Goal: Information Seeking & Learning: Learn about a topic

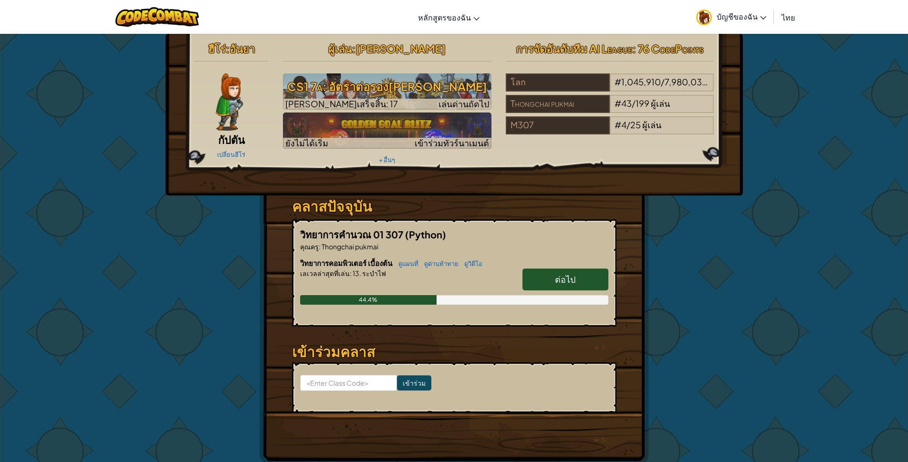
click at [573, 283] on span "ต่อไป" at bounding box center [565, 279] width 21 height 11
click at [570, 281] on span "ต่อไป" at bounding box center [565, 279] width 21 height 11
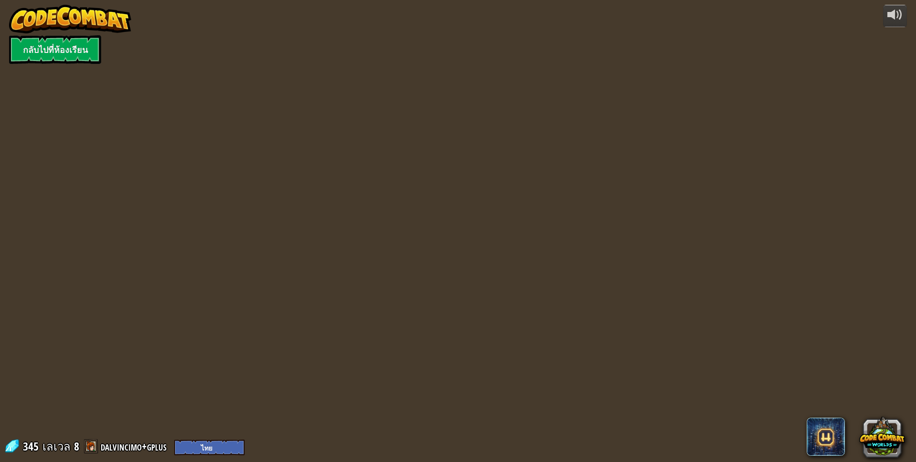
select select "th"
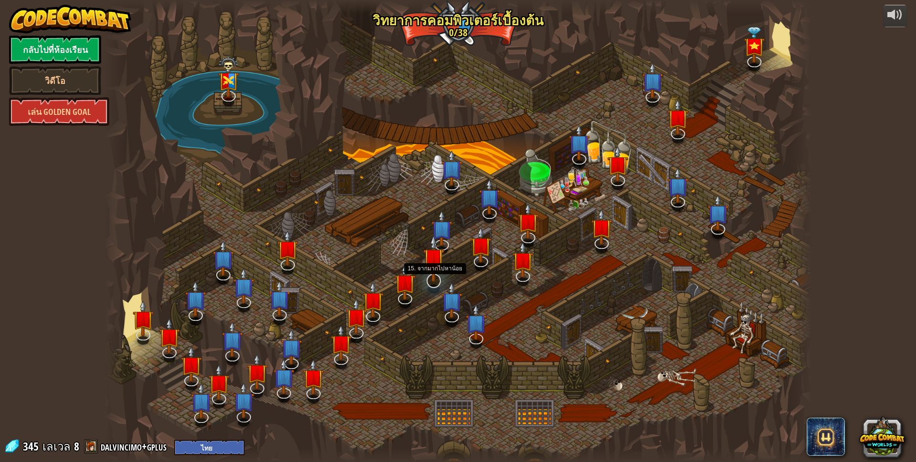
select select "th"
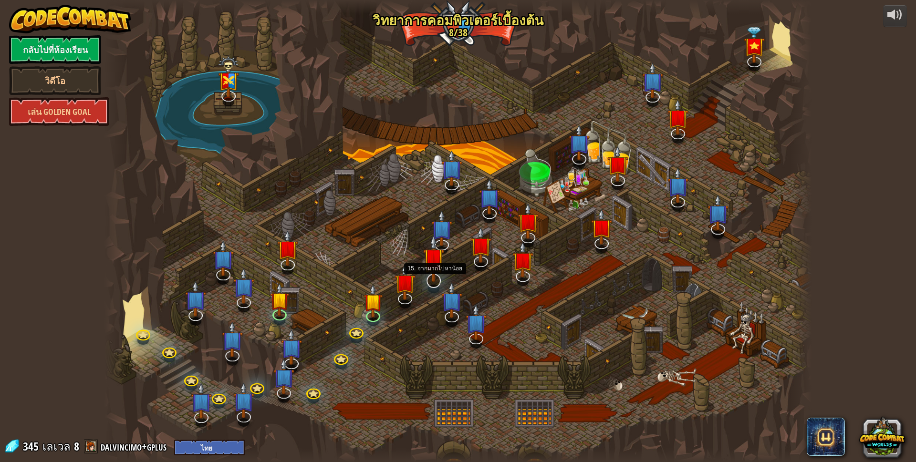
select select "th"
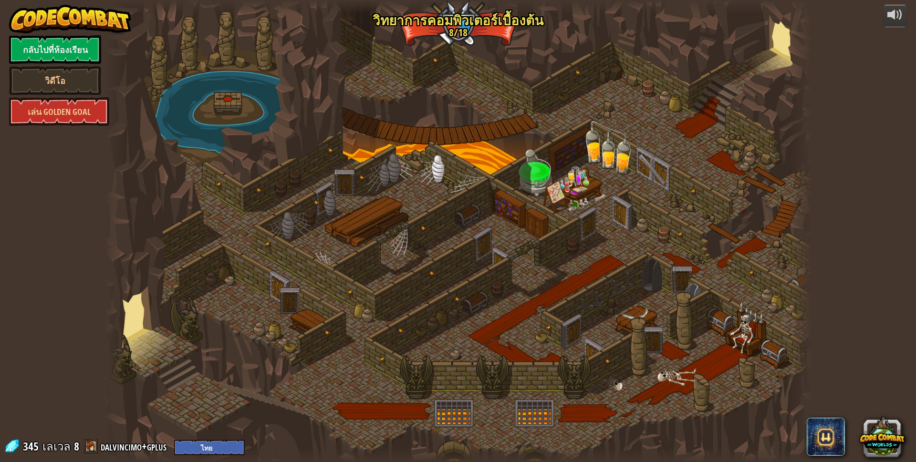
select select "th"
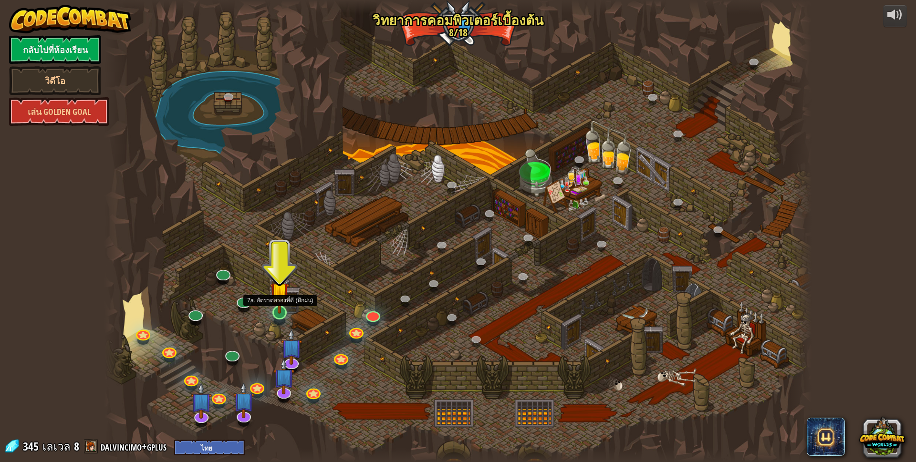
click at [284, 307] on img at bounding box center [279, 292] width 19 height 44
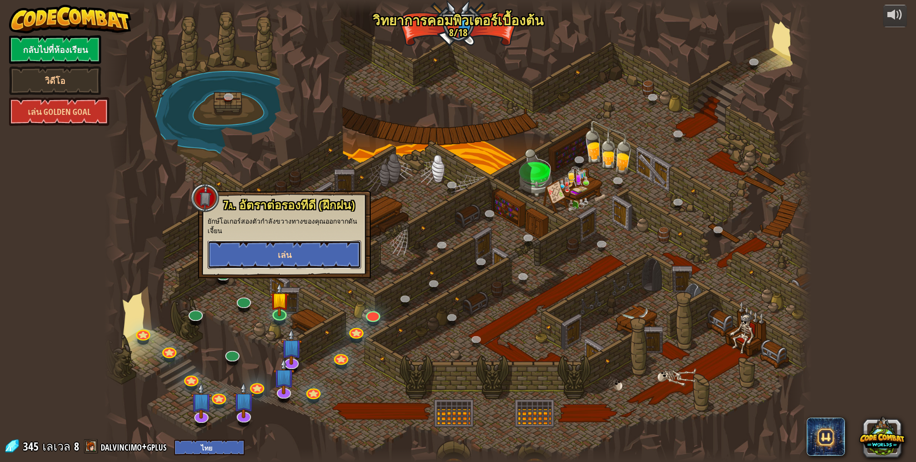
click at [279, 247] on button "เล่น" at bounding box center [284, 254] width 154 height 29
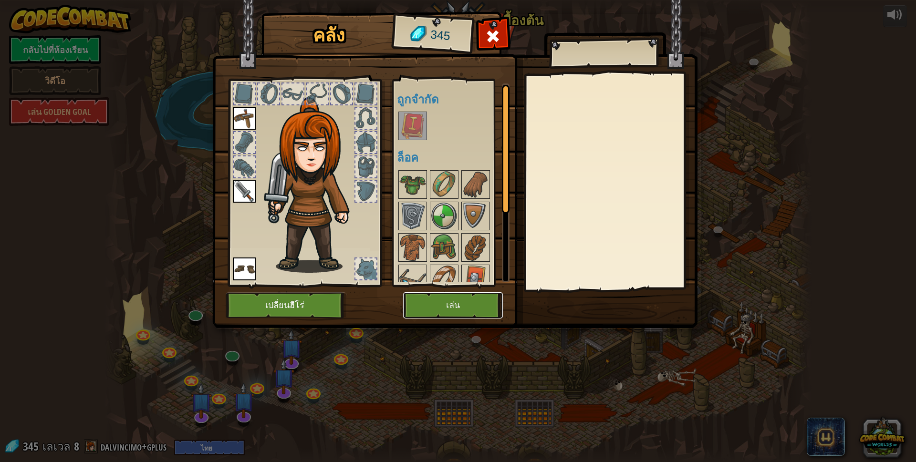
click at [448, 296] on button "เล่น" at bounding box center [453, 305] width 100 height 26
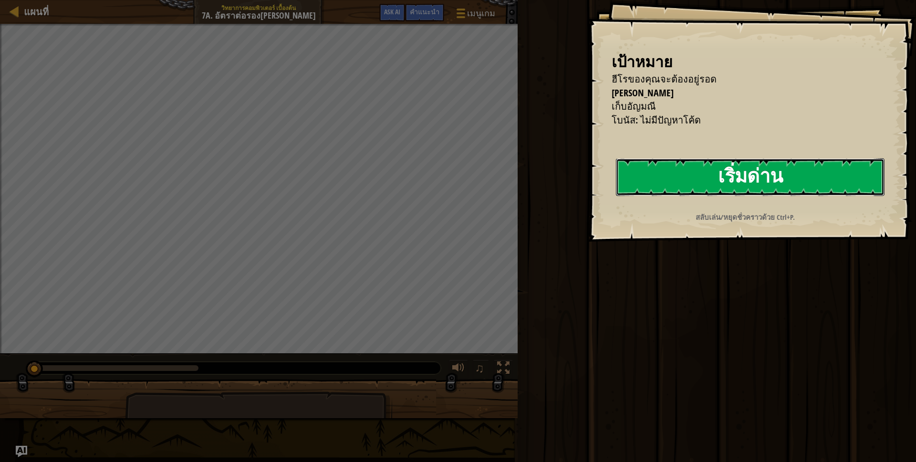
click at [637, 179] on button "เริ่มด่าน" at bounding box center [750, 177] width 269 height 38
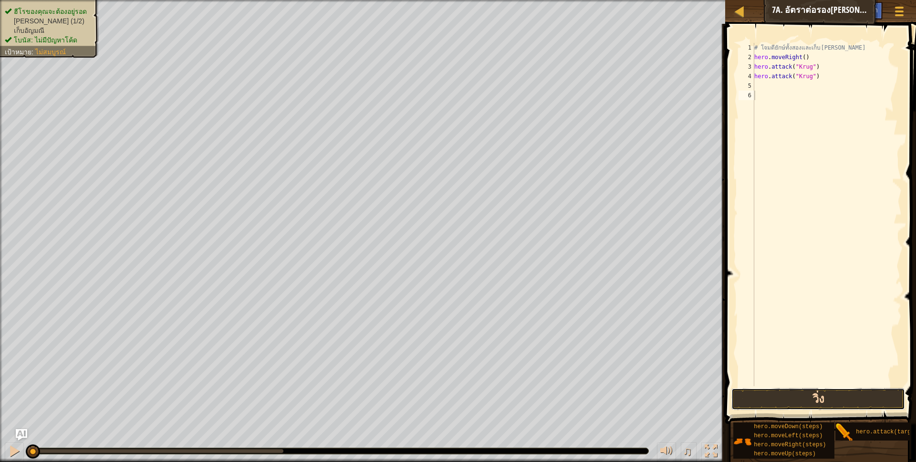
drag, startPoint x: 816, startPoint y: 401, endPoint x: 793, endPoint y: 393, distance: 24.3
click at [815, 400] on button "วิ่ง" at bounding box center [818, 399] width 174 height 22
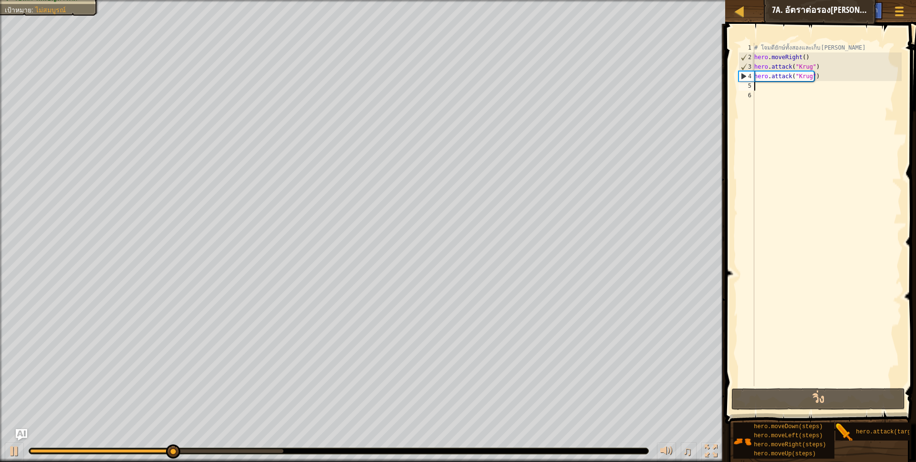
click at [761, 89] on div "# โจมตียักษ์ทั้งสองและเก็บ[PERSON_NAME] hero . moveRight ( ) hero . attack ( "K…" at bounding box center [826, 224] width 149 height 362
type textarea "her"
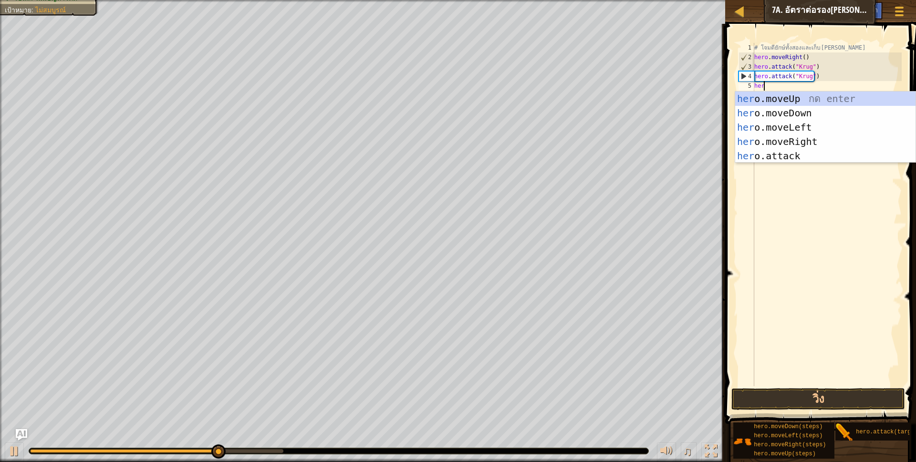
scroll to position [2, 8]
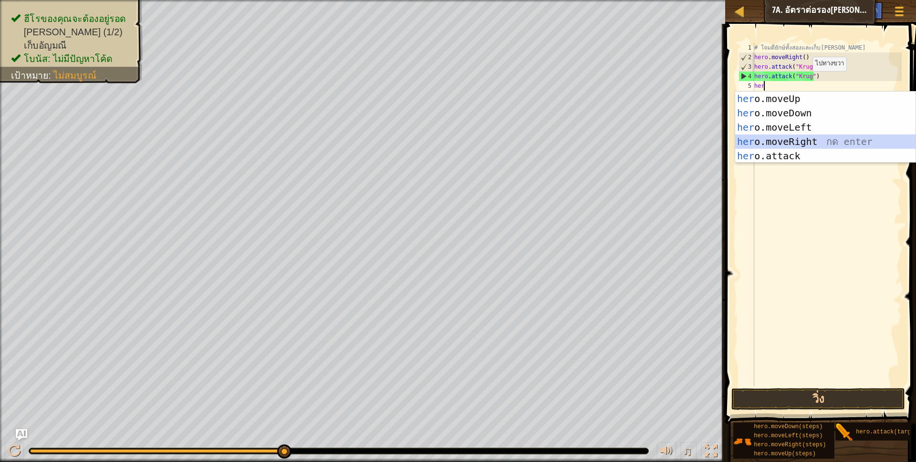
click at [793, 143] on div "her o.moveUp กด enter her o.moveDown กด enter her o.moveLeft กด enter her o.mov…" at bounding box center [825, 142] width 180 height 100
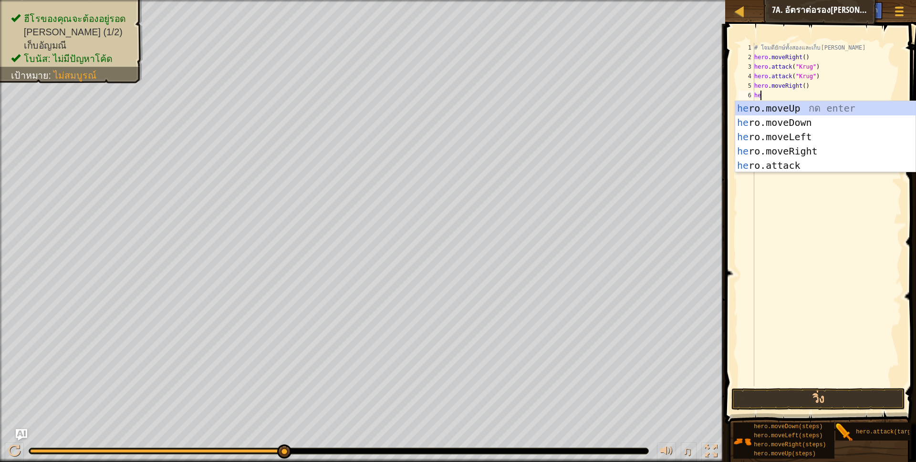
type textarea "her"
click at [795, 105] on div "her o.moveUp กด enter her o.moveDown กด enter her o.moveLeft กด enter her o.mov…" at bounding box center [825, 151] width 180 height 100
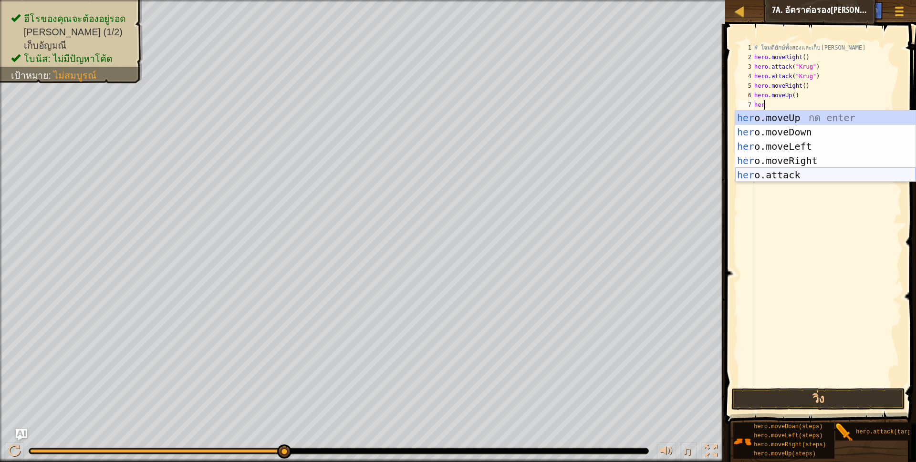
click at [785, 175] on div "her o.moveUp กด enter her o.moveDown กด enter her o.moveLeft กด enter her o.mov…" at bounding box center [825, 161] width 180 height 100
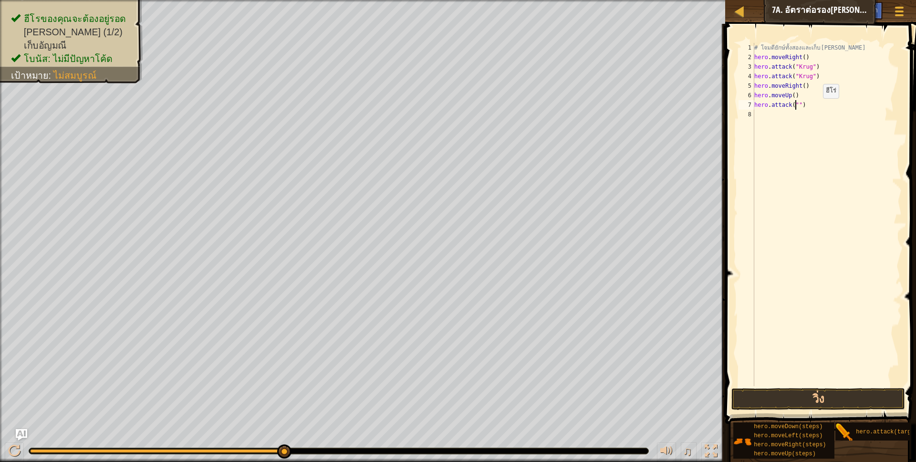
scroll to position [2, 37]
type textarea "hero.attack("Grump")"
click at [768, 118] on div "# โจมตียักษ์ทั้งสองและเก็บ[PERSON_NAME] hero . moveRight ( ) hero . attack ( "K…" at bounding box center [826, 224] width 149 height 362
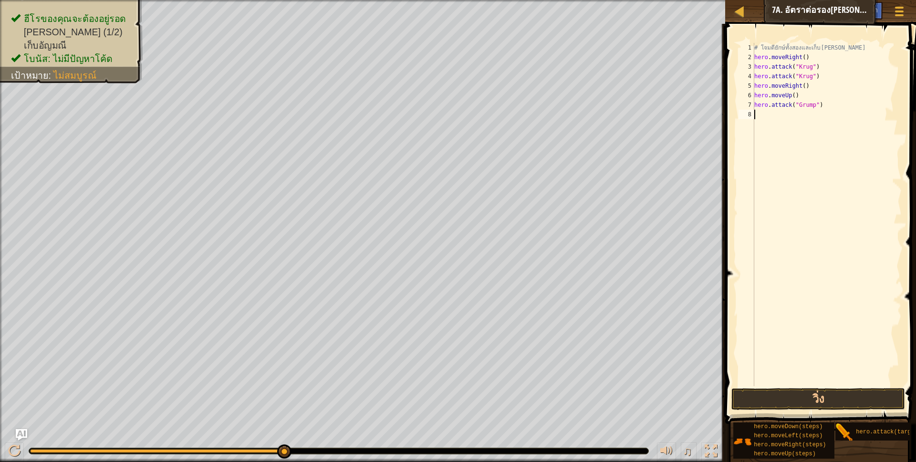
type textarea "her"
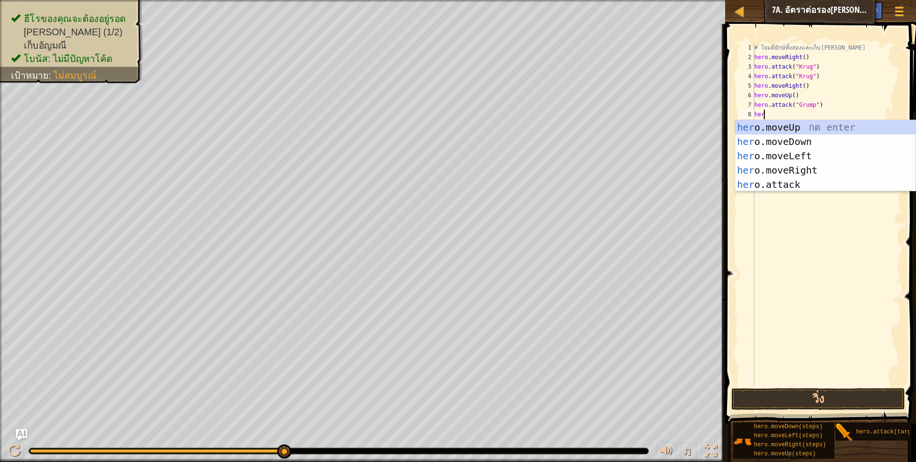
scroll to position [2, 8]
click at [777, 156] on div "her o.moveUp กด enter her o.moveDown กด enter her o.moveLeft กด enter her o.mov…" at bounding box center [825, 170] width 180 height 100
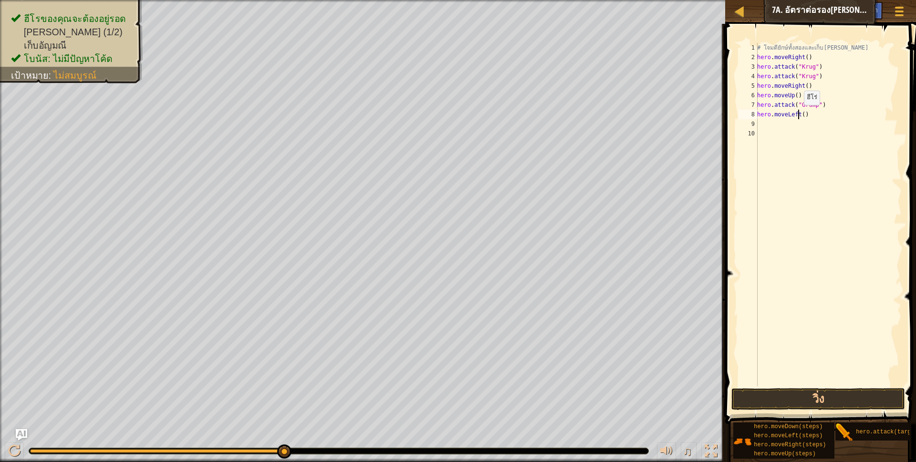
drag, startPoint x: 798, startPoint y: 114, endPoint x: 812, endPoint y: 118, distance: 13.8
click at [798, 115] on div "# โจมตียักษ์ทั้งสองและเก็บ[PERSON_NAME] hero . moveRight ( ) hero . attack ( "K…" at bounding box center [828, 224] width 146 height 362
click at [800, 114] on div "# โจมตียักษ์ทั้งสองและเก็บ[PERSON_NAME] hero . moveRight ( ) hero . attack ( "K…" at bounding box center [828, 224] width 146 height 362
drag, startPoint x: 772, startPoint y: 392, endPoint x: 765, endPoint y: 391, distance: 7.2
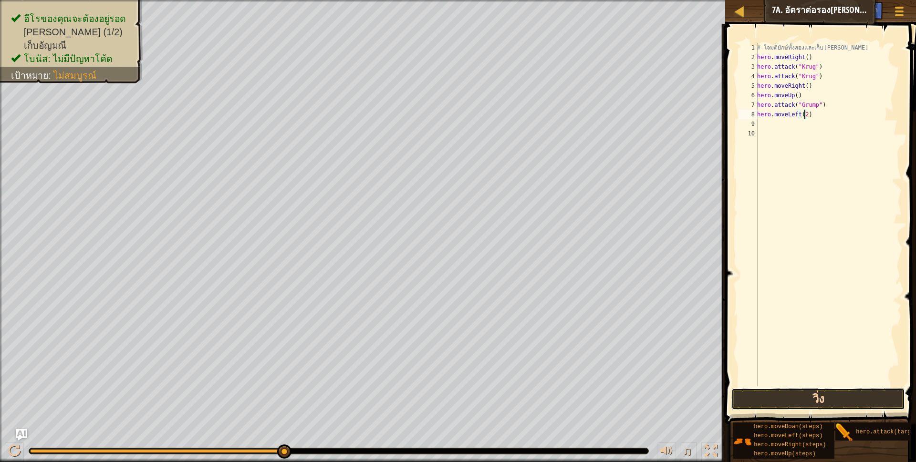
click at [768, 392] on button "วิ่ง" at bounding box center [818, 399] width 174 height 22
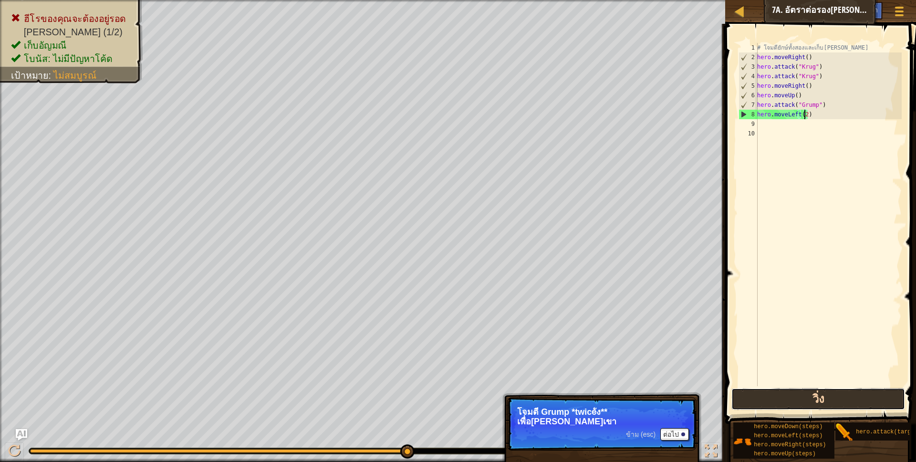
click at [808, 397] on button "วิ่ง" at bounding box center [818, 399] width 174 height 22
drag, startPoint x: 822, startPoint y: 105, endPoint x: 817, endPoint y: 103, distance: 5.1
click at [817, 103] on div "# โจมตียักษ์ทั้งสองและเก็บ[PERSON_NAME] hero . moveRight ( ) hero . attack ( "K…" at bounding box center [828, 224] width 146 height 362
type textarea "hero.attack("Grump")"
click at [822, 109] on div "# โจมตียักษ์ทั้งสองและเก็บ[PERSON_NAME] hero . moveRight ( ) hero . attack ( "K…" at bounding box center [828, 214] width 146 height 343
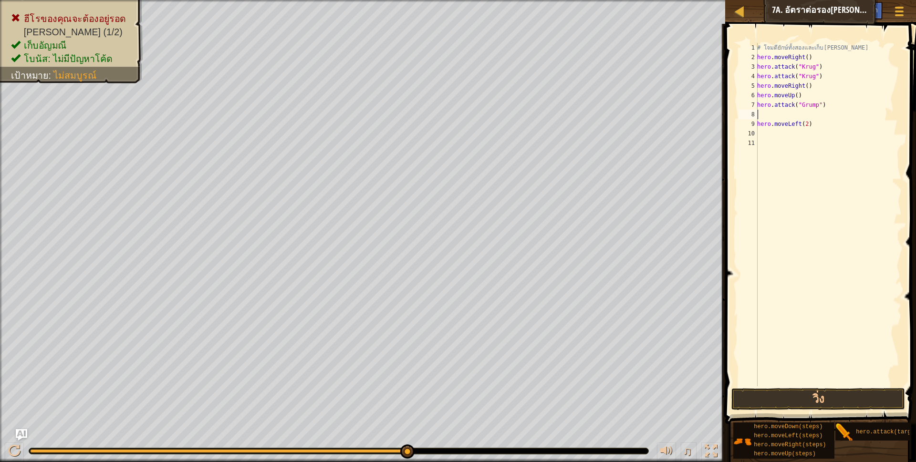
scroll to position [2, 8]
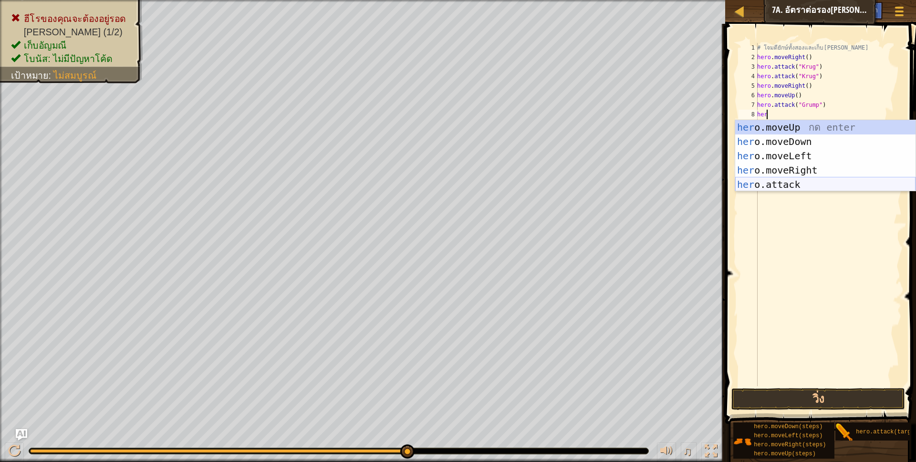
click at [784, 184] on div "her o.moveUp กด enter her o.moveDown กด enter her o.moveLeft กด enter her o.mov…" at bounding box center [825, 170] width 180 height 100
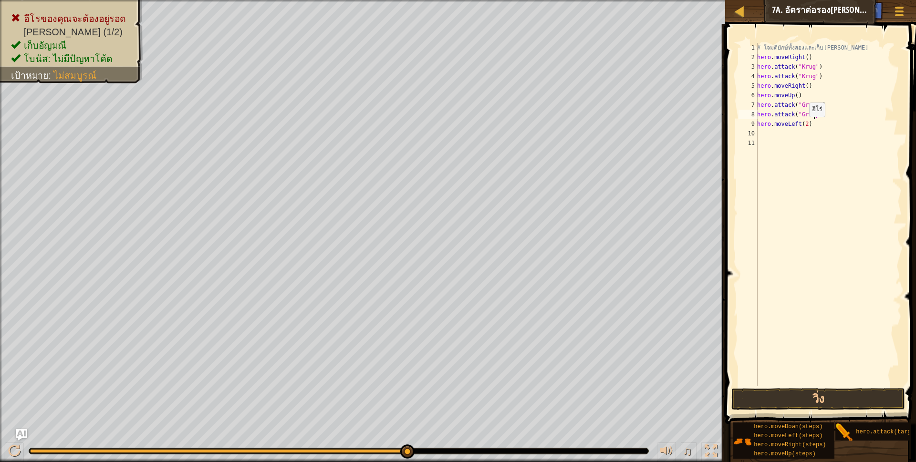
scroll to position [2, 47]
type textarea "hero.attack("Grump")"
click at [781, 395] on button "วิ่ง" at bounding box center [818, 399] width 174 height 22
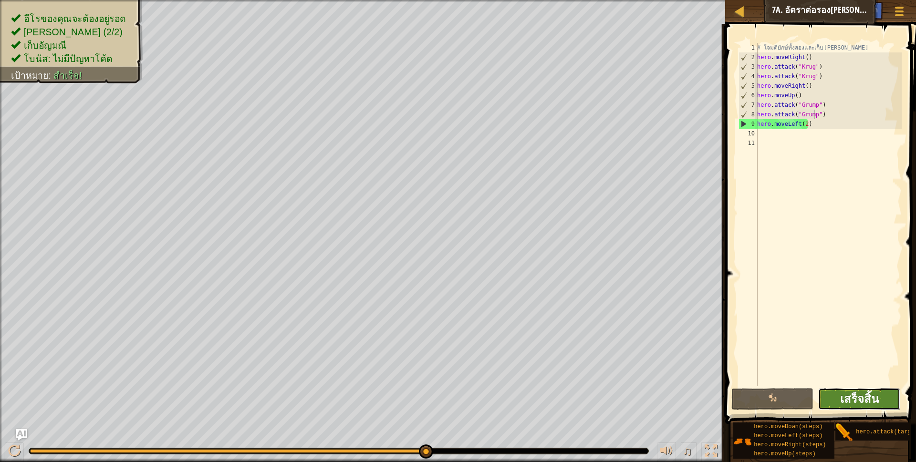
click at [861, 403] on span "เสร็จสิ้น" at bounding box center [859, 398] width 39 height 15
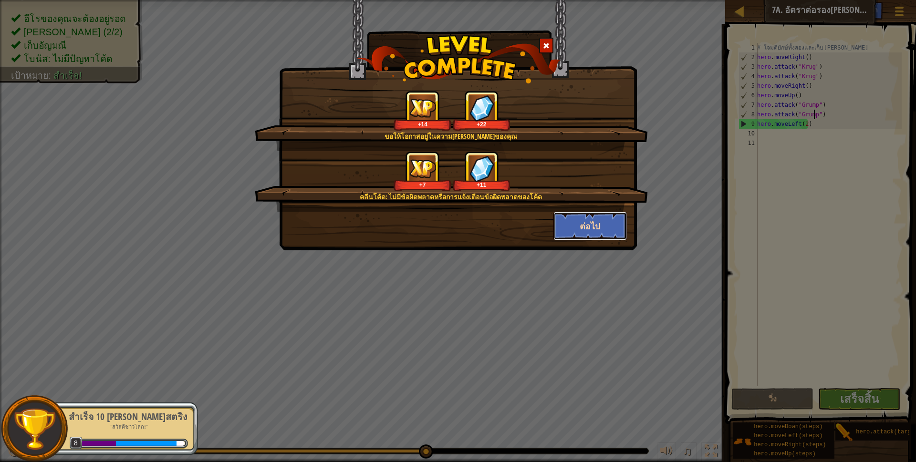
click at [576, 221] on button "ต่อไป" at bounding box center [590, 226] width 74 height 29
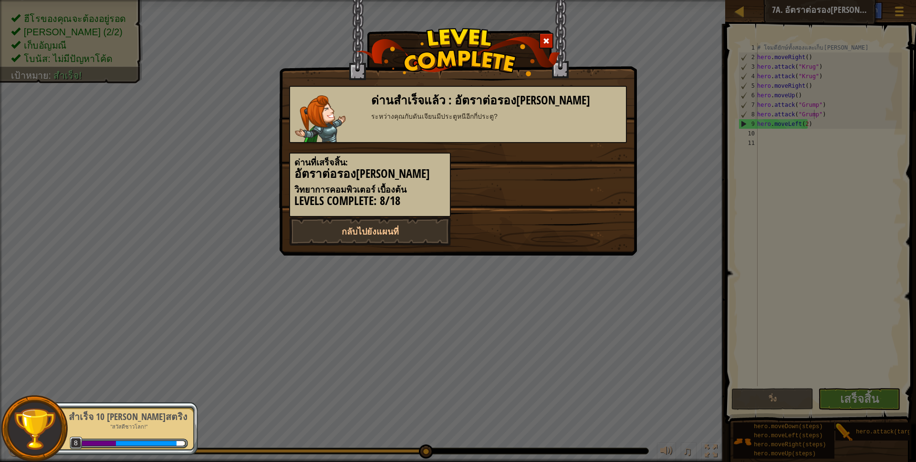
click at [576, 221] on div "กลับไปยังแผนที่" at bounding box center [458, 231] width 352 height 29
click at [382, 227] on link "กลับไปยังแผนที่" at bounding box center [370, 231] width 162 height 29
select select "th"
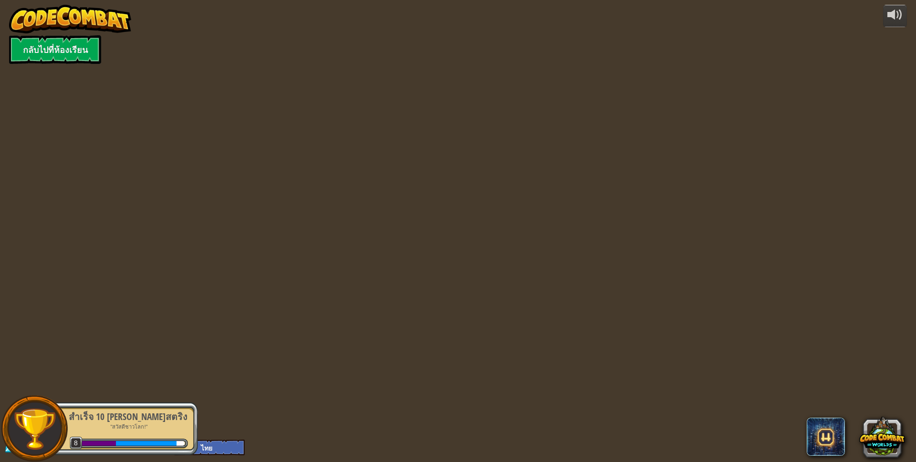
select select "th"
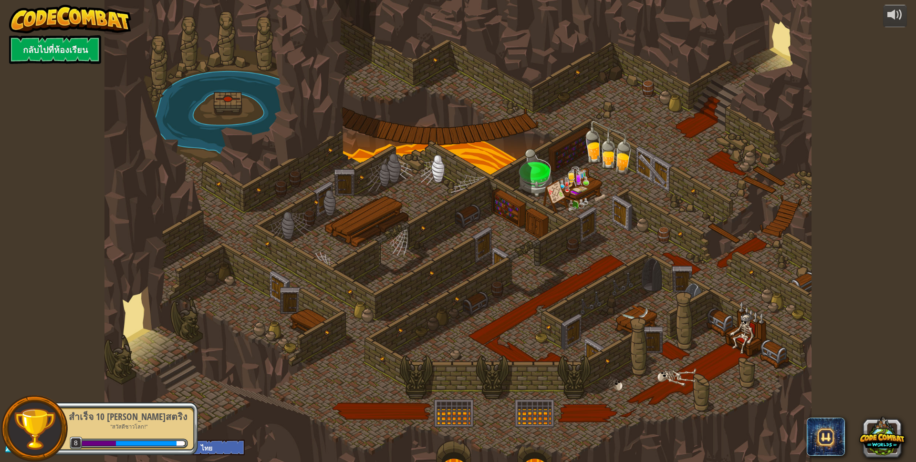
select select "th"
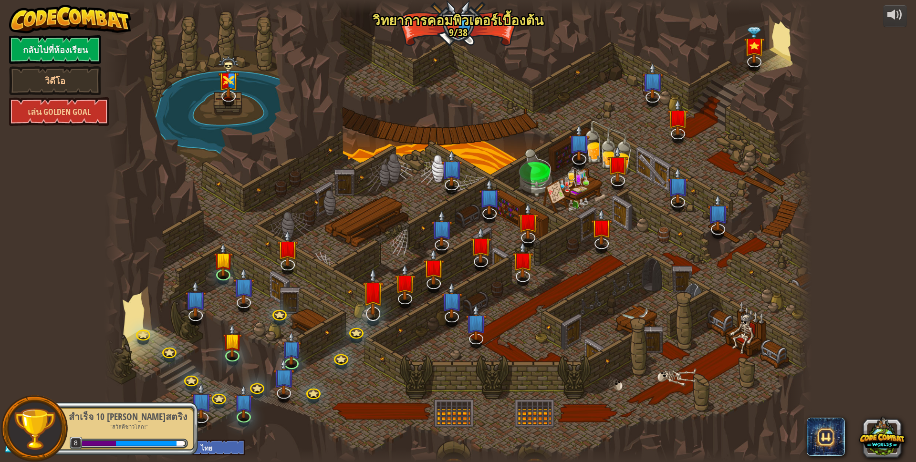
select select "th"
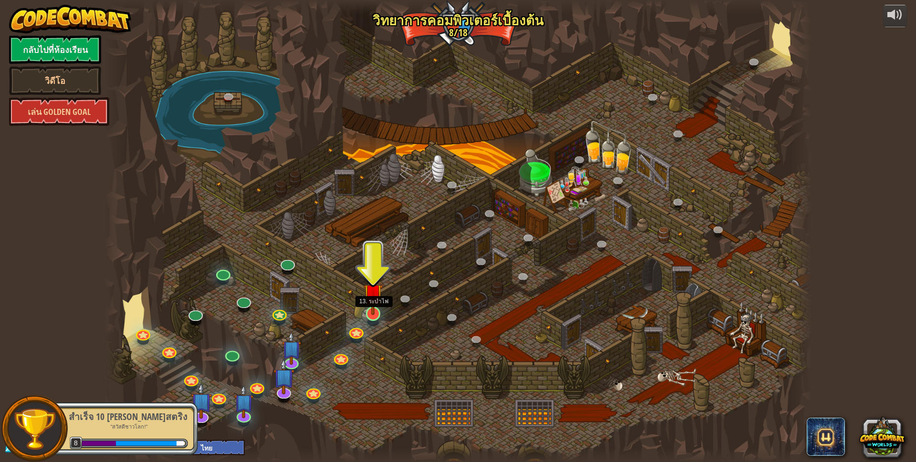
click at [369, 307] on img at bounding box center [372, 293] width 19 height 44
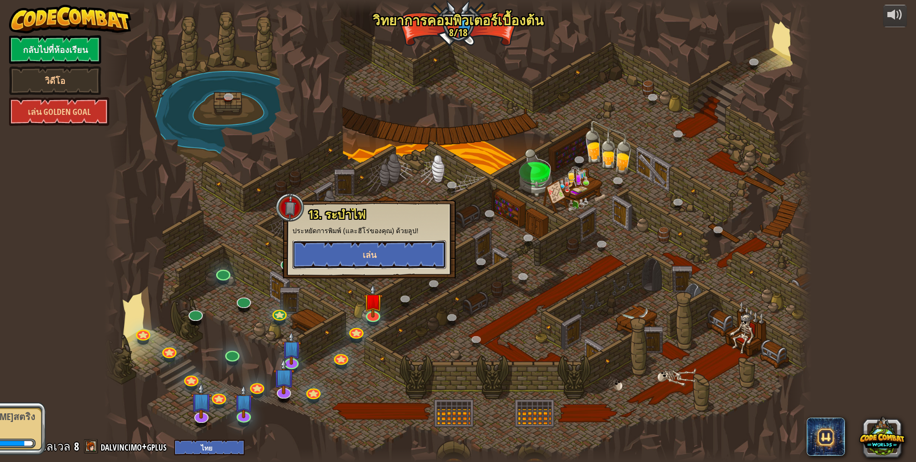
click at [356, 240] on button "เล่น" at bounding box center [369, 254] width 154 height 29
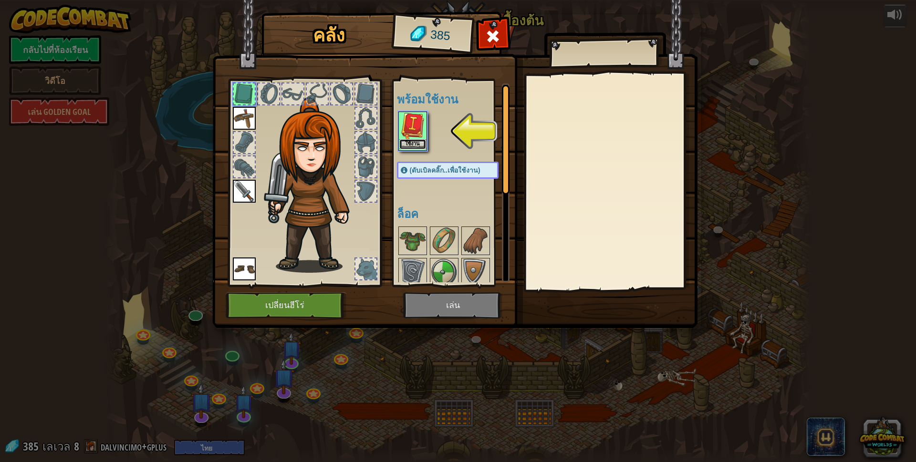
click at [410, 142] on button "ใช้งาน" at bounding box center [412, 144] width 27 height 10
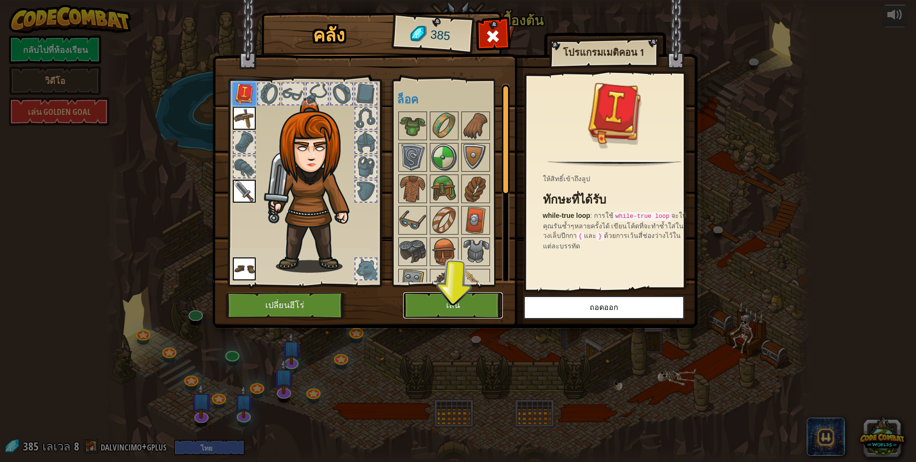
drag, startPoint x: 450, startPoint y: 293, endPoint x: 445, endPoint y: 298, distance: 6.7
click at [445, 298] on button "เล่น" at bounding box center [453, 305] width 100 height 26
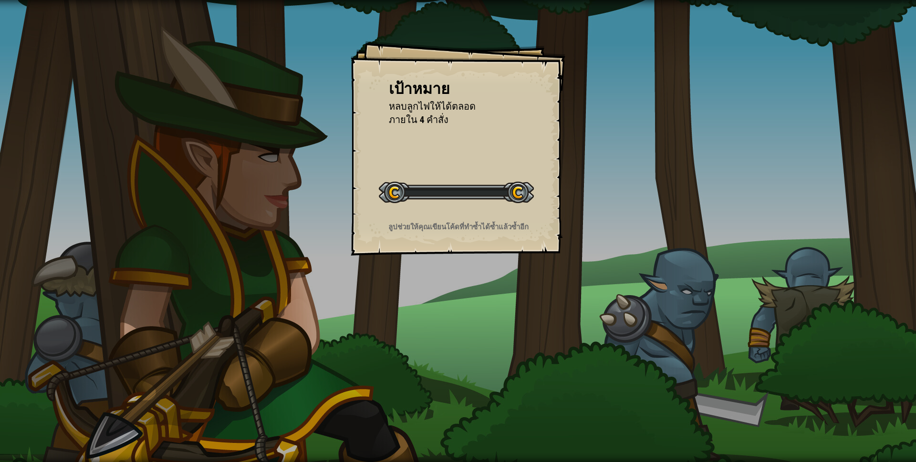
click at [444, 298] on div "เป้าหมาย หลบลูกไฟให้ได้ตลอด ภายใน 4 คำสั่ง เริ่มด่าน เกิดข้อผิดพลาดในการโหลดจาก…" at bounding box center [458, 231] width 916 height 462
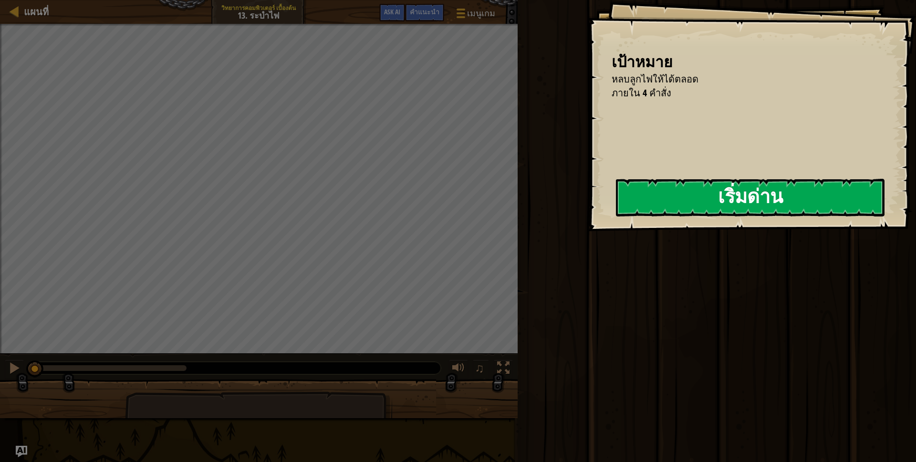
click at [728, 201] on button "เริ่มด่าน" at bounding box center [750, 198] width 269 height 38
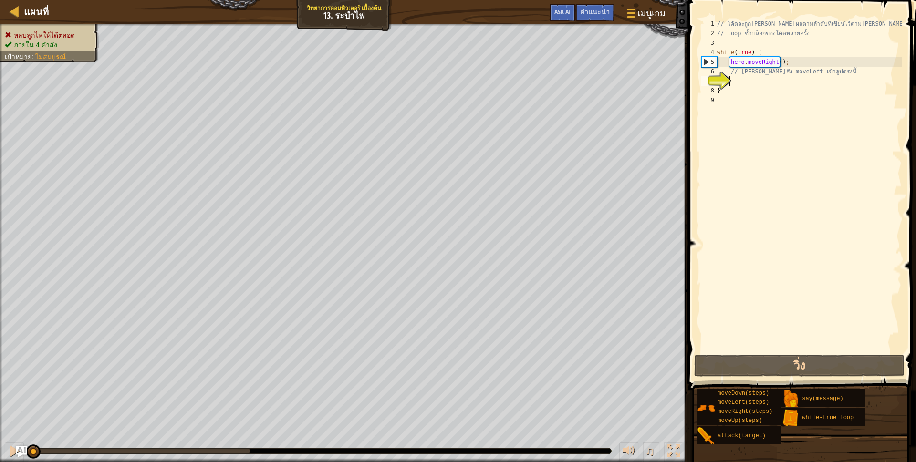
type textarea "her"
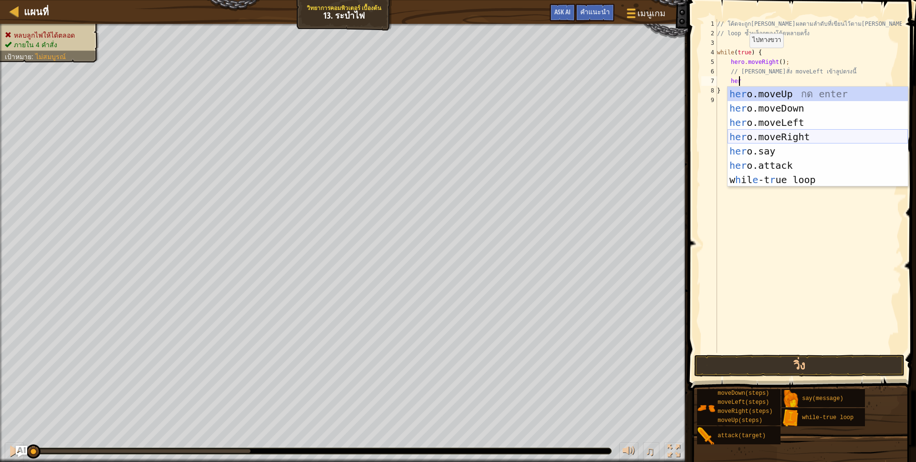
click at [771, 130] on div "her o.moveUp กด enter her o.moveDown กด enter her o.moveLeft กด enter her o.mov…" at bounding box center [817, 151] width 180 height 129
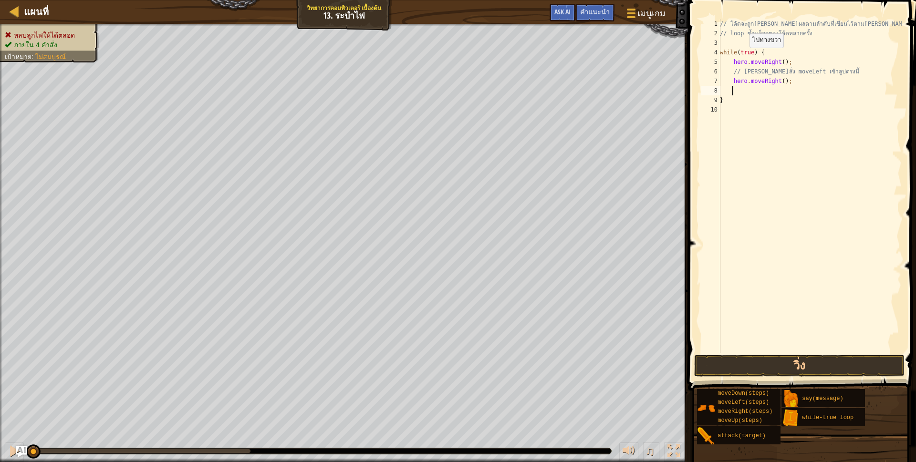
scroll to position [2, 10]
drag, startPoint x: 732, startPoint y: 82, endPoint x: 799, endPoint y: 82, distance: 67.2
click at [799, 82] on div "// โค้ดจะถูก[PERSON_NAME]ผลตามลำดับที่เขียนไว้ตาม[PERSON_NAME] // loop ซ้ำบล็อก…" at bounding box center [810, 195] width 184 height 353
type textarea "hero.moveRight();"
type textarea "he"
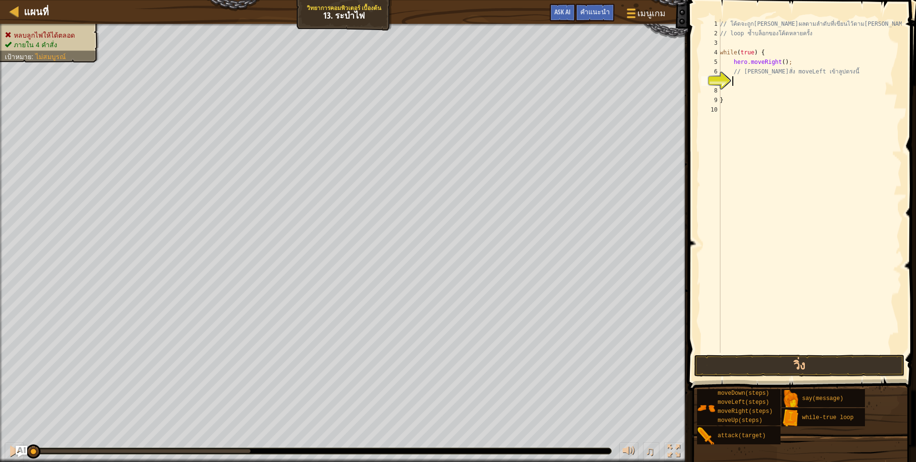
scroll to position [2, 15]
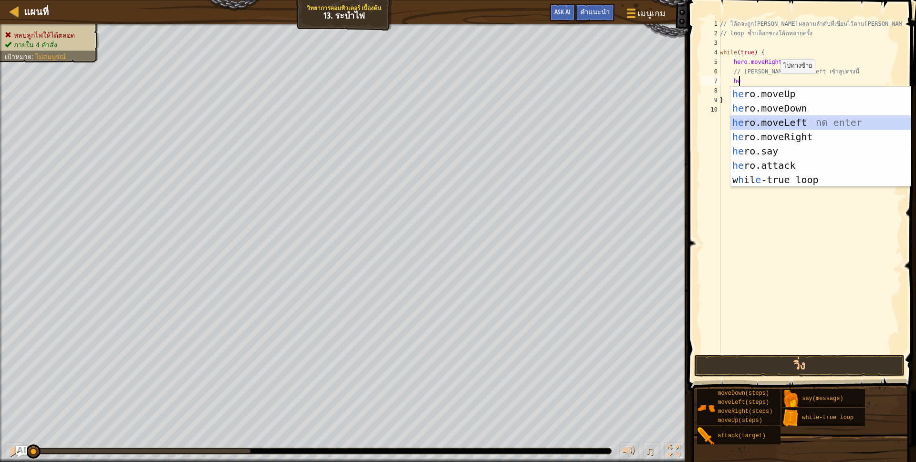
click at [778, 119] on div "he ro.moveUp กด enter he ro.moveDown กด enter he ro.moveLeft กด enter he ro.mov…" at bounding box center [820, 151] width 180 height 129
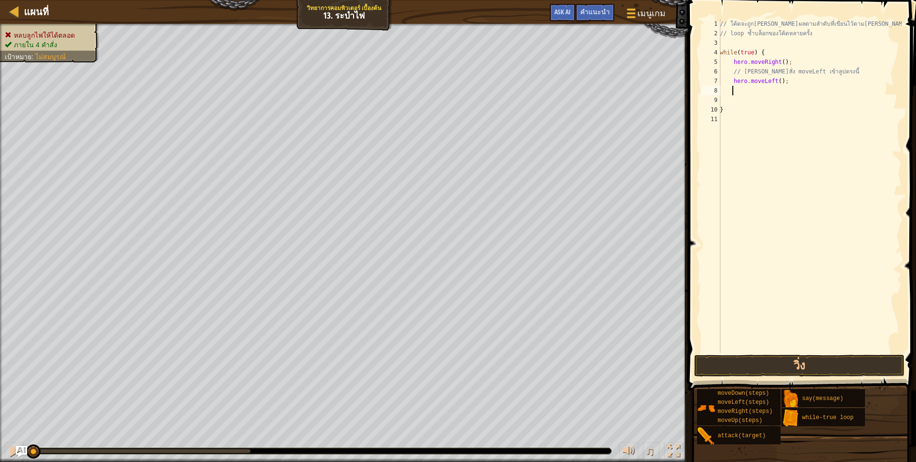
type textarea "hr"
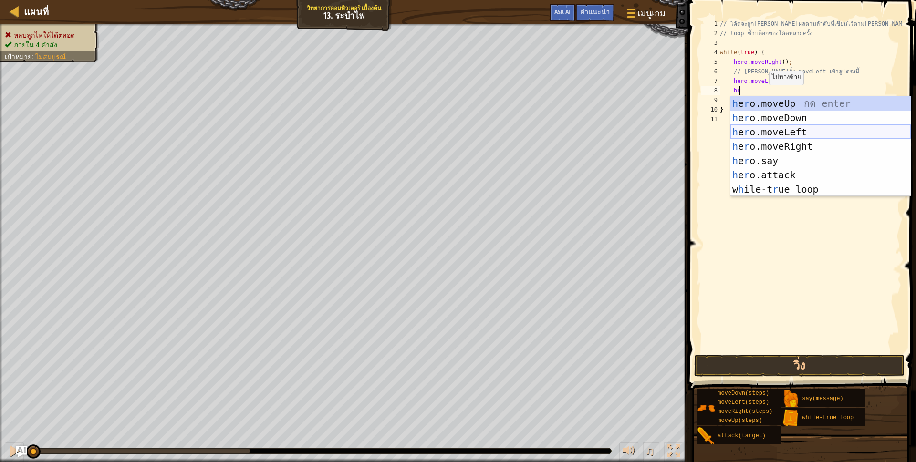
click at [785, 139] on div "h e r o.moveUp กด enter h e r o.moveDown กด enter h e r o.moveLeft กด enter h e…" at bounding box center [820, 160] width 180 height 129
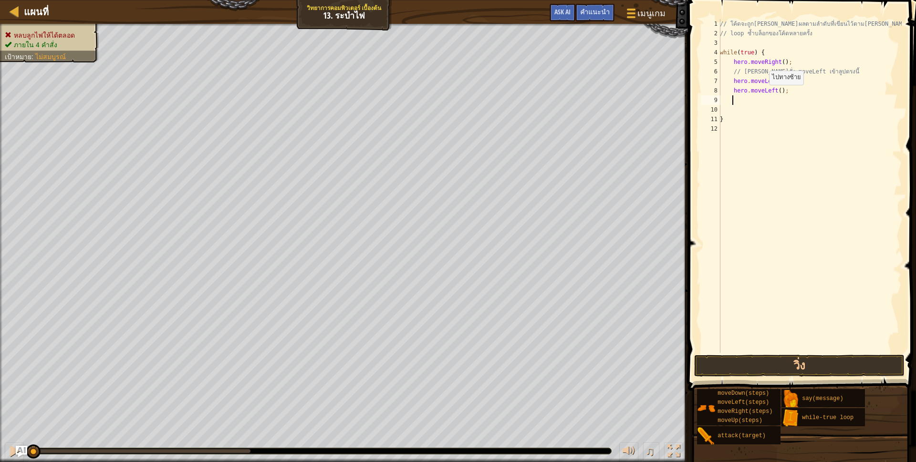
scroll to position [2, 10]
drag, startPoint x: 780, startPoint y: 90, endPoint x: 743, endPoint y: 92, distance: 37.2
click at [745, 95] on div "// โค้ดจะถูก[PERSON_NAME]ผลตามลำดับที่เขียนไว้ตาม[PERSON_NAME] // loop ซ้ำบล็อก…" at bounding box center [810, 195] width 184 height 353
type textarea "hero.moveLeft();"
drag, startPoint x: 734, startPoint y: 91, endPoint x: 789, endPoint y: 91, distance: 55.3
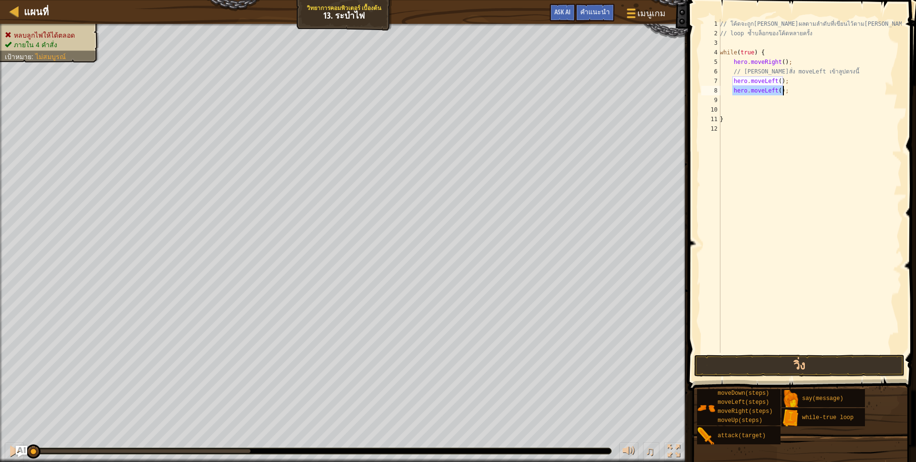
click at [789, 91] on div "// โค้ดจะถูก[PERSON_NAME]ผลตามลำดับที่เขียนไว้ตาม[PERSON_NAME] // loop ซ้ำบล็อก…" at bounding box center [810, 195] width 184 height 353
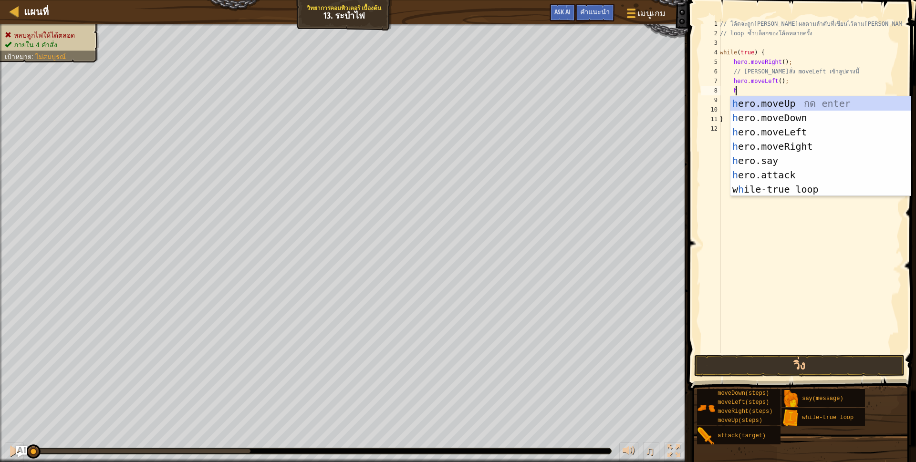
type textarea "hr"
click at [775, 144] on div "h e r o.moveUp กด enter h e r o.moveDown กด enter h e r o.moveLeft กด enter h e…" at bounding box center [820, 160] width 180 height 129
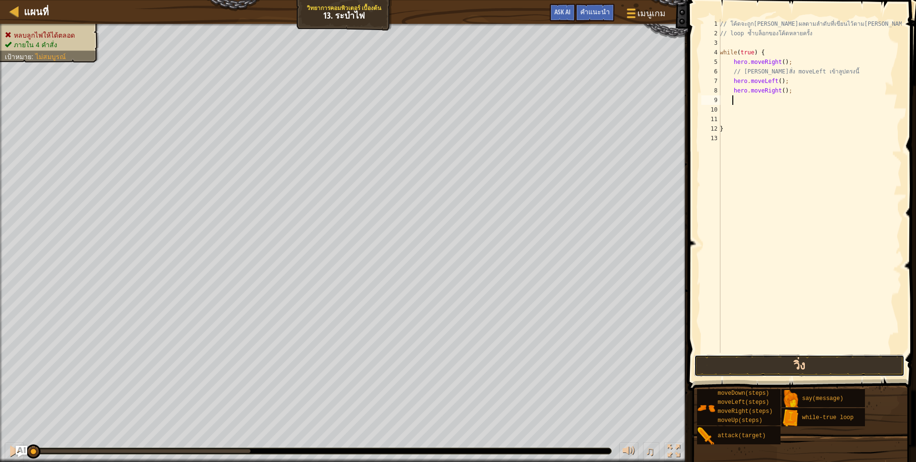
click at [790, 362] on button "วิ่ง" at bounding box center [799, 366] width 210 height 22
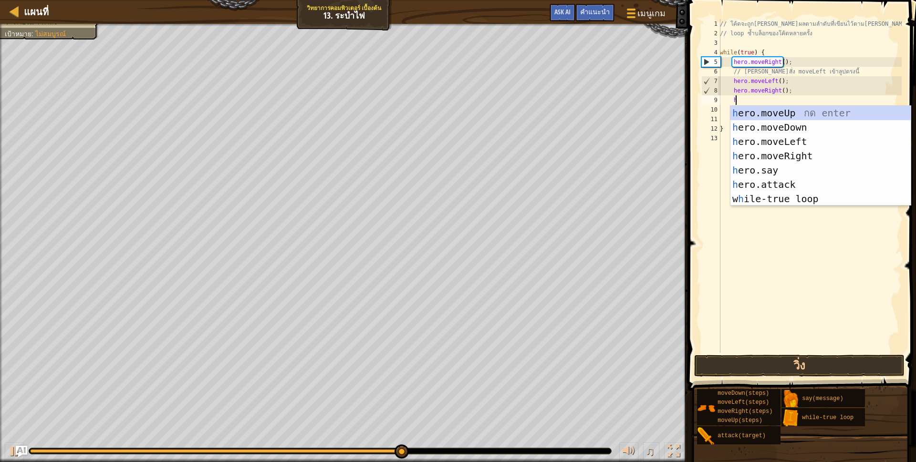
scroll to position [2, 18]
type textarea "her"
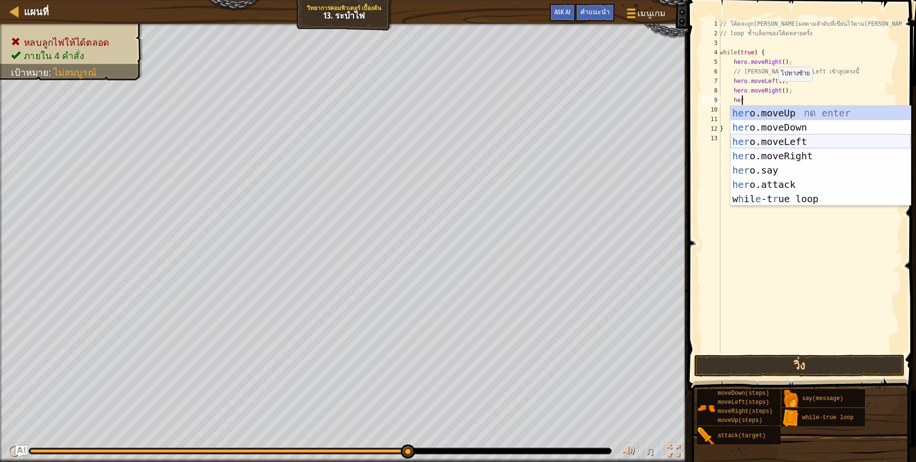
click at [795, 143] on div "her o.moveUp กด enter her o.moveDown กด enter her o.moveLeft กด enter her o.mov…" at bounding box center [820, 170] width 180 height 129
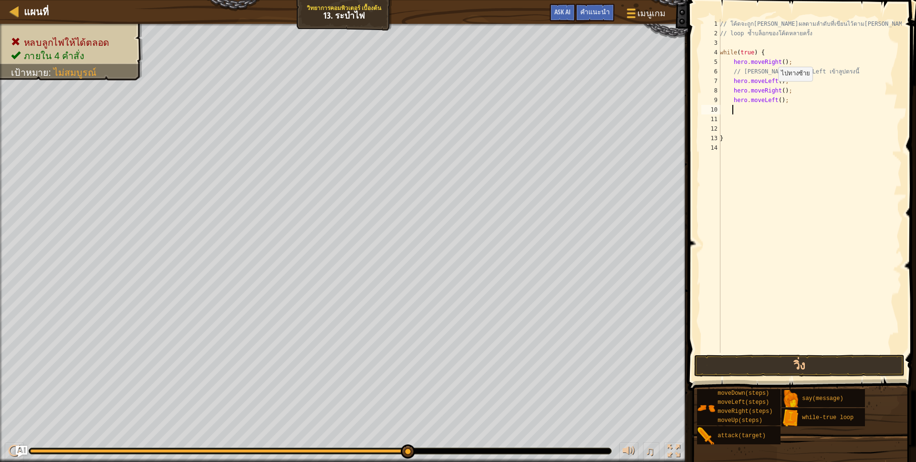
scroll to position [2, 10]
type textarea "her"
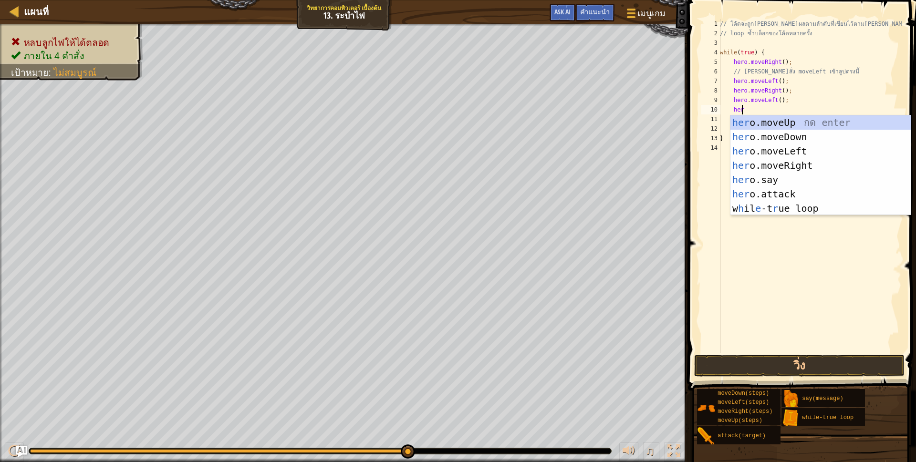
scroll to position [2, 18]
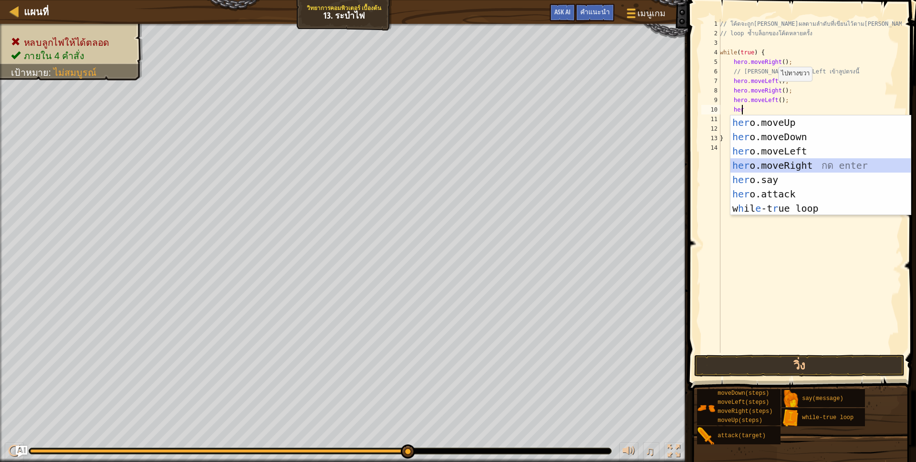
click at [782, 166] on div "her o.moveUp กด enter her o.moveDown กด enter her o.moveLeft กด enter her o.mov…" at bounding box center [820, 179] width 180 height 129
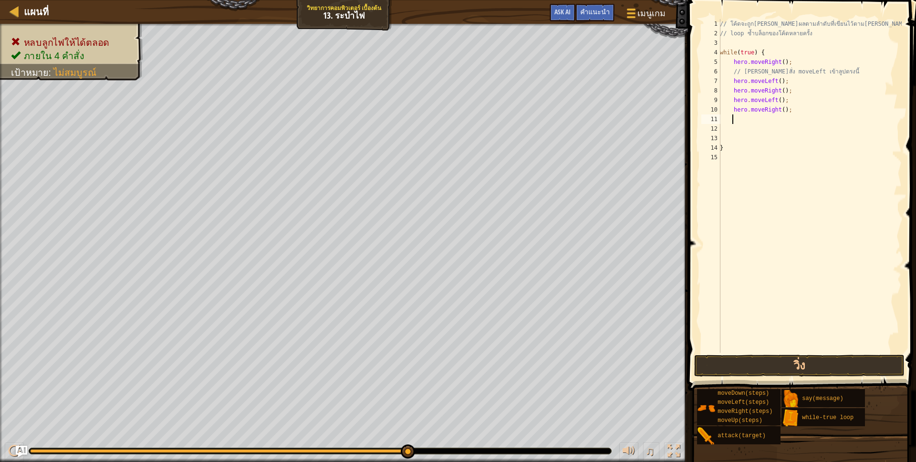
type textarea "her"
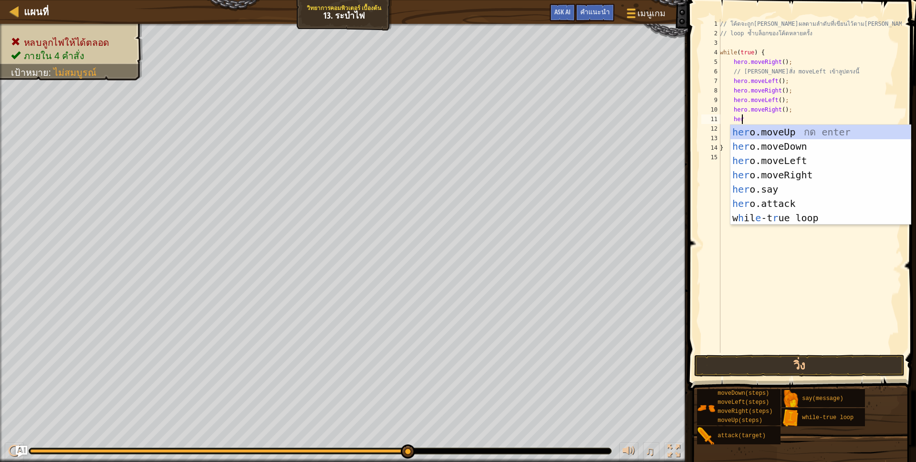
scroll to position [2, 18]
click at [773, 156] on div "her o.moveUp กด enter her o.moveDown กด enter her o.moveLeft กด enter her o.mov…" at bounding box center [820, 189] width 180 height 129
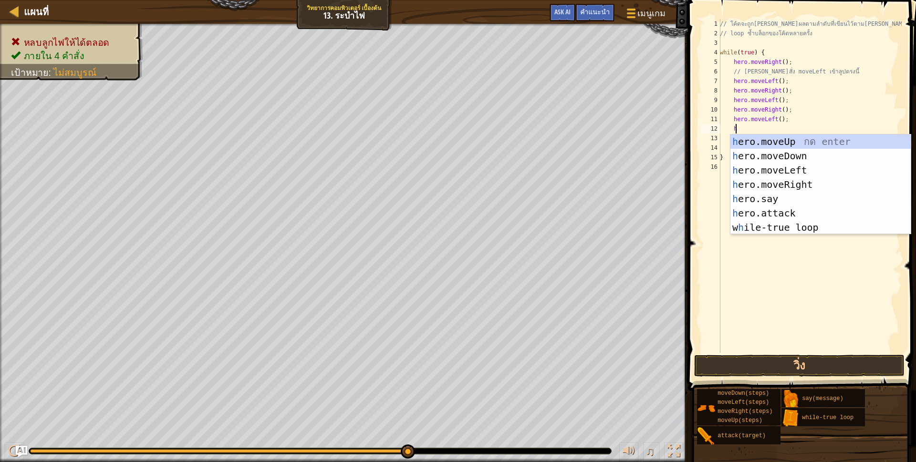
type textarea "her"
click at [766, 184] on div "her o.moveUp กด enter her o.moveDown กด enter her o.moveLeft กด enter her o.mov…" at bounding box center [820, 198] width 180 height 129
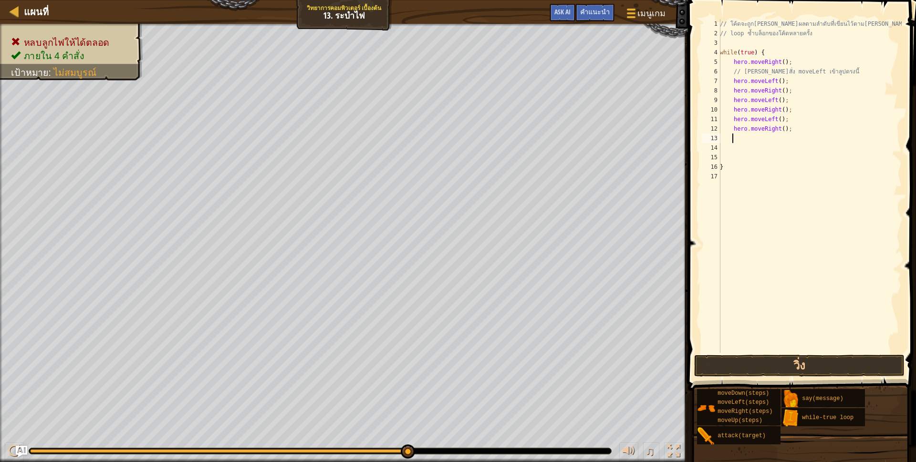
type textarea "her"
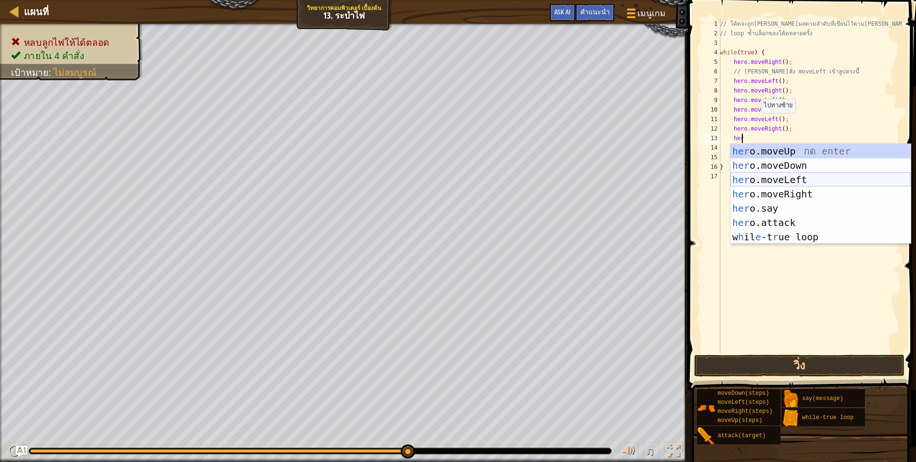
click at [762, 178] on div "her o.moveUp กด enter her o.moveDown กด enter her o.moveLeft กด enter her o.mov…" at bounding box center [820, 208] width 180 height 129
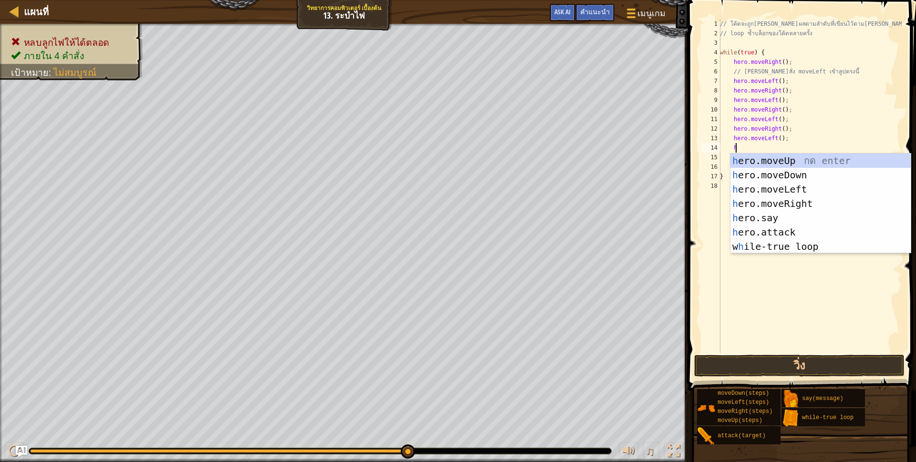
type textarea "her"
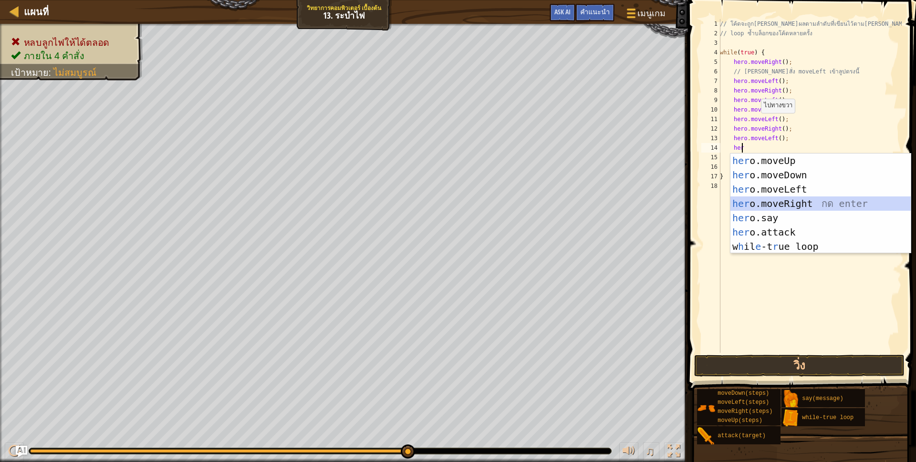
drag, startPoint x: 763, startPoint y: 209, endPoint x: 757, endPoint y: 196, distance: 15.2
click at [763, 209] on div "her o.moveUp กด enter her o.moveDown กด enter her o.moveLeft กด enter her o.mov…" at bounding box center [820, 218] width 180 height 129
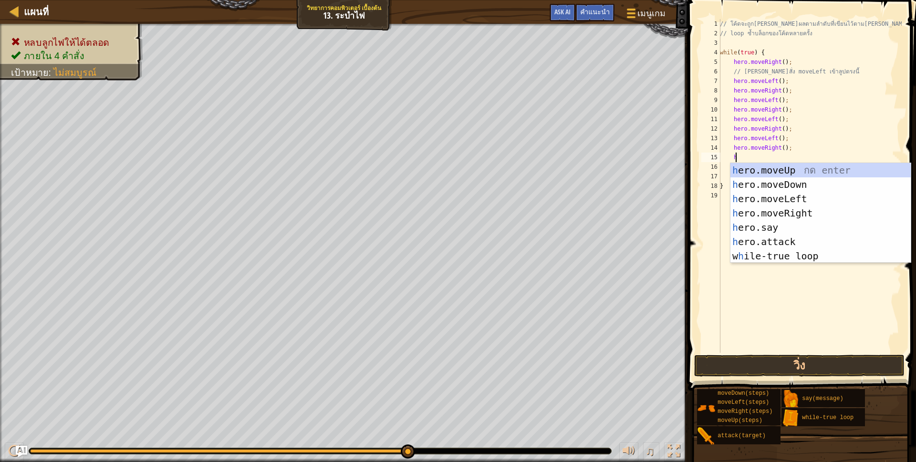
type textarea "her"
click at [780, 196] on div "her o.moveUp กด enter her o.moveDown กด enter her o.moveLeft กด enter her o.mov…" at bounding box center [820, 227] width 180 height 129
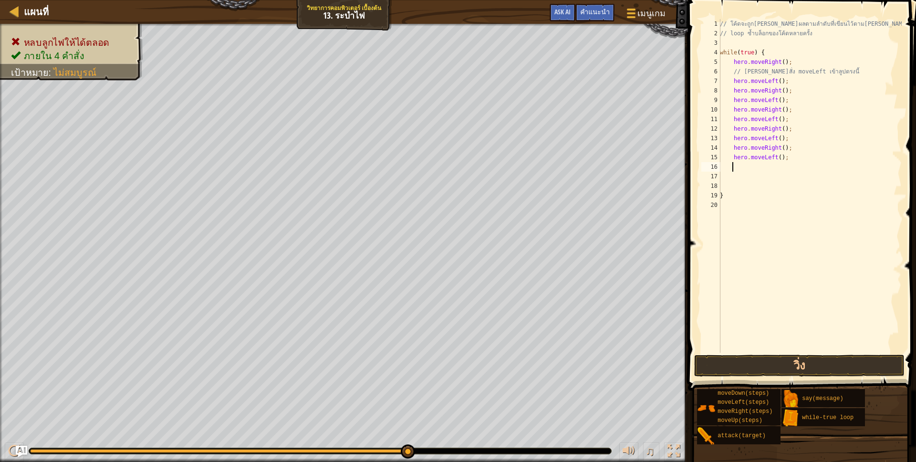
scroll to position [2, 10]
drag, startPoint x: 754, startPoint y: 365, endPoint x: 736, endPoint y: 353, distance: 22.1
click at [748, 359] on button "วิ่ง" at bounding box center [799, 366] width 210 height 22
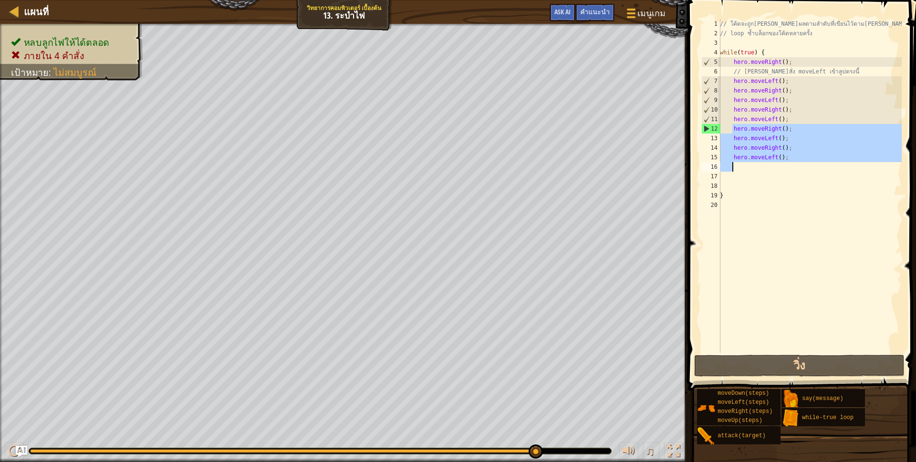
drag, startPoint x: 731, startPoint y: 129, endPoint x: 785, endPoint y: 162, distance: 63.0
click at [786, 162] on div "// โค้ดจะถูก[PERSON_NAME]ผลตามลำดับที่เขียนไว้ตาม[PERSON_NAME] // loop ซ้ำบล็อก…" at bounding box center [810, 195] width 184 height 353
type textarea "hero.moveRight();"
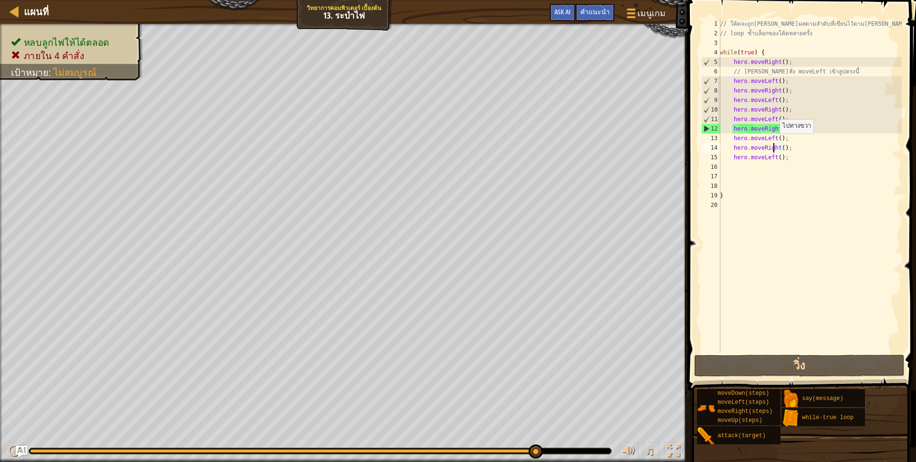
drag, startPoint x: 774, startPoint y: 143, endPoint x: 746, endPoint y: 138, distance: 28.5
click at [773, 143] on div "// โค้ดจะถูก[PERSON_NAME]ผลตามลำดับที่เขียนไว้ตาม[PERSON_NAME] // loop ซ้ำบล็อก…" at bounding box center [810, 195] width 184 height 353
drag, startPoint x: 733, startPoint y: 132, endPoint x: 785, endPoint y: 132, distance: 52.5
click at [785, 132] on div "// โค้ดจะถูก[PERSON_NAME]ผลตามลำดับที่เขียนไว้ตาม[PERSON_NAME] // loop ซ้ำบล็อก…" at bounding box center [810, 195] width 184 height 353
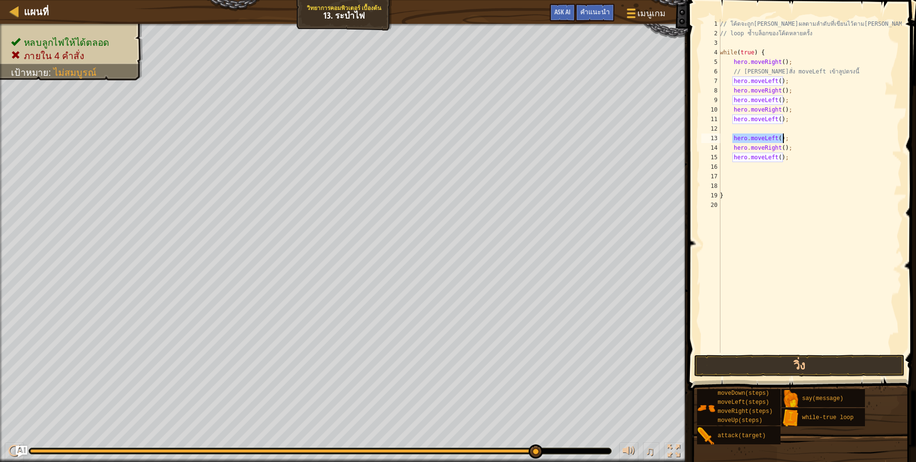
drag, startPoint x: 732, startPoint y: 139, endPoint x: 784, endPoint y: 135, distance: 52.1
click at [784, 135] on div "// โค้ดจะถูก[PERSON_NAME]ผลตามลำดับที่เขียนไว้ตาม[PERSON_NAME] // loop ซ้ำบล็อก…" at bounding box center [810, 195] width 184 height 353
type textarea "hero.moveLeft();"
drag, startPoint x: 733, startPoint y: 148, endPoint x: 785, endPoint y: 149, distance: 52.0
click at [785, 149] on div "// โค้ดจะถูก[PERSON_NAME]ผลตามลำดับที่เขียนไว้ตาม[PERSON_NAME] // loop ซ้ำบล็อก…" at bounding box center [810, 195] width 184 height 353
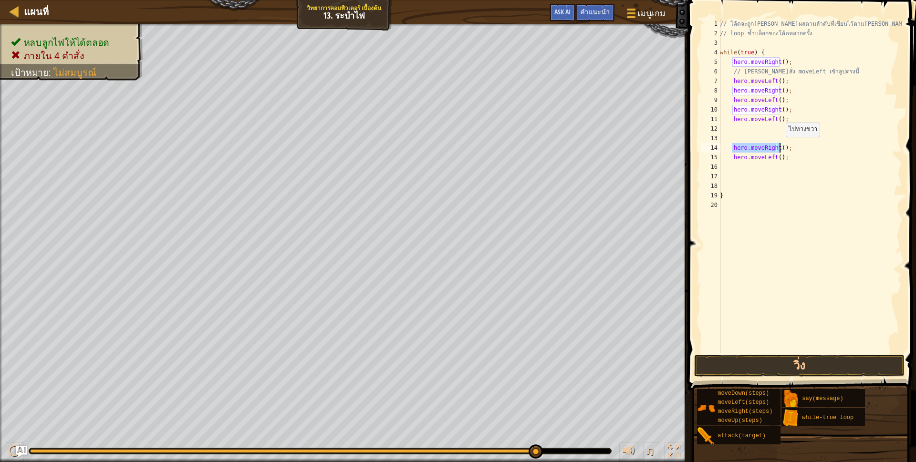
type textarea "hero.moveRight();"
drag, startPoint x: 731, startPoint y: 160, endPoint x: 799, endPoint y: 150, distance: 69.4
click at [802, 152] on div "// โค้ดจะถูก[PERSON_NAME]ผลตามลำดับที่เขียนไว้ตาม[PERSON_NAME] // loop ซ้ำบล็อก…" at bounding box center [810, 195] width 184 height 353
type textarea "hero.moveLeft();"
drag, startPoint x: 733, startPoint y: 148, endPoint x: 788, endPoint y: 147, distance: 55.8
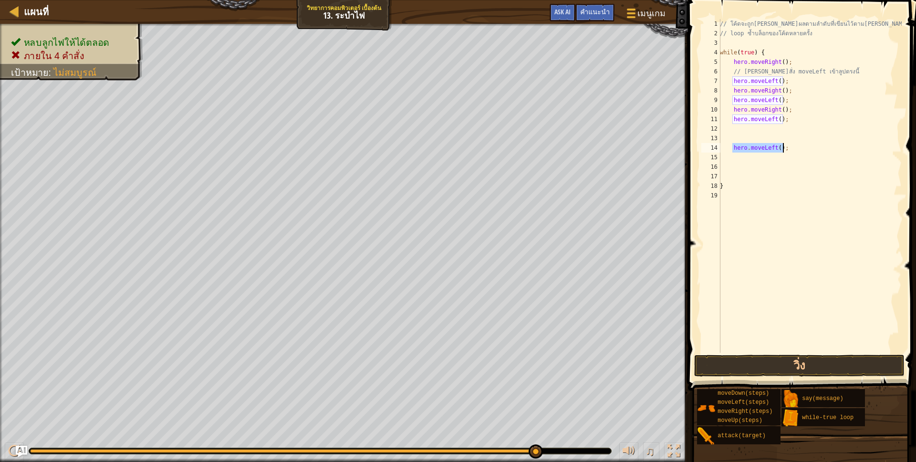
click at [788, 147] on div "// โค้ดจะถูก[PERSON_NAME]ผลตามลำดับที่เขียนไว้ตาม[PERSON_NAME] // loop ซ้ำบล็อก…" at bounding box center [810, 195] width 184 height 353
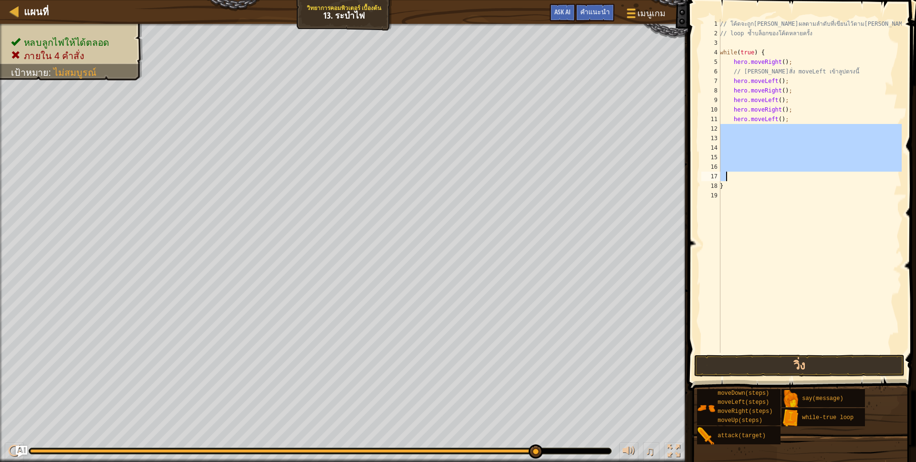
drag, startPoint x: 721, startPoint y: 127, endPoint x: 724, endPoint y: 164, distance: 36.4
click at [723, 167] on div "// โค้ดจะถูก[PERSON_NAME]ผลตามลำดับที่เขียนไว้ตาม[PERSON_NAME] // loop ซ้ำบล็อก…" at bounding box center [810, 195] width 184 height 353
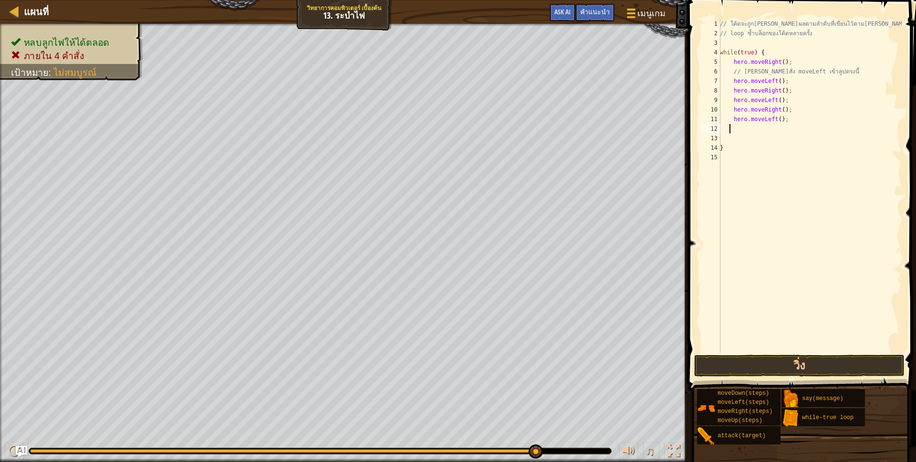
drag, startPoint x: 767, startPoint y: 126, endPoint x: 773, endPoint y: 126, distance: 6.2
click at [772, 126] on div "// โค้ดจะถูก[PERSON_NAME]ผลตามลำดับที่เขียนไว้ตาม[PERSON_NAME] // loop ซ้ำบล็อก…" at bounding box center [810, 195] width 184 height 353
click at [764, 365] on button "วิ่ง" at bounding box center [799, 366] width 210 height 22
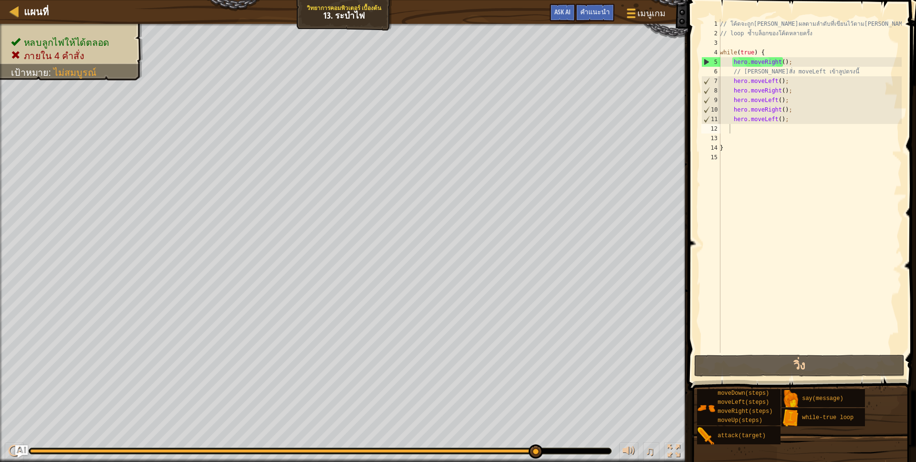
drag, startPoint x: 17, startPoint y: 449, endPoint x: 21, endPoint y: 444, distance: 6.1
click at [18, 449] on img "Ask AI" at bounding box center [21, 451] width 12 height 12
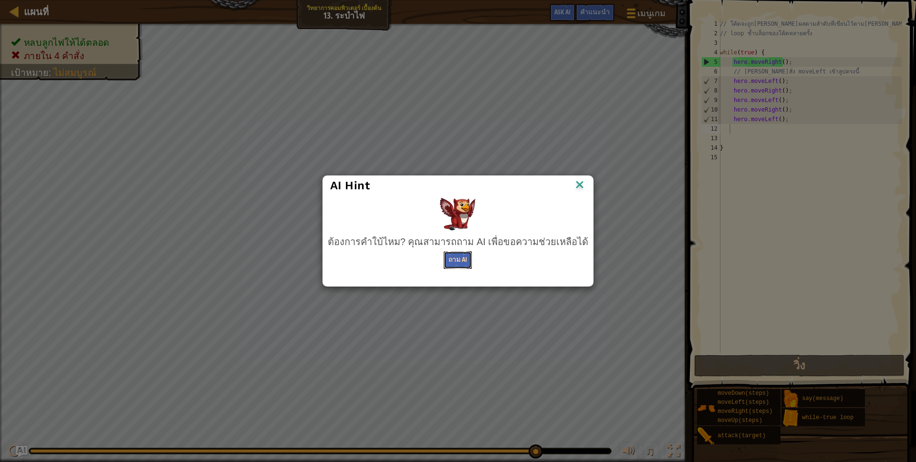
click at [459, 258] on button "ถาม AI" at bounding box center [458, 260] width 28 height 18
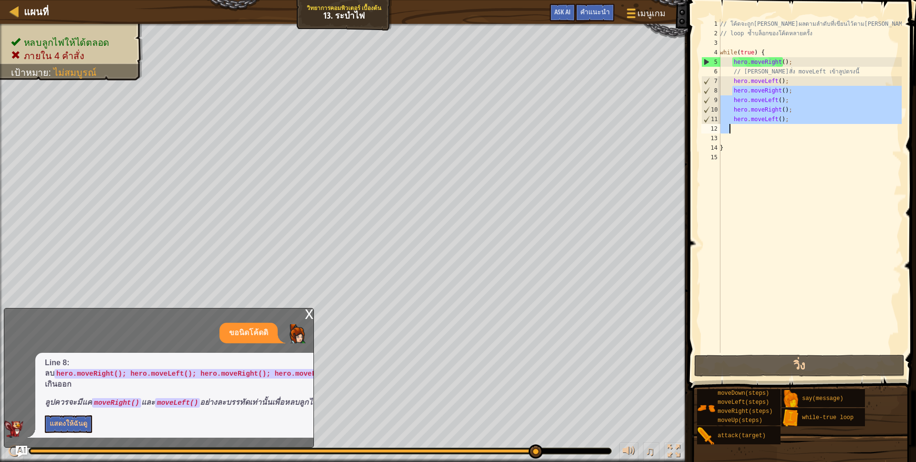
drag, startPoint x: 733, startPoint y: 90, endPoint x: 779, endPoint y: 119, distance: 54.8
click at [782, 123] on div "// โค้ดจะถูก[PERSON_NAME]ผลตามลำดับที่เขียนไว้ตาม[PERSON_NAME] // loop ซ้ำบล็อก…" at bounding box center [810, 195] width 184 height 353
type textarea "hero.moveRight(); hero.moveLeft();"
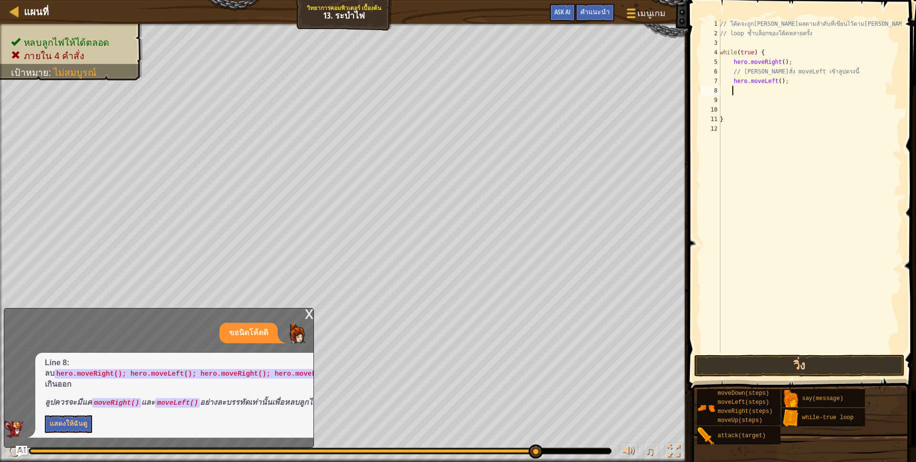
scroll to position [2, 15]
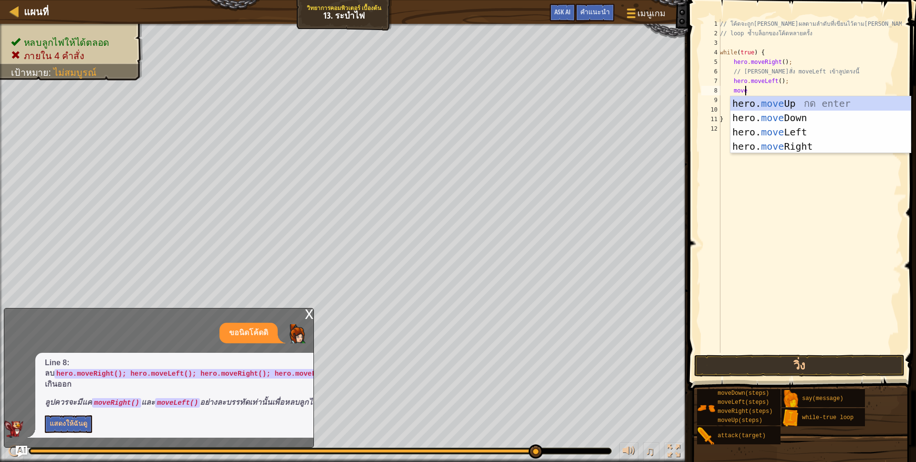
type textarea "mover"
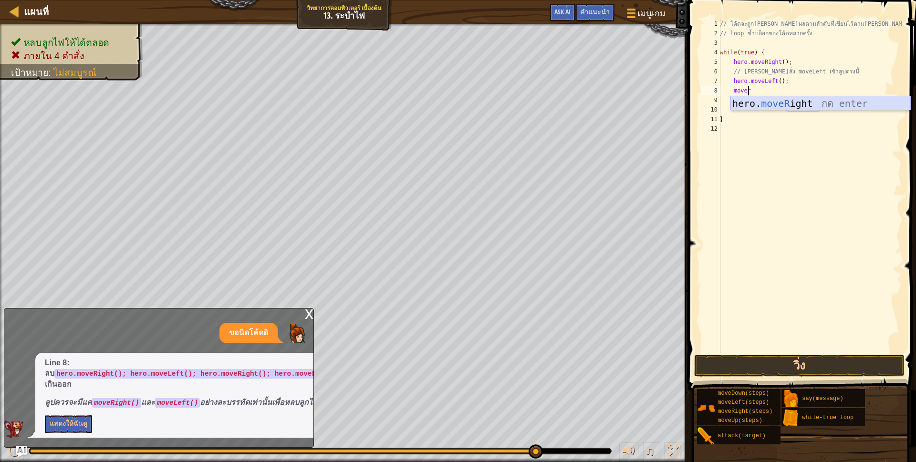
click at [785, 106] on div "hero. moveR ight กด enter" at bounding box center [820, 117] width 180 height 43
click at [747, 90] on div "// โค้ดจะถูก[PERSON_NAME]ผลตามลำดับที่เขียนไว้ตาม[PERSON_NAME] // loop ซ้ำบล็อก…" at bounding box center [810, 195] width 184 height 353
click at [803, 358] on button "วิ่ง" at bounding box center [799, 366] width 210 height 22
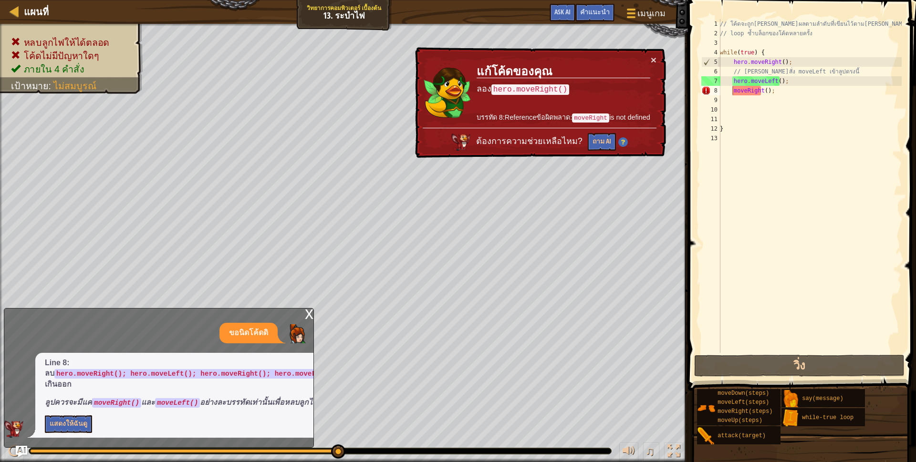
drag, startPoint x: 157, startPoint y: 336, endPoint x: 53, endPoint y: 372, distance: 110.1
click at [157, 358] on div "ขอนิดโค้ดดิ Line 8: ลบ hero.moveRight(); hero.moveLeft(); hero.moveRight(); her…" at bounding box center [156, 380] width 304 height 115
click at [59, 420] on button "แสดงให้ฉันดู" at bounding box center [68, 424] width 47 height 18
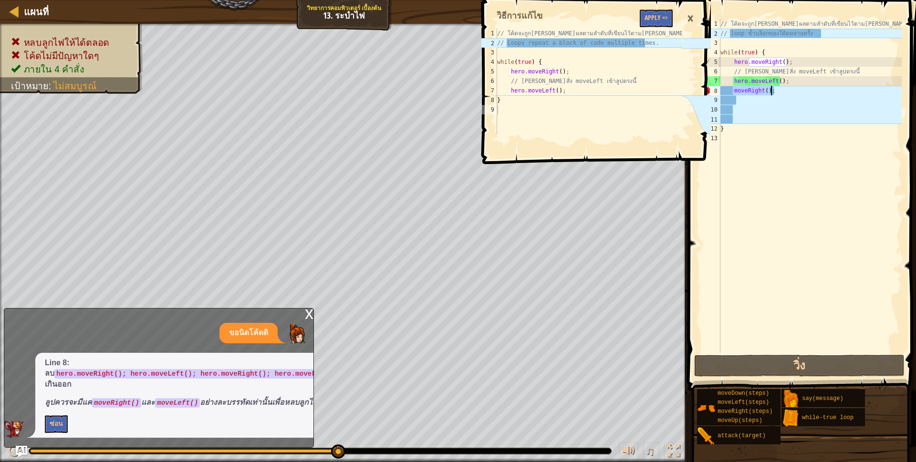
drag, startPoint x: 731, startPoint y: 92, endPoint x: 785, endPoint y: 89, distance: 54.5
click at [785, 89] on div "// โค้ดจะถูก[PERSON_NAME]ผลตามลำดับที่เขียนไว้ตาม[PERSON_NAME] // loop ซ้ำบล็อก…" at bounding box center [809, 195] width 183 height 353
click at [744, 91] on div "// โค้ดจะถูก[PERSON_NAME]ผลตามลำดับที่เขียนไว้ตาม[PERSON_NAME] // loop ซ้ำบล็อก…" at bounding box center [809, 186] width 183 height 334
drag, startPoint x: 731, startPoint y: 91, endPoint x: 789, endPoint y: 101, distance: 59.0
click at [789, 101] on div "// โค้ดจะถูก[PERSON_NAME]ผลตามลำดับที่เขียนไว้ตาม[PERSON_NAME] // loop ซ้ำบล็อก…" at bounding box center [809, 195] width 183 height 353
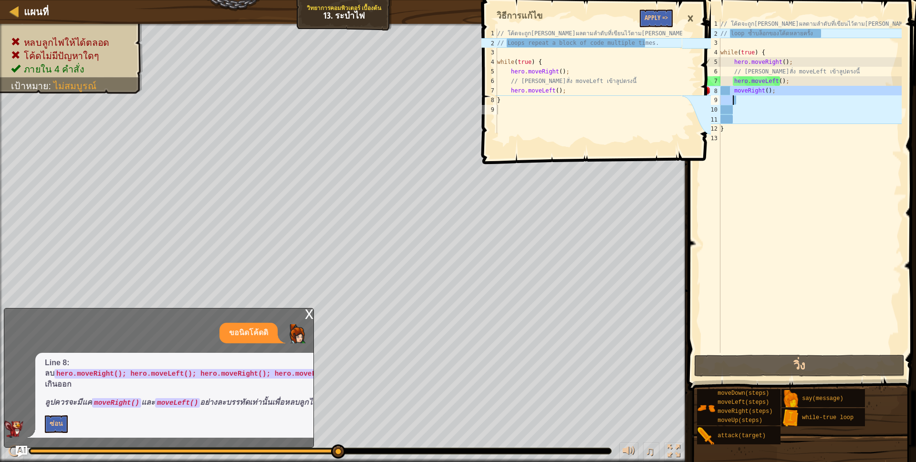
type textarea "moveRight();"
drag, startPoint x: 732, startPoint y: 91, endPoint x: 773, endPoint y: 94, distance: 41.7
click at [775, 93] on div "// โค้ดจะถูก[PERSON_NAME]ผลตามลำดับที่เขียนไว้ตาม[PERSON_NAME] // loop ซ้ำบล็อก…" at bounding box center [809, 195] width 183 height 353
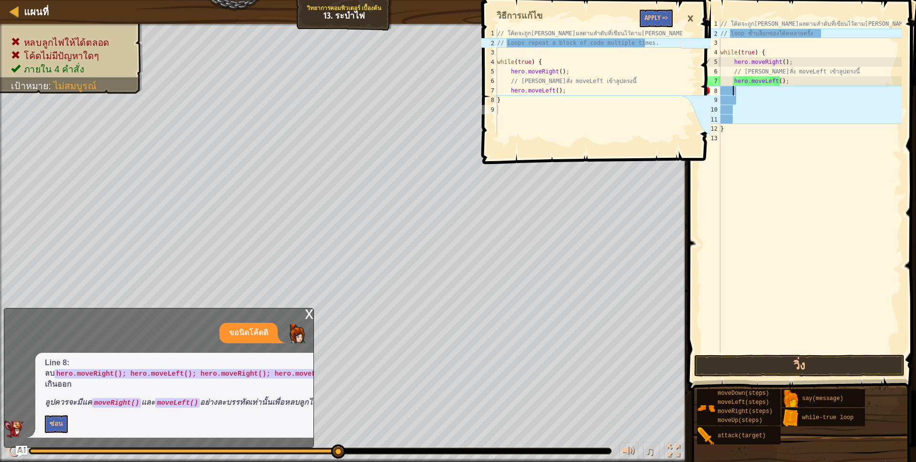
click at [762, 132] on div "// โค้ดจะถูก[PERSON_NAME]ผลตามลำดับที่เขียนไว้ตาม[PERSON_NAME] // loop ซ้ำบล็อก…" at bounding box center [809, 195] width 183 height 353
type textarea "}"
click at [747, 97] on div "// โค้ดจะถูก[PERSON_NAME]ผลตามลำดับที่เขียนไว้ตาม[PERSON_NAME] // loop ซ้ำบล็อก…" at bounding box center [809, 195] width 183 height 353
click at [738, 87] on div "// โค้ดจะถูก[PERSON_NAME]ผลตามลำดับที่เขียนไว้ตาม[PERSON_NAME] // loop ซ้ำบล็อก…" at bounding box center [809, 195] width 183 height 353
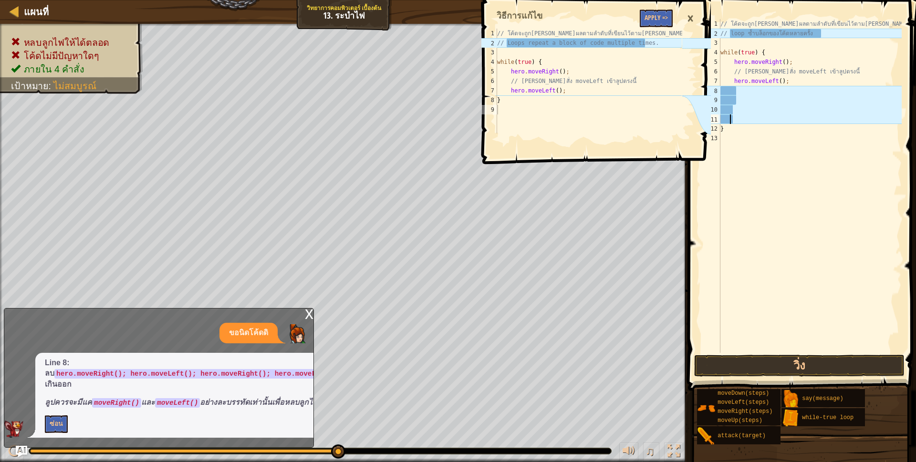
click at [727, 116] on div "// โค้ดจะถูก[PERSON_NAME]ผลตามลำดับที่เขียนไว้ตาม[PERSON_NAME] // loop ซ้ำบล็อก…" at bounding box center [809, 195] width 183 height 353
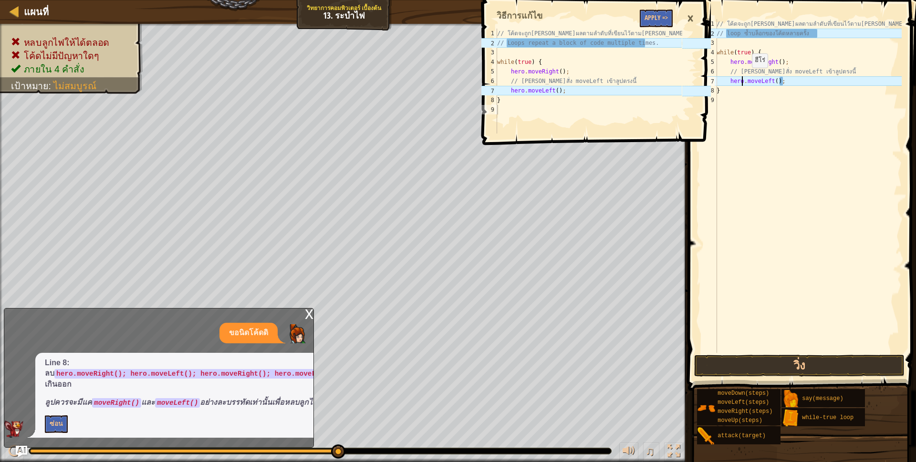
click at [743, 77] on div "// โค้ดจะถูก[PERSON_NAME]ผลตามลำดับที่เขียนไว้ตาม[PERSON_NAME] // loop ซ้ำบล็อก…" at bounding box center [807, 195] width 187 height 353
drag, startPoint x: 789, startPoint y: 81, endPoint x: 784, endPoint y: 79, distance: 5.6
click at [788, 80] on div "// โค้ดจะถูก[PERSON_NAME]ผลตามลำดับที่เขียนไว้ตาม[PERSON_NAME] // loop ซ้ำบล็อก…" at bounding box center [807, 195] width 187 height 353
click at [740, 74] on div "// โค้ดจะถูก[PERSON_NAME]ผลตามลำดับที่เขียนไว้ตาม[PERSON_NAME] // loop ซ้ำบล็อก…" at bounding box center [807, 195] width 187 height 353
drag, startPoint x: 726, startPoint y: 32, endPoint x: 827, endPoint y: 36, distance: 101.2
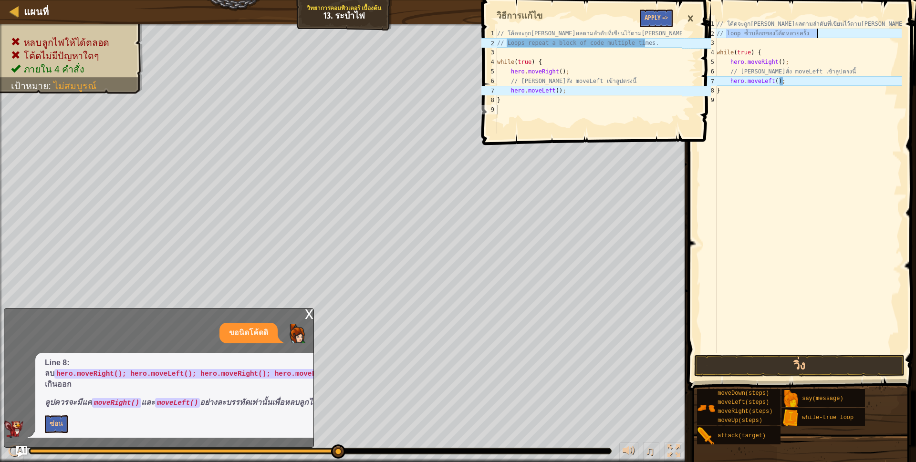
click at [827, 36] on div "// โค้ดจะถูก[PERSON_NAME]ผลตามลำดับที่เขียนไว้ตาม[PERSON_NAME] // loop ซ้ำบล็อก…" at bounding box center [807, 195] width 187 height 353
type textarea "//"
click at [775, 367] on button "วิ่ง" at bounding box center [799, 366] width 210 height 22
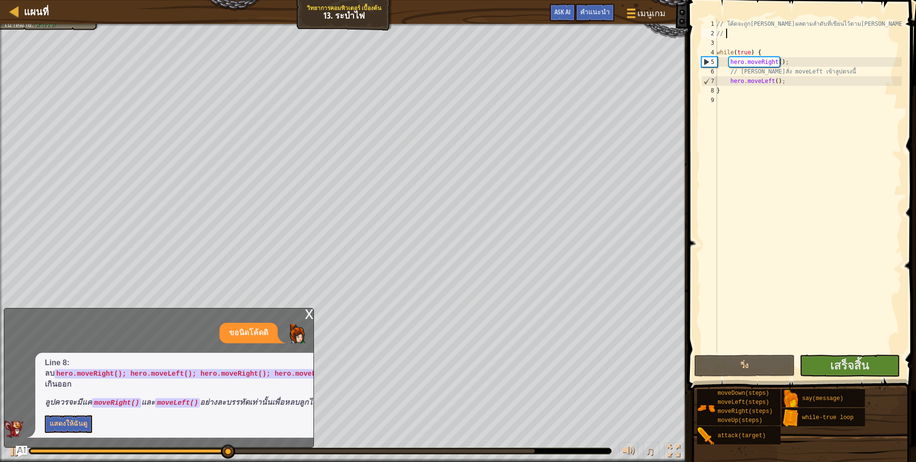
click at [305, 309] on div "x" at bounding box center [309, 314] width 9 height 10
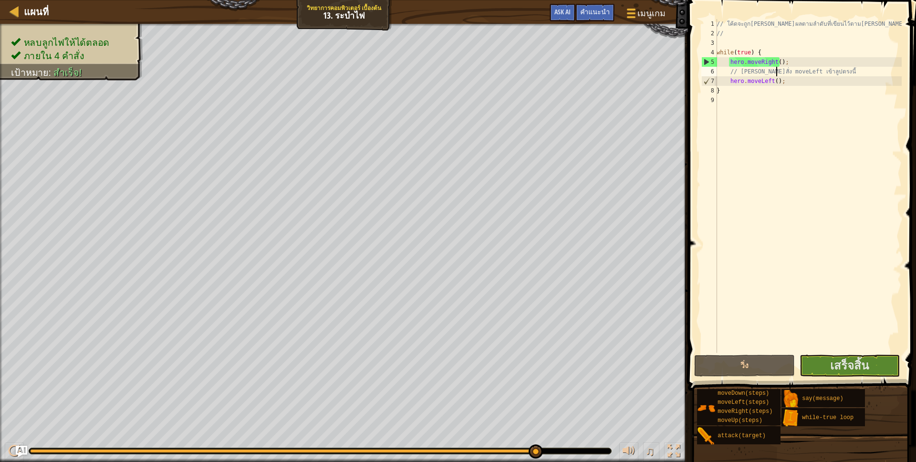
drag, startPoint x: 777, startPoint y: 69, endPoint x: 755, endPoint y: 97, distance: 35.7
click at [778, 73] on div "// โค้ดจะถูก[PERSON_NAME]ผลตามลำดับที่เขียนไว้ตาม[PERSON_NAME] // while ( true …" at bounding box center [807, 195] width 187 height 353
click at [746, 84] on div "// โค้ดจะถูก[PERSON_NAME]ผลตามลำดับที่เขียนไว้ตาม[PERSON_NAME] // while ( true …" at bounding box center [807, 195] width 187 height 353
type textarea "hero.moveLeft();"
drag, startPoint x: 745, startPoint y: 363, endPoint x: 741, endPoint y: 354, distance: 10.0
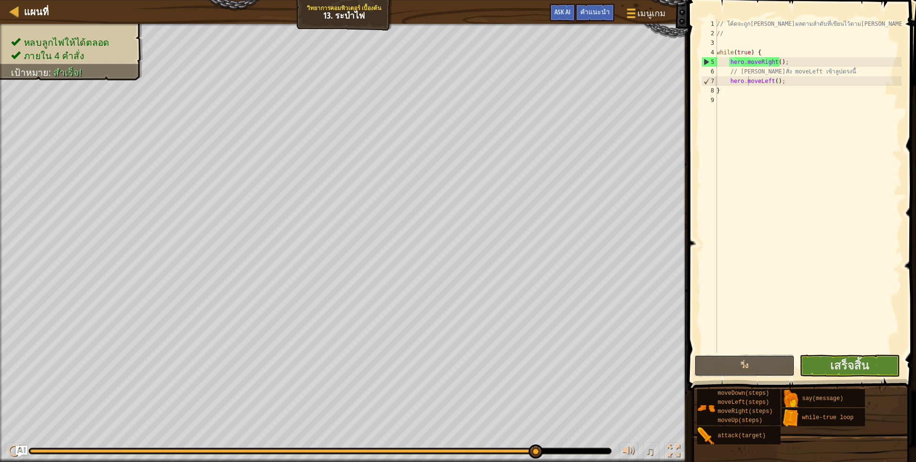
click at [743, 360] on button "วิ่ง" at bounding box center [744, 366] width 100 height 22
click at [837, 370] on span "เสร็จสิ้น" at bounding box center [849, 365] width 39 height 15
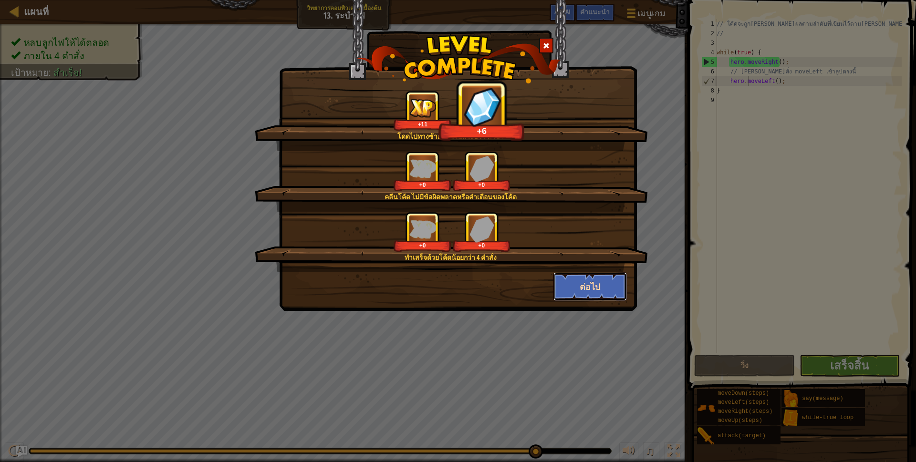
click at [589, 289] on button "ต่อไป" at bounding box center [590, 286] width 74 height 29
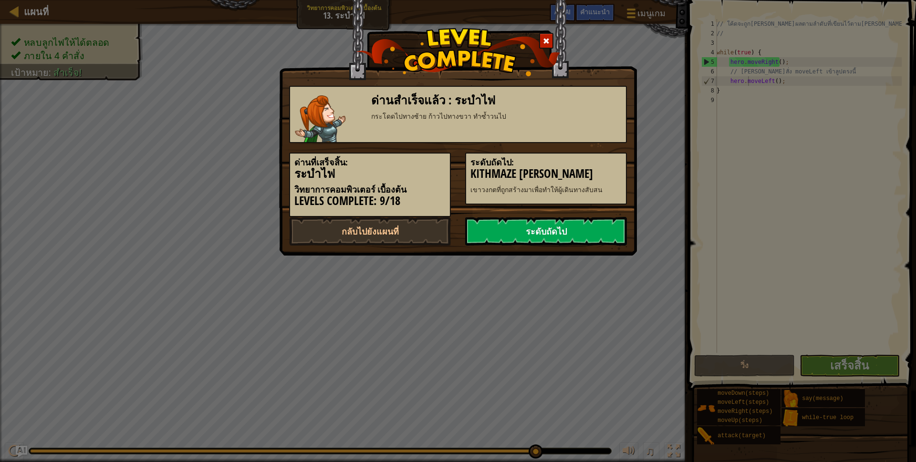
click at [469, 233] on link "ระดับถัดไป" at bounding box center [546, 231] width 162 height 29
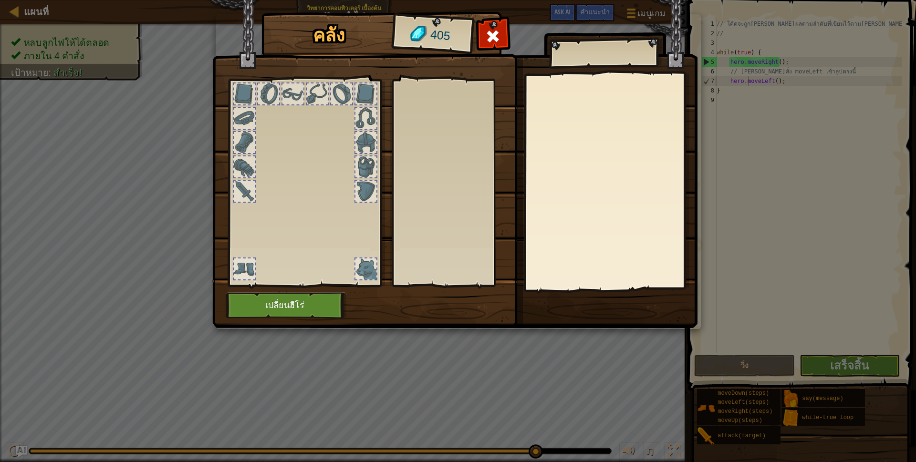
click at [487, 1] on body "แผนที่ วิทยาการคอมพิวเตอร์ เบื้องต้น 13. ระบำไฟ เมนูเกม เสร็จ[PERSON_NAME]แนะนำ…" at bounding box center [458, 0] width 916 height 1
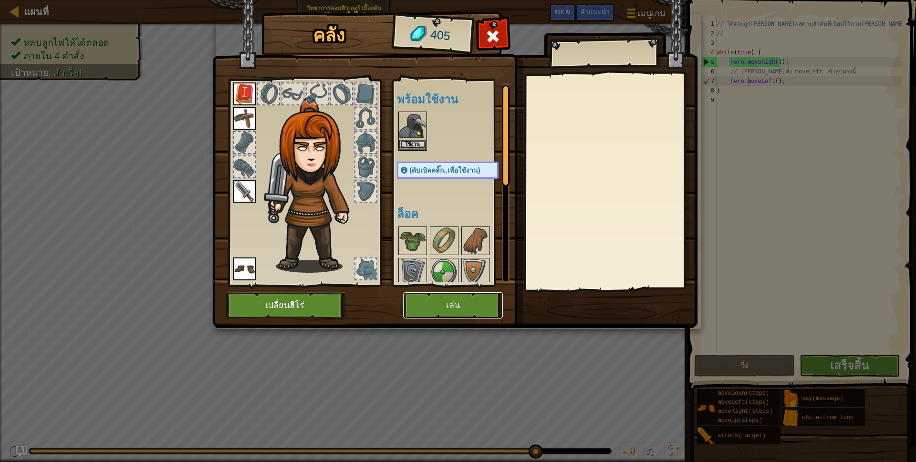
click at [447, 299] on button "เล่น" at bounding box center [453, 305] width 100 height 26
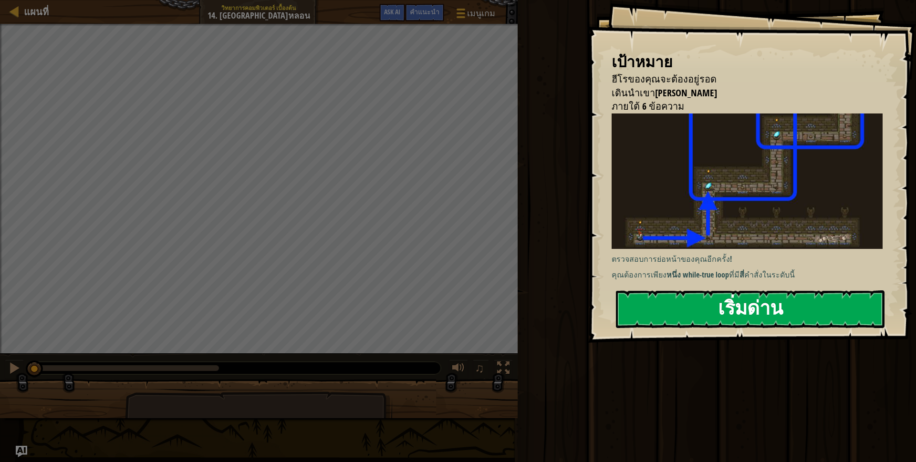
click at [645, 308] on button "เริ่มด่าน" at bounding box center [750, 309] width 269 height 38
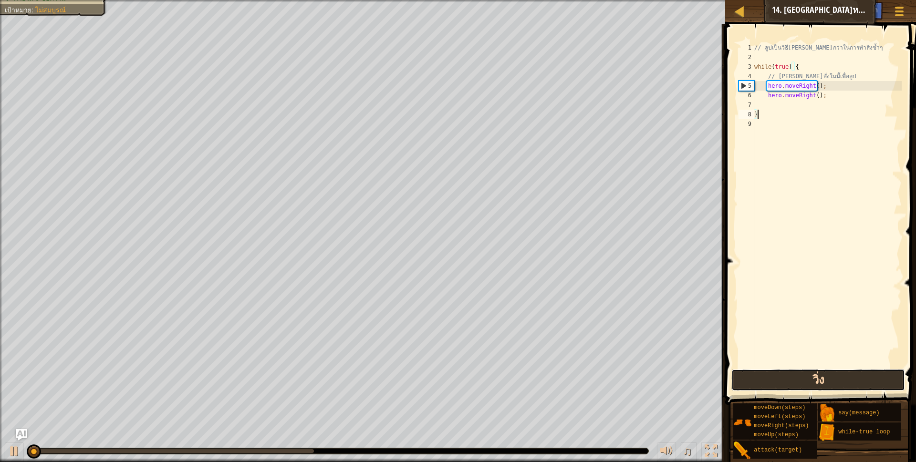
click at [776, 374] on button "วิ่ง" at bounding box center [818, 380] width 174 height 22
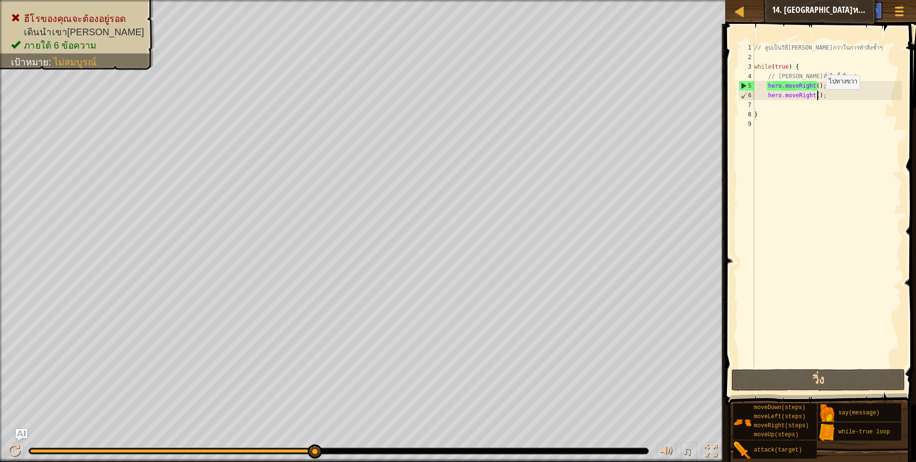
click at [817, 99] on div "// ลูปเป็นวิธี[PERSON_NAME]กว่าในการทำสิ่งซ้ำๆ while ( true ) { // [PERSON_NAME…" at bounding box center [826, 214] width 149 height 343
click at [822, 99] on div "// ลูปเป็นวิธี[PERSON_NAME]กว่าในการทำสิ่งซ้ำๆ while ( true ) { // [PERSON_NAME…" at bounding box center [826, 214] width 149 height 343
click at [812, 91] on div "// ลูปเป็นวิธี[PERSON_NAME]กว่าในการทำสิ่งซ้ำๆ while ( true ) { // [PERSON_NAME…" at bounding box center [826, 214] width 149 height 343
click at [812, 88] on div "// ลูปเป็นวิธี[PERSON_NAME]กว่าในการทำสิ่งซ้ำๆ while ( true ) { // [PERSON_NAME…" at bounding box center [826, 214] width 149 height 343
click at [813, 90] on div "// ลูปเป็นวิธี[PERSON_NAME]กว่าในการทำสิ่งซ้ำๆ while ( true ) { // [PERSON_NAME…" at bounding box center [826, 214] width 149 height 343
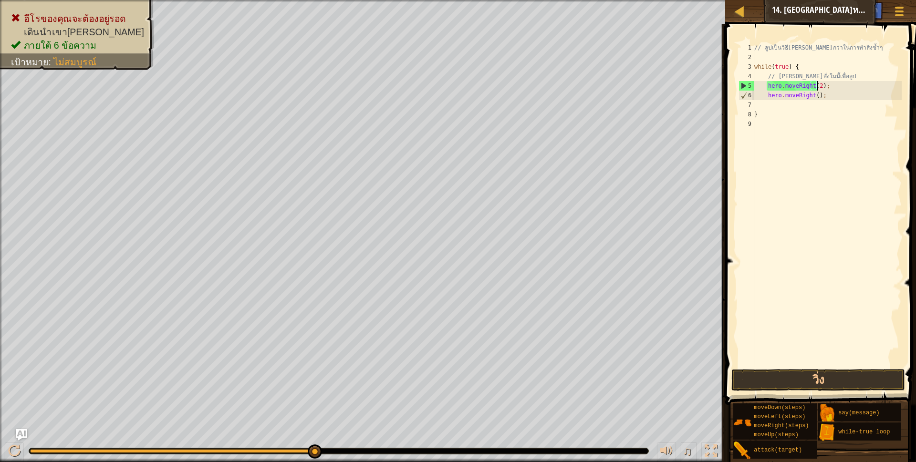
scroll to position [2, 52]
click at [822, 100] on div "// ลูปเป็นวิธี[PERSON_NAME]กว่าในการทำสิ่งซ้ำๆ while ( true ) { // [PERSON_NAME…" at bounding box center [826, 214] width 149 height 343
type textarea "h"
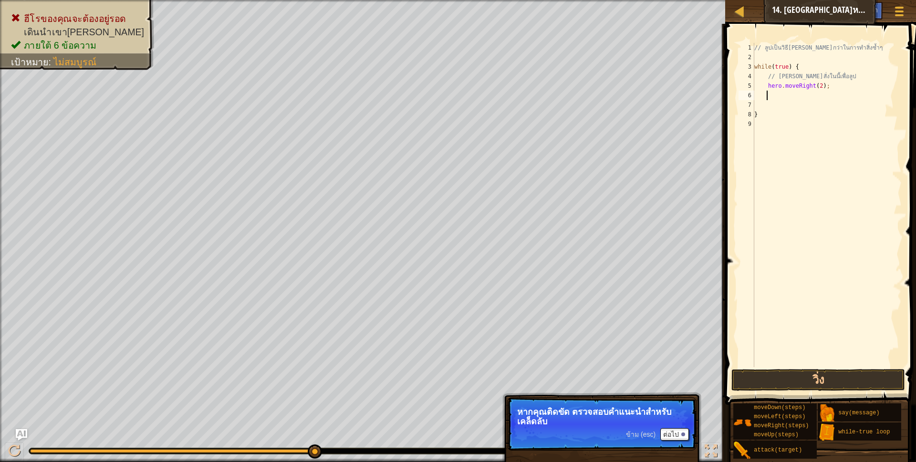
type textarea "he"
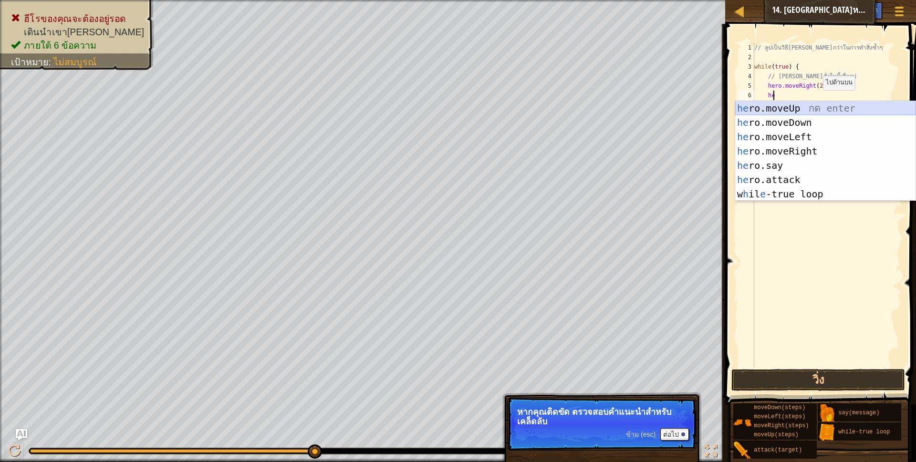
click at [785, 106] on div "he ro.moveUp กด enter he ro.moveDown กด enter he ro.moveLeft กด enter he ro.mov…" at bounding box center [825, 165] width 180 height 129
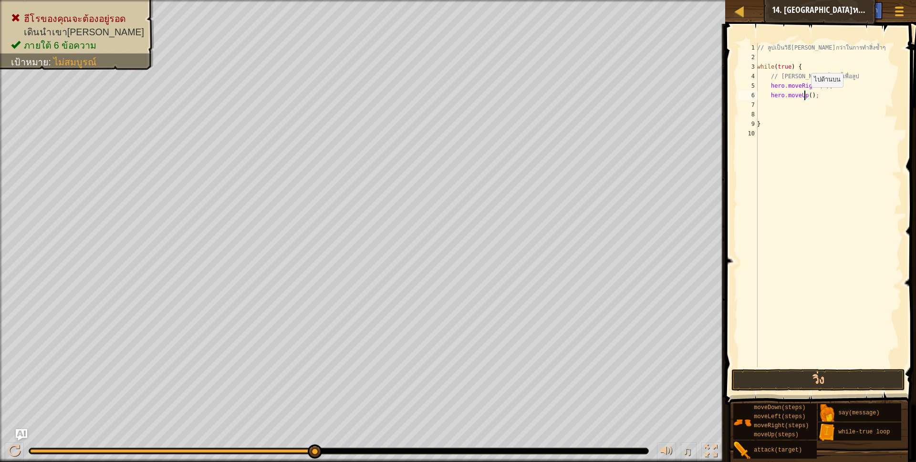
drag, startPoint x: 806, startPoint y: 97, endPoint x: 793, endPoint y: 193, distance: 96.7
click at [804, 105] on div "// ลูปเป็นวิธี[PERSON_NAME]กว่าในการทำสิ่งซ้ำๆ while ( true ) { // [PERSON_NAME…" at bounding box center [828, 214] width 146 height 343
type textarea "hero.moveUp();"
click at [781, 379] on button "วิ่ง" at bounding box center [818, 380] width 174 height 22
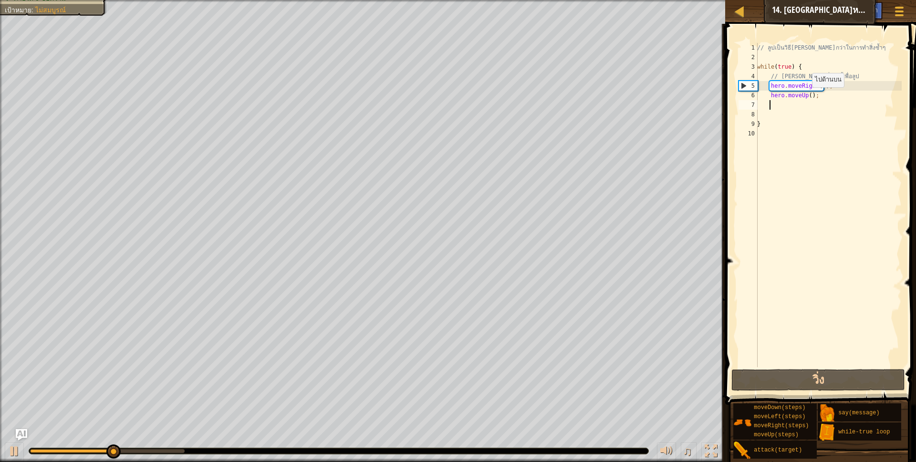
click at [806, 97] on div "// ลูปเป็นวิธี[PERSON_NAME]กว่าในการทำสิ่งซ้ำๆ while ( true ) { // [PERSON_NAME…" at bounding box center [828, 214] width 146 height 343
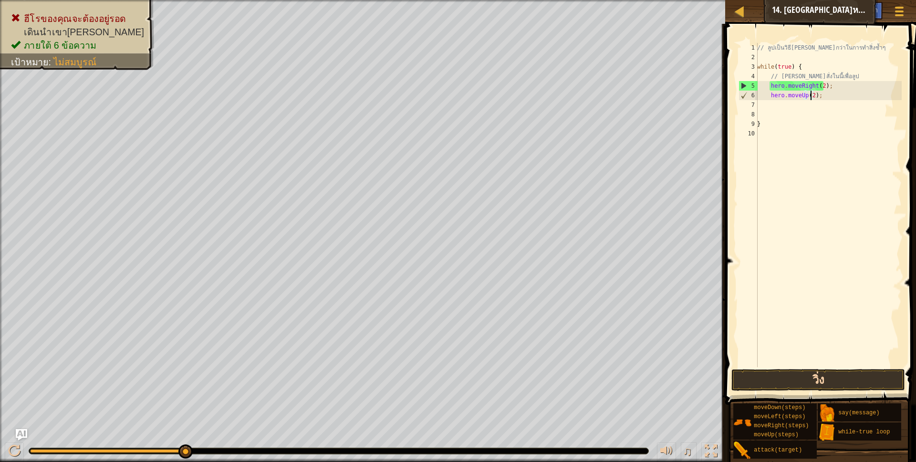
type textarea "hero.moveUp(2);"
click at [806, 382] on button "วิ่ง" at bounding box center [818, 380] width 174 height 22
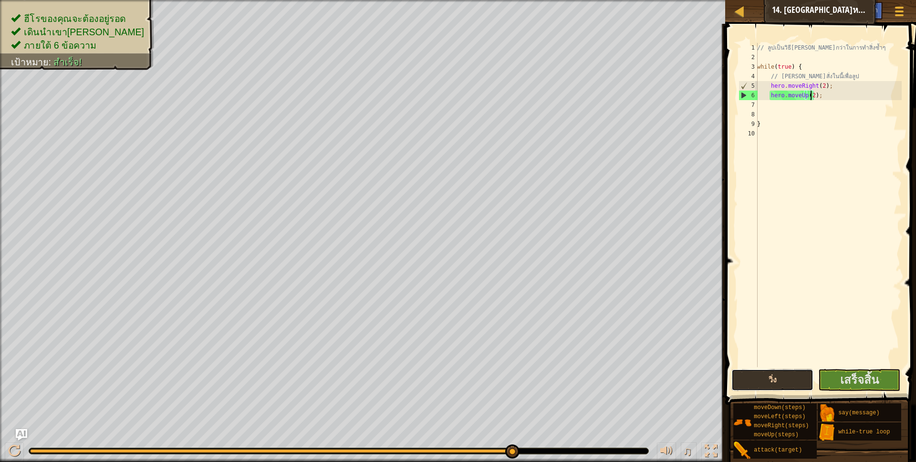
click at [786, 372] on button "วิ่ง" at bounding box center [772, 380] width 82 height 22
click at [748, 382] on button "วิ่ง" at bounding box center [772, 380] width 82 height 22
click at [870, 377] on span "เสร็จสิ้น" at bounding box center [859, 379] width 39 height 15
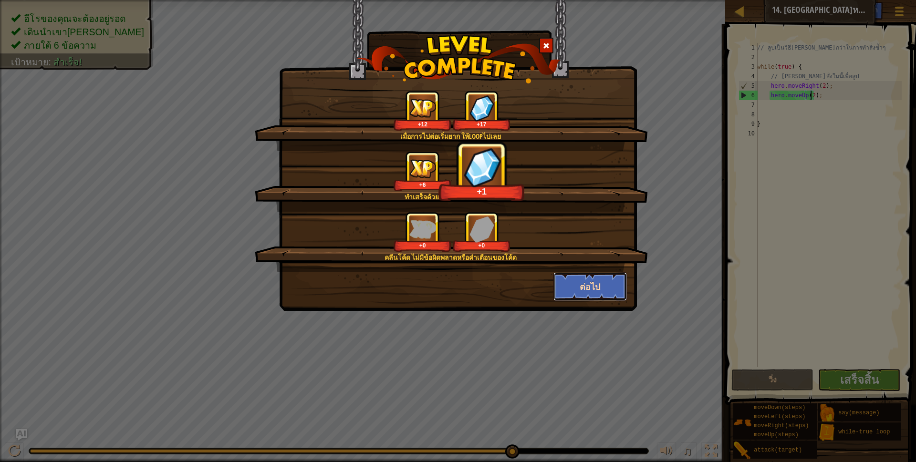
click at [603, 278] on button "ต่อไป" at bounding box center [590, 286] width 74 height 29
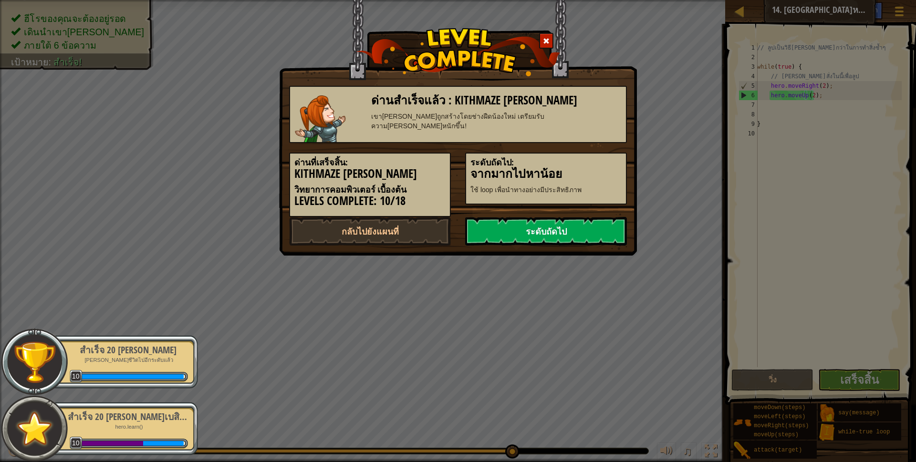
click at [525, 227] on link "ระดับถัดไป" at bounding box center [546, 231] width 162 height 29
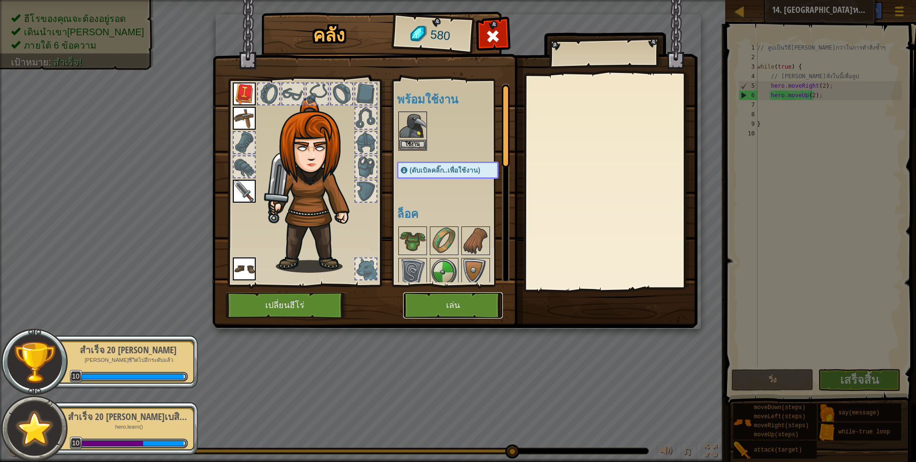
click at [451, 303] on button "เล่น" at bounding box center [453, 305] width 100 height 26
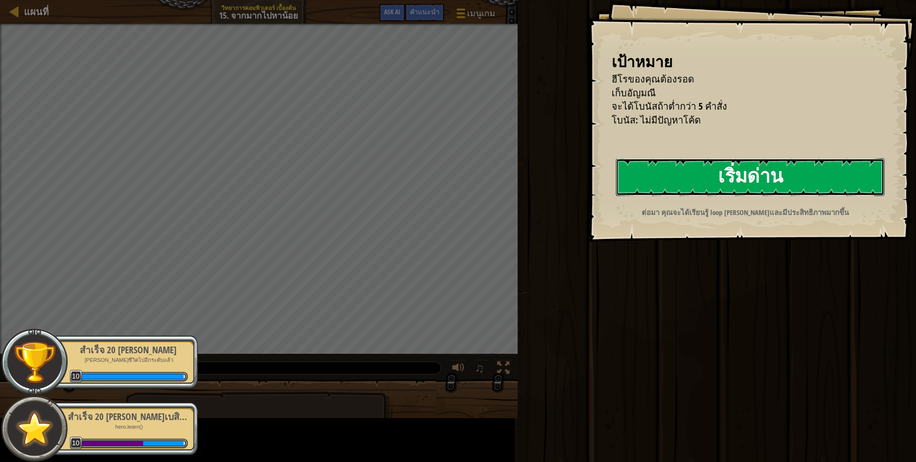
click at [445, 209] on div "เป้าหมาย ฮีโรของคุณต้องรอด เก็บ[PERSON_NAME] จะได้โบนัสถ้าต่ำกว่า 5 คำสั่ง โบนั…" at bounding box center [458, 231] width 916 height 462
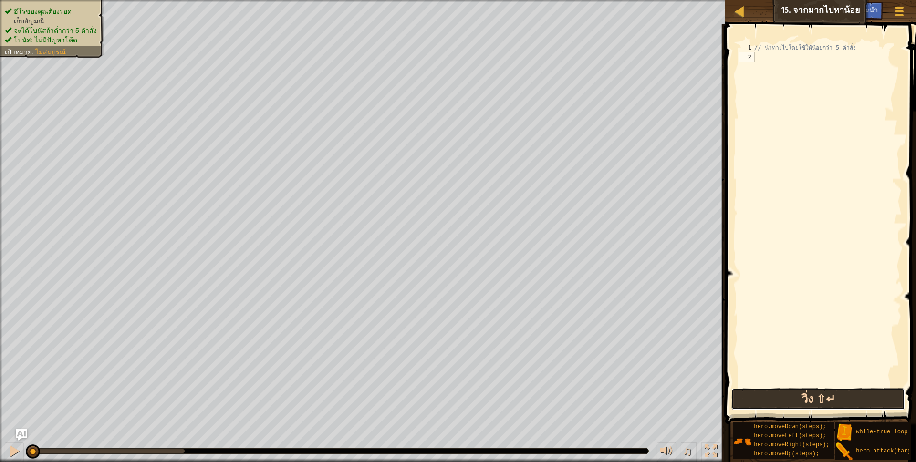
click at [780, 393] on button "วิ่ง ⇧↵" at bounding box center [818, 399] width 174 height 22
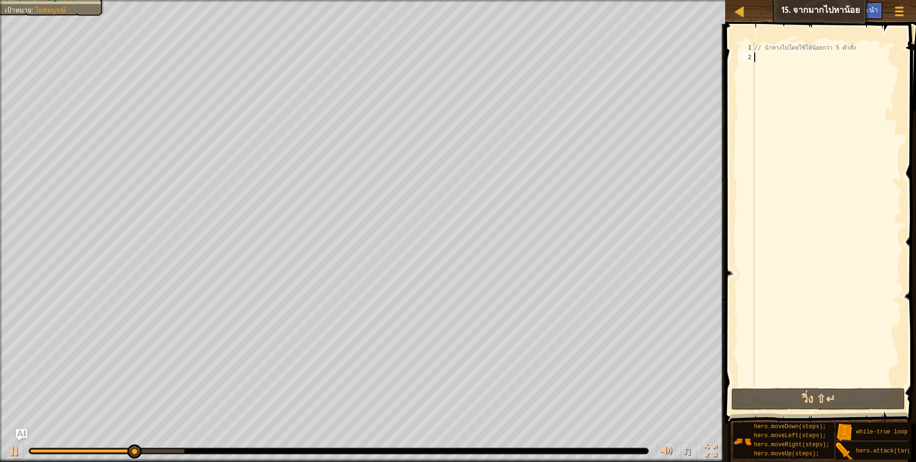
type textarea "her"
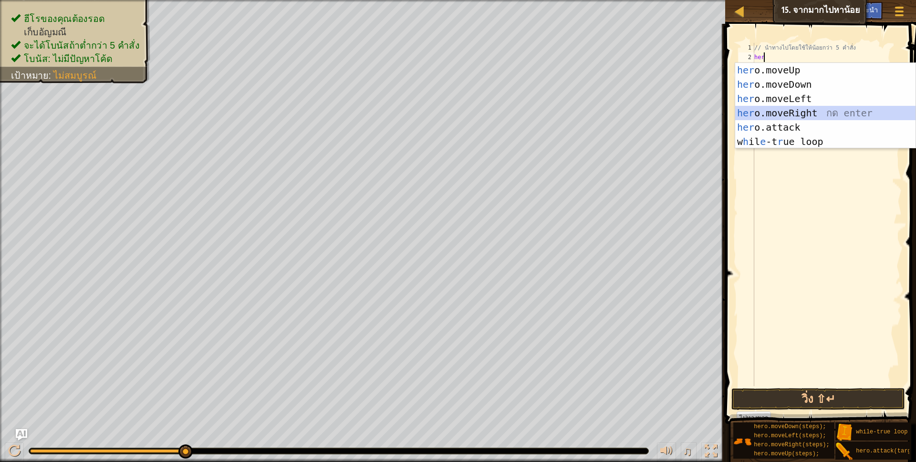
click at [771, 110] on div "her o.moveUp กด enter her o.moveDown กด enter her o.moveLeft กด enter her o.mov…" at bounding box center [825, 120] width 180 height 114
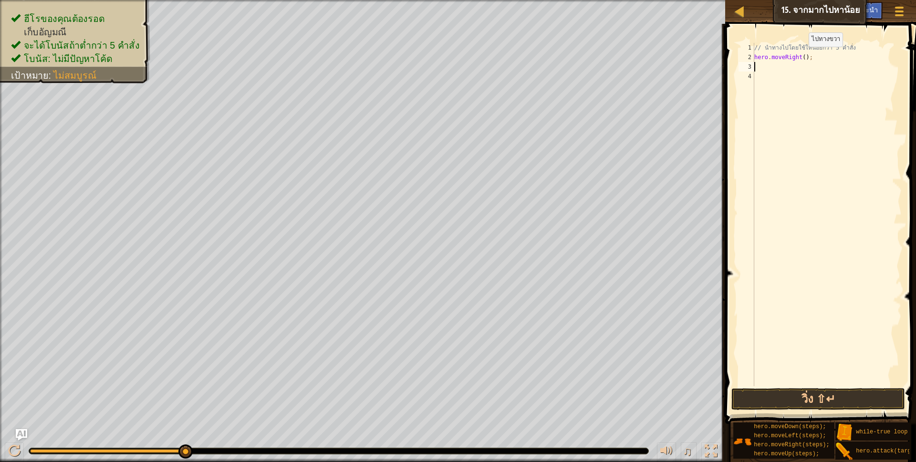
click at [801, 56] on div "// นำทางไปโดยใช้ให้น้อยกว่า 5 คำสั่ง hero . moveRight ( ) ;" at bounding box center [826, 224] width 149 height 362
type textarea "hero.moveRight(2);"
click at [767, 72] on div "// นำทางไปโดยใช้ให้น้อยกว่า 5 คำสั่ง hero . moveRight ( 2 ) ;" at bounding box center [826, 224] width 149 height 362
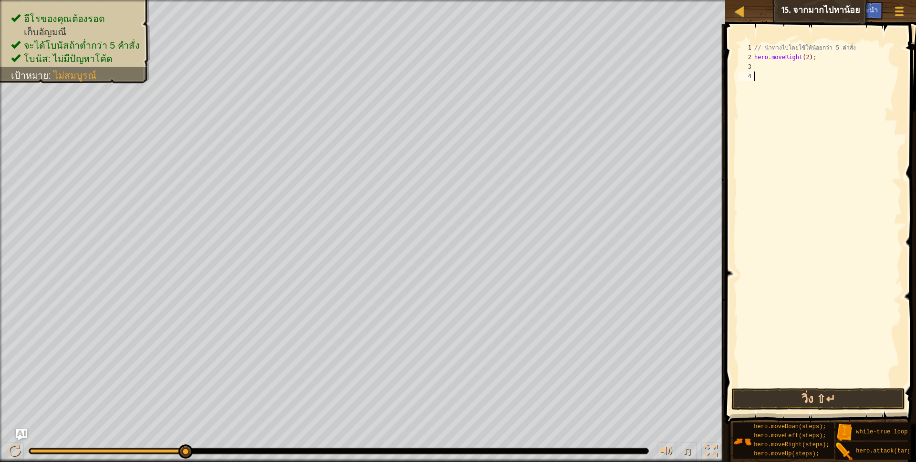
click at [765, 70] on div "// นำทางไปโดยใช้ให้น้อยกว่า 5 คำสั่ง hero . moveRight ( 2 ) ;" at bounding box center [826, 224] width 149 height 362
type textarea "her"
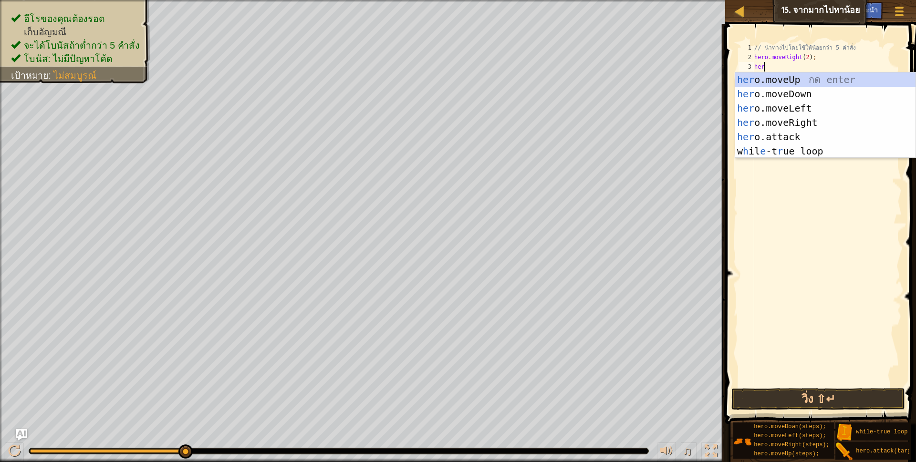
scroll to position [2, 8]
click at [796, 93] on div "her o.moveUp กด enter her o.moveDown กด enter her o.moveLeft กด enter her o.mov…" at bounding box center [825, 129] width 180 height 114
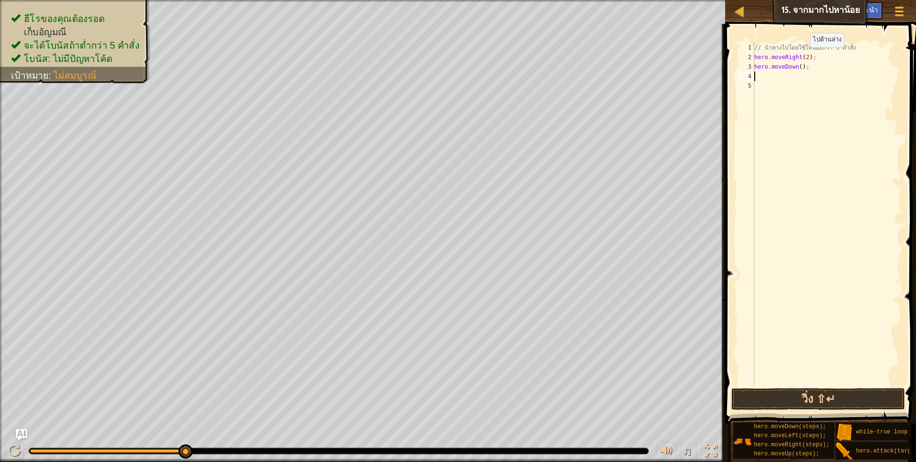
scroll to position [2, 0]
click at [806, 396] on button "วิ่ง ⇧↵" at bounding box center [818, 399] width 174 height 22
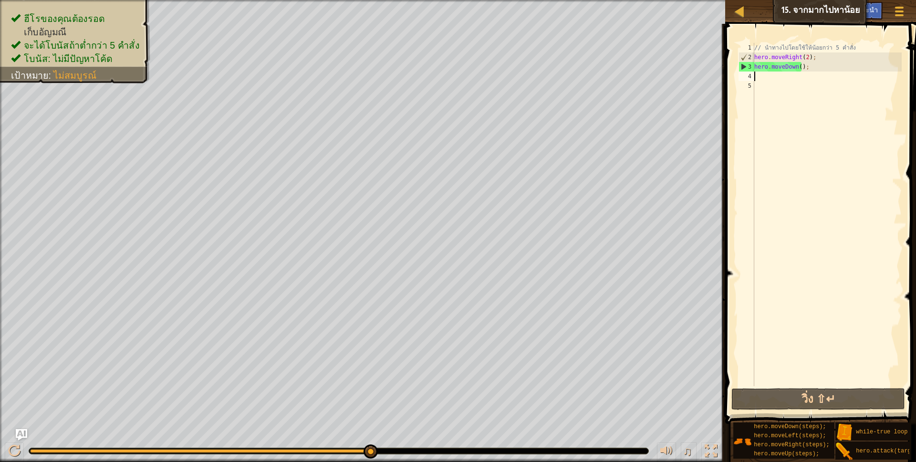
type textarea ")"
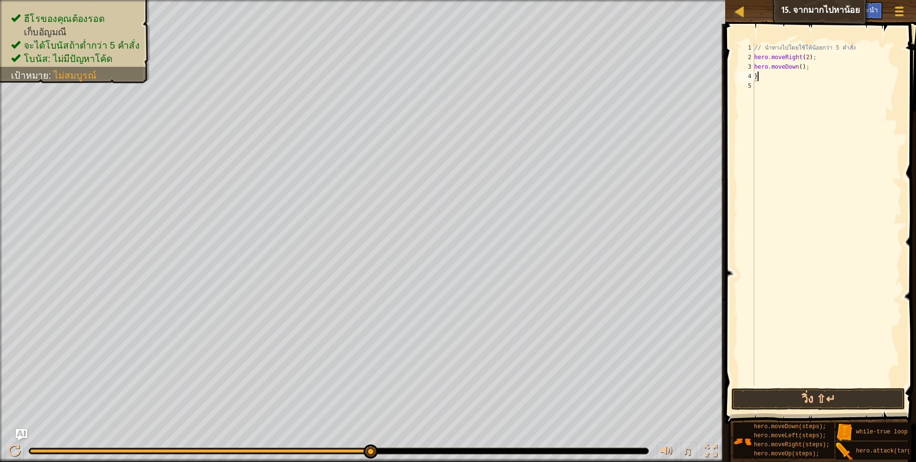
scroll to position [2, 2]
click at [792, 391] on button "วิ่ง ⇧↵" at bounding box center [818, 399] width 174 height 22
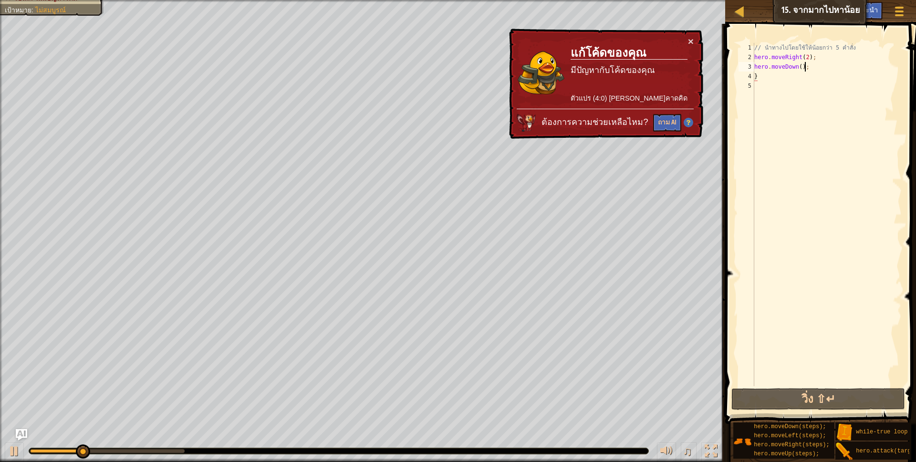
drag, startPoint x: 809, startPoint y: 65, endPoint x: 796, endPoint y: 66, distance: 13.4
click at [808, 65] on div "// นำทางไปโดยใช้ให้น้อยกว่า 5 คำสั่ง hero . moveRight ( 2 ) ; hero . moveDown (…" at bounding box center [826, 224] width 149 height 362
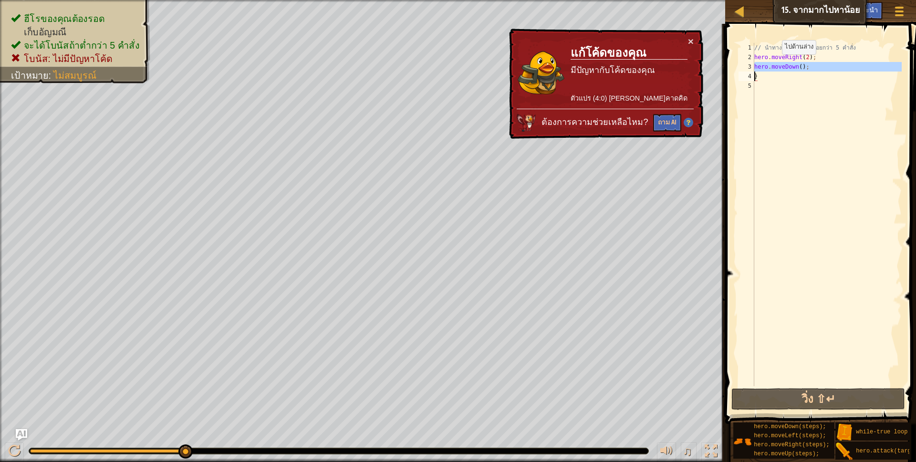
drag, startPoint x: 753, startPoint y: 65, endPoint x: 755, endPoint y: 78, distance: 13.5
click at [771, 71] on div "hero.moveDown(); 1 2 3 4 5 // นำทางไปโดยใช้ให้น้อยกว่า 5 คำสั่ง hero . moveRigh…" at bounding box center [818, 214] width 165 height 343
click at [809, 62] on div "// นำทางไปโดยใช้ให้น้อยกว่า 5 คำสั่ง hero . moveRight ( 2 ) ; hero . moveDown (…" at bounding box center [826, 224] width 149 height 362
click at [807, 66] on div "// นำทางไปโดยใช้ให้น้อยกว่า 5 คำสั่ง hero . moveRight ( 2 ) ; hero . moveDown (…" at bounding box center [826, 214] width 149 height 343
type textarea "hero.moveDown();"
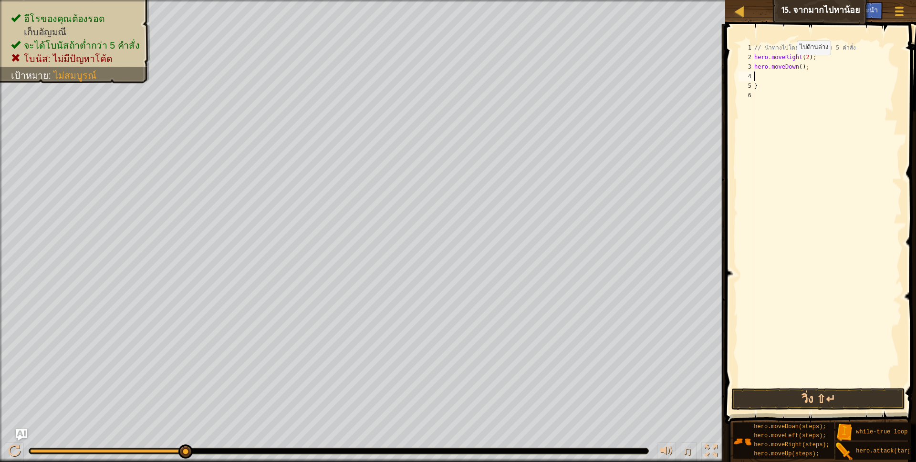
scroll to position [2, 0]
click at [793, 397] on button "วิ่ง ⇧↵" at bounding box center [818, 399] width 174 height 22
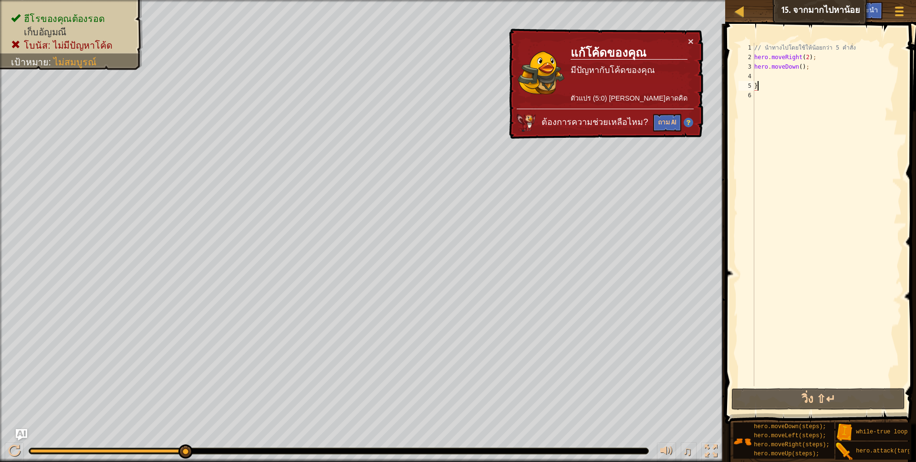
click at [760, 85] on div "// นำทางไปโดยใช้ให้น้อยกว่า 5 คำสั่ง hero . moveRight ( 2 ) ; hero . moveDown (…" at bounding box center [826, 224] width 149 height 362
type textarea "}"
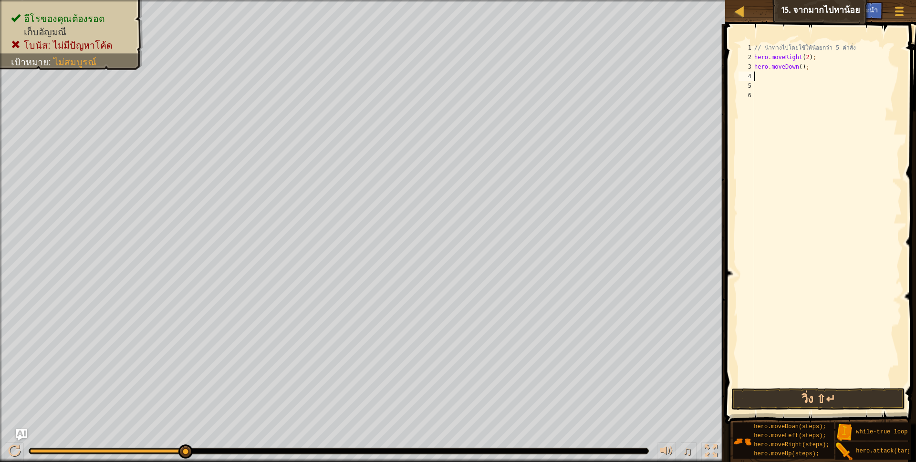
click at [760, 77] on div "// นำทางไปโดยใช้ให้น้อยกว่า 5 คำสั่ง hero . moveRight ( 2 ) ; hero . moveDown (…" at bounding box center [826, 224] width 149 height 362
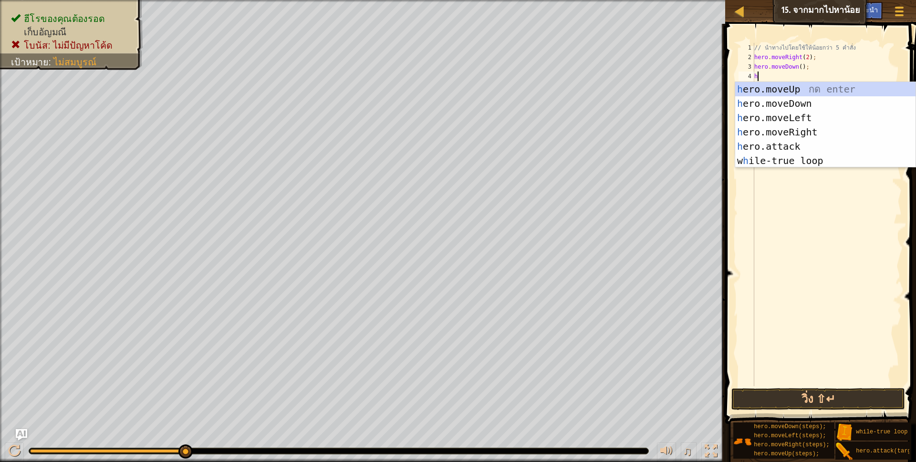
scroll to position [2, 8]
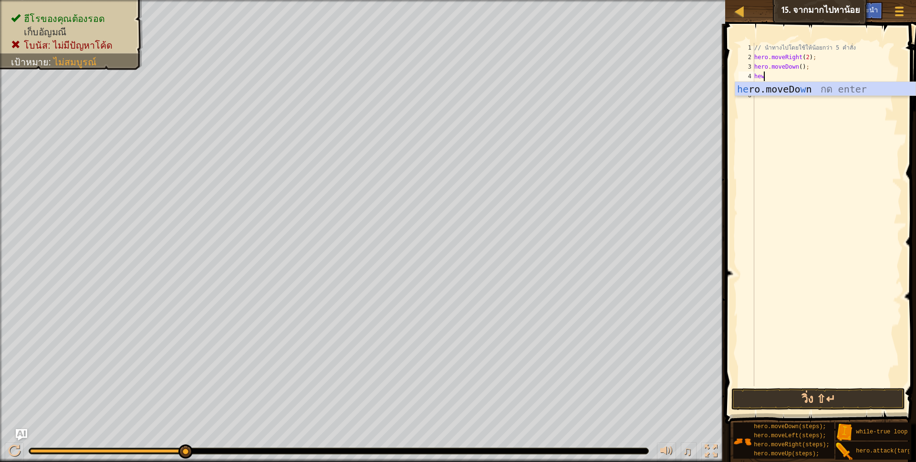
type textarea "he"
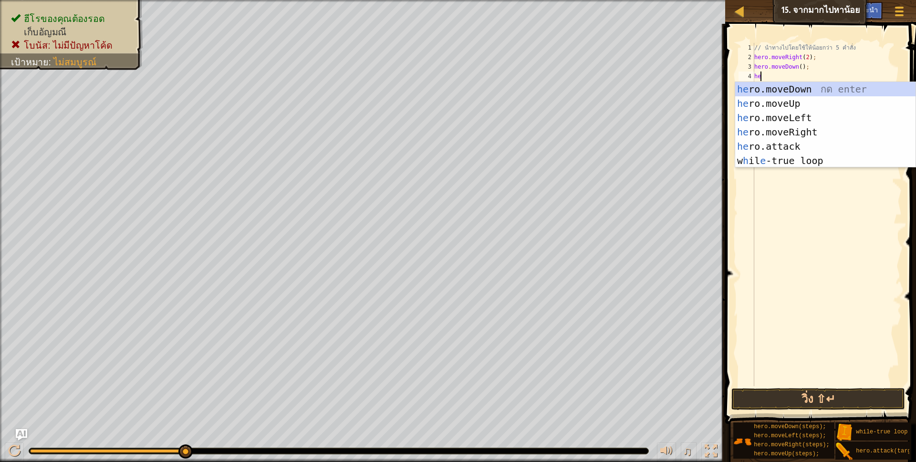
scroll to position [2, 5]
drag, startPoint x: 789, startPoint y: 131, endPoint x: 797, endPoint y: 116, distance: 16.6
click at [789, 130] on div "he ro.moveDown กด enter he ro.moveUp กด enter he ro.moveLeft กด enter he ro.mov…" at bounding box center [825, 139] width 180 height 114
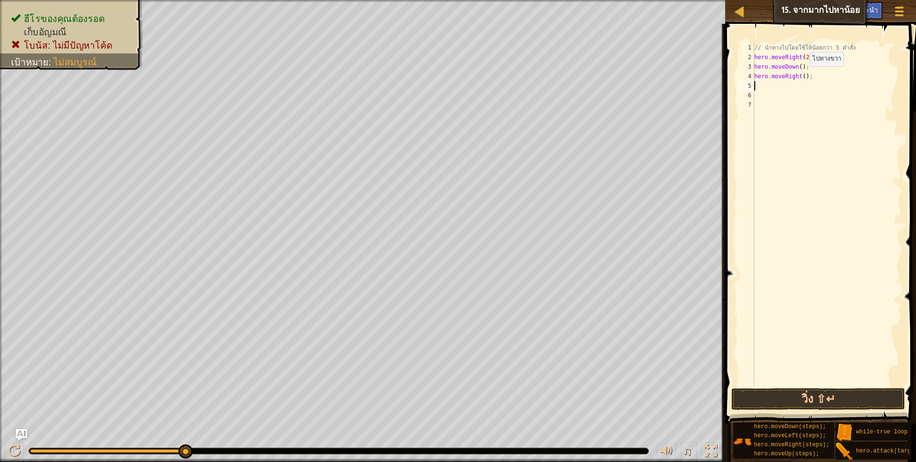
click at [802, 78] on div "// นำทางไปโดยใช้ให้น้อยกว่า 5 คำสั่ง hero . moveRight ( 2 ) ; hero . moveDown (…" at bounding box center [826, 224] width 149 height 362
type textarea "hero.moveRight(2);"
click at [790, 91] on div "// นำทางไปโดยใช้ให้น้อยกว่า 5 คำสั่ง hero . moveRight ( 2 ) ; hero . moveDown (…" at bounding box center [826, 224] width 149 height 362
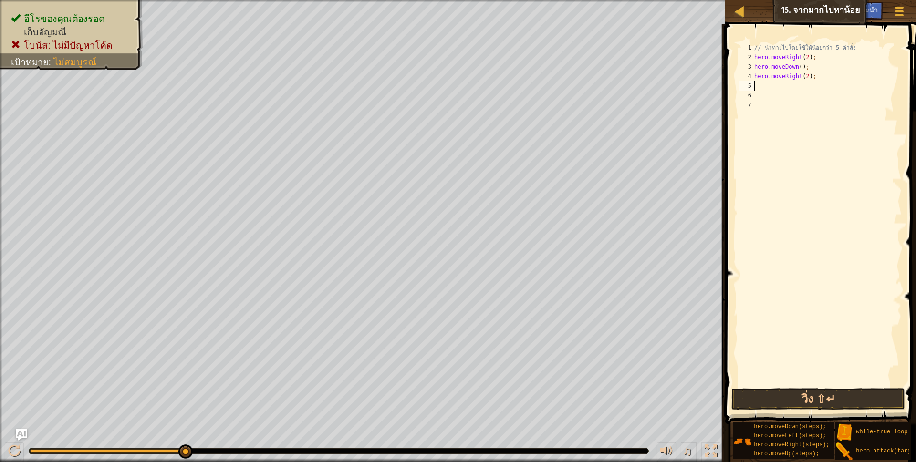
click at [785, 84] on div "// นำทางไปโดยใช้ให้น้อยกว่า 5 คำสั่ง hero . moveRight ( 2 ) ; hero . moveDown (…" at bounding box center [826, 224] width 149 height 362
type textarea "her"
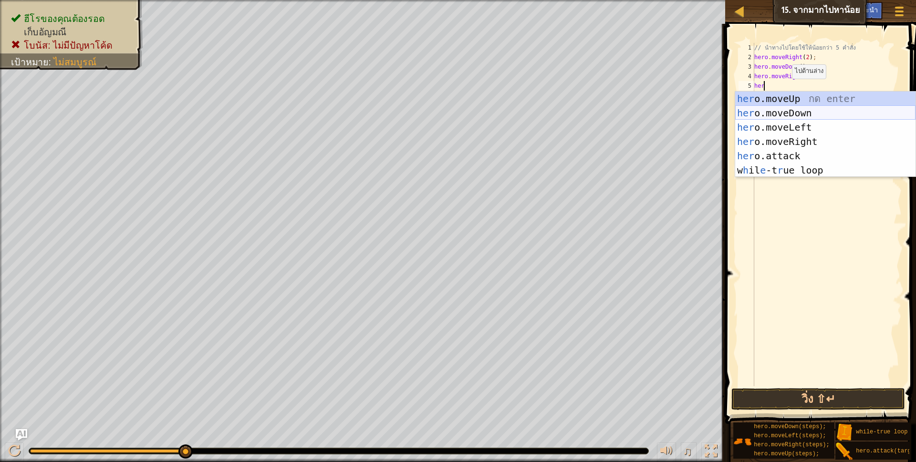
click at [791, 117] on div "her o.moveUp กด enter her o.moveDown กด enter her o.moveLeft กด enter her o.mov…" at bounding box center [825, 149] width 180 height 114
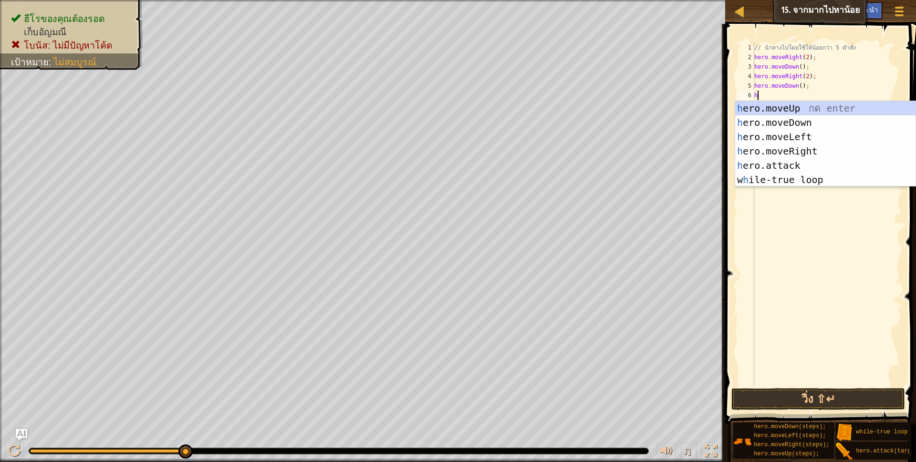
type textarea "her"
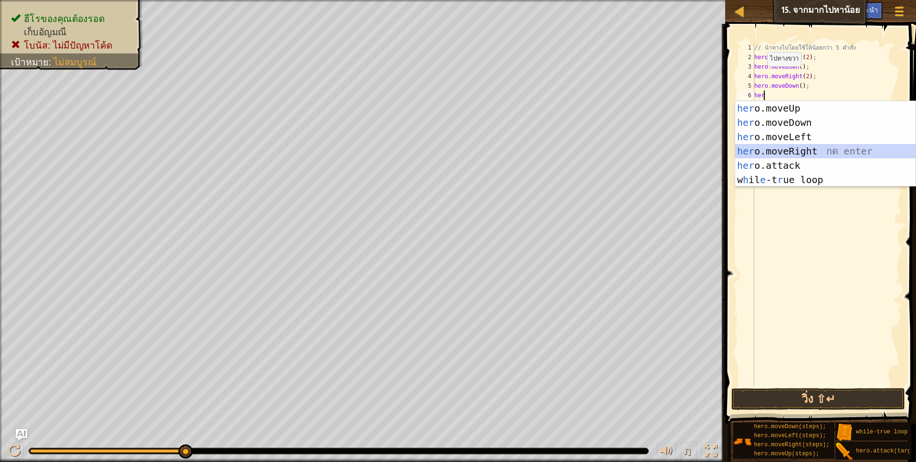
click at [801, 153] on div "her o.moveUp กด enter her o.moveDown กด enter her o.moveLeft กด enter her o.mov…" at bounding box center [825, 158] width 180 height 114
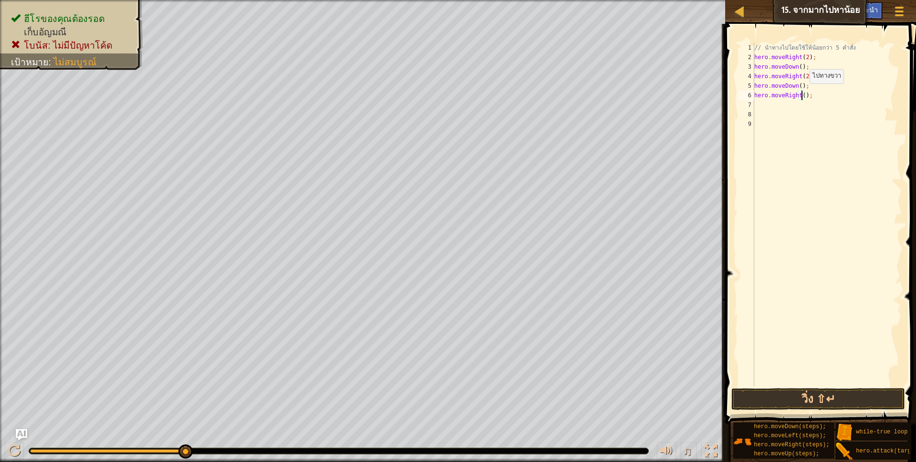
click at [801, 93] on div "// นำทางไปโดยใช้ให้น้อยกว่า 5 คำสั่ง hero . moveRight ( 2 ) ; hero . moveDown (…" at bounding box center [826, 224] width 149 height 362
type textarea "hero.moveRight(2);"
click at [784, 99] on div "// นำทางไปโดยใช้ให้น้อยกว่า 5 คำสั่ง hero . moveRight ( 2 ) ; hero . moveDown (…" at bounding box center [826, 224] width 149 height 362
click at [782, 101] on div "// นำทางไปโดยใช้ให้น้อยกว่า 5 คำสั่ง hero . moveRight ( 2 ) ; hero . moveDown (…" at bounding box center [826, 224] width 149 height 362
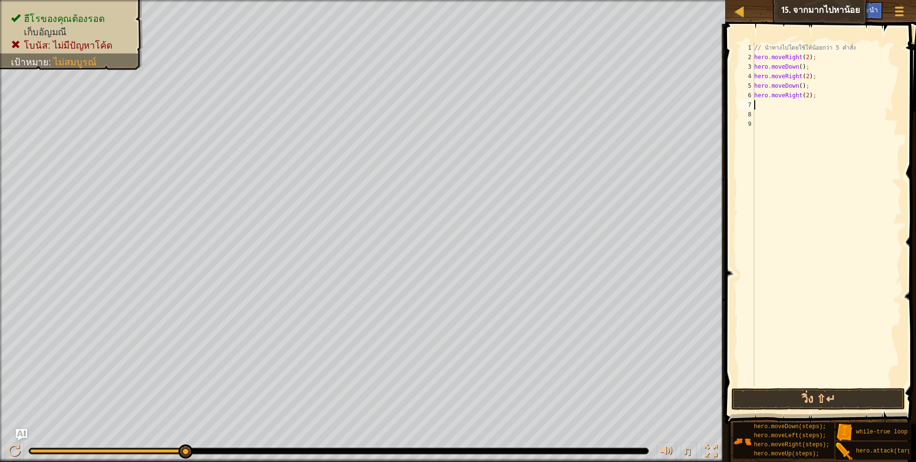
scroll to position [2, 0]
click at [786, 403] on button "วิ่ง ⇧↵" at bounding box center [818, 399] width 174 height 22
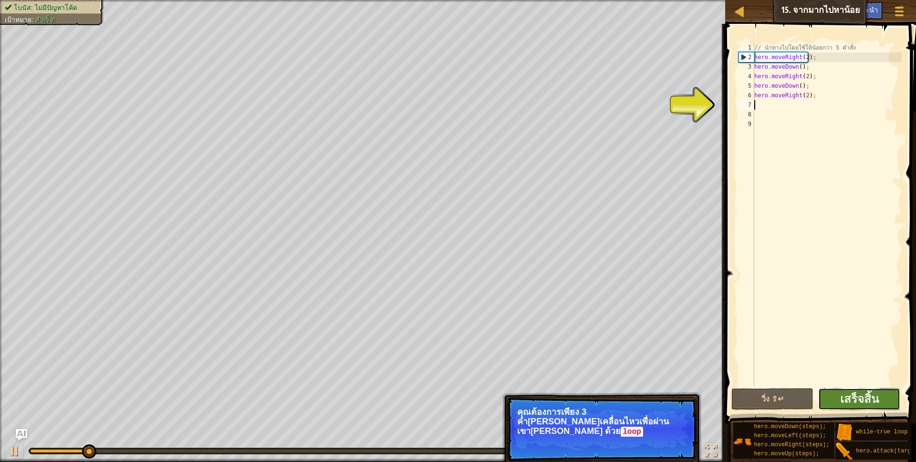
click at [863, 391] on button "เสร็จสิ้น" at bounding box center [859, 399] width 82 height 22
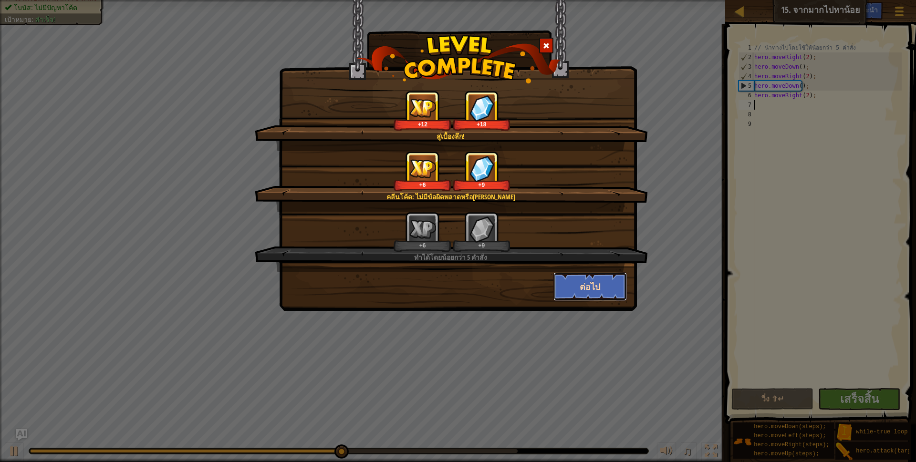
click at [596, 280] on button "ต่อไป" at bounding box center [590, 286] width 74 height 29
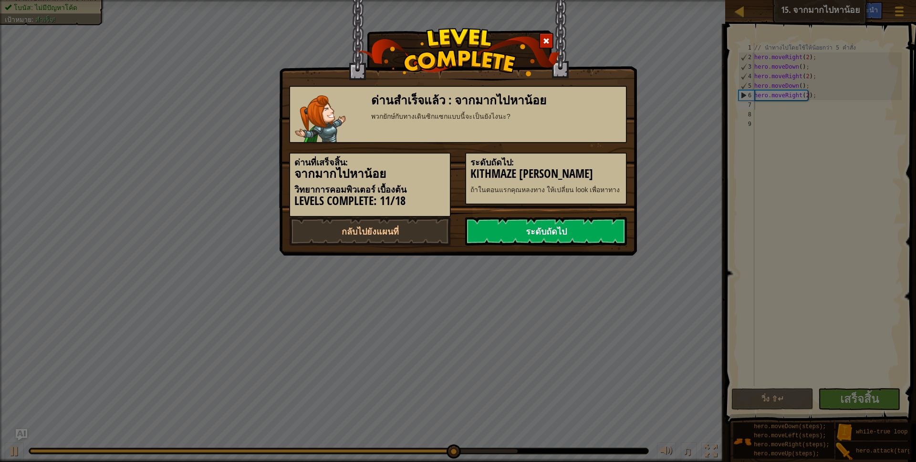
click at [475, 229] on link "ระดับถัดไป" at bounding box center [546, 231] width 162 height 29
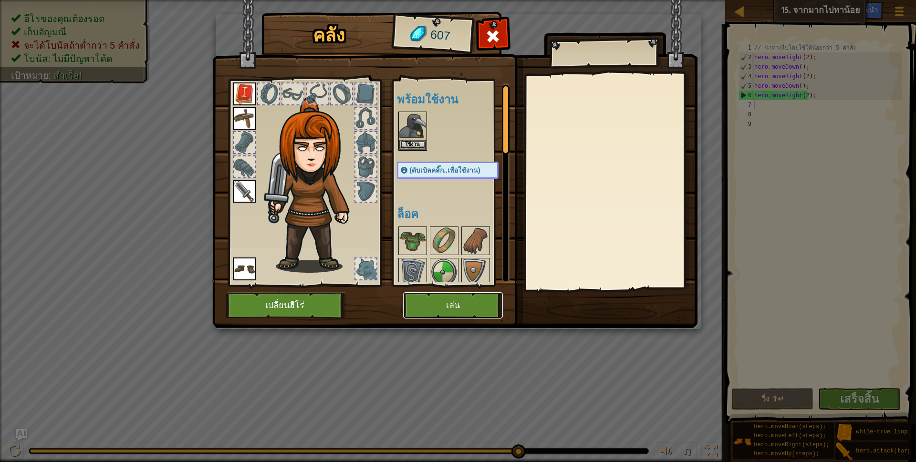
click at [422, 294] on button "เล่น" at bounding box center [453, 305] width 100 height 26
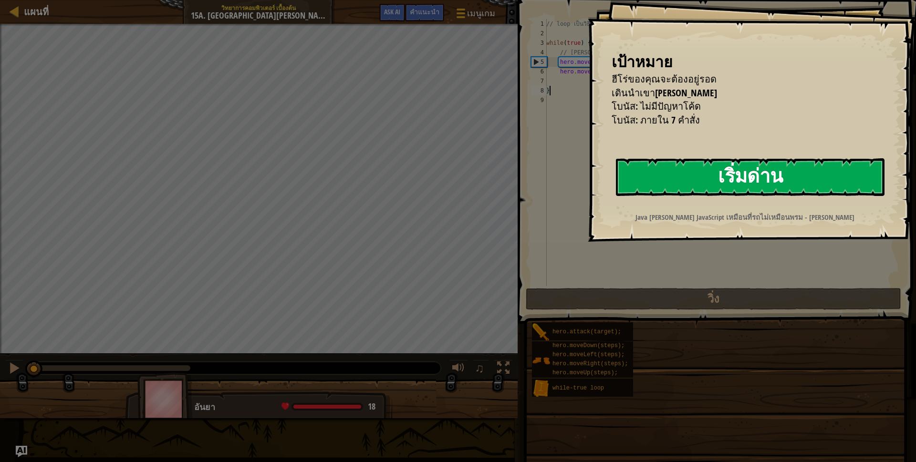
click at [626, 189] on button "เริ่มด่าน" at bounding box center [750, 177] width 269 height 38
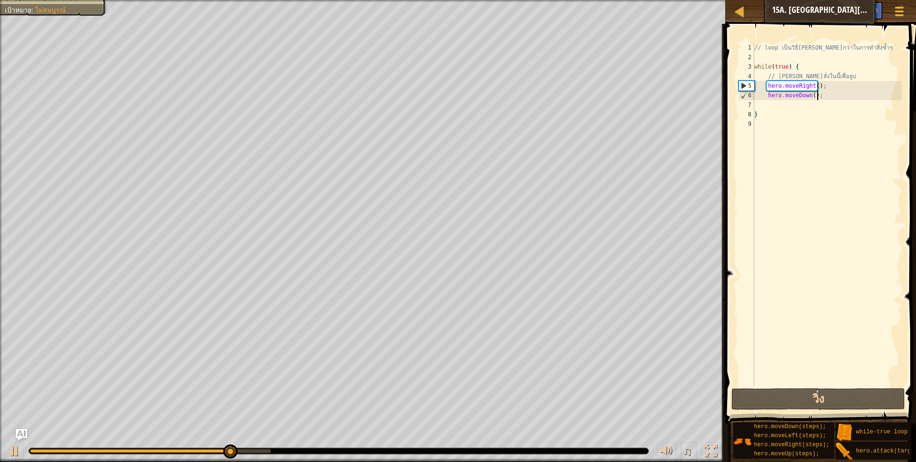
click at [818, 96] on div "// loop เป็นวิธี[PERSON_NAME]กว่าในการทำสิ่งซ้ำๆ while ( true ) { // [PERSON_NA…" at bounding box center [826, 224] width 149 height 362
click at [822, 95] on div "// loop เป็นวิธี[PERSON_NAME]กว่าในการทำสิ่งซ้ำๆ while ( true ) { // [PERSON_NA…" at bounding box center [826, 224] width 149 height 362
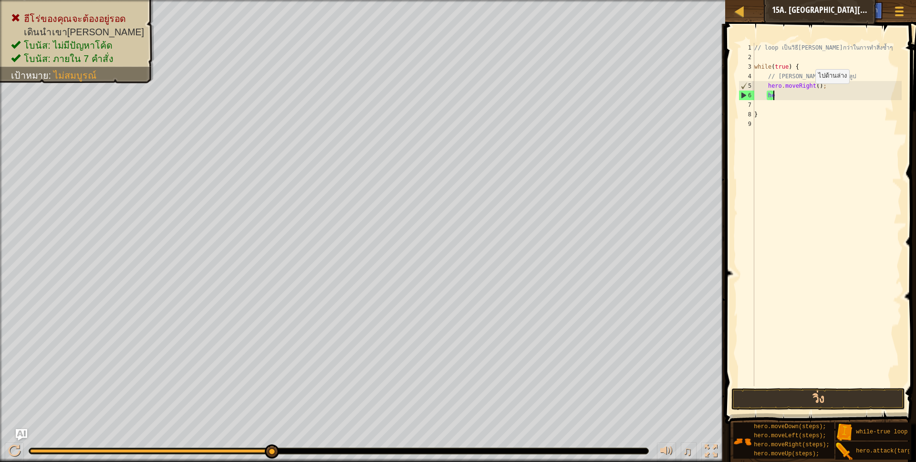
type textarea "h"
type textarea "he"
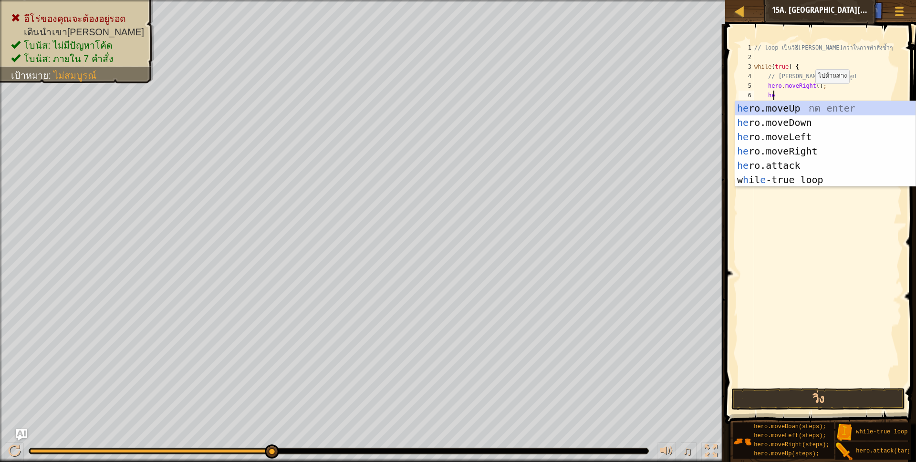
scroll to position [2, 15]
click at [780, 107] on div "he ro.moveUp กด enter he ro.moveDown กด enter he ro.moveLeft กด enter he ro.mov…" at bounding box center [825, 158] width 180 height 114
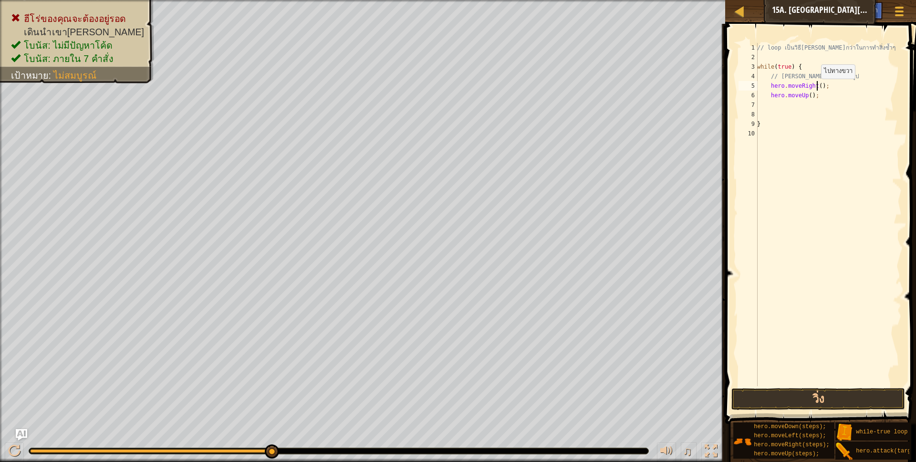
click at [816, 88] on div "// loop เป็นวิธี[PERSON_NAME]กว่าในการทำสิ่งซ้ำๆ while ( true ) { // [PERSON_NA…" at bounding box center [828, 224] width 146 height 362
click at [807, 98] on div "// loop เป็นวิธี[PERSON_NAME]กว่าในการทำสิ่งซ้ำๆ while ( true ) { // [PERSON_NA…" at bounding box center [828, 224] width 146 height 362
click at [786, 392] on button "วิ่ง" at bounding box center [818, 399] width 174 height 22
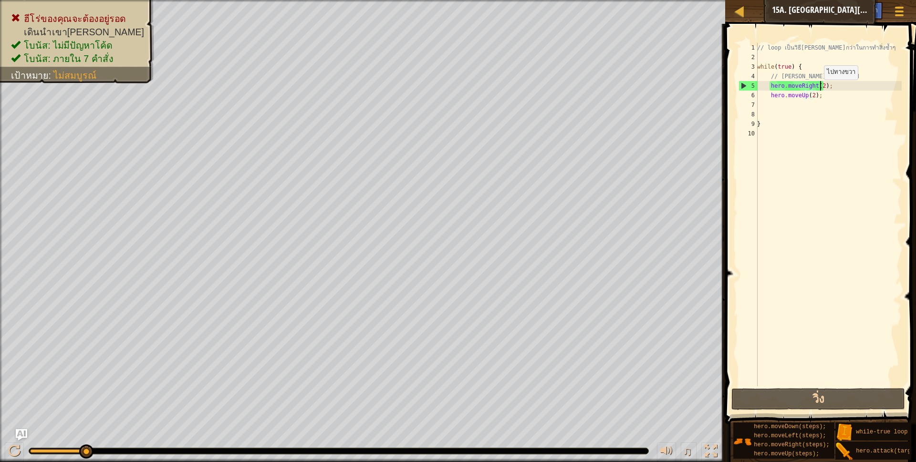
click at [818, 89] on div "// loop เป็นวิธี[PERSON_NAME]กว่าในการทำสิ่งซ้ำๆ while ( true ) { // [PERSON_NA…" at bounding box center [828, 224] width 146 height 362
type textarea "hero.moveRight();"
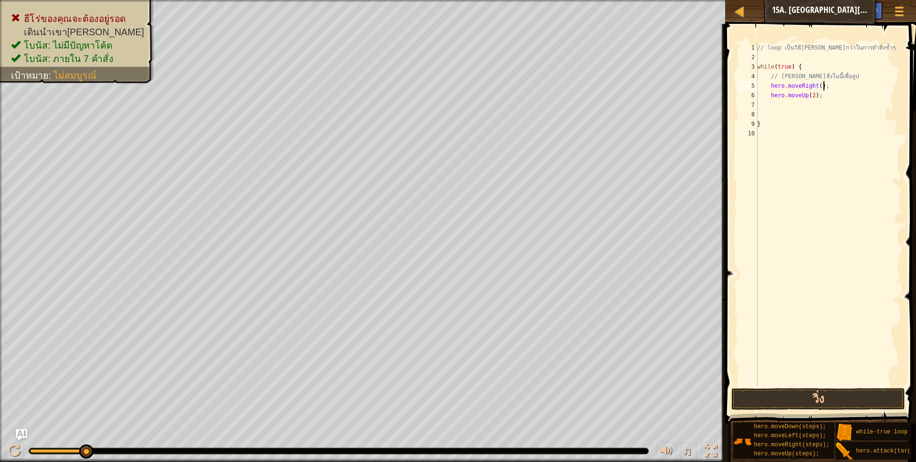
click at [825, 89] on div "// loop เป็นวิธี[PERSON_NAME]กว่าในการทำสิ่งซ้ำๆ while ( true ) { // [PERSON_NA…" at bounding box center [828, 224] width 146 height 362
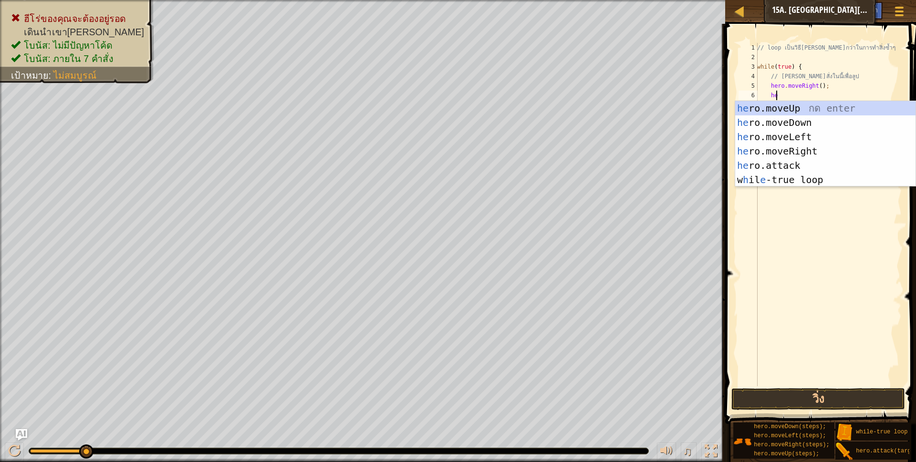
type textarea "her"
click at [805, 148] on div "her o.moveUp กด enter her o.moveDown กด enter her o.moveLeft กด enter her o.mov…" at bounding box center [825, 158] width 180 height 114
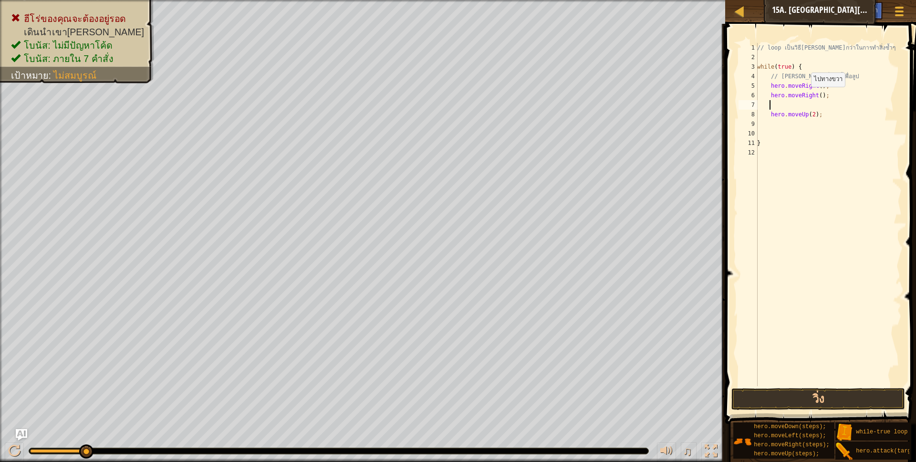
scroll to position [2, 0]
click at [816, 100] on div "// loop เป็นวิธี[PERSON_NAME]กว่าในการทำสิ่งซ้ำๆ while ( true ) { // [PERSON_NA…" at bounding box center [828, 224] width 146 height 362
click at [825, 89] on div "// loop เป็นวิธี[PERSON_NAME]กว่าในการทำสิ่งซ้ำๆ while ( true ) { // [PERSON_NA…" at bounding box center [828, 224] width 146 height 362
type textarea "hero.moveRight();"
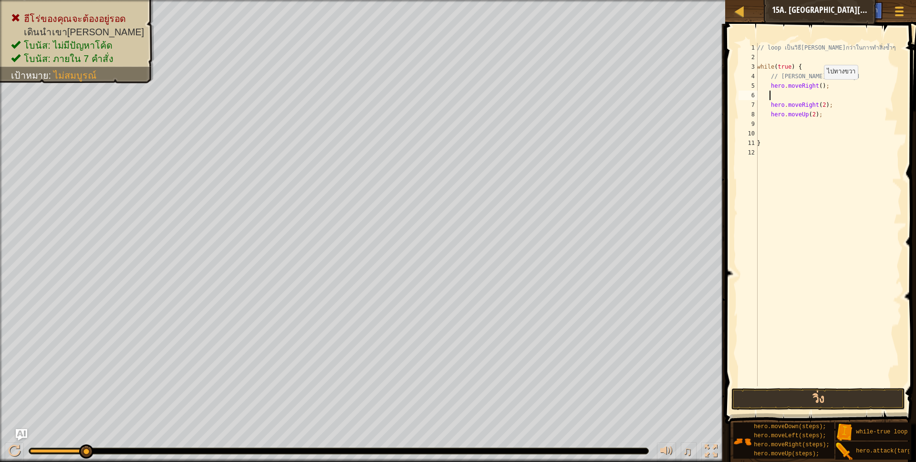
type textarea "her"
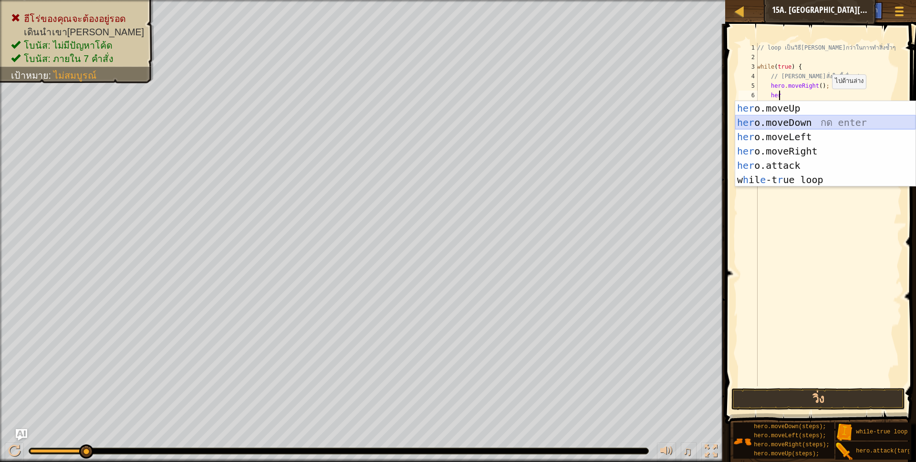
click at [803, 121] on div "her o.moveUp กด enter her o.moveDown กด enter her o.moveLeft กด enter her o.mov…" at bounding box center [825, 158] width 180 height 114
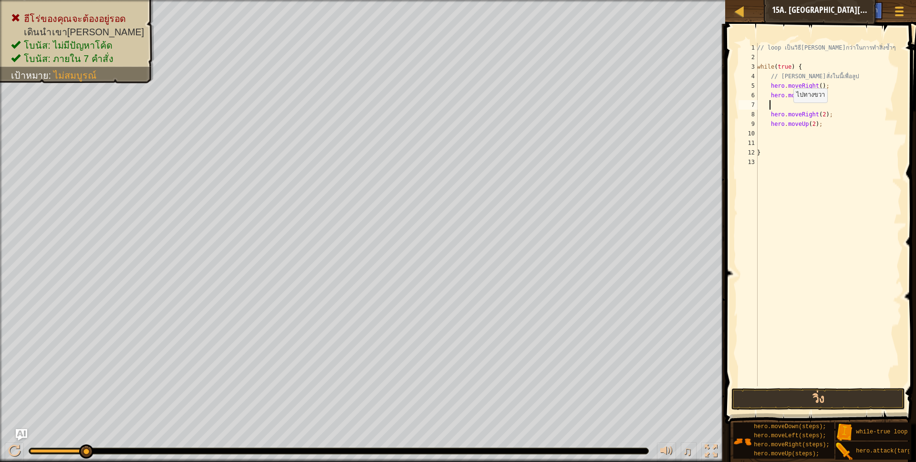
scroll to position [2, 0]
type textarea "]"
click at [804, 393] on button "วิ่ง" at bounding box center [818, 399] width 174 height 22
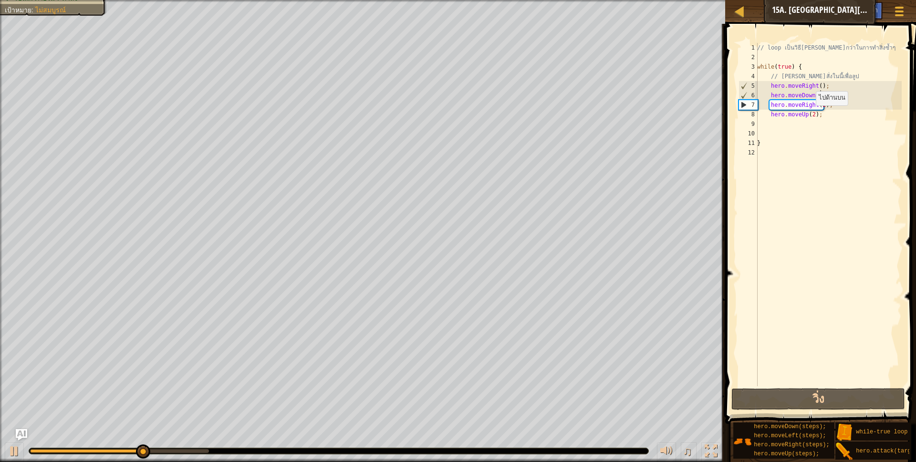
click at [810, 115] on div "// loop เป็นวิธี[PERSON_NAME]กว่าในการทำสิ่งซ้ำๆ while ( true ) { // [PERSON_NA…" at bounding box center [828, 224] width 146 height 362
type textarea "hero.moveUp();"
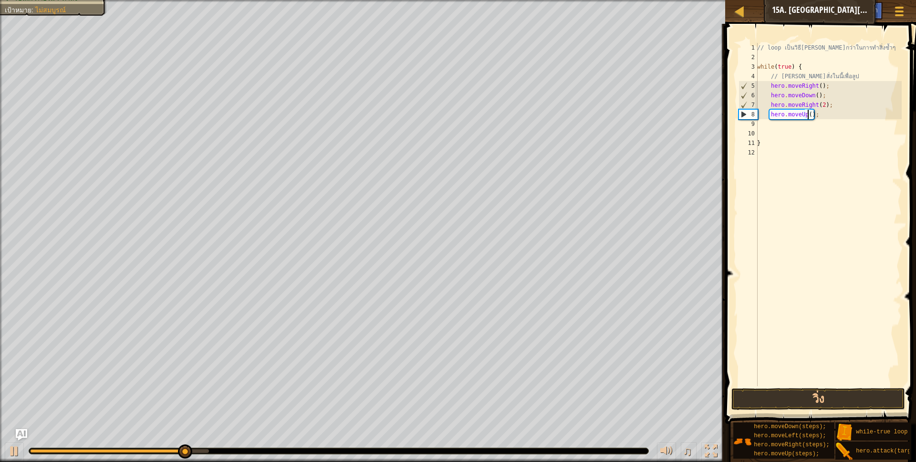
click at [769, 123] on div "// loop เป็นวิธี[PERSON_NAME]กว่าในการทำสิ่งซ้ำๆ while ( true ) { // [PERSON_NA…" at bounding box center [828, 224] width 146 height 362
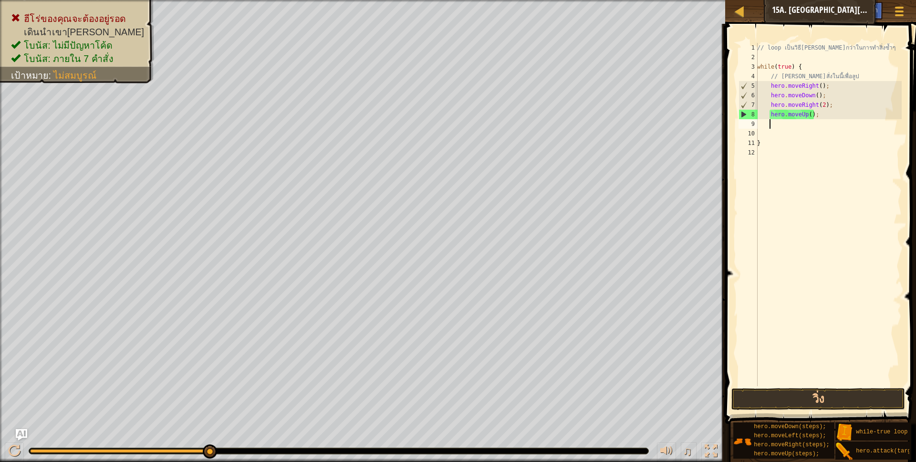
scroll to position [2, 18]
type textarea "her"
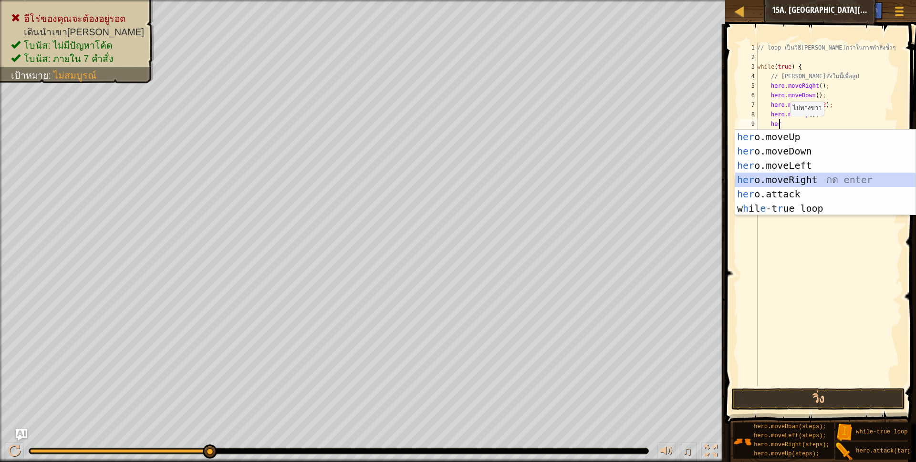
click at [771, 179] on div "her o.moveUp กด enter her o.moveDown กด enter her o.moveLeft กด enter her o.mov…" at bounding box center [825, 187] width 180 height 114
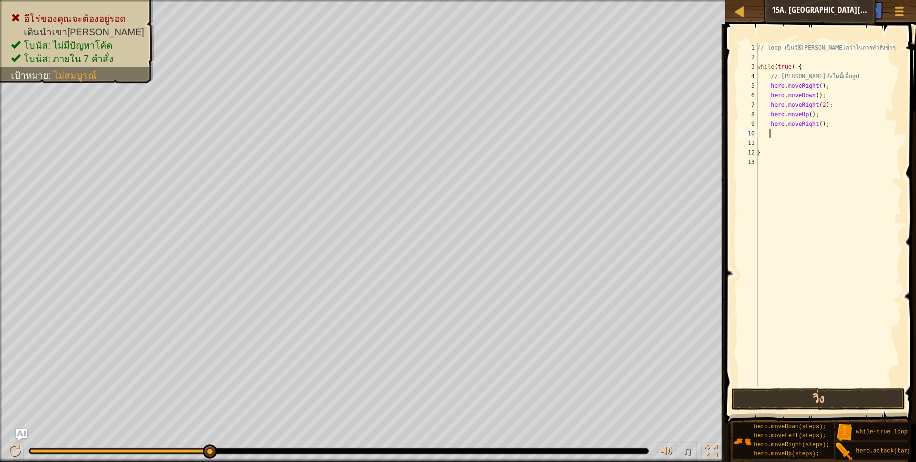
type textarea "her"
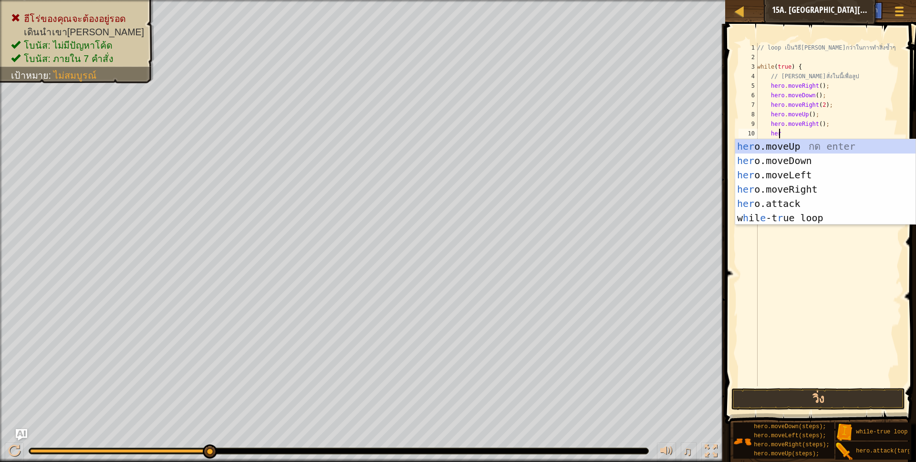
scroll to position [2, 18]
click at [787, 157] on div "her o.moveUp กด enter her o.moveDown กด enter her o.moveLeft กด enter her o.mov…" at bounding box center [825, 196] width 180 height 114
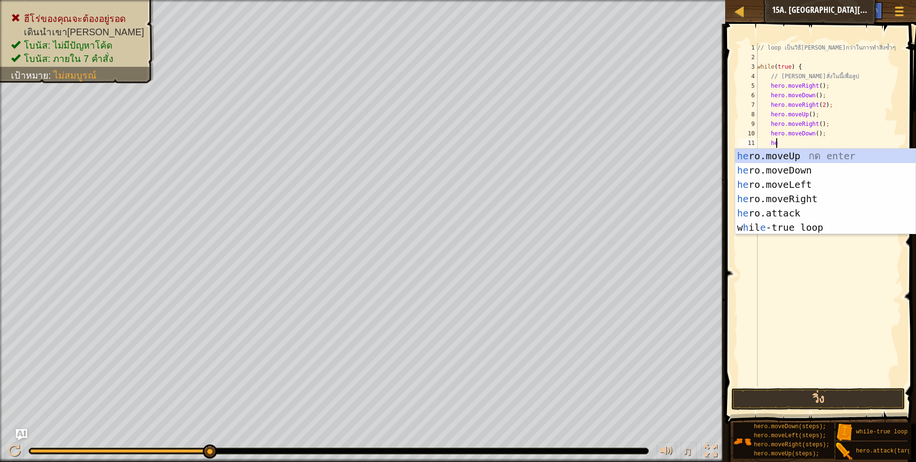
type textarea "her"
click at [778, 196] on div "her o.moveUp กด enter her o.moveDown กด enter her o.moveLeft กด enter her o.mov…" at bounding box center [825, 206] width 180 height 114
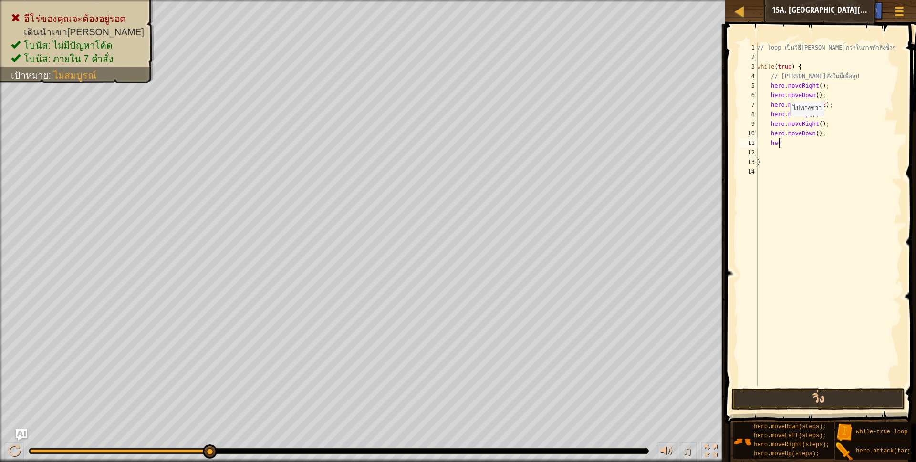
scroll to position [2, 10]
click at [816, 145] on div "// loop เป็นวิธี[PERSON_NAME]กว่าในการทำสิ่งซ้ำๆ while ( true ) { // [PERSON_NA…" at bounding box center [828, 224] width 146 height 362
type textarea "hero.moveRight(2);"
click at [777, 152] on div "// loop เป็นวิธี[PERSON_NAME]กว่าในการทำสิ่งซ้ำๆ while ( true ) { // [PERSON_NA…" at bounding box center [828, 224] width 146 height 362
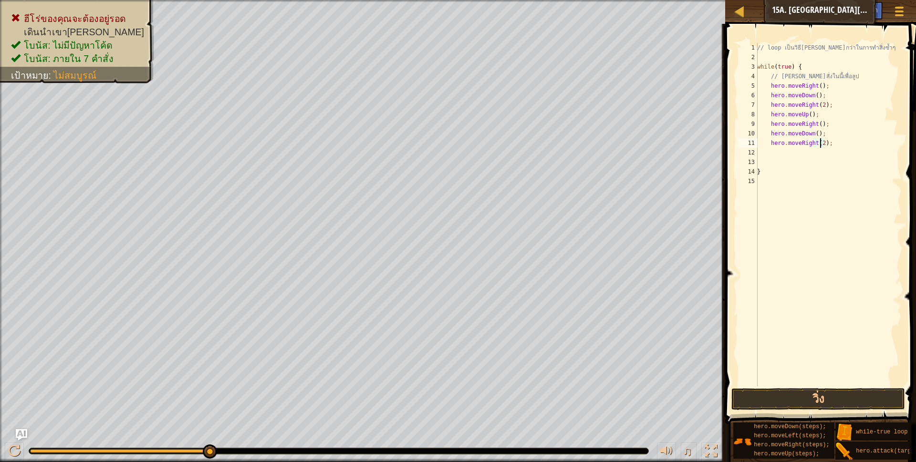
scroll to position [2, 10]
type textarea "her"
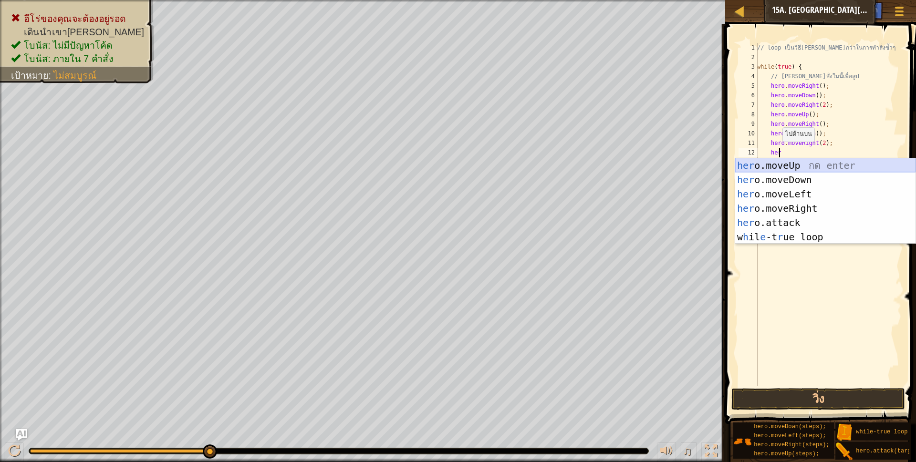
click at [802, 159] on div "her o.moveUp กด enter her o.moveDown กด enter her o.moveLeft กด enter her o.mov…" at bounding box center [825, 215] width 180 height 114
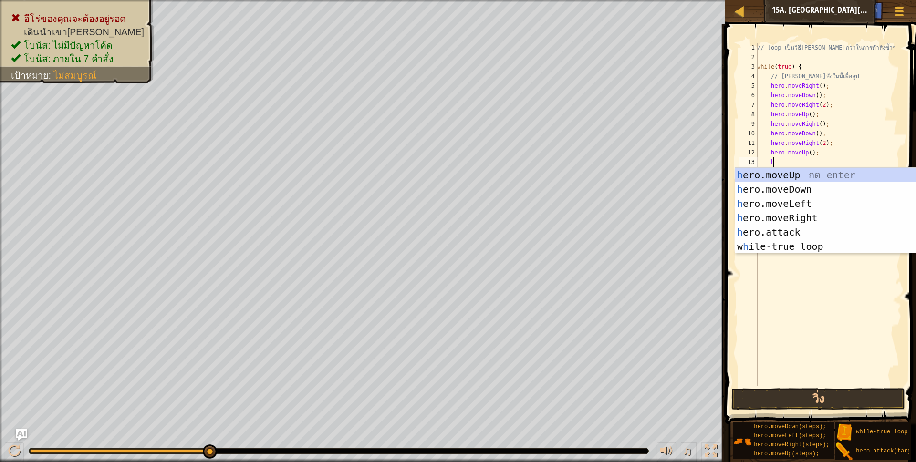
type textarea "her"
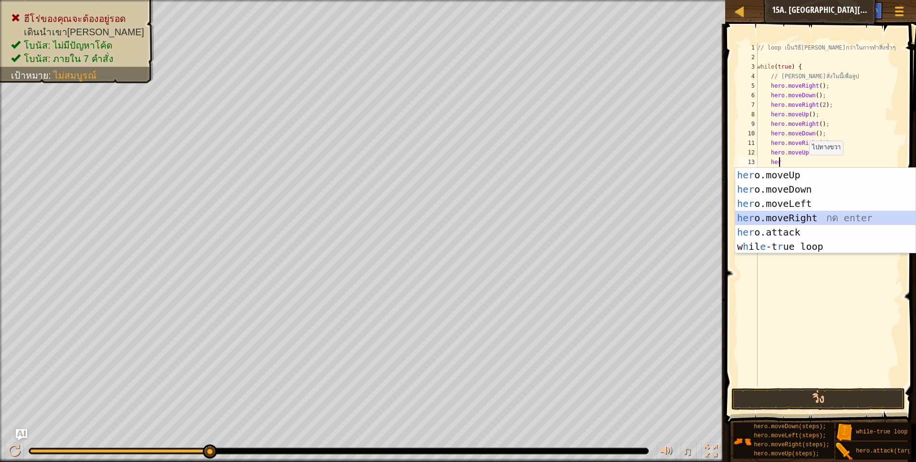
click at [794, 222] on div "her o.moveUp กด enter her o.moveDown กด enter her o.moveLeft กด enter her o.mov…" at bounding box center [825, 225] width 180 height 114
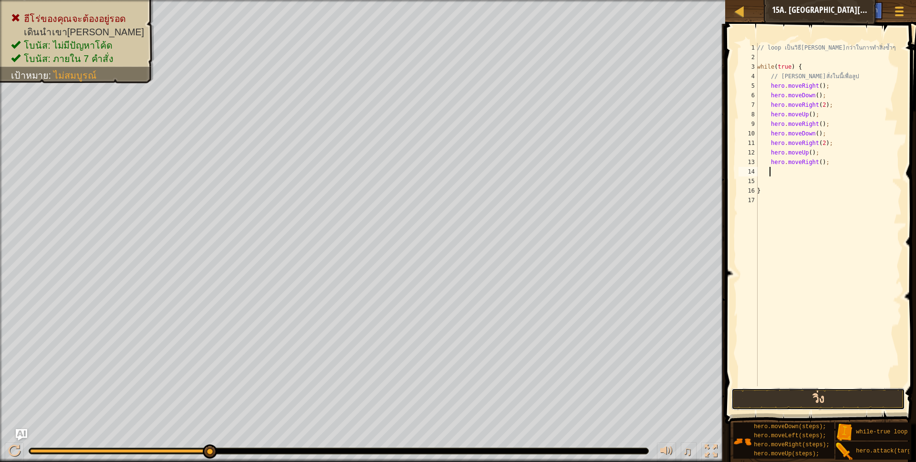
click at [799, 395] on button "วิ่ง" at bounding box center [818, 399] width 174 height 22
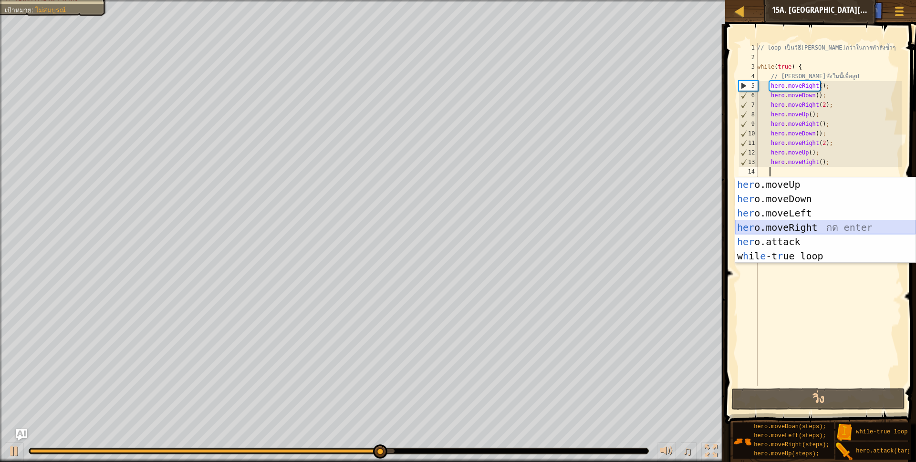
type textarea "her"
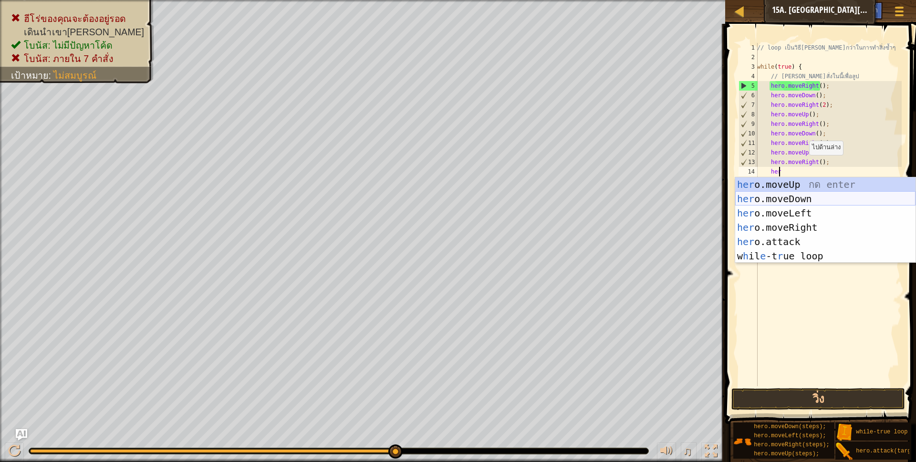
click at [784, 194] on div "her o.moveUp กด enter her o.moveDown กด enter her o.moveLeft กด enter her o.mov…" at bounding box center [825, 234] width 180 height 114
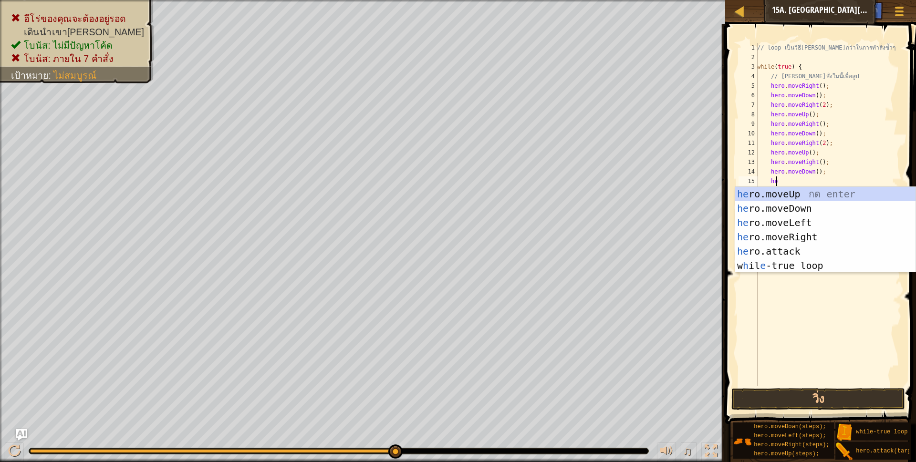
scroll to position [2, 21]
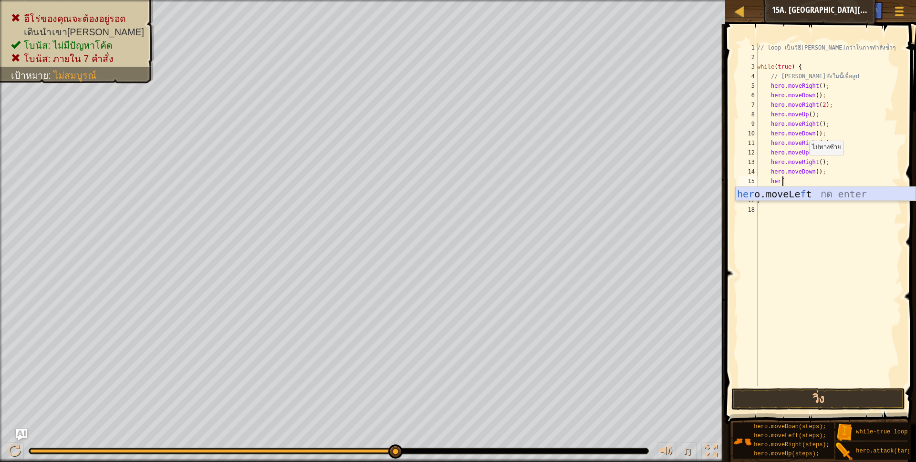
type textarea "her"
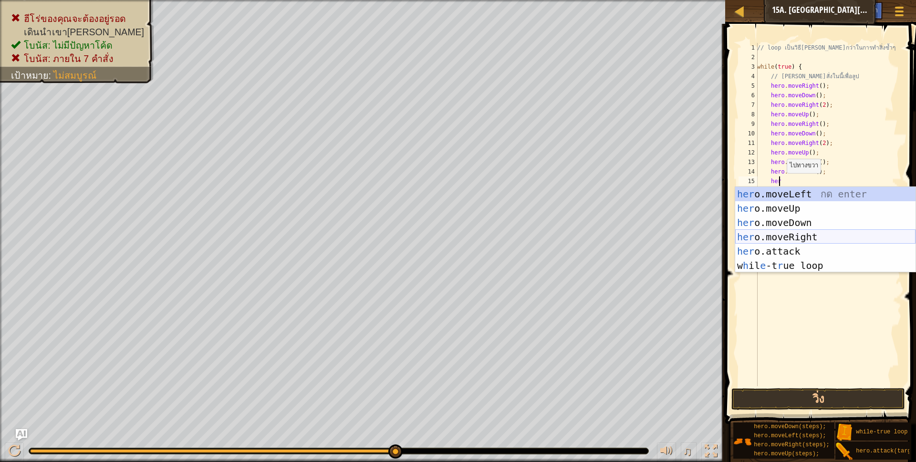
click at [796, 238] on div "her o.moveLeft [PERSON_NAME] enter her o.moveUp กด enter her o.moveDown กด ente…" at bounding box center [825, 244] width 180 height 114
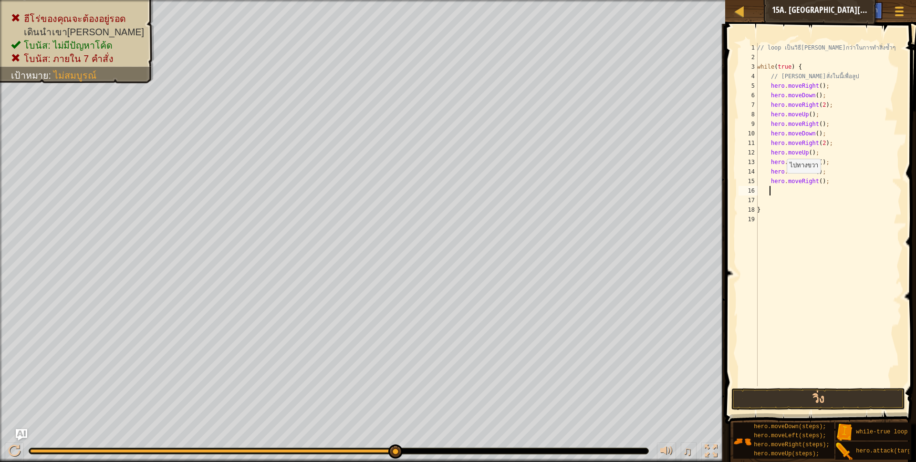
scroll to position [2, 10]
click at [817, 178] on div "// loop เป็นวิธี[PERSON_NAME]กว่าในการทำสิ่งซ้ำๆ while ( true ) { // [PERSON_NA…" at bounding box center [828, 224] width 146 height 362
type textarea "hero.moveRight(2);"
click at [786, 192] on div "// loop เป็นวิธี[PERSON_NAME]กว่าในการทำสิ่งซ้ำๆ while ( true ) { // [PERSON_NA…" at bounding box center [828, 224] width 146 height 362
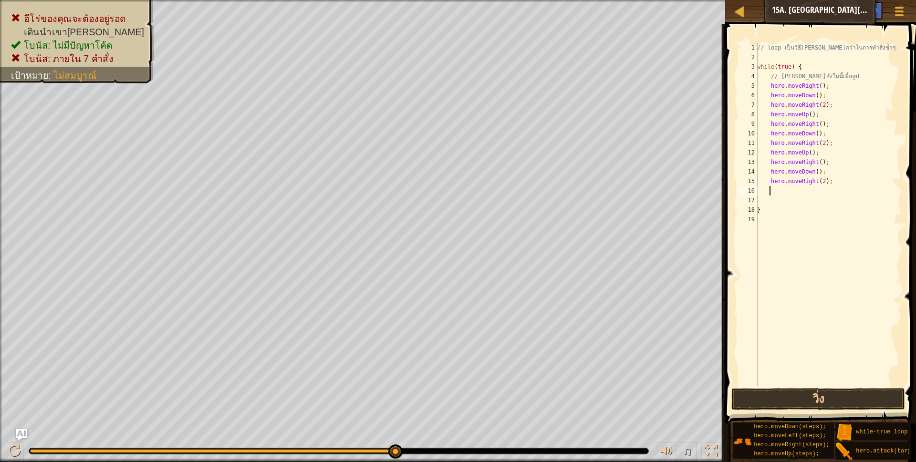
scroll to position [2, 10]
type textarea "her"
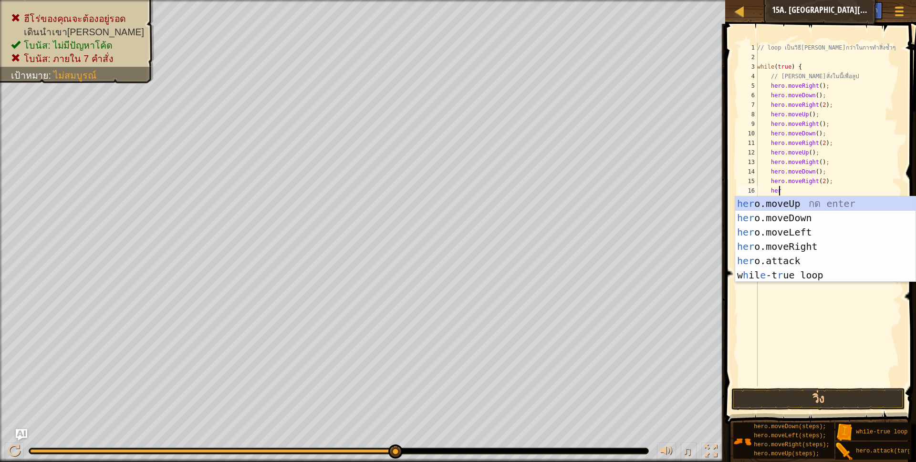
scroll to position [2, 18]
click at [783, 205] on div "her o.moveUp กด enter her o.moveDown กด enter her o.moveLeft กด enter her o.mov…" at bounding box center [825, 253] width 180 height 114
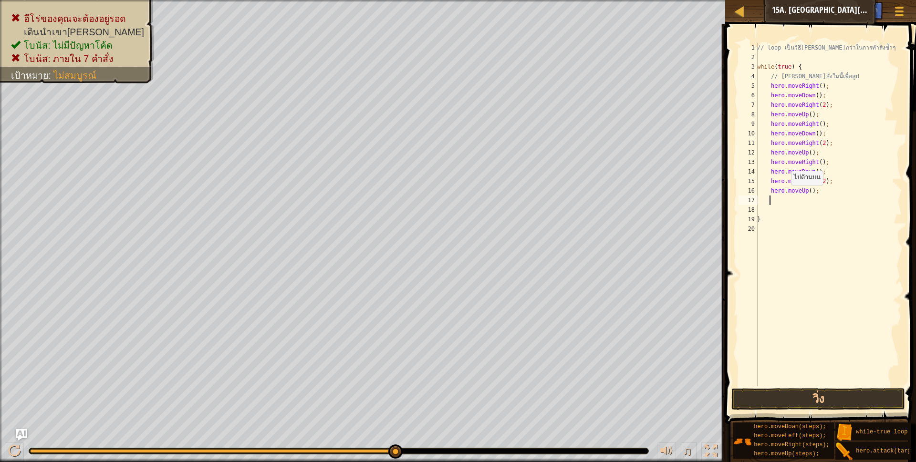
type textarea "her"
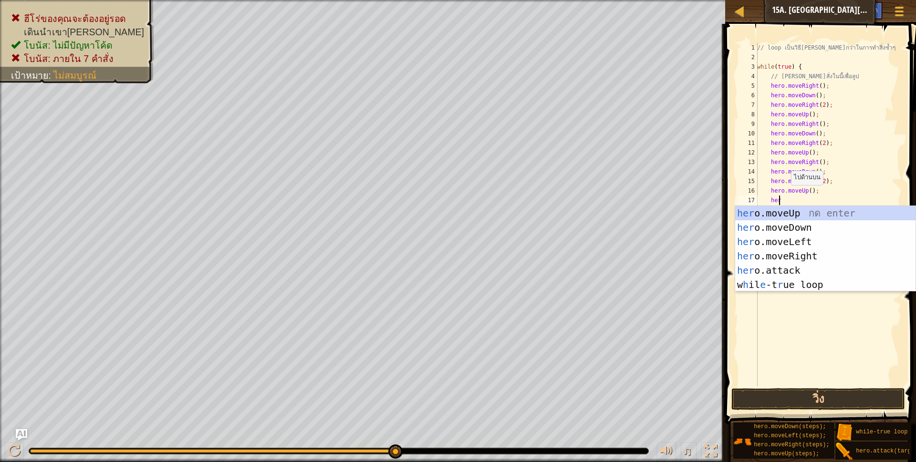
scroll to position [2, 18]
click at [788, 253] on div "her o.moveUp กด enter her o.moveDown กด enter her o.moveLeft กด enter her o.mov…" at bounding box center [825, 263] width 180 height 114
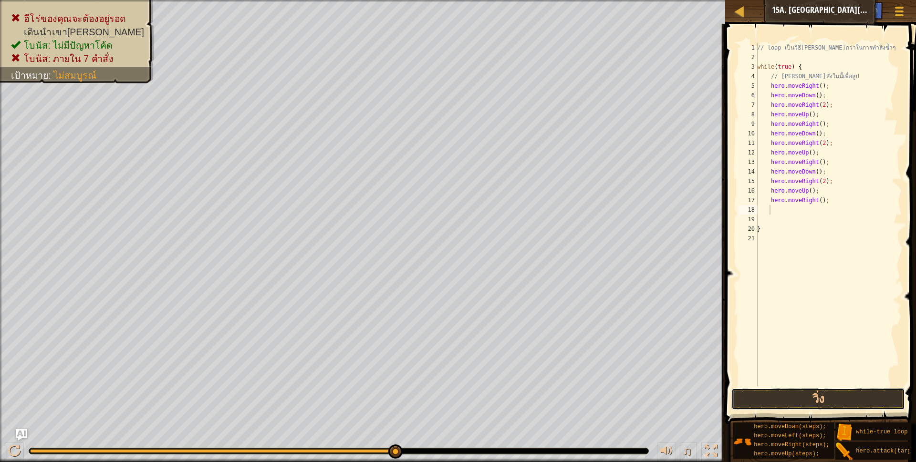
drag, startPoint x: 765, startPoint y: 392, endPoint x: 734, endPoint y: 365, distance: 40.2
click at [764, 392] on button "วิ่ง" at bounding box center [818, 399] width 174 height 22
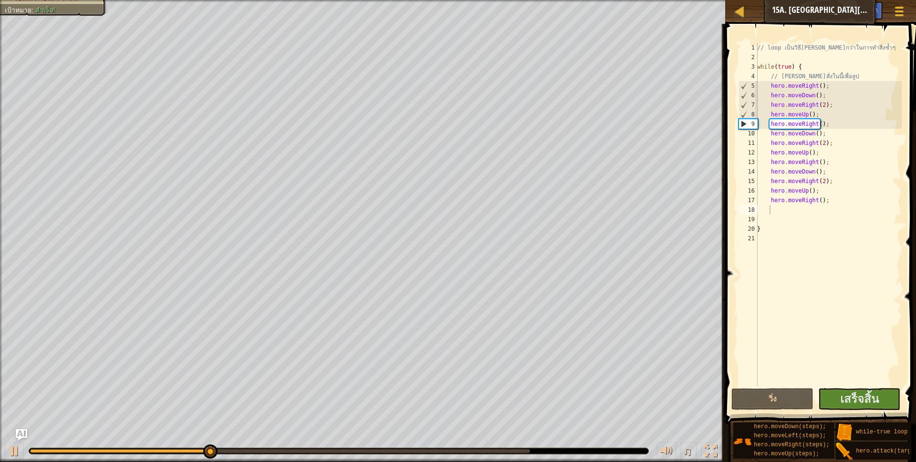
click at [551, 449] on div at bounding box center [338, 451] width 619 height 6
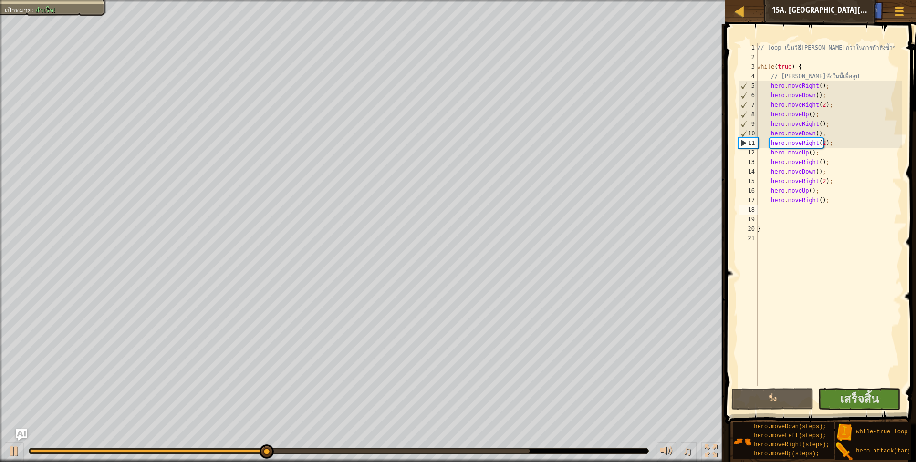
click at [491, 449] on div at bounding box center [280, 451] width 500 height 4
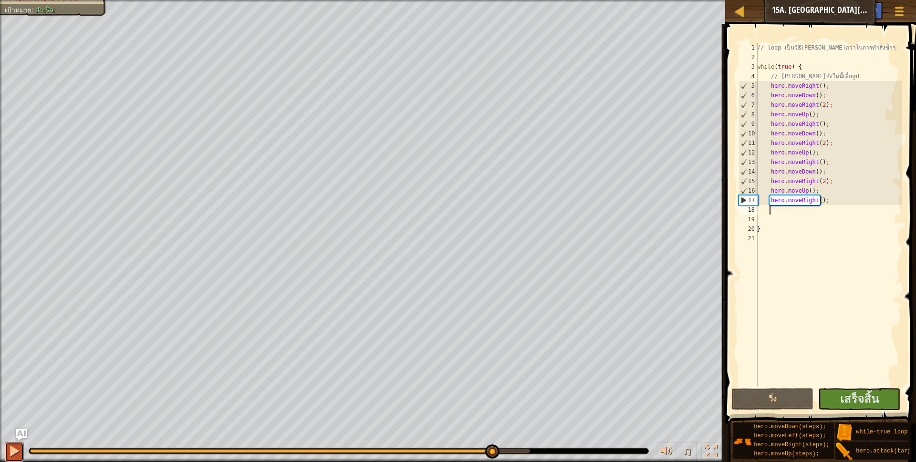
click at [7, 446] on button at bounding box center [14, 453] width 19 height 20
click at [846, 393] on span "เสร็จสิ้น" at bounding box center [859, 398] width 39 height 15
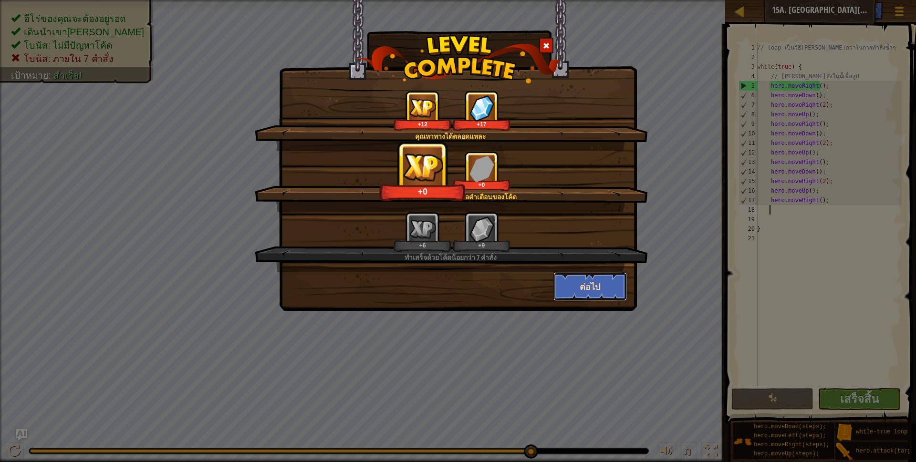
click at [599, 279] on button "ต่อไป" at bounding box center [590, 286] width 74 height 29
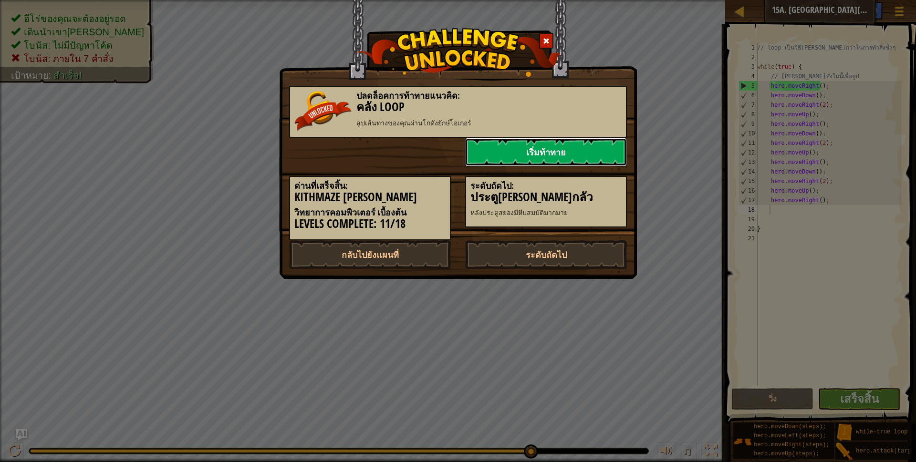
click at [538, 151] on link "เริ่มท้าทาย" at bounding box center [546, 152] width 162 height 29
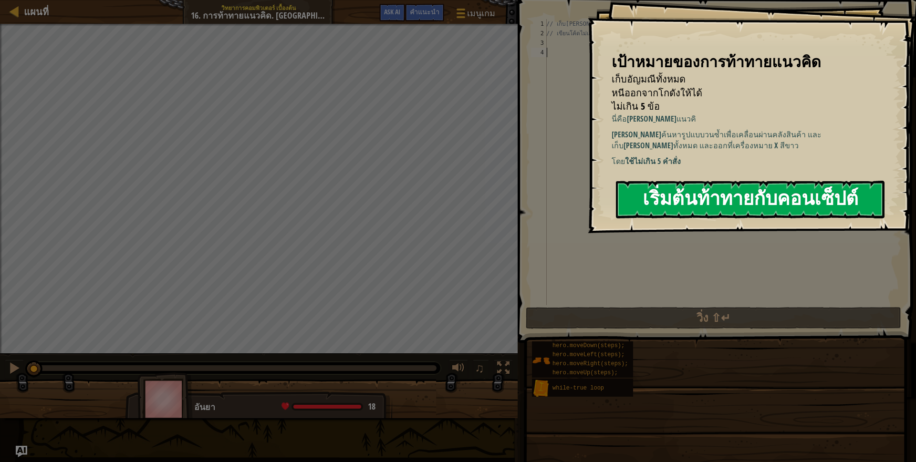
click at [694, 199] on button "เริ่มต้นท้าทายกับคอนเซ็ปต์" at bounding box center [750, 200] width 269 height 38
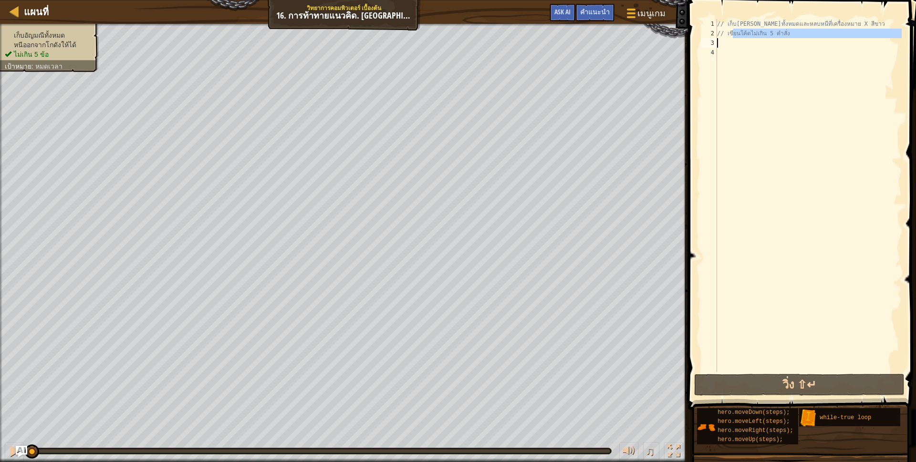
click at [733, 39] on div "// เก็บ[PERSON_NAME]ทั้งหมดและหลบหนีที่เครื่องหมาย X สีขาว // เขียนโค้ดไม่เกิน …" at bounding box center [808, 205] width 186 height 372
type textarea "// เขียนโค้ดไม่เกิน 5 คำสั่ง"
click at [732, 47] on div "// เก็บ[PERSON_NAME]ทั้งหมดและหลบหนีที่เครื่องหมาย X สีขาว // เขียนโค้ดไม่เกิน …" at bounding box center [808, 195] width 186 height 353
type textarea "her"
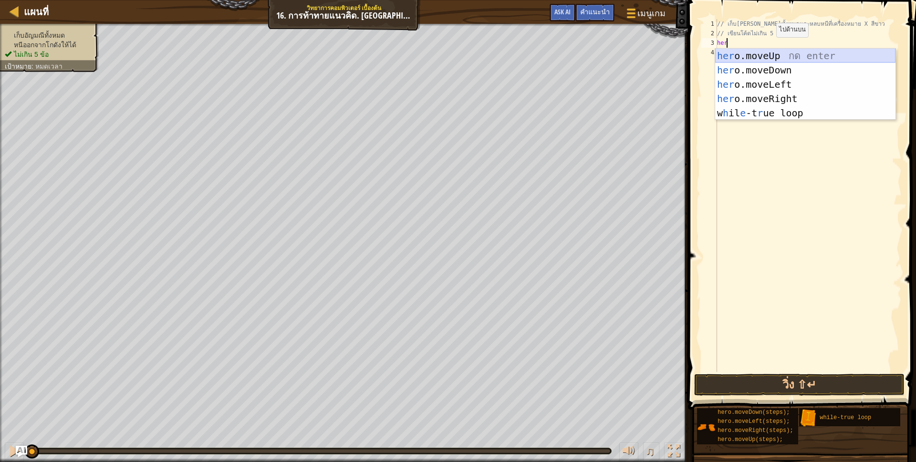
click at [766, 54] on div "her o.moveUp กด enter her o.moveDown กด enter her o.moveLeft กด enter her o.mov…" at bounding box center [805, 99] width 180 height 100
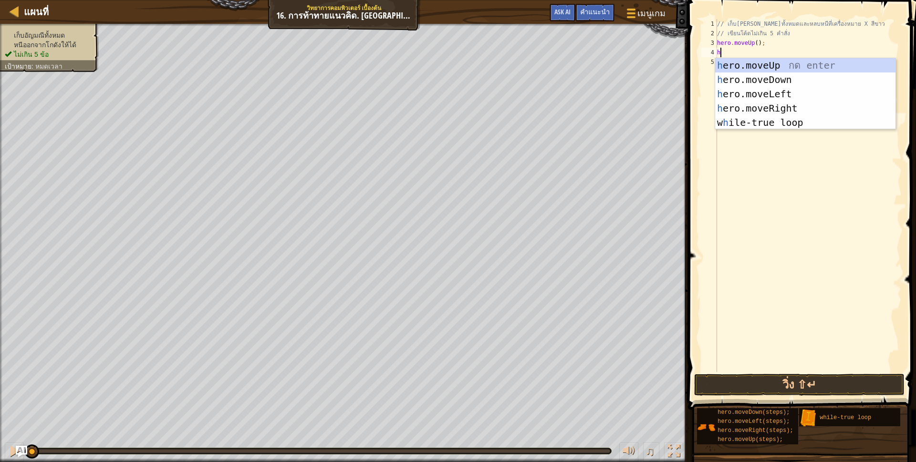
type textarea "her"
click at [773, 109] on div "her o.moveUp กด enter her o.moveDown กด enter her o.moveLeft กด enter her o.mov…" at bounding box center [805, 108] width 180 height 100
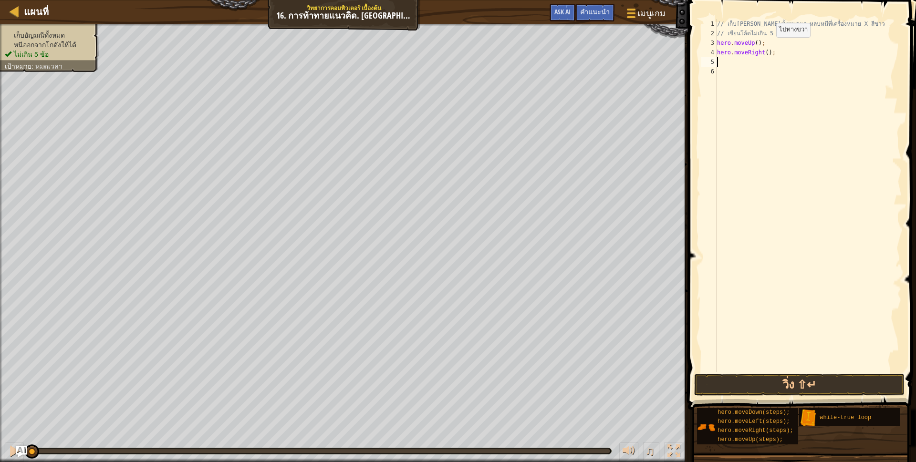
scroll to position [2, 0]
click at [730, 381] on button "วิ่ง ⇧↵" at bounding box center [799, 385] width 210 height 22
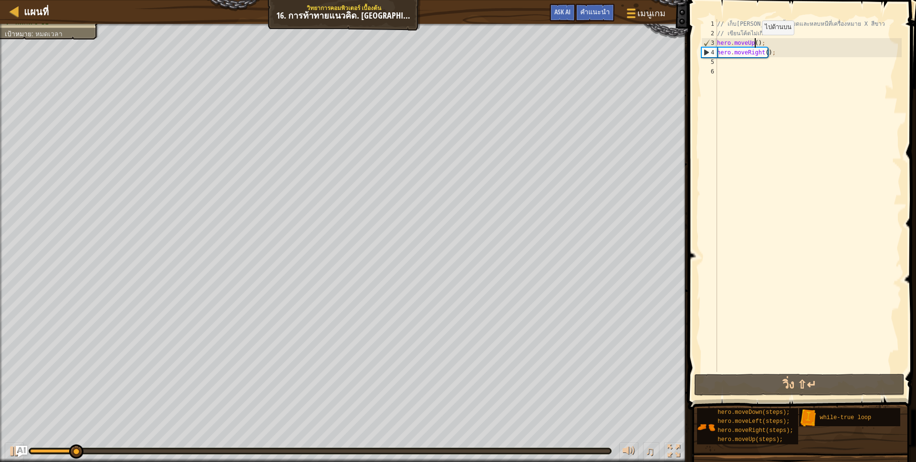
click at [754, 44] on div "// เก็บ[PERSON_NAME]ทั้งหมดและหลบหนีที่เครื่องหมาย X สีขาว // เขียนโค้ดไม่เกิน …" at bounding box center [808, 205] width 186 height 372
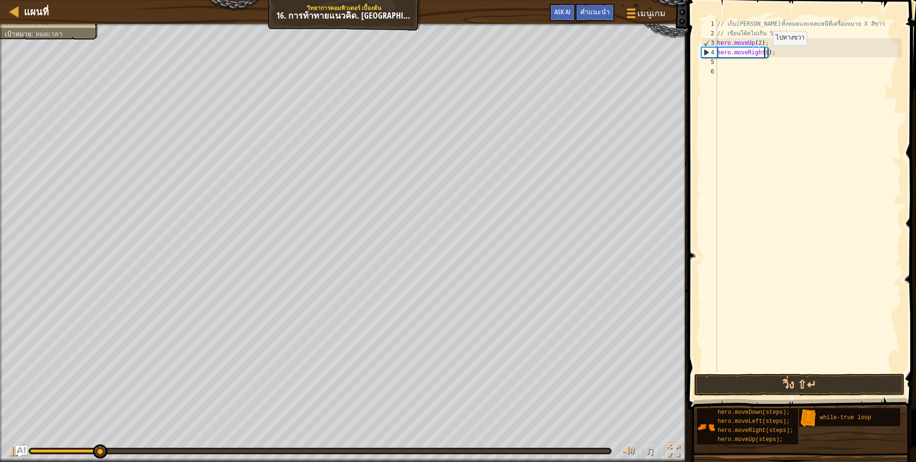
click at [765, 55] on div "// เก็บ[PERSON_NAME]ทั้งหมดและหลบหนีที่เครื่องหมาย X สีขาว // เขียนโค้ดไม่เกิน …" at bounding box center [808, 205] width 186 height 372
type textarea "hero.moveRight(2);"
click at [731, 381] on button "วิ่ง ⇧↵" at bounding box center [799, 385] width 210 height 22
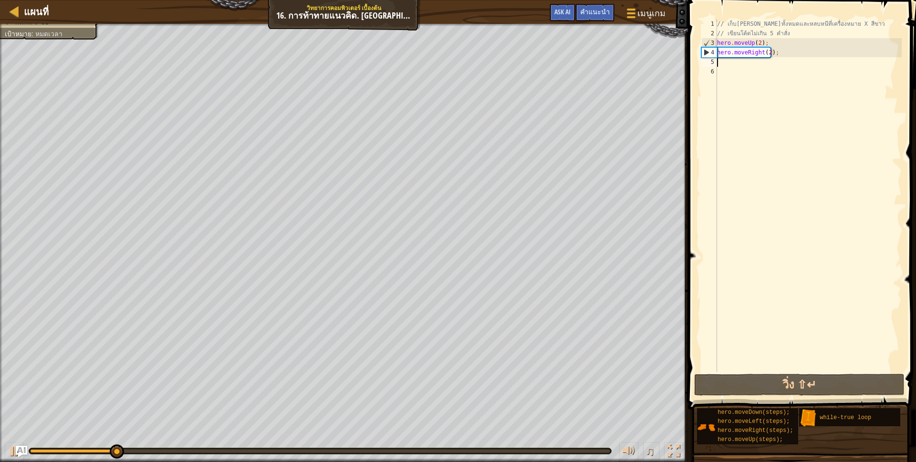
click at [726, 62] on div "// เก็บ[PERSON_NAME]ทั้งหมดและหลบหนีที่เครื่องหมาย X สีขาว // เขียนโค้ดไม่เกิน …" at bounding box center [808, 205] width 186 height 372
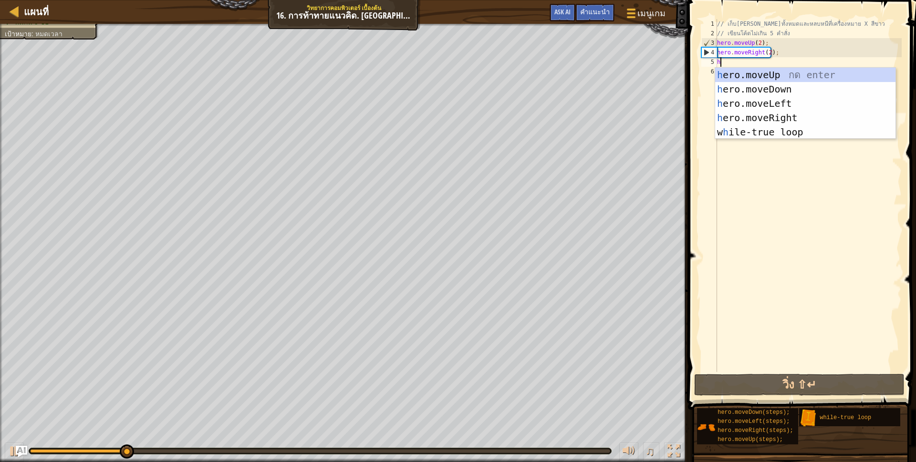
type textarea "her"
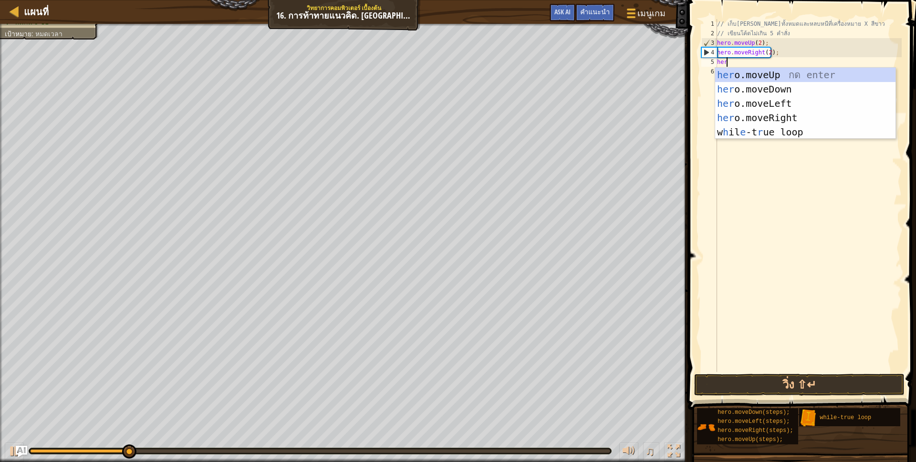
scroll to position [2, 7]
click at [767, 83] on div "her o.moveUp กด enter her o.moveDown กด enter her o.moveLeft กด enter her o.mov…" at bounding box center [805, 118] width 180 height 100
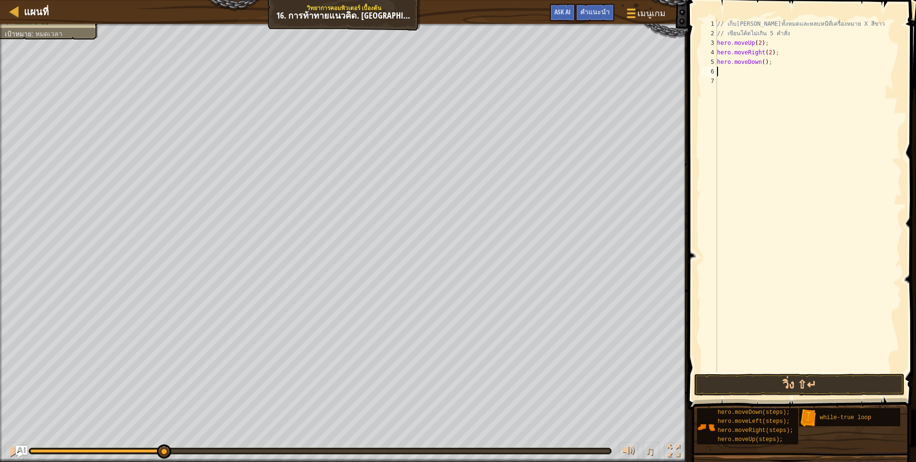
type textarea "her"
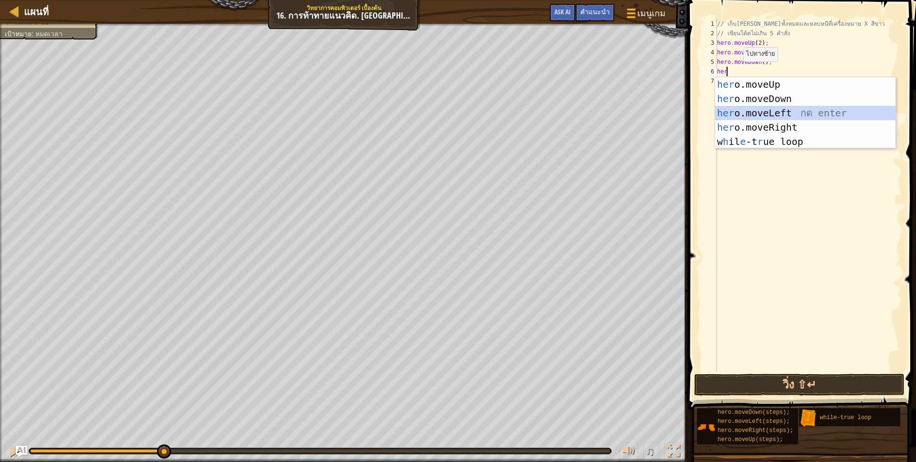
click at [763, 110] on div "her o.moveUp กด enter her o.moveDown กด enter her o.moveLeft กด enter her o.mov…" at bounding box center [805, 127] width 180 height 100
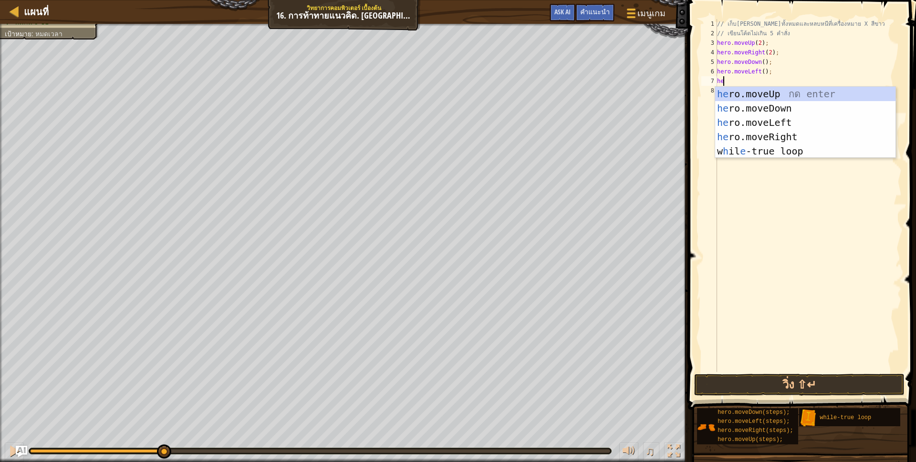
type textarea "her"
click at [764, 95] on div "her o.moveUp กด enter her o.moveDown กด enter her o.moveLeft กด enter her o.mov…" at bounding box center [805, 137] width 180 height 100
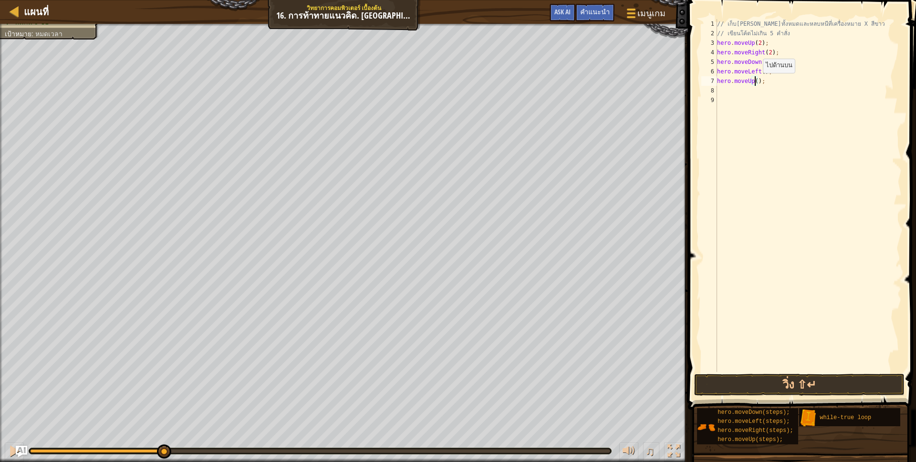
click at [754, 83] on div "// เก็บ[PERSON_NAME]ทั้งหมดและหลบหนีที่เครื่องหมาย X สีขาว // เขียนโค้ดไม่เกิน …" at bounding box center [808, 205] width 186 height 372
type textarea "hero.moveUp(2);"
click at [777, 375] on button "วิ่ง ⇧↵" at bounding box center [799, 385] width 210 height 22
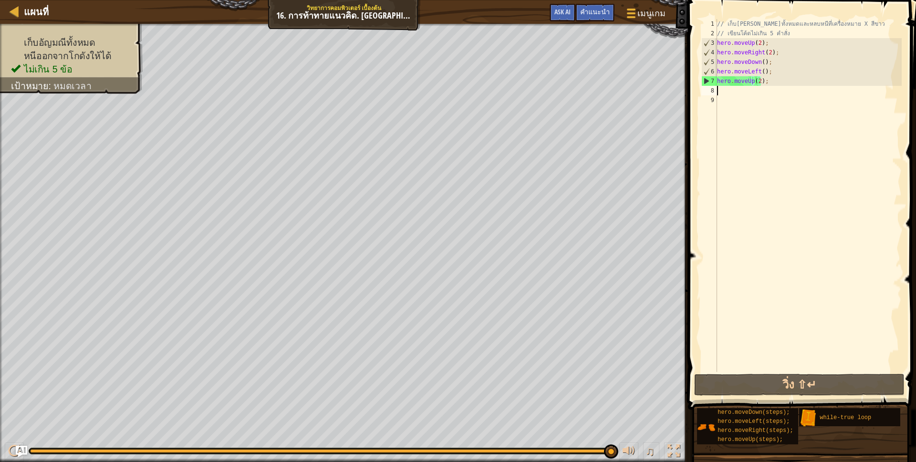
click at [725, 89] on div "// เก็บ[PERSON_NAME]ทั้งหมดและหลบหนีที่เครื่องหมาย X สีขาว // เขียนโค้ดไม่เกิน …" at bounding box center [808, 205] width 186 height 372
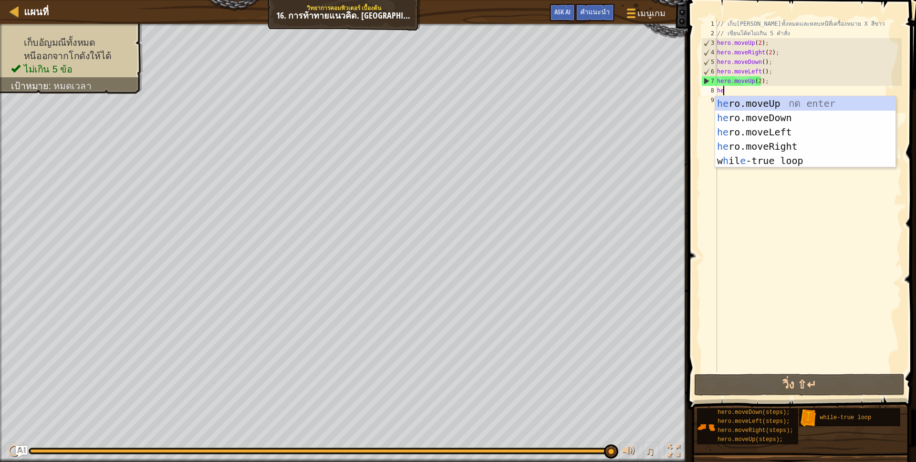
type textarea "her"
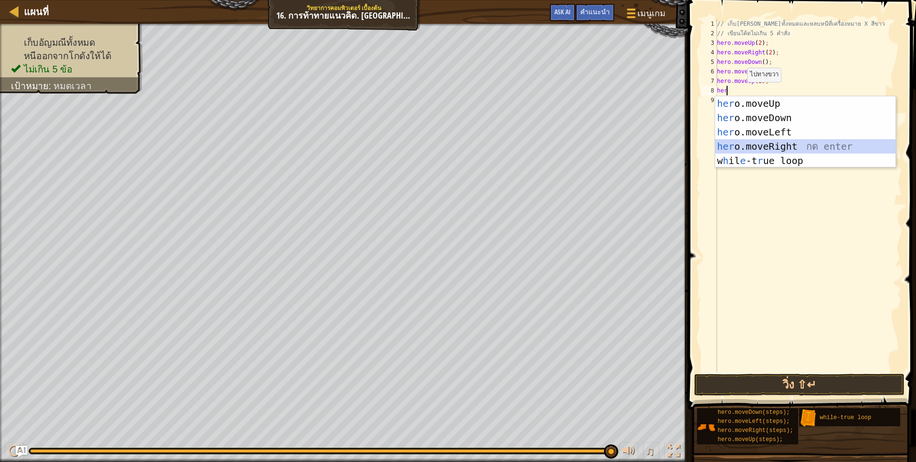
click at [768, 140] on div "her o.moveUp กด enter her o.moveDown กด enter her o.moveLeft กด enter her o.mov…" at bounding box center [805, 146] width 180 height 100
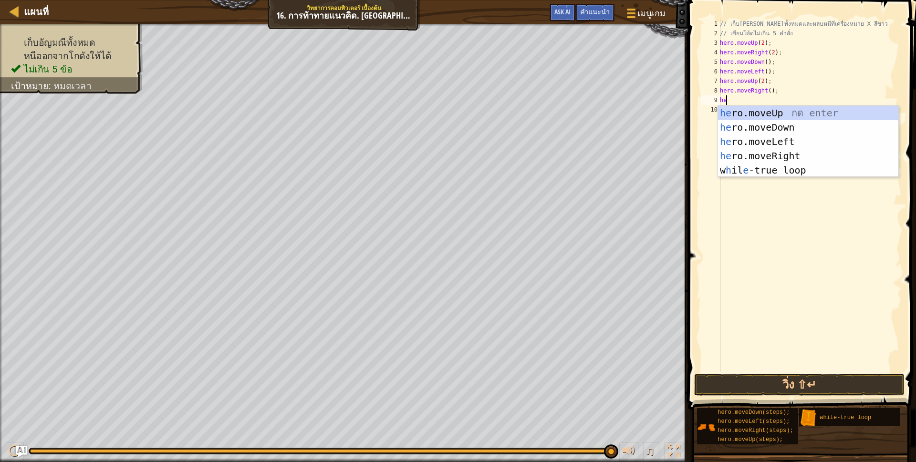
type textarea "her"
click at [731, 113] on div "her o.moveUp กด enter her o.moveDown กด enter her o.moveLeft กด enter her o.mov…" at bounding box center [808, 156] width 180 height 100
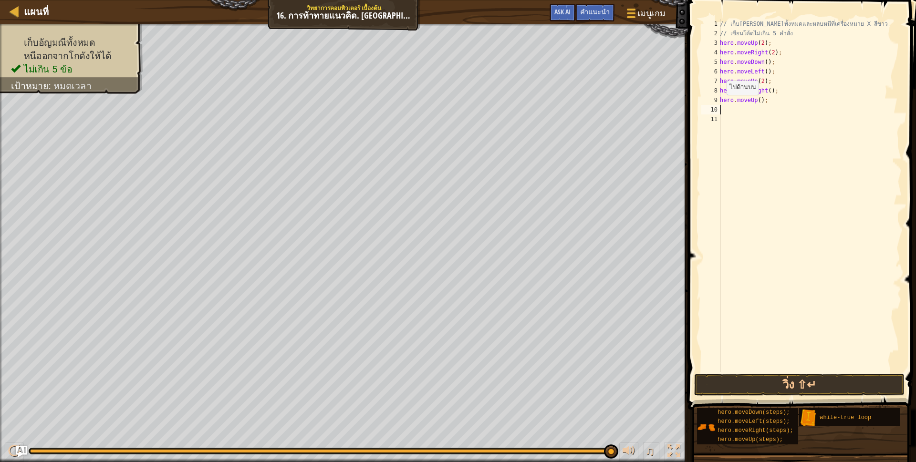
type textarea "her"
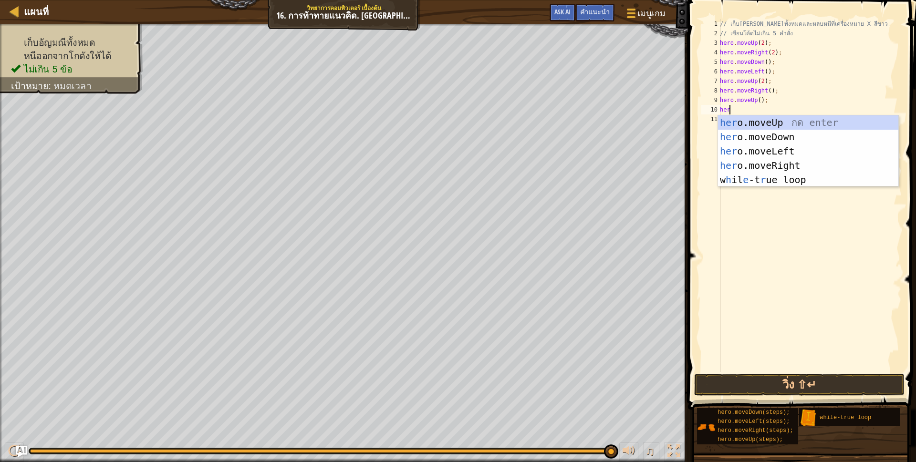
scroll to position [2, 7]
click at [753, 162] on div "her o.moveUp กด enter her o.moveDown กด enter her o.moveLeft กด enter her o.mov…" at bounding box center [808, 165] width 180 height 100
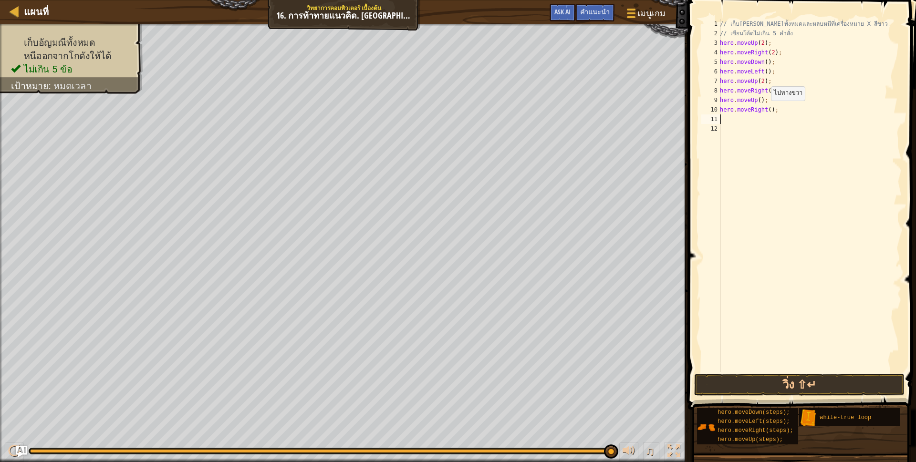
click at [765, 110] on div "// เก็บ[PERSON_NAME]ทั้งหมดและหลบหนีที่เครื่องหมาย X สีขาว // เขียนโค้ดไม่เกิน …" at bounding box center [810, 205] width 184 height 372
click at [765, 112] on div "// เก็บ[PERSON_NAME]ทั้งหมดและหลบหนีที่เครื่องหมาย X สีขาว // เขียนโค้ดไม่เกิน …" at bounding box center [810, 195] width 184 height 353
click at [734, 115] on div "// เก็บ[PERSON_NAME]ทั้งหมดและหลบหนีที่เครื่องหมาย X สีขาว // เขียนโค้ดไม่เกิน …" at bounding box center [810, 205] width 184 height 372
type textarea "hero.moveRight(2);"
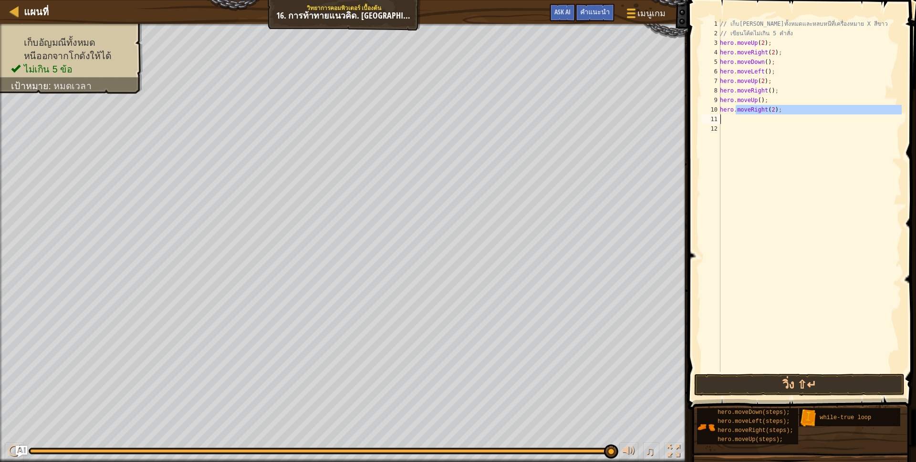
click at [734, 117] on div "// เก็บ[PERSON_NAME]ทั้งหมดและหลบหนีที่เครื่องหมาย X สีขาว // เขียนโค้ดไม่เกิน …" at bounding box center [810, 195] width 184 height 353
type textarea "her"
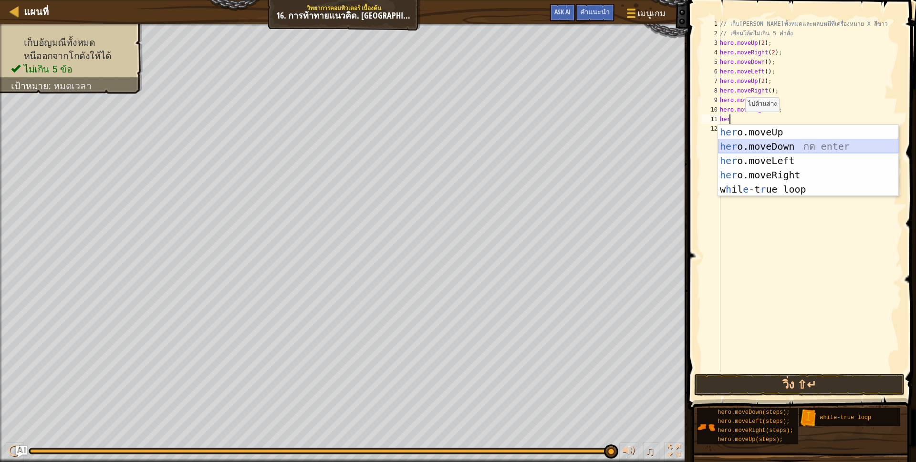
click at [762, 144] on div "her o.moveUp กด enter her o.moveDown กด enter her o.moveLeft กด enter her o.mov…" at bounding box center [808, 175] width 180 height 100
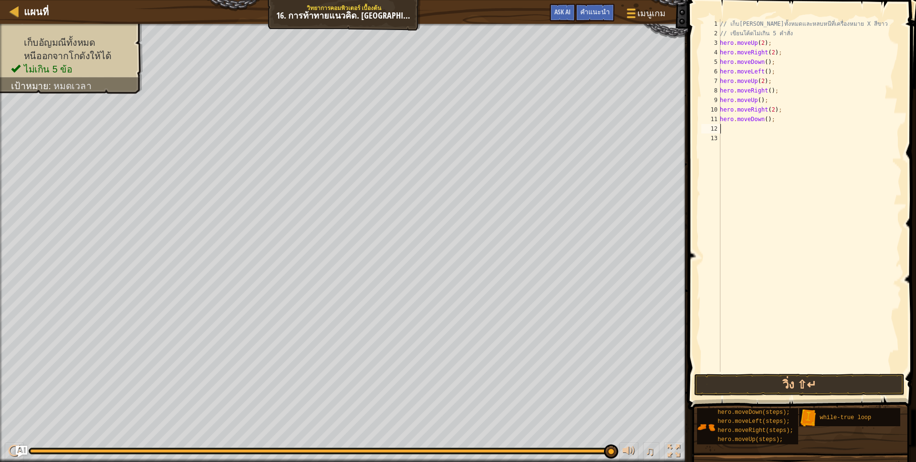
type textarea "her"
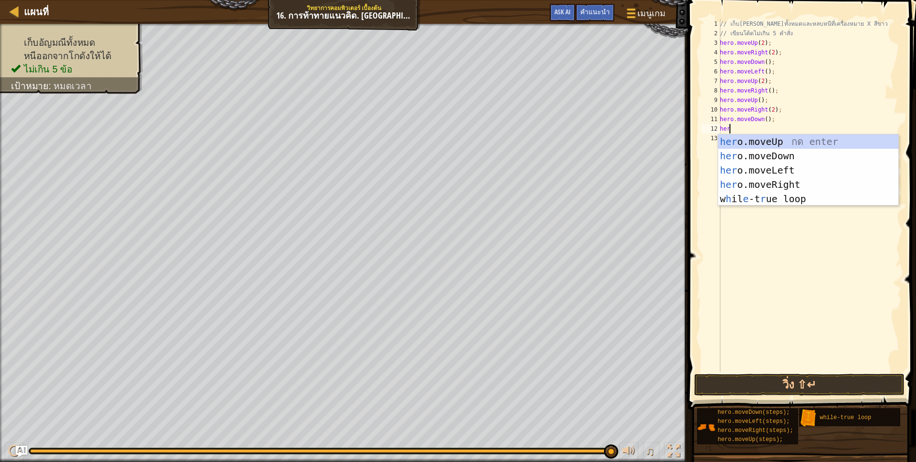
scroll to position [2, 7]
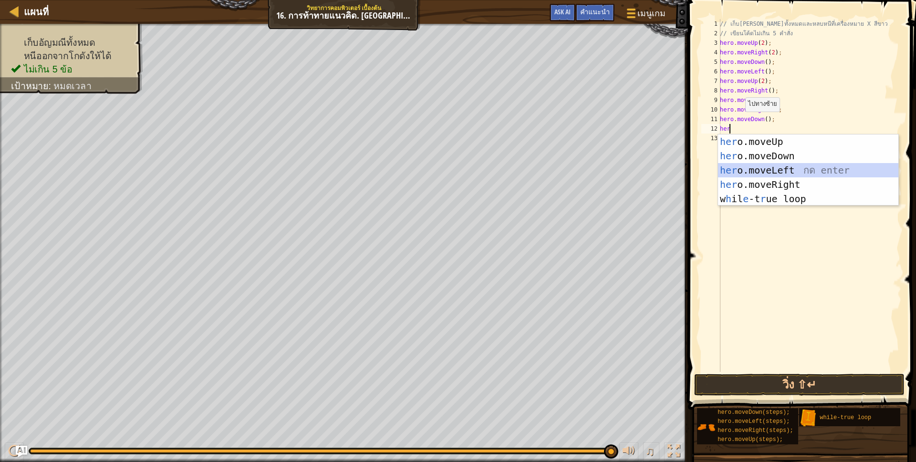
click at [746, 166] on div "her o.moveUp กด enter her o.moveDown กด enter her o.moveLeft กด enter her o.mov…" at bounding box center [808, 184] width 180 height 100
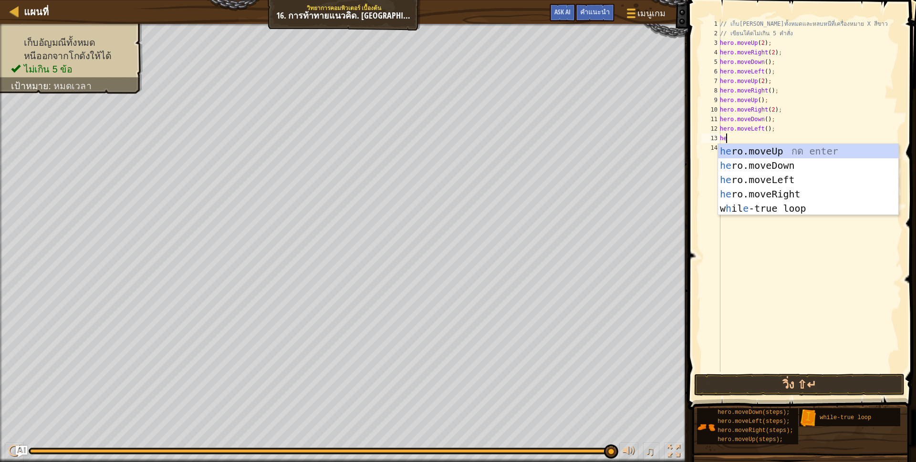
type textarea "her"
click at [751, 160] on div "her o.moveUp กด enter her o.moveDown กด enter her o.moveLeft กด enter her o.mov…" at bounding box center [808, 194] width 180 height 100
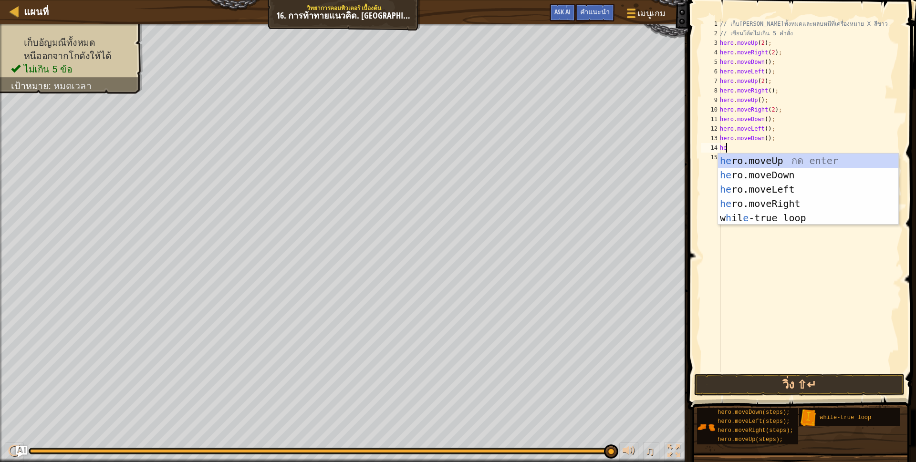
type textarea "her"
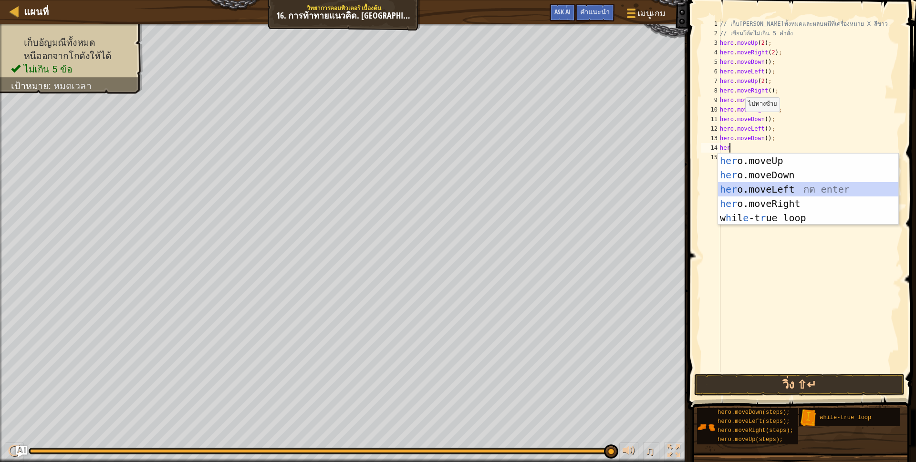
click at [751, 188] on div "her o.moveUp กด enter her o.moveDown กด enter her o.moveLeft กด enter her o.mov…" at bounding box center [808, 204] width 180 height 100
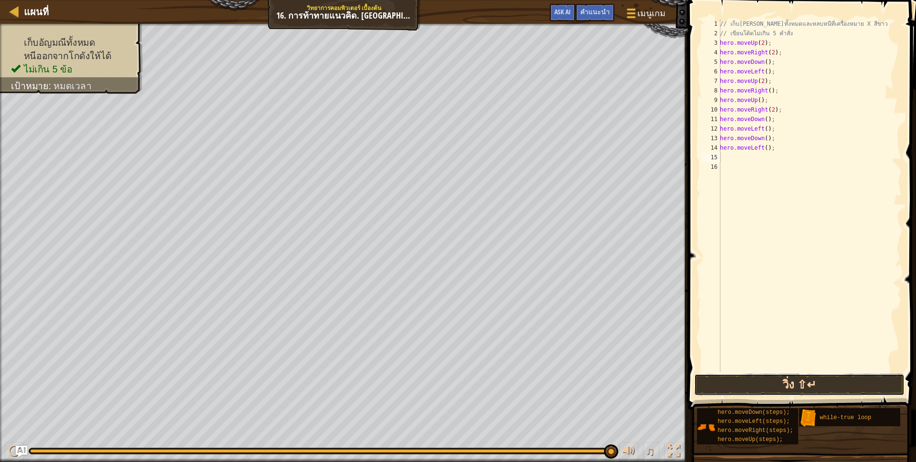
click at [804, 379] on button "วิ่ง ⇧↵" at bounding box center [799, 385] width 210 height 22
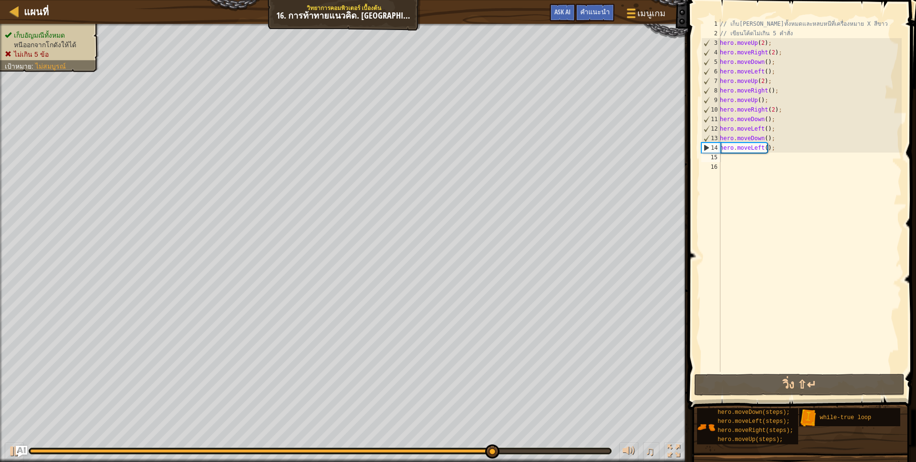
drag, startPoint x: 19, startPoint y: 26, endPoint x: 37, endPoint y: 64, distance: 42.4
click at [20, 26] on div "เก็บ[PERSON_NAME]ทั้งหมด หนีออกจากโกดังให้[PERSON_NAME]เกิน 5 ข้อ เป้าหมาย : ไม…" at bounding box center [44, 45] width 110 height 54
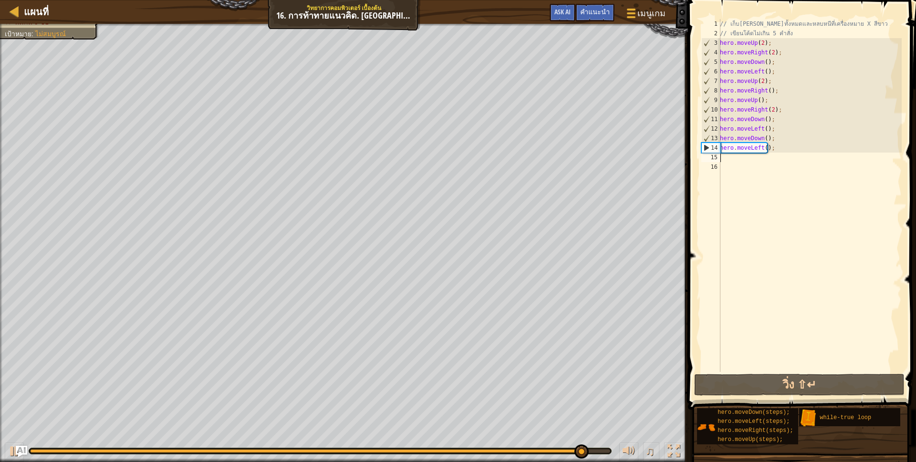
drag, startPoint x: 720, startPoint y: 81, endPoint x: 776, endPoint y: 141, distance: 82.7
click at [776, 141] on div "1 2 3 4 5 6 7 8 9 10 11 12 13 14 15 16 // เก็บ[PERSON_NAME]ทั้งหมดและหลบหนีที่เ…" at bounding box center [800, 195] width 202 height 353
click at [762, 92] on div "// เก็บ[PERSON_NAME]ทั้งหมดและหลบหนีที่เครื่องหมาย X สีขาว // เขียนโค้ดไม่เกิน …" at bounding box center [810, 205] width 184 height 372
click at [776, 147] on div "// เก็บ[PERSON_NAME]ทั้งหมดและหลบหนีที่เครื่องหมาย X สีขาว // เขียนโค้ดไม่เกิน …" at bounding box center [810, 205] width 184 height 372
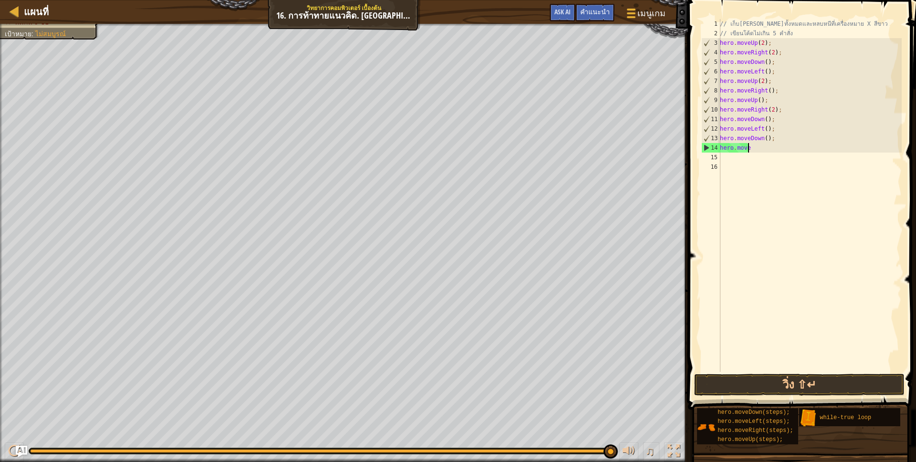
type textarea "h"
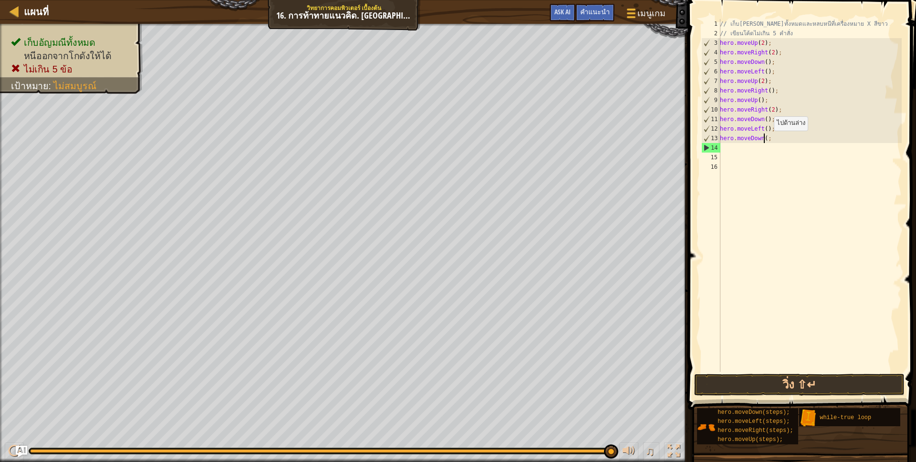
click at [768, 140] on div "// เก็บ[PERSON_NAME]ทั้งหมดและหลบหนีที่เครื่องหมาย X สีขาว // เขียนโค้ดไม่เกิน …" at bounding box center [810, 205] width 184 height 372
type textarea "h"
click at [768, 140] on div "// เก็บ[PERSON_NAME]ทั้งหมดและหลบหนีที่เครื่องหมาย X สีขาว // เขียนโค้ดไม่เกิน …" at bounding box center [810, 205] width 184 height 372
click at [775, 124] on div "// เก็บ[PERSON_NAME]ทั้งหมดและหลบหนีที่เครื่องหมาย X สีขาว // เขียนโค้ดไม่เกิน …" at bounding box center [810, 205] width 184 height 372
click at [775, 127] on div "// เก็บ[PERSON_NAME]ทั้งหมดและหลบหนีที่เครื่องหมาย X สีขาว // เขียนโค้ดไม่เกิน …" at bounding box center [810, 205] width 184 height 372
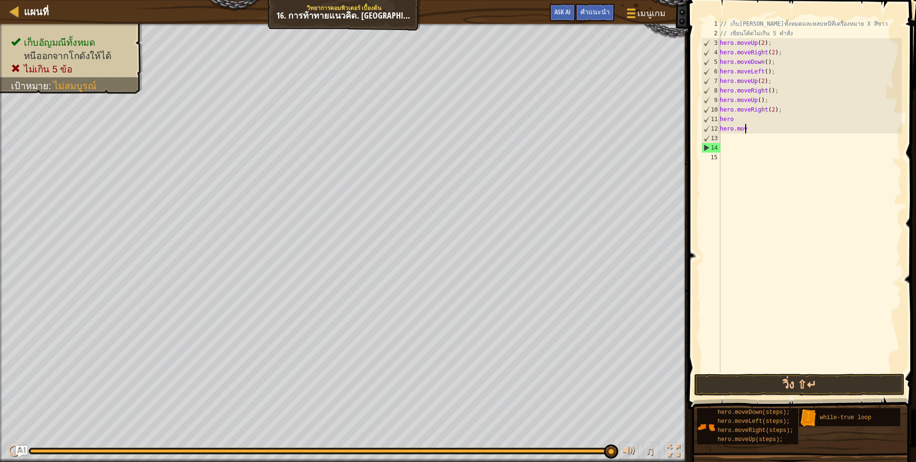
type textarea "h"
click at [763, 112] on div "// เก็บ[PERSON_NAME]ทั้งหมดและหลบหนีที่เครื่องหมาย X สีขาว // เขียนโค้ดไม่เกิน …" at bounding box center [810, 205] width 184 height 372
type textarea "h"
click at [760, 120] on div "// เก็บ[PERSON_NAME]ทั้งหมดและหลบหนีที่เครื่องหมาย X สีขาว // เขียนโค้ดไม่เกิน …" at bounding box center [810, 205] width 184 height 372
type textarea "("
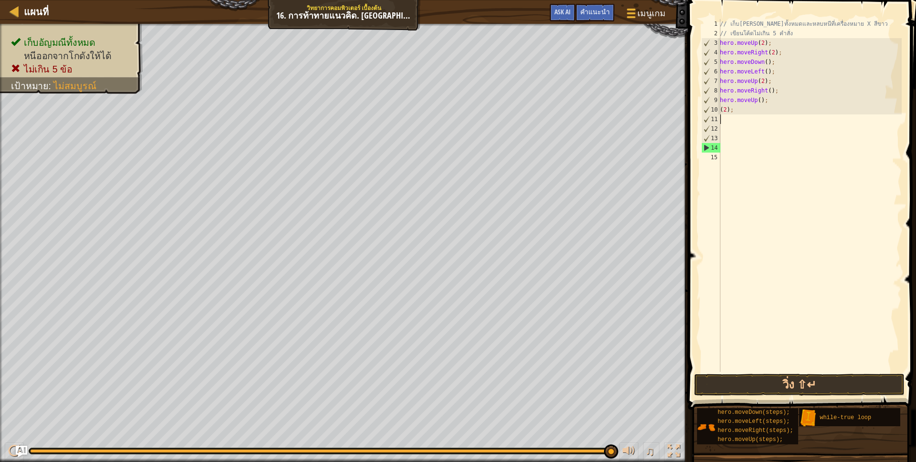
click at [751, 111] on div "// เก็บ[PERSON_NAME]ทั้งหมดและหลบหนีที่เครื่องหมาย X สีขาว // เขียนโค้ดไม่เกิน …" at bounding box center [810, 205] width 184 height 372
click at [781, 93] on div "// เก็บ[PERSON_NAME]ทั้งหมดและหลบหนีที่เครื่องหมาย X สีขาว // เขียนโค้ดไม่เกิน …" at bounding box center [810, 205] width 184 height 372
type textarea "h"
click at [758, 108] on div "// เก็บ[PERSON_NAME]ทั้งหมดและหลบหนีที่เครื่องหมาย X สีขาว // เขียนโค้ดไม่เกิน …" at bounding box center [810, 205] width 184 height 372
click at [760, 101] on div "// เก็บ[PERSON_NAME]ทั้งหมดและหลบหนีที่เครื่องหมาย X สีขาว // เขียนโค้ดไม่เกิน …" at bounding box center [810, 205] width 184 height 372
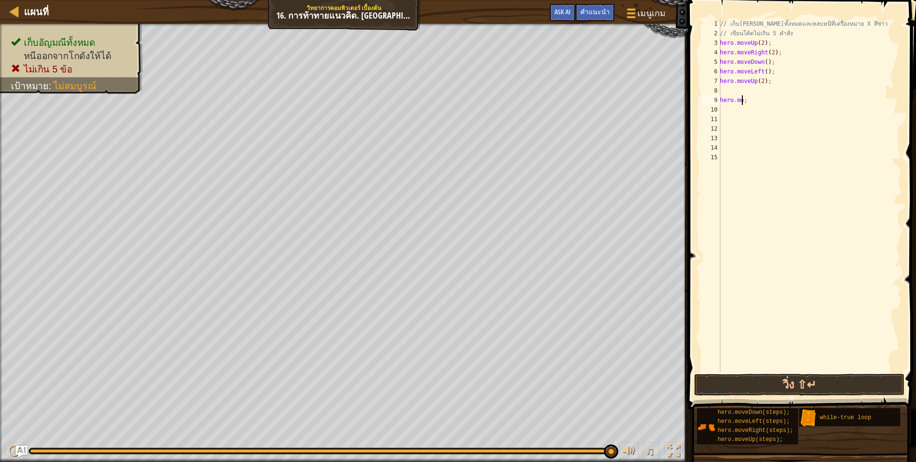
type textarea ";"
click at [767, 86] on div "// เก็บ[PERSON_NAME]ทั้งหมดและหลบหนีที่เครื่องหมาย X สีขาว // เขียนโค้ดไม่เกิน …" at bounding box center [810, 205] width 184 height 372
type textarea "h"
type textarea ";"
click at [726, 97] on div "// เก็บ[PERSON_NAME]ทั้งหมดและหลบหนีที่เครื่องหมาย X สีขาว // เขียนโค้ดไม่เกิน …" at bounding box center [810, 205] width 184 height 372
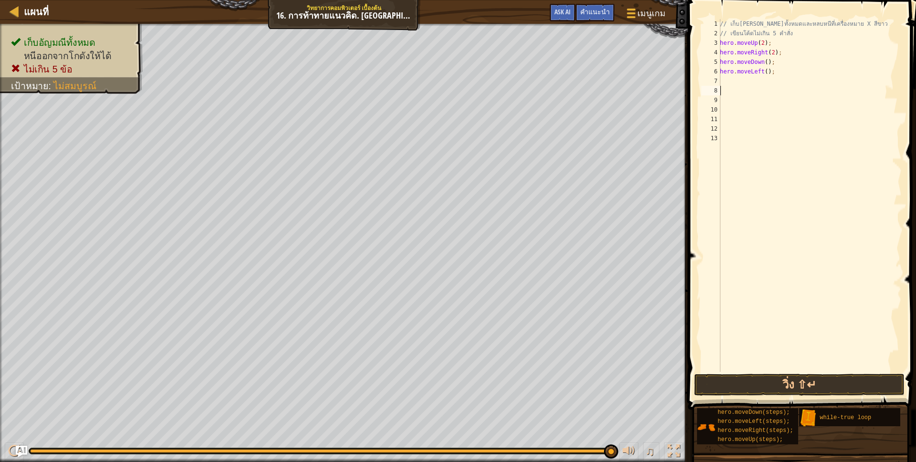
click at [726, 95] on div "// เก็บ[PERSON_NAME]ทั้งหมดและหลบหนีที่เครื่องหมาย X สีขาว // เขียนโค้ดไม่เกิน …" at bounding box center [810, 205] width 184 height 372
type textarea "hero.moveLeft();"
click at [720, 91] on div "// เก็บ[PERSON_NAME]ทั้งหมดและหลบหนีที่เครื่องหมาย X สีขาว // เขียนโค้ดไม่เกิน …" at bounding box center [810, 205] width 184 height 372
click at [719, 84] on div "7" at bounding box center [710, 81] width 19 height 10
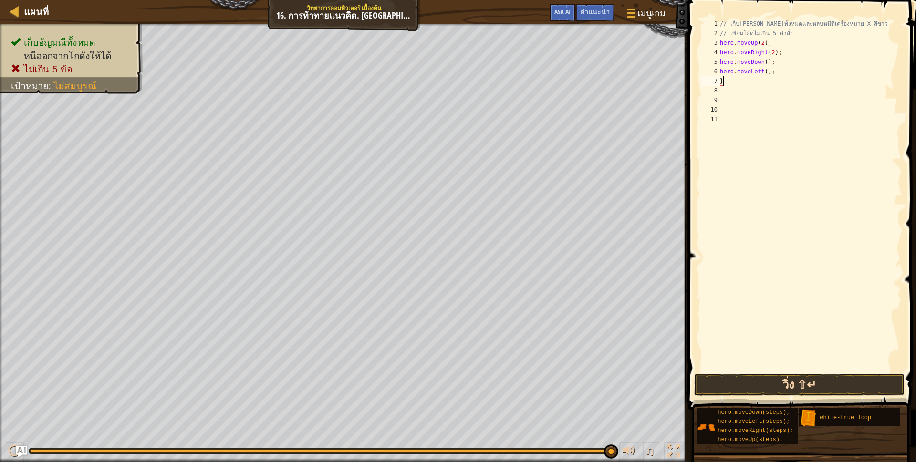
type textarea "}"
drag, startPoint x: 749, startPoint y: 379, endPoint x: 746, endPoint y: 374, distance: 5.8
click at [748, 379] on button "วิ่ง ⇧↵" at bounding box center [799, 385] width 210 height 22
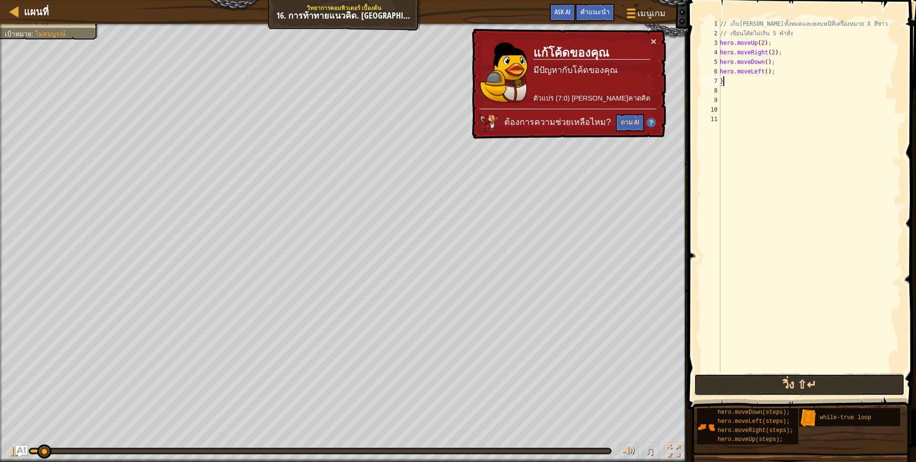
drag, startPoint x: 755, startPoint y: 384, endPoint x: 746, endPoint y: 387, distance: 9.4
click at [750, 388] on button "วิ่ง ⇧↵" at bounding box center [799, 385] width 210 height 22
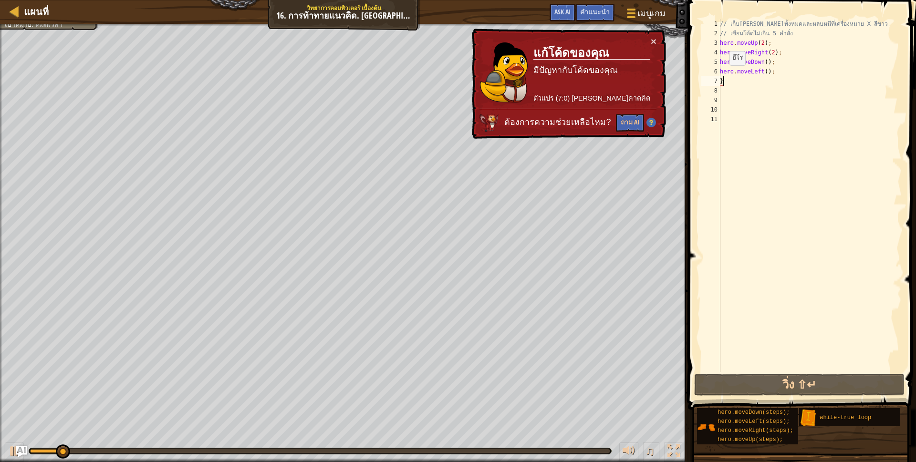
scroll to position [2, 0]
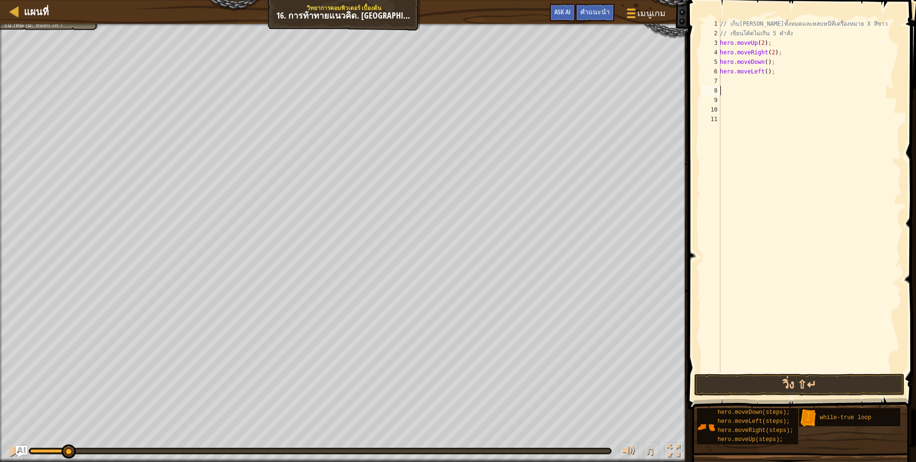
click at [728, 92] on div "// เก็บ[PERSON_NAME]ทั้งหมดและหลบหนีที่เครื่องหมาย X สีขาว // เขียนโค้ดไม่เกิน …" at bounding box center [810, 205] width 184 height 372
type textarea "}"
click at [714, 385] on button "วิ่ง ⇧↵" at bounding box center [799, 385] width 210 height 22
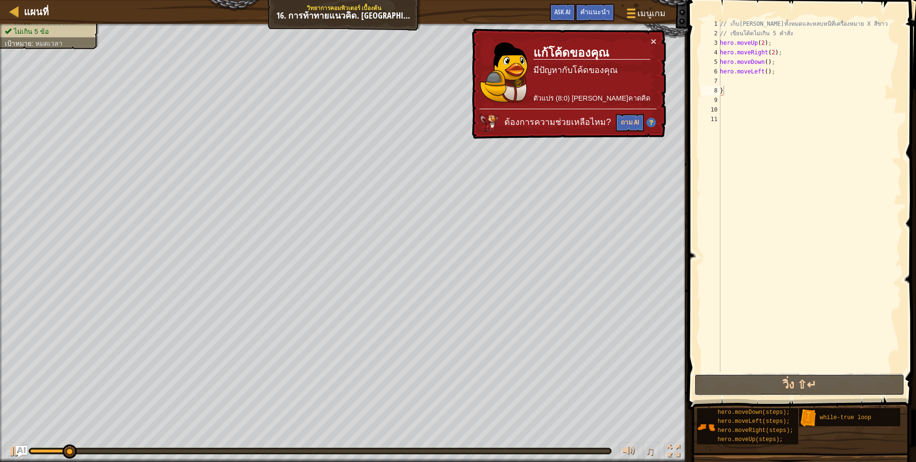
drag, startPoint x: 714, startPoint y: 383, endPoint x: 719, endPoint y: 112, distance: 271.9
click at [714, 376] on button "วิ่ง ⇧↵" at bounding box center [799, 385] width 210 height 22
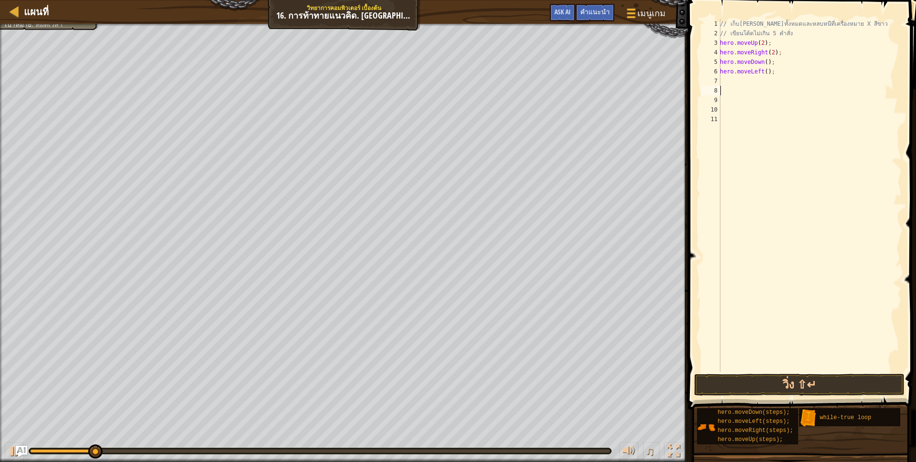
scroll to position [2, 0]
click at [810, 375] on button "วิ่ง ⇧↵" at bounding box center [799, 385] width 210 height 22
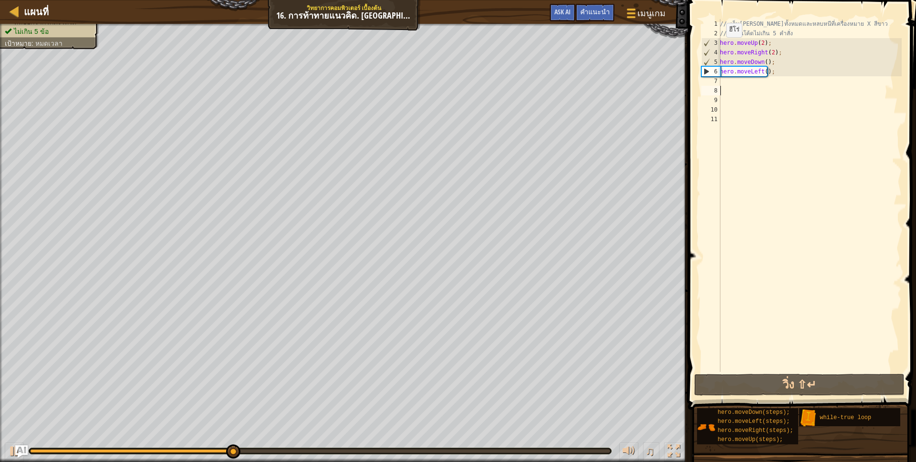
click at [24, 447] on img "Ask AI" at bounding box center [21, 451] width 12 height 12
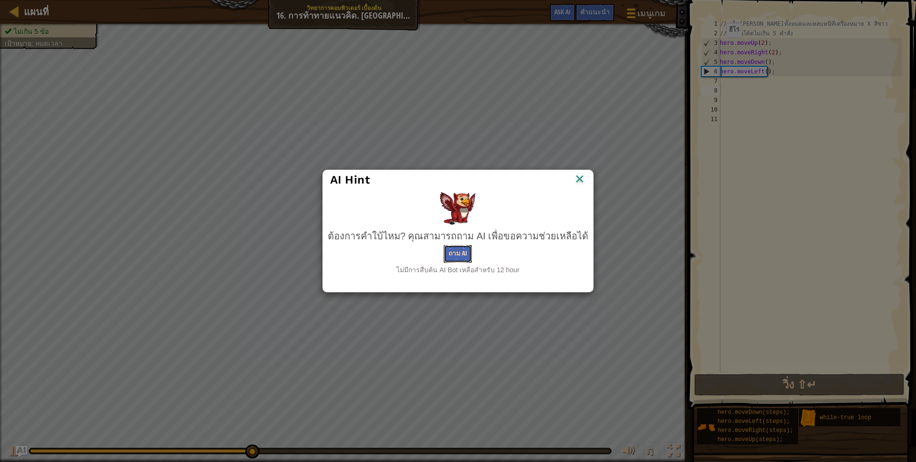
click at [457, 249] on button "ถาม AI" at bounding box center [458, 254] width 28 height 18
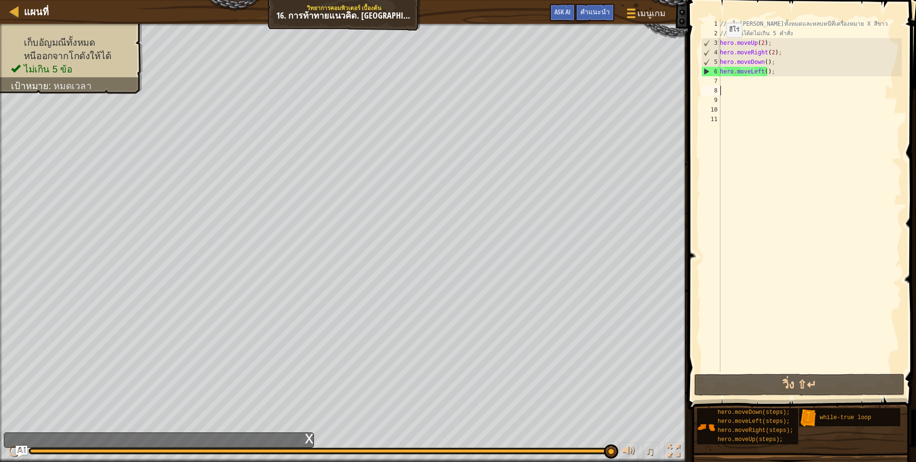
scroll to position [2, 7]
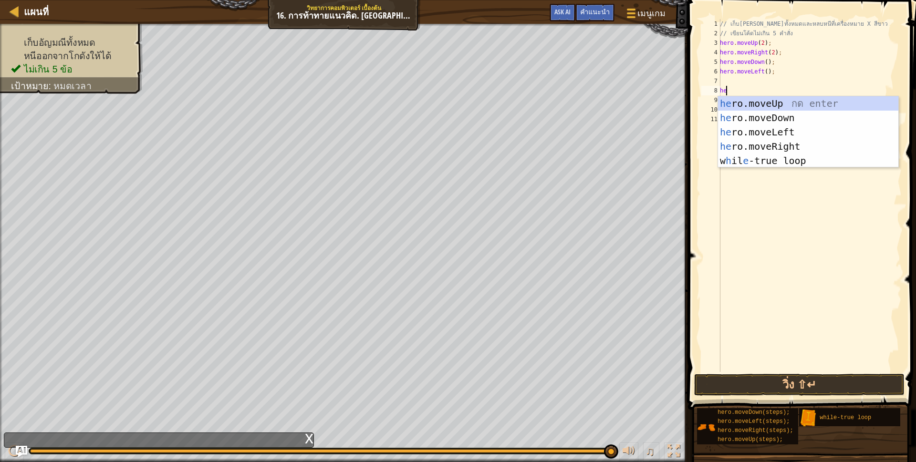
type textarea "h"
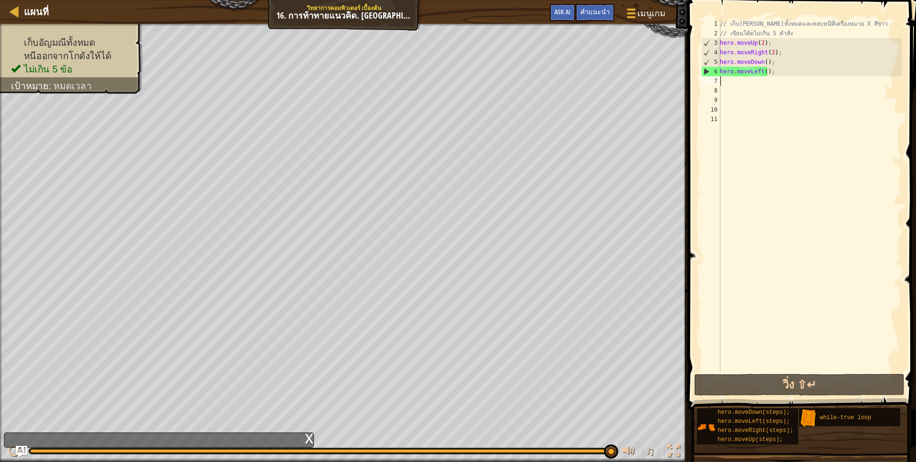
click at [736, 83] on div "// เก็บ[PERSON_NAME]ทั้งหมดและหลบหนีที่เครื่องหมาย X สีขาว // เขียนโค้ดไม่เกิน …" at bounding box center [810, 205] width 184 height 372
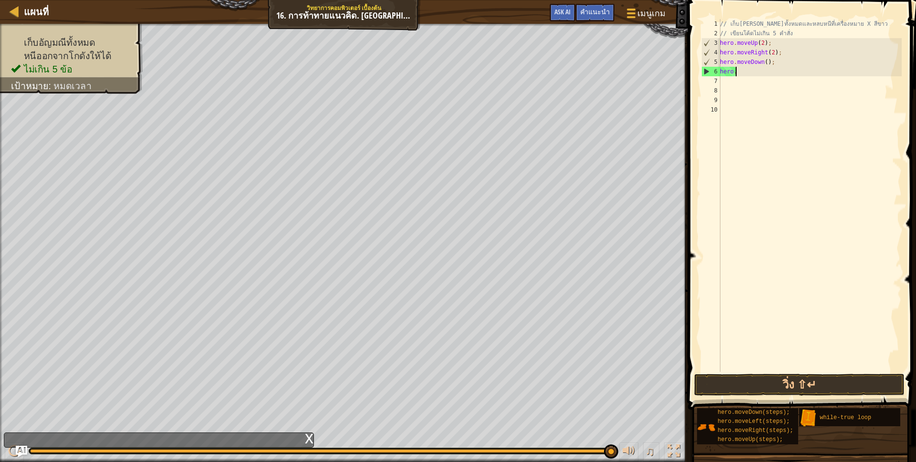
type textarea "h"
click at [777, 65] on div "// เก็บ[PERSON_NAME]ทั้งหมดและหลบหนีที่เครื่องหมาย X สีขาว // เขียนโค้ดไม่เกิน …" at bounding box center [810, 205] width 184 height 372
drag, startPoint x: 775, startPoint y: 52, endPoint x: 775, endPoint y: 57, distance: 4.8
click at [775, 52] on div "// เก็บ[PERSON_NAME]ทั้งหมดและหลบหนีที่เครื่องหมาย X สีขาว // เขียนโค้ดไม่เกิน …" at bounding box center [810, 205] width 184 height 372
type textarea "h"
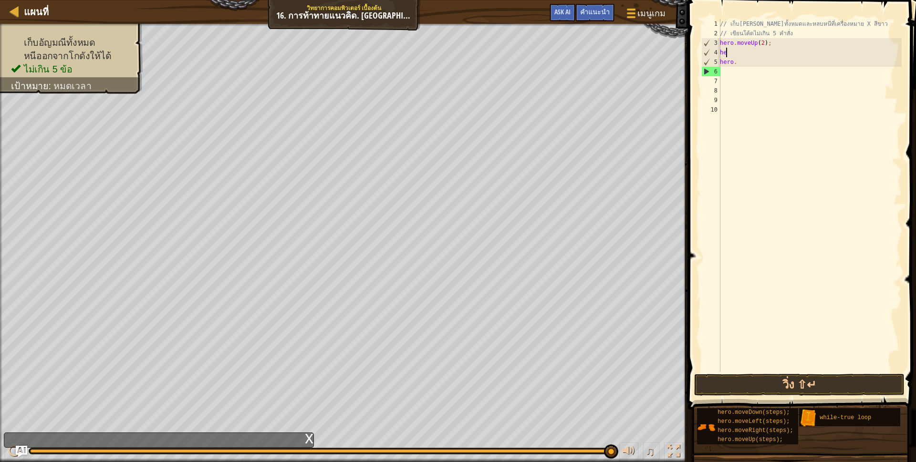
click at [752, 64] on div "// เก็บ[PERSON_NAME]ทั้งหมดและหลบหนีที่เครื่องหมาย X สีขาว // เขียนโค้ดไม่เกิน …" at bounding box center [810, 205] width 184 height 372
drag, startPoint x: 750, startPoint y: 60, endPoint x: 750, endPoint y: 52, distance: 8.6
click at [749, 59] on div "// เก็บ[PERSON_NAME]ทั้งหมดและหลบหนีที่เครื่องหมาย X สีขาว // เขียนโค้ดไม่เกิน …" at bounding box center [810, 205] width 184 height 372
click at [750, 48] on div "// เก็บ[PERSON_NAME]ทั้งหมดและหลบหนีที่เครื่องหมาย X สีขาว // เขียนโค้ดไม่เกิน …" at bounding box center [810, 205] width 184 height 372
click at [768, 43] on div "// เก็บ[PERSON_NAME]ทั้งหมดและหลบหนีที่เครื่องหมาย X สีขาว // เขียนโค้ดไม่เกิน …" at bounding box center [810, 205] width 184 height 372
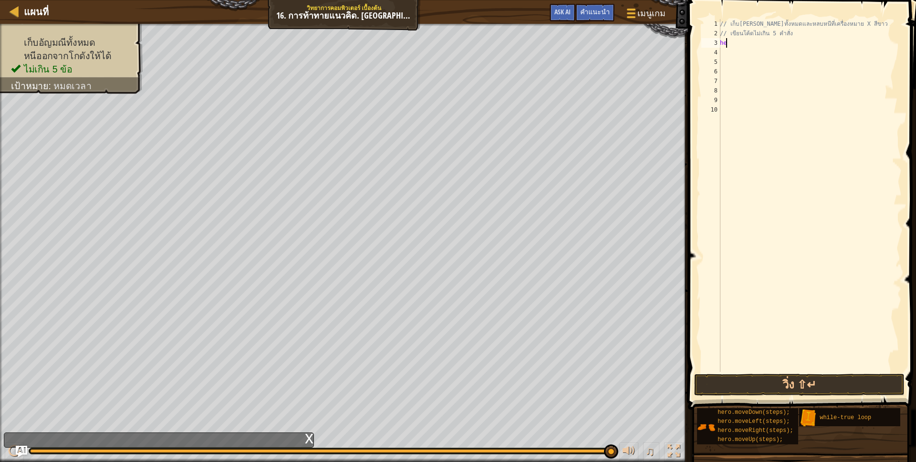
type textarea "h"
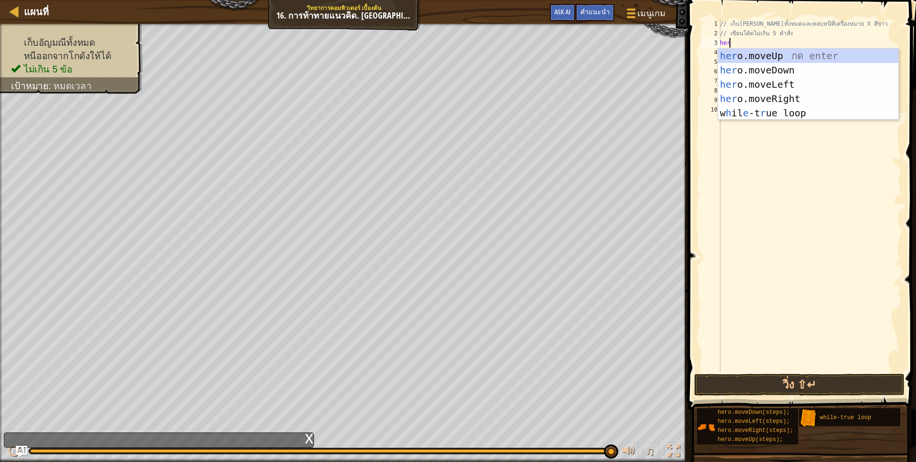
scroll to position [2, 7]
type textarea "h"
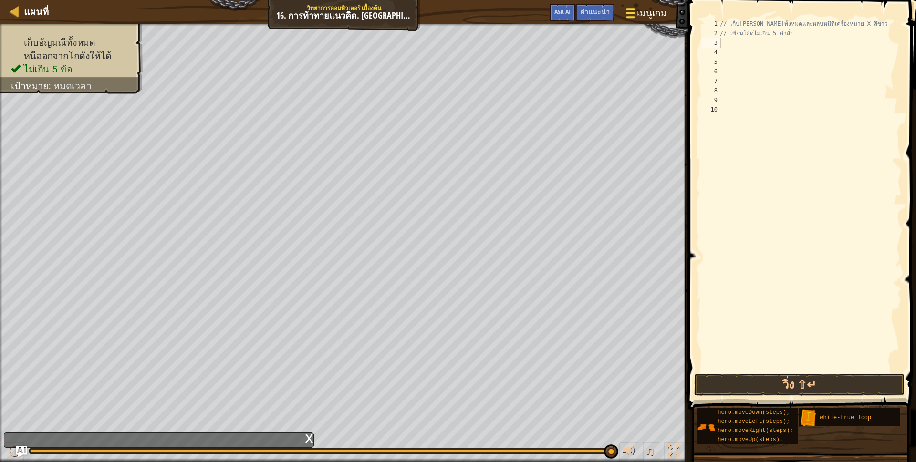
click at [621, 10] on button "เมนูเกม" at bounding box center [645, 14] width 54 height 23
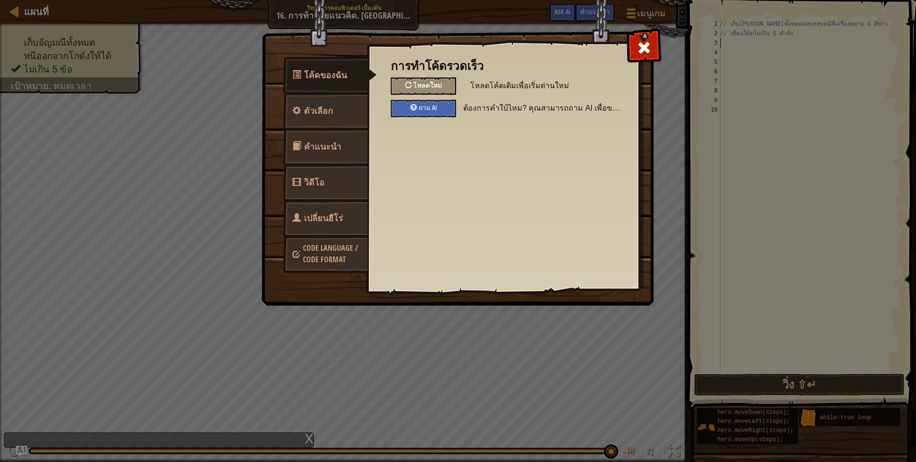
click at [414, 85] on span "โหลดใหม่" at bounding box center [427, 85] width 29 height 9
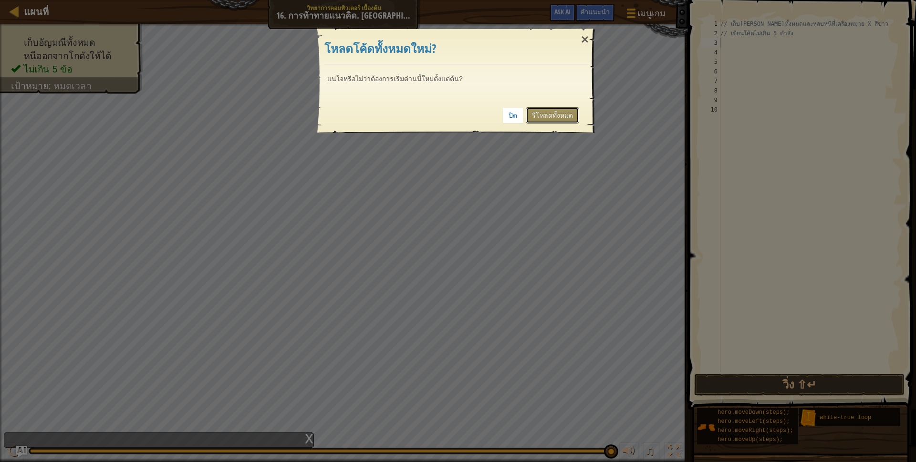
click at [547, 114] on link "รีโหลดทั้งหมด" at bounding box center [552, 115] width 53 height 16
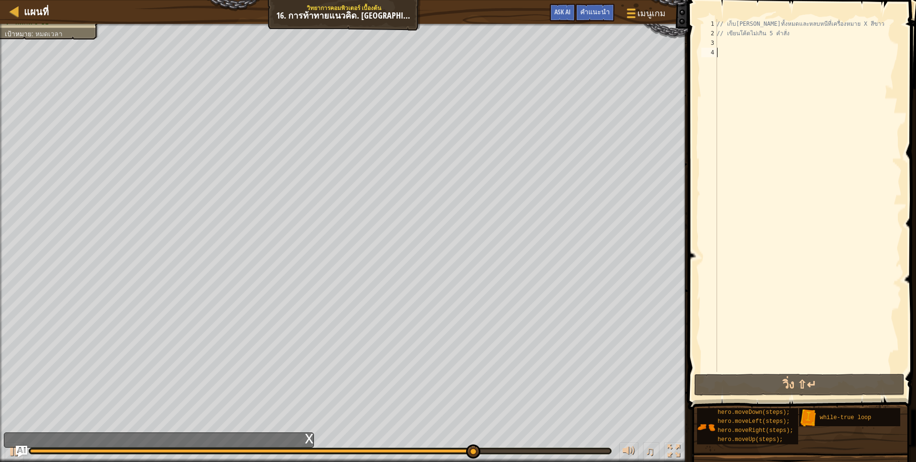
drag, startPoint x: 775, startPoint y: 45, endPoint x: 774, endPoint y: 50, distance: 5.0
click at [775, 46] on div "// เก็บ[PERSON_NAME]ทั้งหมดและหลบหนีที่เครื่องหมาย X สีขาว // เขียนโค้ดไม่เกิน …" at bounding box center [807, 205] width 187 height 372
click at [754, 44] on div "// เก็บ[PERSON_NAME]ทั้งหมดและหลบหนีที่เครื่องหมาย X สีขาว // เขียนโค้ดไม่เกิน …" at bounding box center [807, 205] width 187 height 372
click at [753, 43] on div "// เก็บ[PERSON_NAME]ทั้งหมดและหลบหนีที่เครื่องหมาย X สีขาว // เขียนโค้ดไม่เกิน …" at bounding box center [807, 205] width 187 height 372
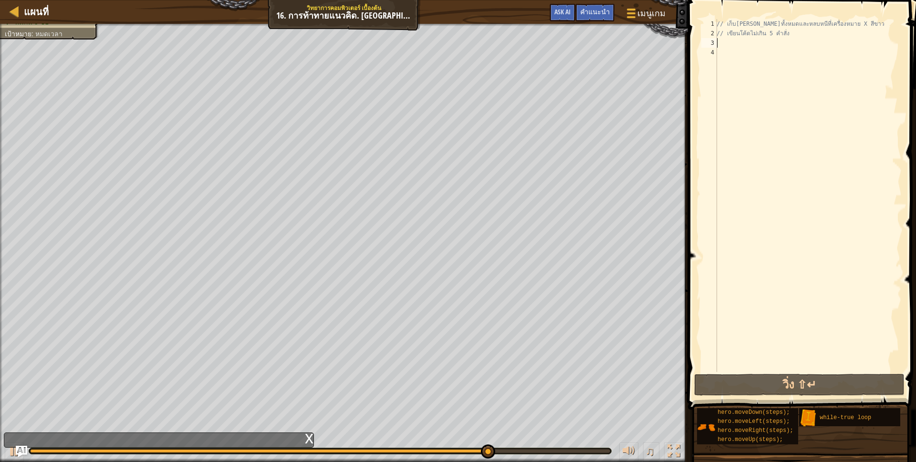
click at [752, 46] on div "// เก็บ[PERSON_NAME]ทั้งหมดและหลบหนีที่เครื่องหมาย X สีขาว // เขียนโค้ดไม่เกิน …" at bounding box center [807, 205] width 187 height 372
click at [749, 54] on div "// เก็บ[PERSON_NAME]ทั้งหมดและหลบหนีที่เครื่องหมาย X สีขาว // เขียนโค้ดไม่เกิน …" at bounding box center [807, 195] width 187 height 353
click at [749, 54] on div "// เก็บ[PERSON_NAME]ทั้งหมดและหลบหนีที่เครื่องหมาย X สีขาว // เขียนโค้ดไม่เกิน …" at bounding box center [807, 205] width 187 height 372
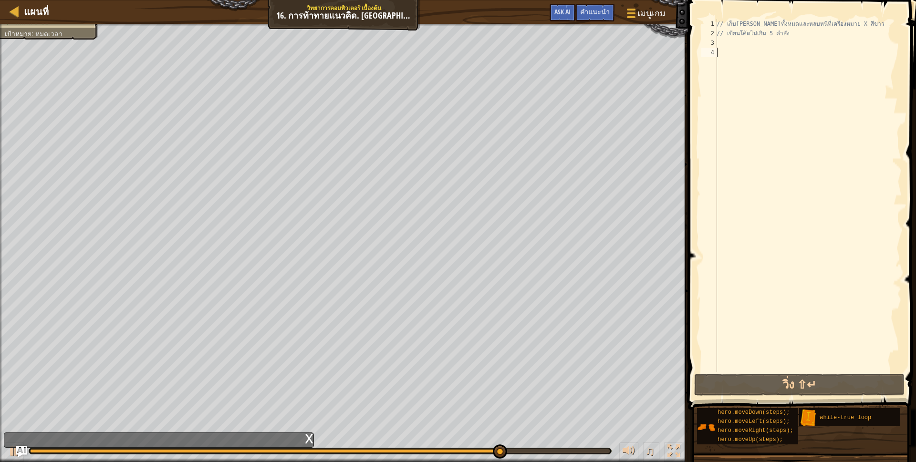
click at [749, 52] on div "// เก็บ[PERSON_NAME]ทั้งหมดและหลบหนีที่เครื่องหมาย X สีขาว // เขียนโค้ดไม่เกิน …" at bounding box center [807, 205] width 187 height 372
click at [23, 15] on link "แผนที่" at bounding box center [34, 11] width 30 height 13
select select "th"
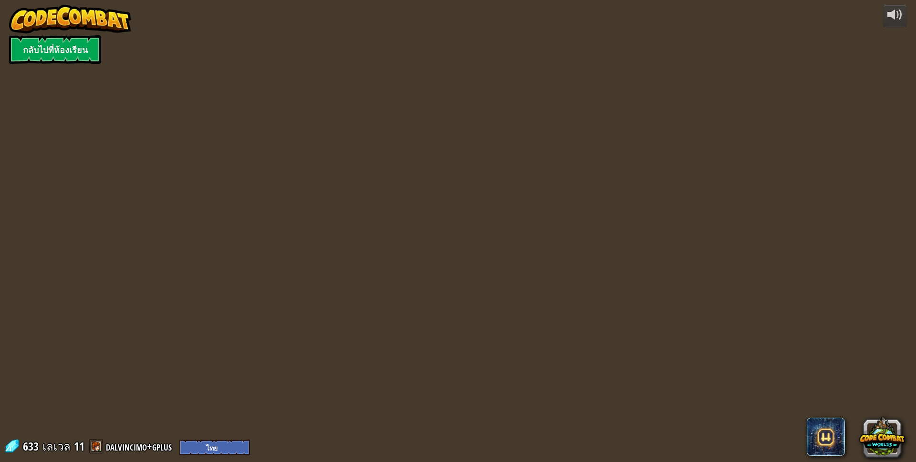
select select "th"
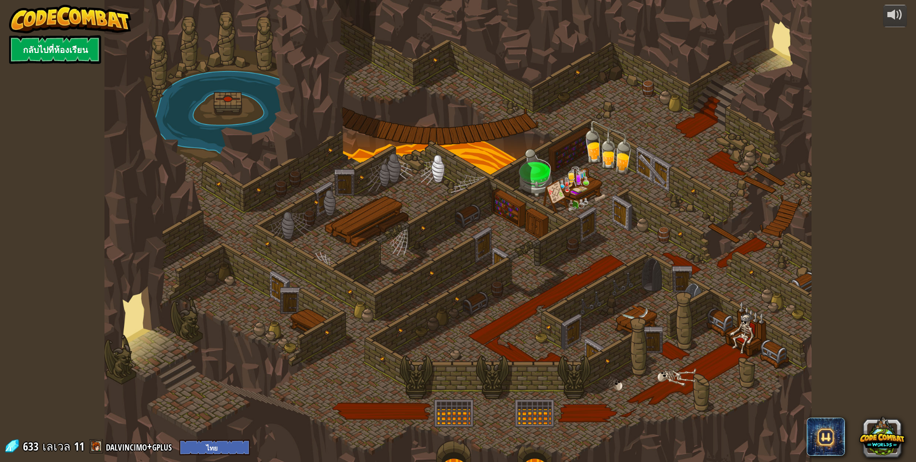
select select "th"
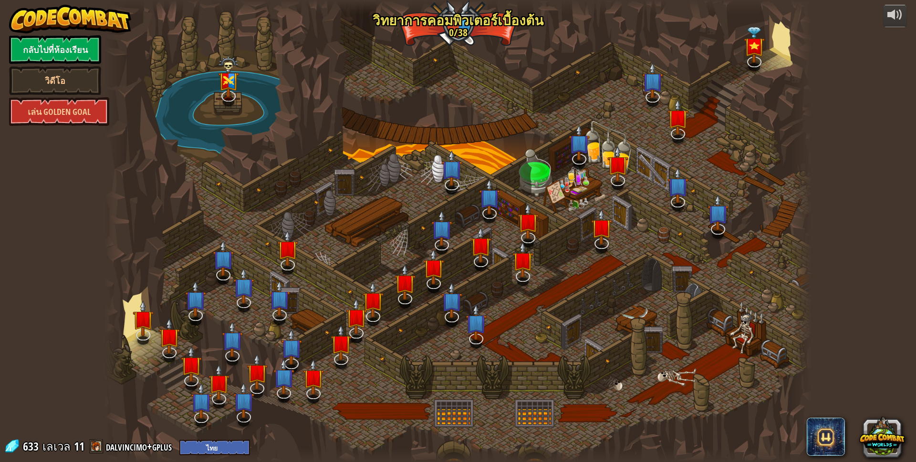
select select "th"
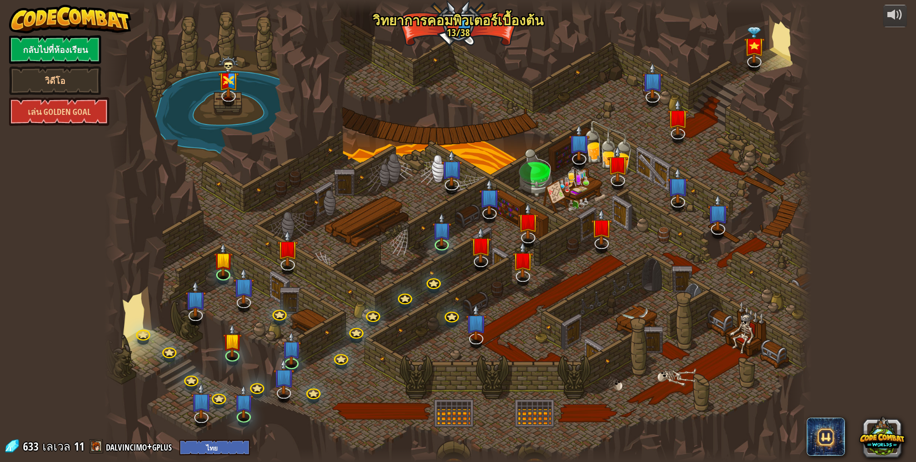
select select "th"
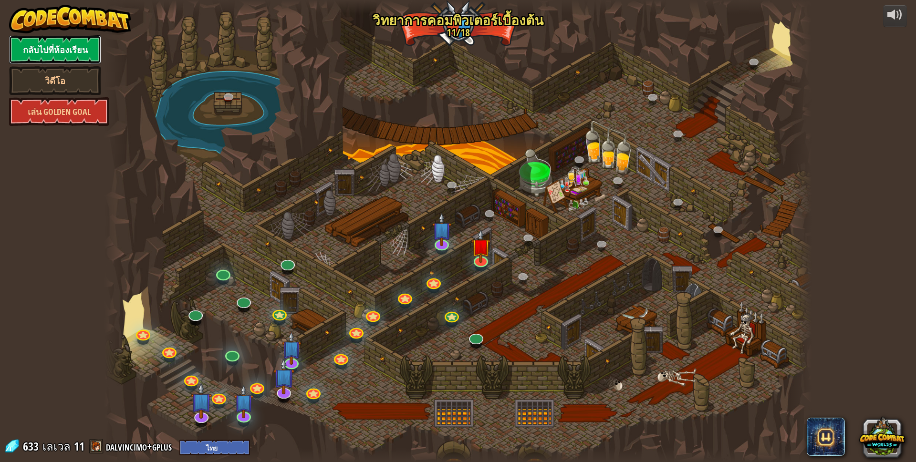
click at [28, 42] on link "กลับไปที่ห้องเรียน" at bounding box center [55, 49] width 92 height 29
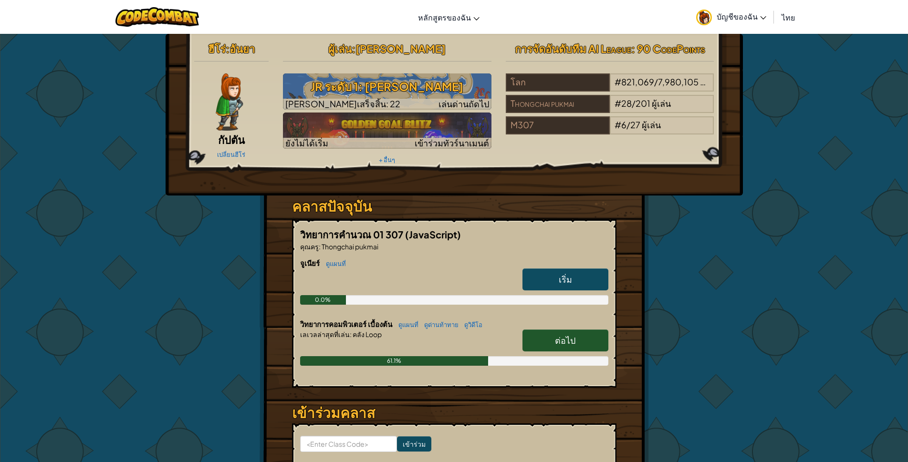
click at [554, 270] on link "เริ่ม" at bounding box center [565, 280] width 86 height 22
select select "th"
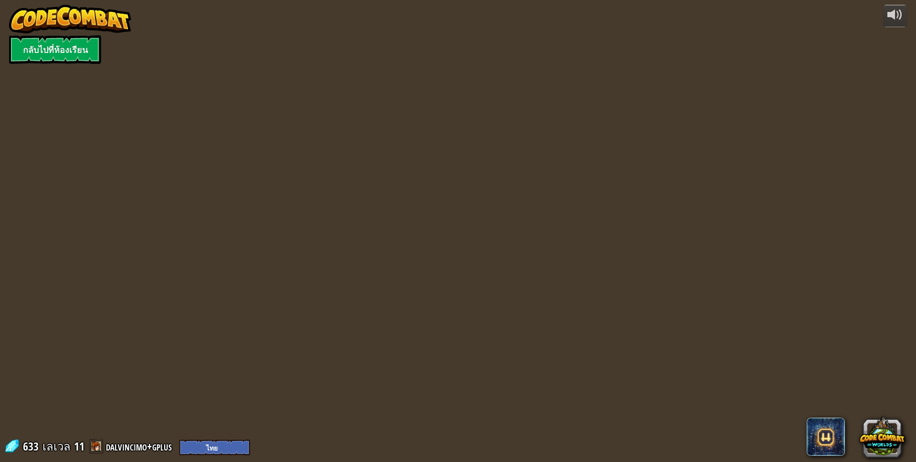
select select "th"
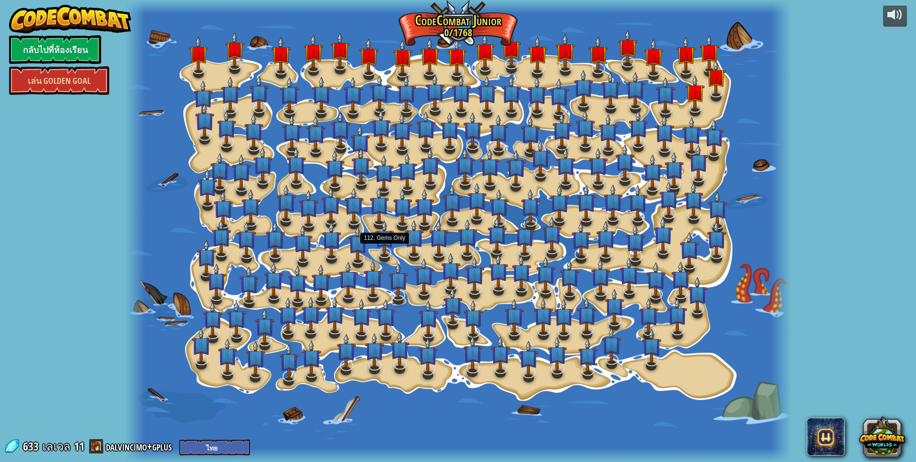
select select "th"
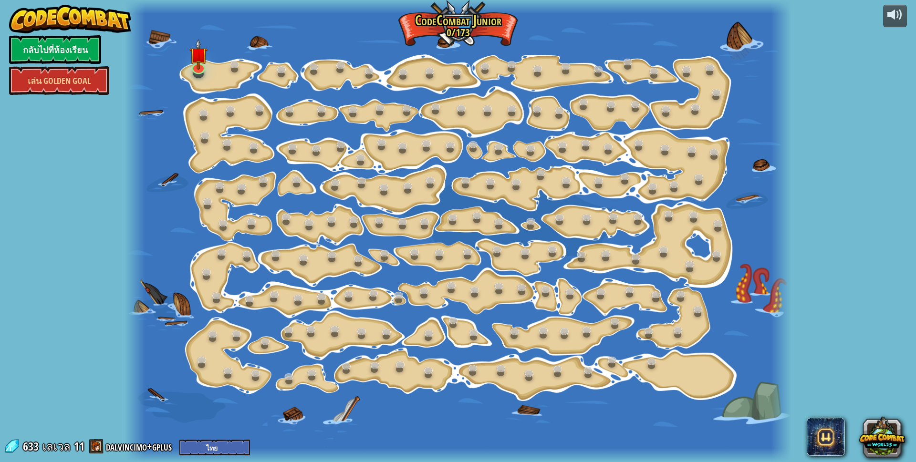
select select "th"
click at [200, 64] on img at bounding box center [198, 54] width 18 height 31
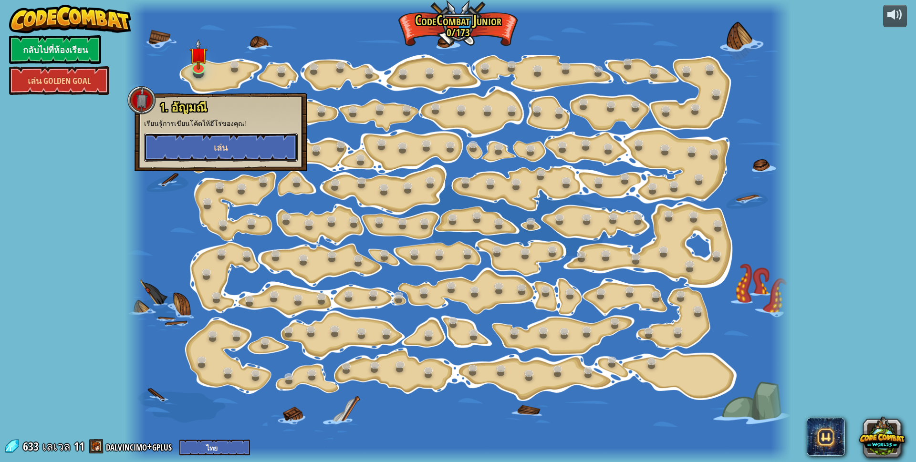
click at [228, 133] on button "เล่น" at bounding box center [221, 147] width 154 height 29
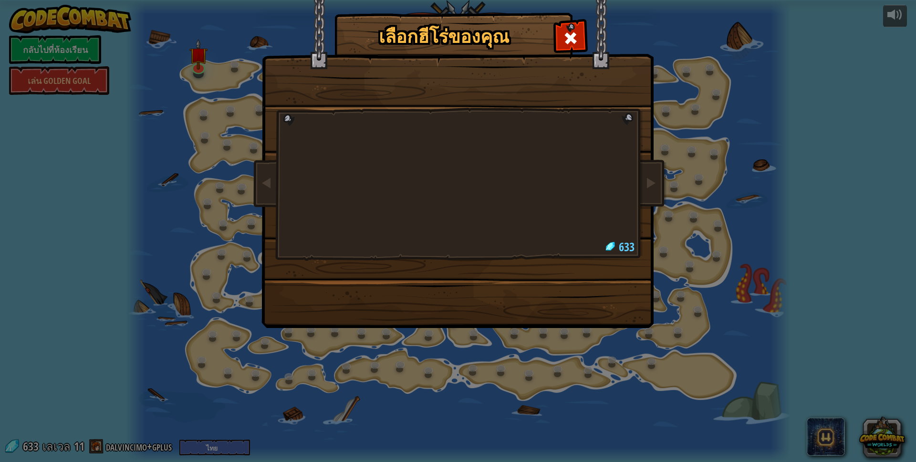
click at [231, 1] on body "powered by กลับไปที่ห้องเรียน [PERSON_NAME] Golden Goal 15. เปลี่ยนทีละขั้น (ล็…" at bounding box center [458, 0] width 916 height 1
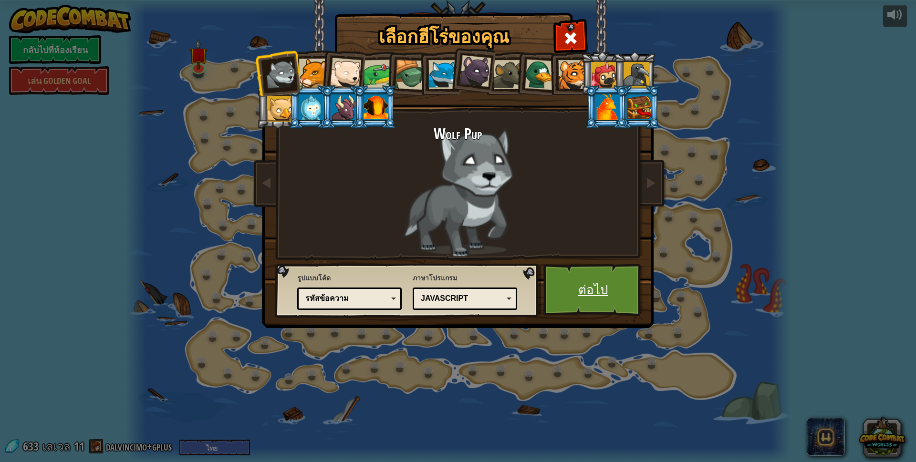
click at [579, 281] on link "ต่อไป" at bounding box center [593, 290] width 100 height 52
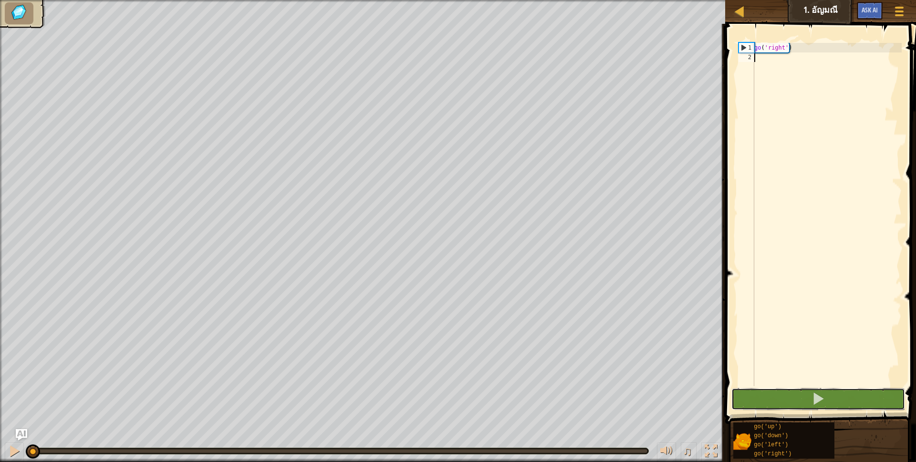
click at [853, 392] on button at bounding box center [818, 399] width 174 height 22
type textarea "g"
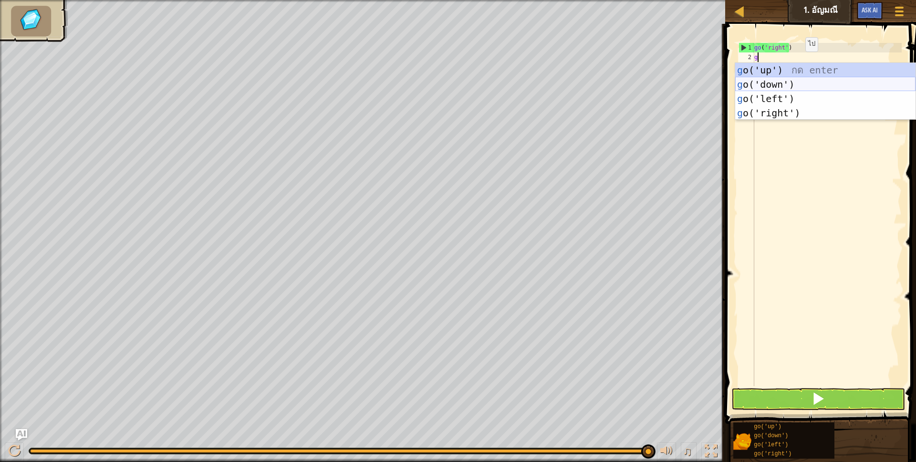
click at [787, 82] on div "g o('up') กด enter g o('down') กด enter g o('left') กด enter g o('right') กด en…" at bounding box center [825, 106] width 180 height 86
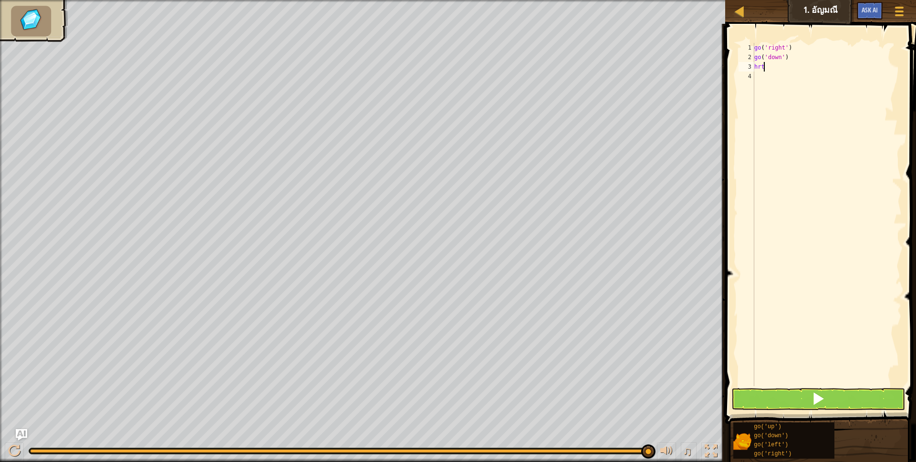
scroll to position [2, 8]
type textarea "h"
type textarea "g"
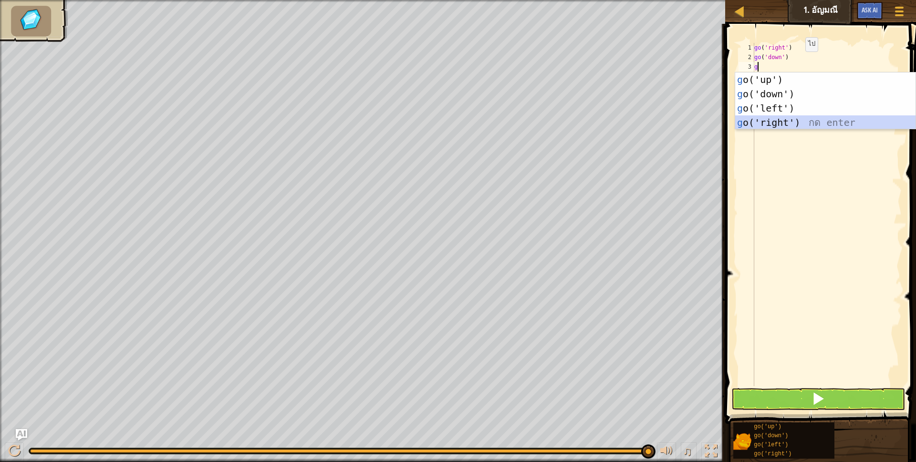
drag, startPoint x: 784, startPoint y: 118, endPoint x: 826, endPoint y: 268, distance: 155.4
click at [784, 119] on div "g o('up') กด enter g o('down') กด enter g o('left') กด enter g o('right') กด en…" at bounding box center [825, 115] width 180 height 86
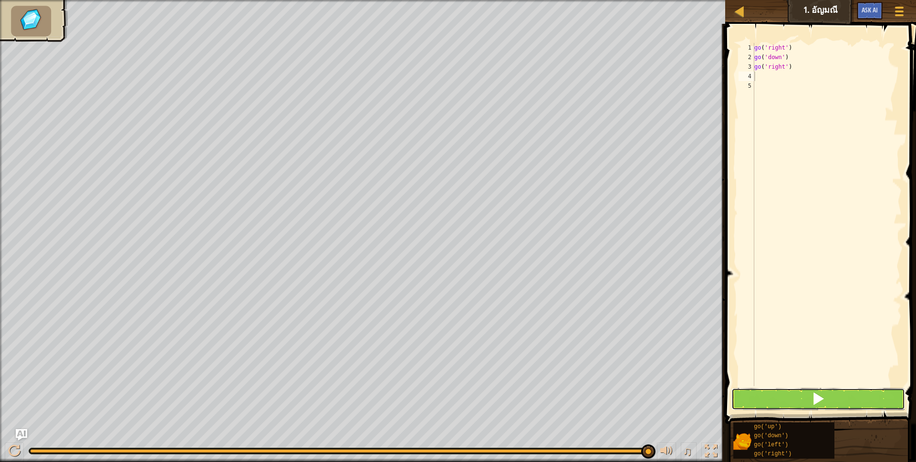
drag, startPoint x: 831, startPoint y: 396, endPoint x: 837, endPoint y: 388, distance: 10.5
click at [831, 394] on button at bounding box center [818, 399] width 174 height 22
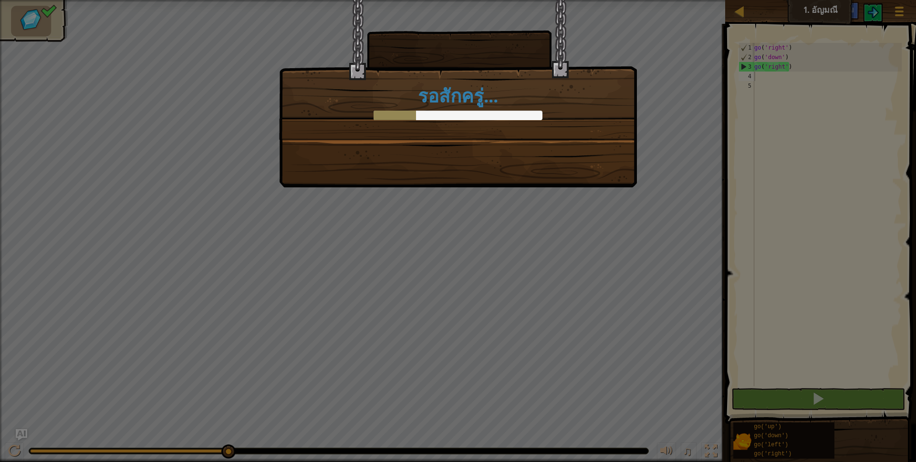
click at [785, 374] on div "รอสักครู่..." at bounding box center [458, 231] width 916 height 462
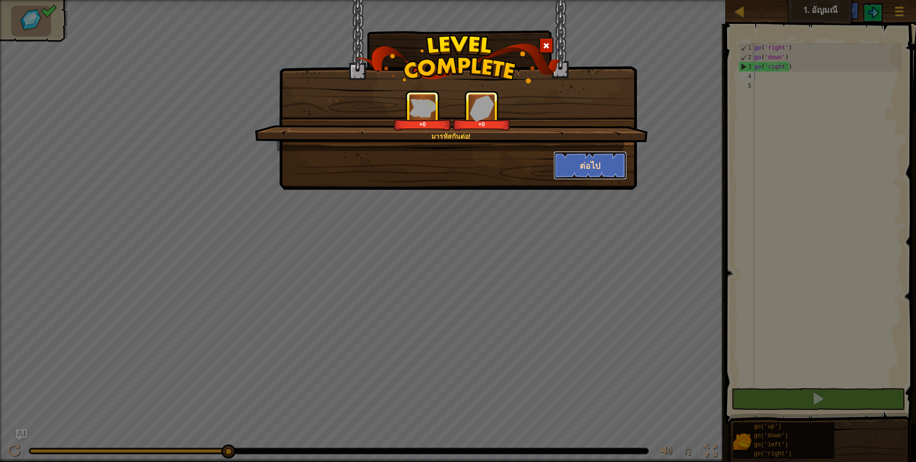
click at [582, 179] on button "ต่อไป" at bounding box center [590, 165] width 74 height 29
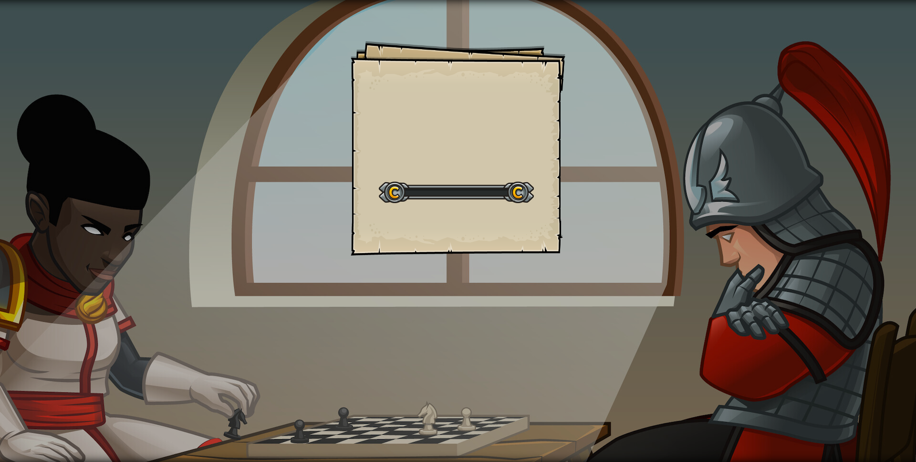
click at [573, 165] on div "Goals Start Level เกิดข้อผิดพลาดในการโหลดจากเซิร์ฟเวอร์ [PERSON_NAME]รีเฟรชหน้า…" at bounding box center [458, 231] width 916 height 462
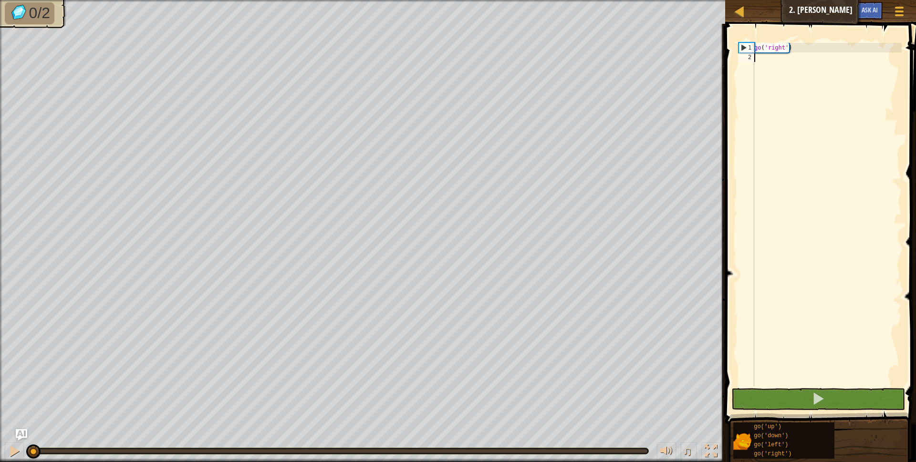
type textarea "g"
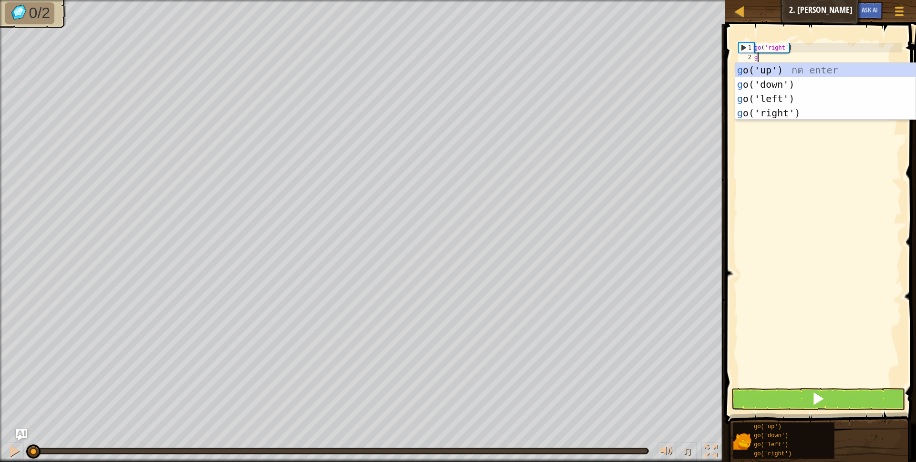
scroll to position [2, 2]
click at [760, 68] on div "g o('up') กด enter g o('down') กด enter g o('left') กด enter g o('right') กด en…" at bounding box center [825, 106] width 180 height 86
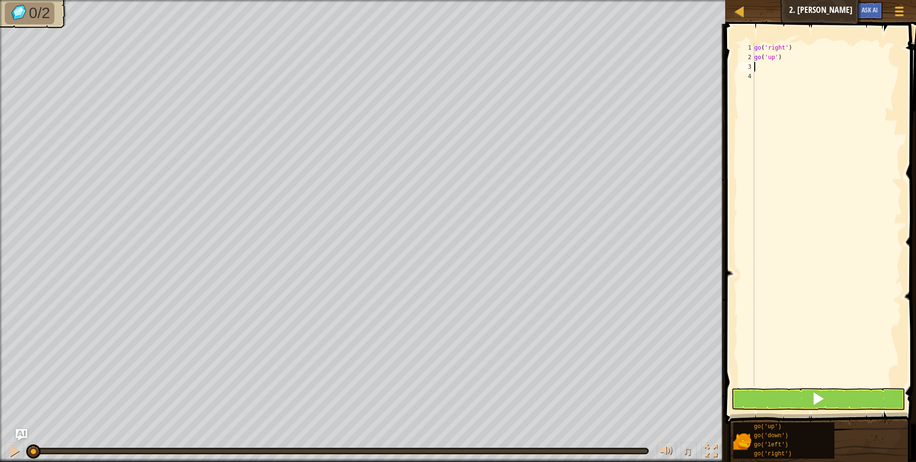
type textarea "g"
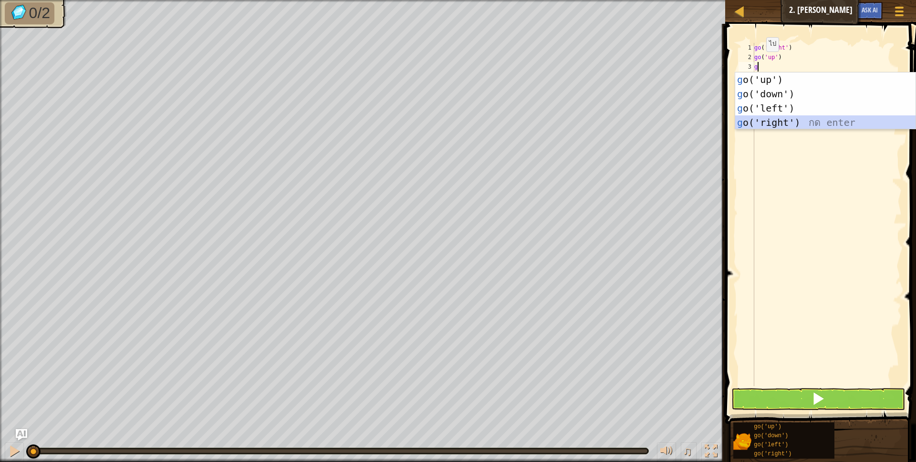
click at [775, 122] on div "g o('up') กด enter g o('down') กด enter g o('left') กด enter g o('right') กด en…" at bounding box center [825, 115] width 180 height 86
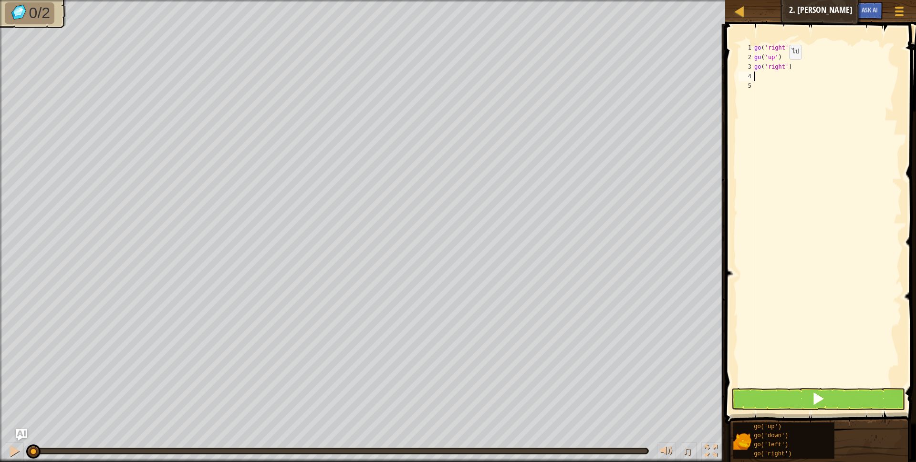
click at [781, 69] on div "go ( 'right' ) go ( 'up' ) go ( 'right' )" at bounding box center [826, 224] width 149 height 362
type textarea "go('right')"
click at [761, 79] on div "go ( 'right' ) go ( 'up' ) go ( 'right' )" at bounding box center [826, 224] width 149 height 362
click at [750, 395] on button at bounding box center [818, 399] width 174 height 22
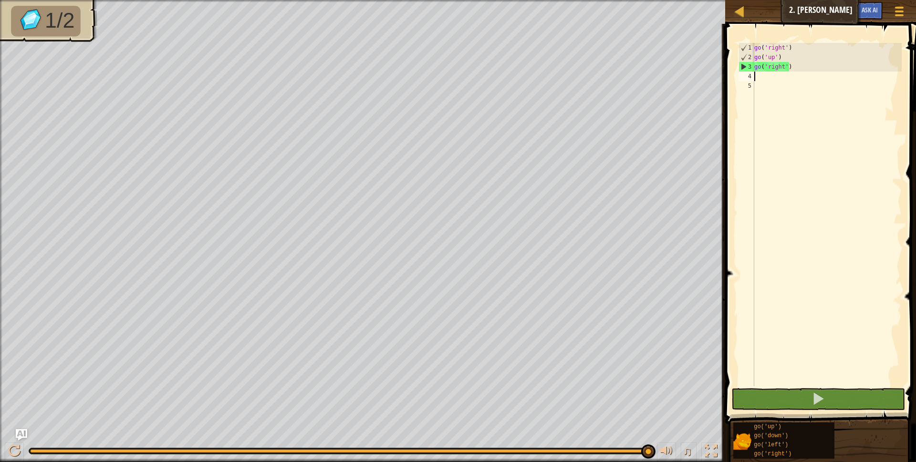
type textarea "g"
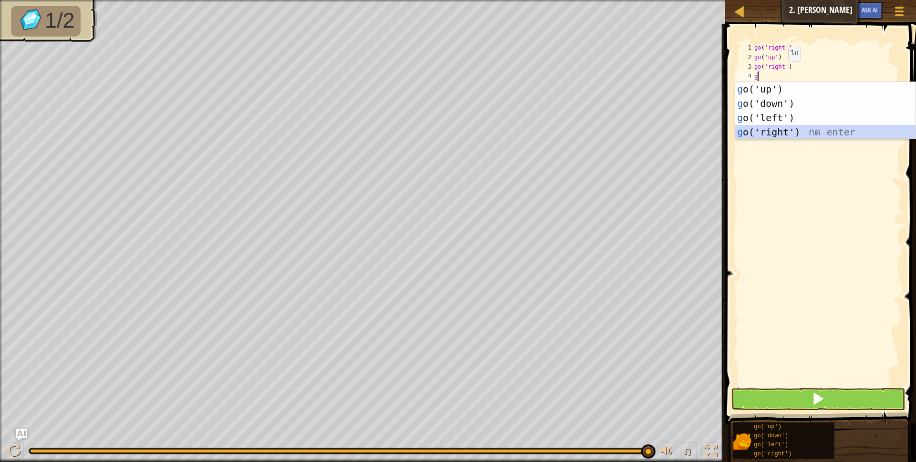
click at [771, 130] on div "g o('up') กด enter g o('down') กด enter g o('left') กด enter g o('right') กด en…" at bounding box center [825, 125] width 180 height 86
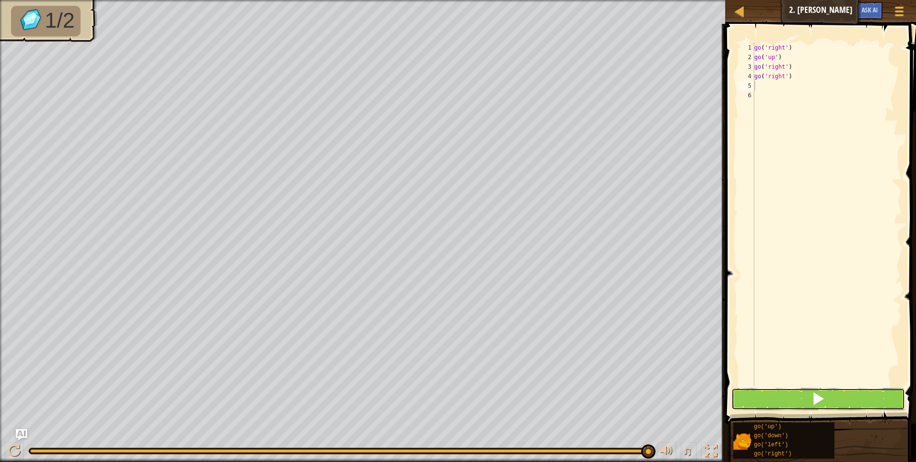
drag, startPoint x: 767, startPoint y: 393, endPoint x: 781, endPoint y: 378, distance: 19.9
click at [767, 393] on button at bounding box center [818, 399] width 174 height 22
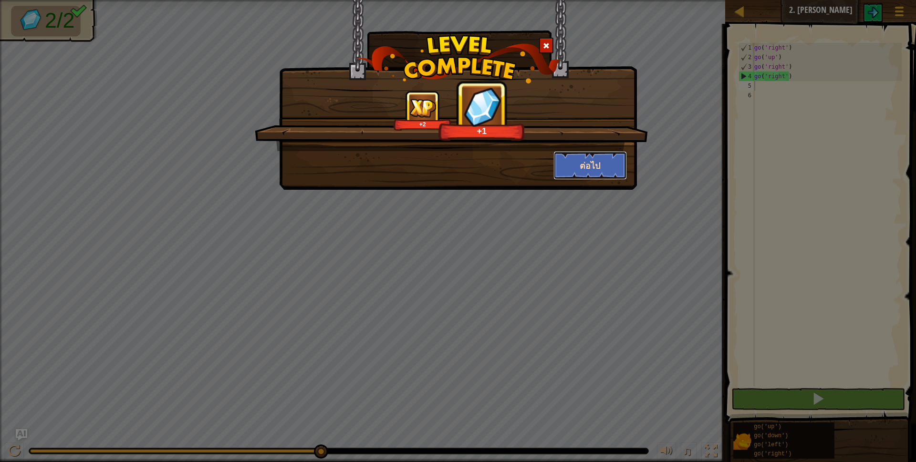
click at [573, 159] on button "ต่อไป" at bounding box center [590, 165] width 74 height 29
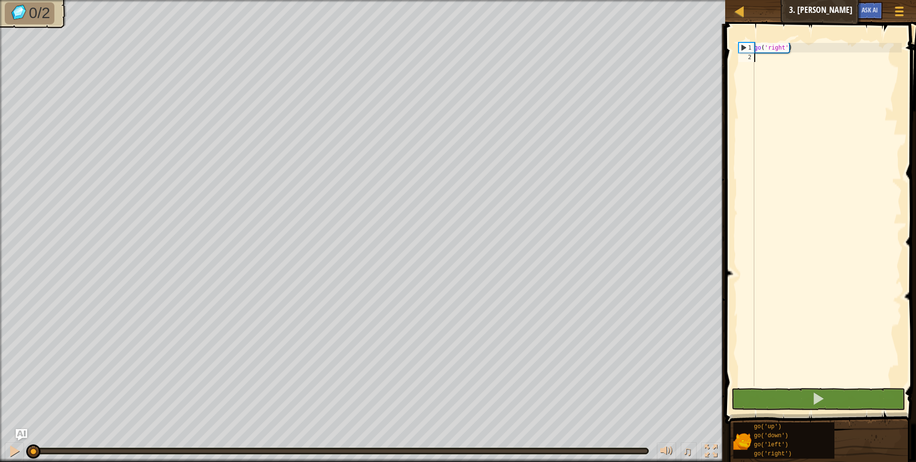
type textarea "g"
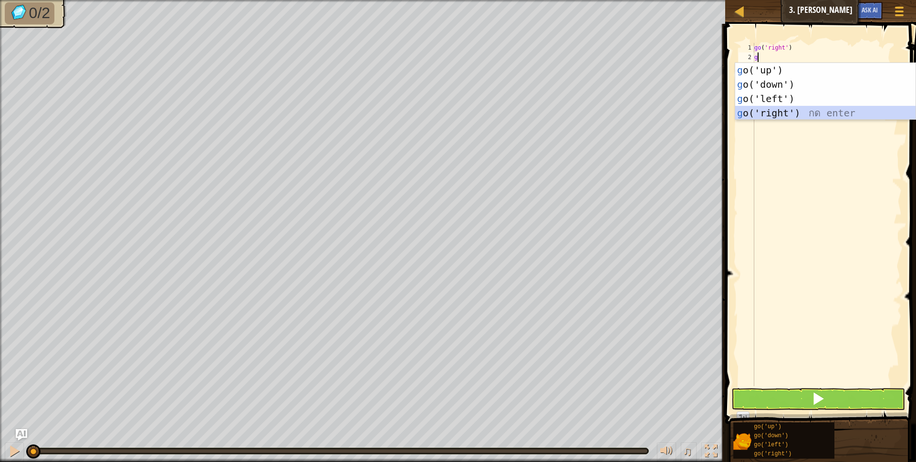
click at [748, 108] on div "g o('up') กด enter g o('down') กด enter g o('left') กด enter g o('right') กด en…" at bounding box center [825, 106] width 180 height 86
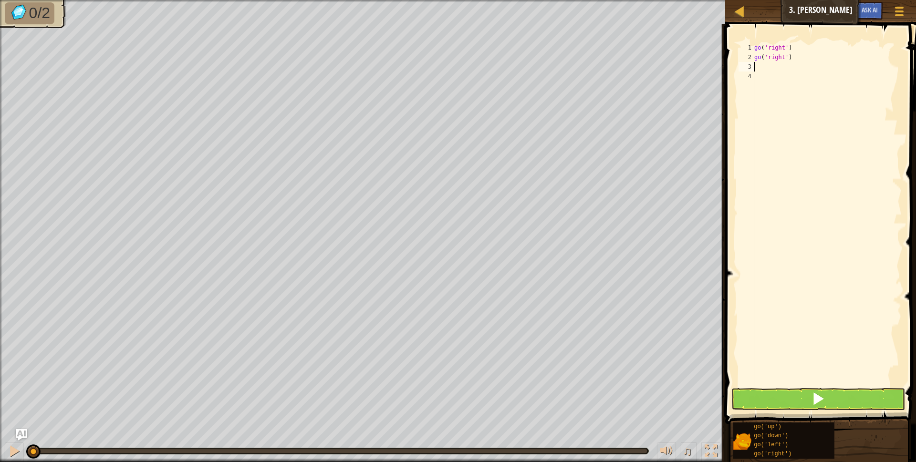
type textarea "g"
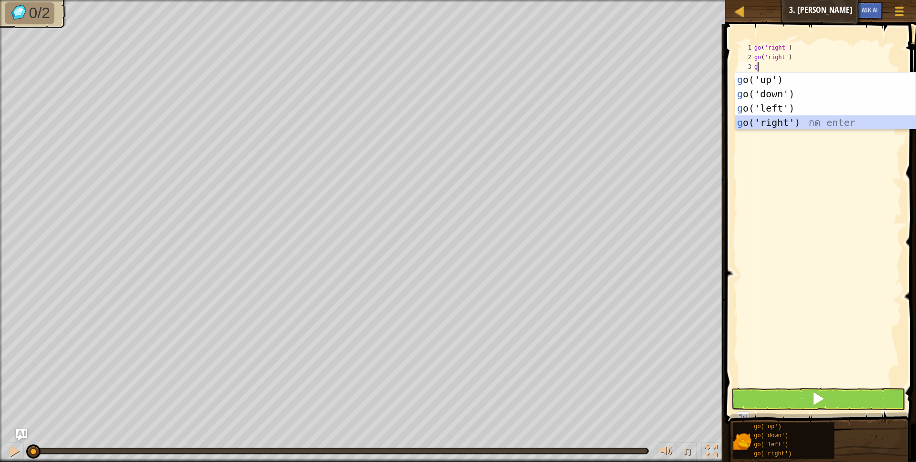
click at [777, 119] on div "g o('up') กด enter g o('down') กด enter g o('left') กด enter g o('right') กด en…" at bounding box center [825, 115] width 180 height 86
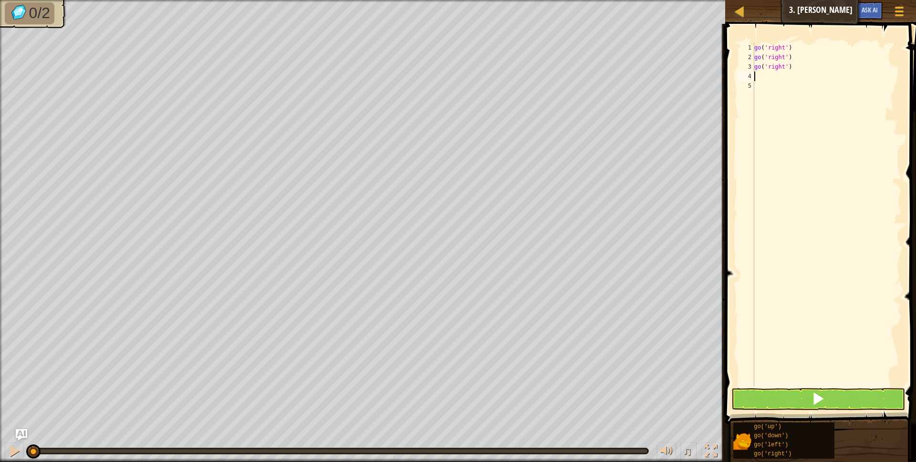
type textarea "g"
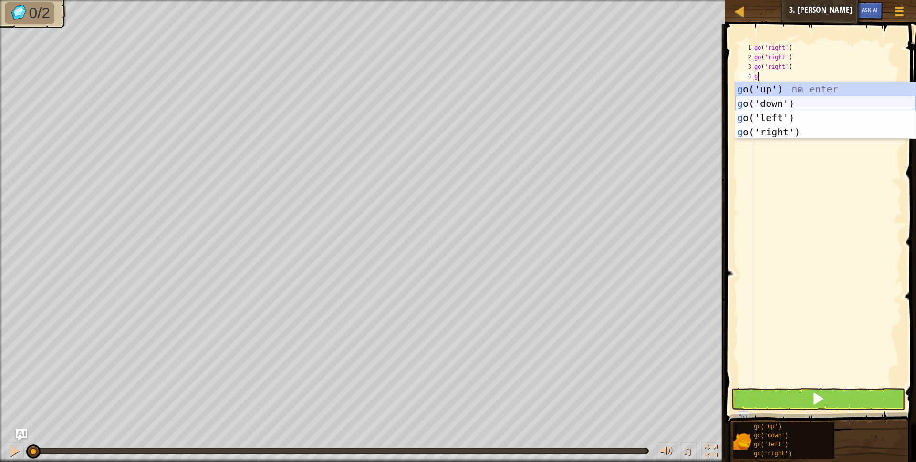
click at [775, 104] on div "g o('up') กด enter g o('down') กด enter g o('left') กด enter g o('right') กด en…" at bounding box center [825, 125] width 180 height 86
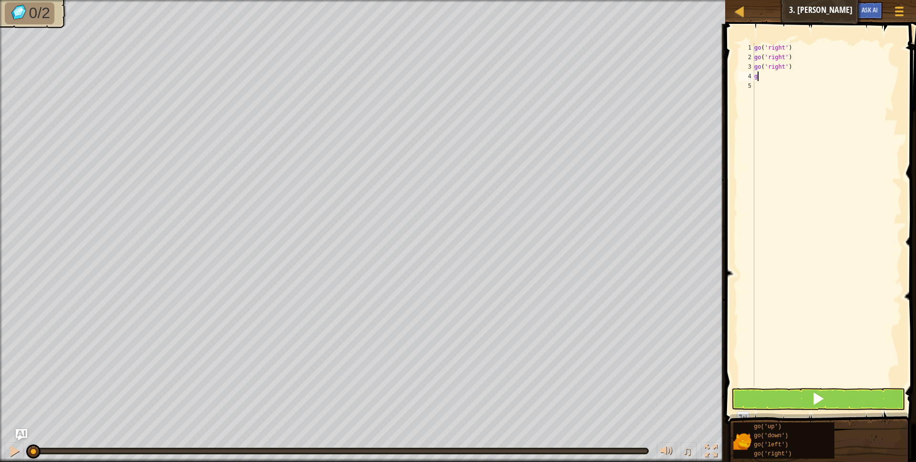
type textarea "g"
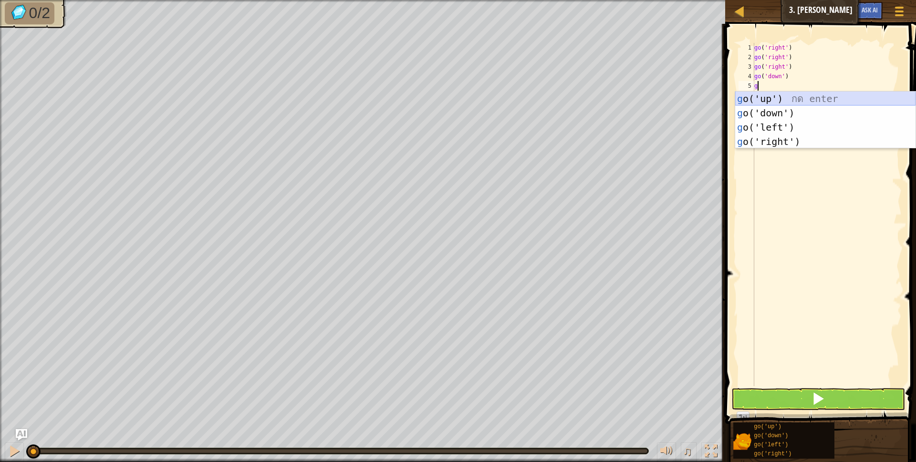
drag, startPoint x: 760, startPoint y: 99, endPoint x: 755, endPoint y: 109, distance: 11.5
click at [756, 107] on div "g o('up') กด enter g o('down') กด enter g o('left') กด enter g o('right') กด en…" at bounding box center [825, 135] width 180 height 86
type textarea "g"
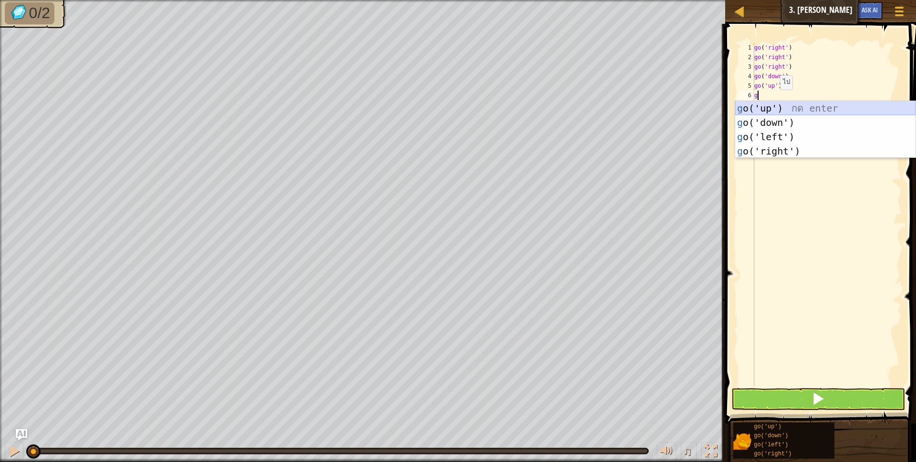
drag, startPoint x: 772, startPoint y: 105, endPoint x: 776, endPoint y: 114, distance: 9.8
click at [773, 105] on div "g o('up') กด enter g o('down') กด enter g o('left') กด enter g o('right') กด en…" at bounding box center [825, 144] width 180 height 86
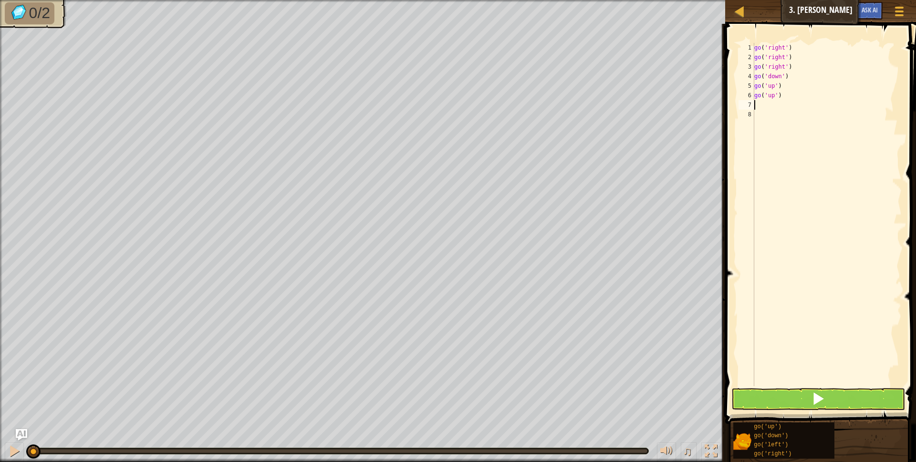
scroll to position [2, 0]
drag, startPoint x: 835, startPoint y: 395, endPoint x: 811, endPoint y: 374, distance: 31.8
click at [834, 395] on button at bounding box center [818, 399] width 174 height 22
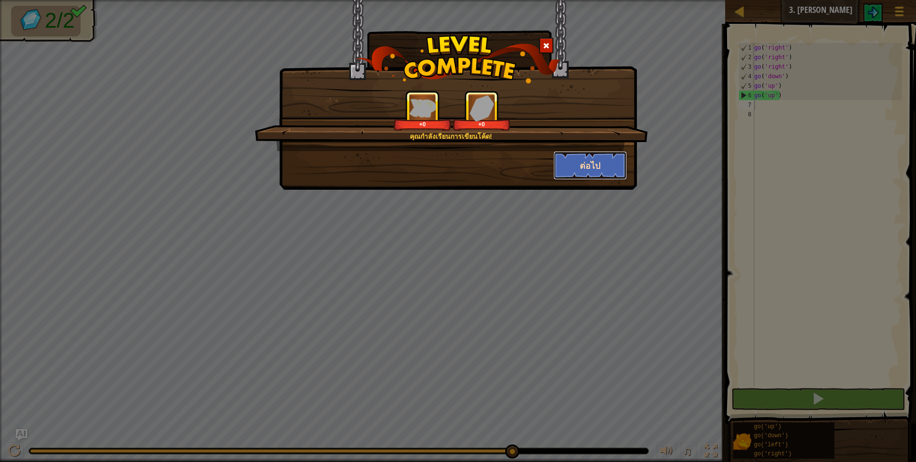
click at [572, 164] on button "ต่อไป" at bounding box center [590, 165] width 74 height 29
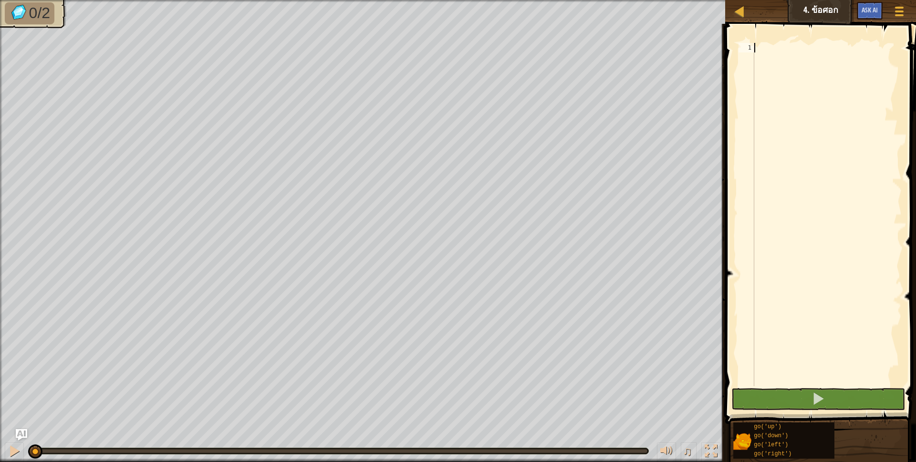
type textarea "g"
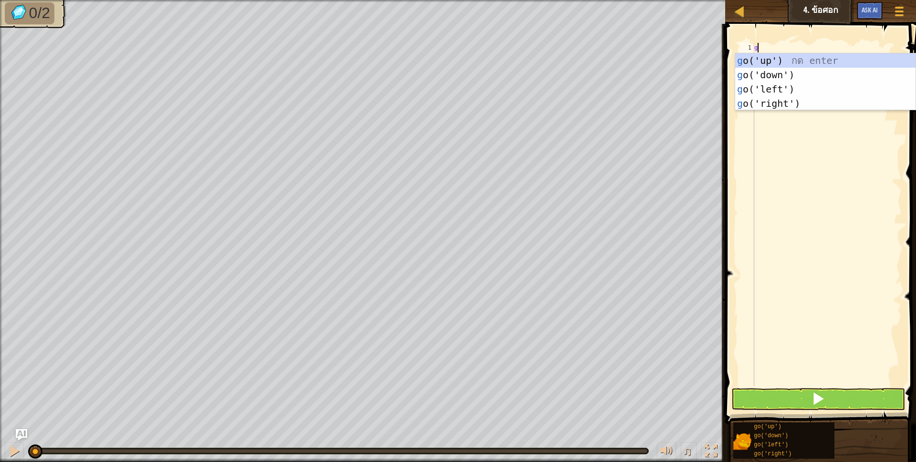
scroll to position [2, 2]
click at [774, 72] on div "g o('up') กด enter g o('down') กด enter g o('left') กด enter g o('right') กด en…" at bounding box center [825, 96] width 180 height 86
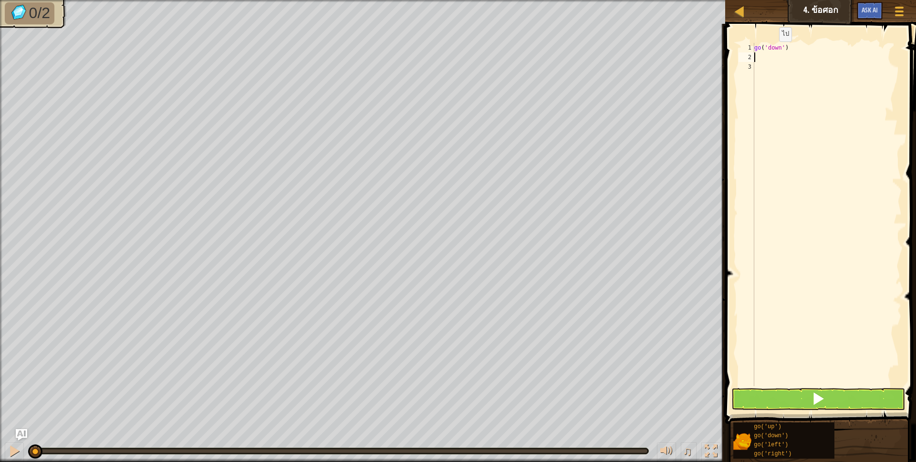
type textarea "g"
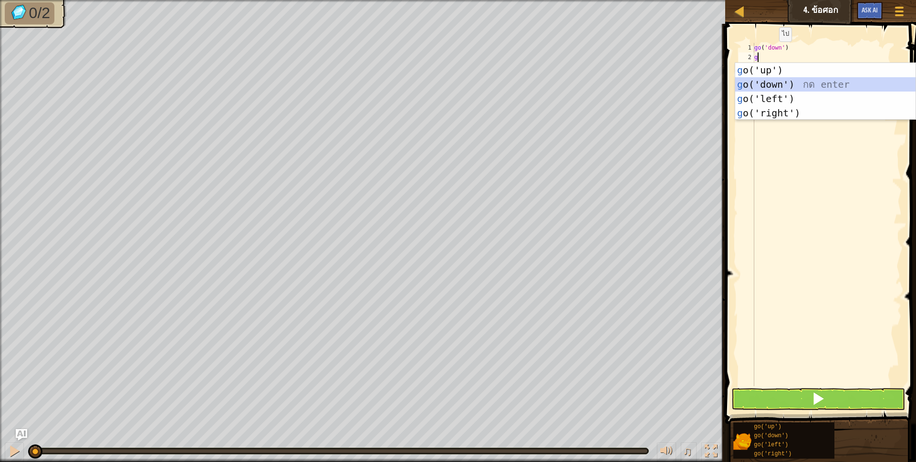
click at [770, 80] on div "g o('up') กด enter g o('down') กด enter g o('left') กด enter g o('right') กด en…" at bounding box center [825, 106] width 180 height 86
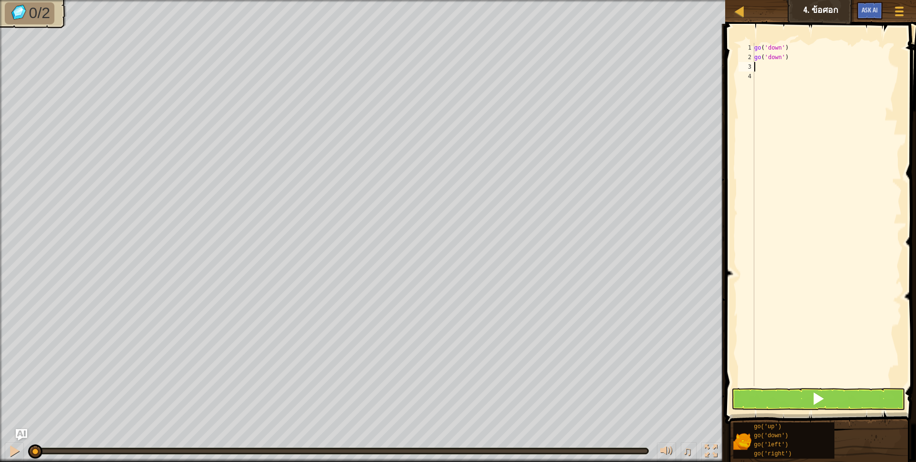
type textarea "g"
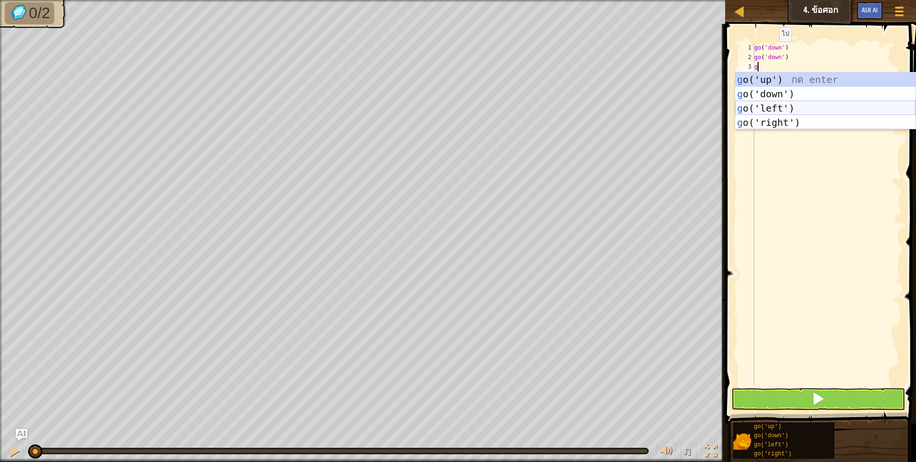
click at [776, 109] on div "g o('up') กด enter g o('down') กด enter g o('left') กด enter g o('right') กด en…" at bounding box center [825, 115] width 180 height 86
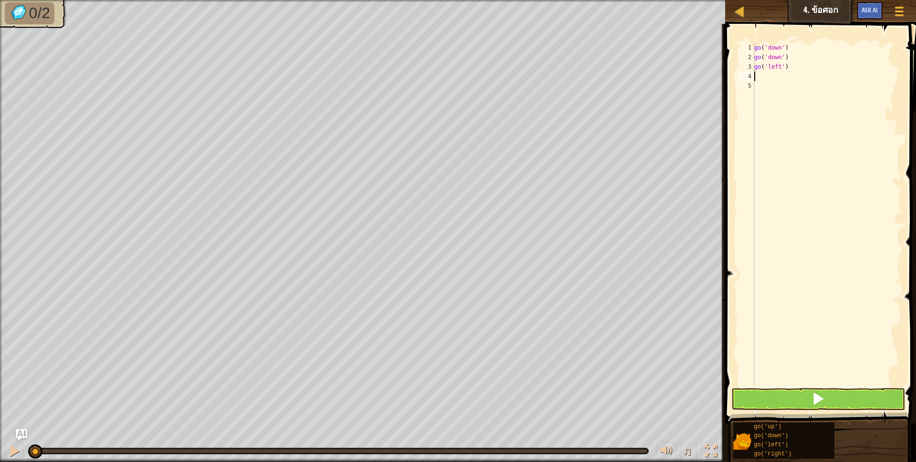
type textarea "g"
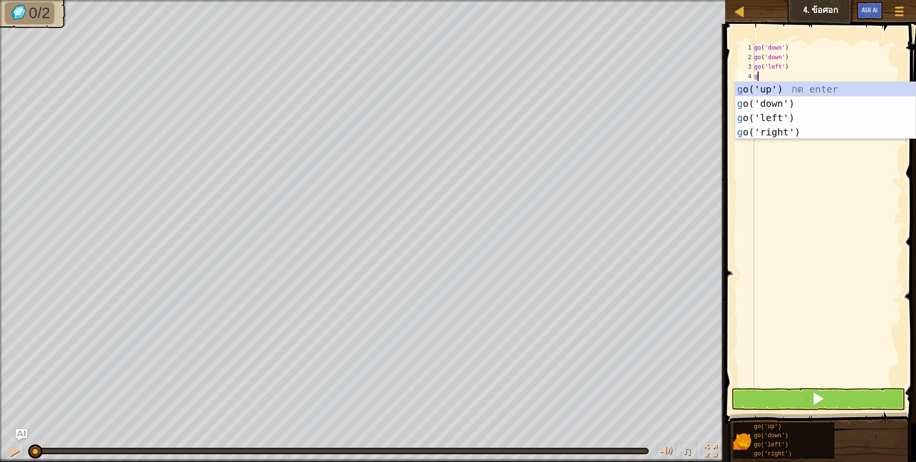
scroll to position [2, 0]
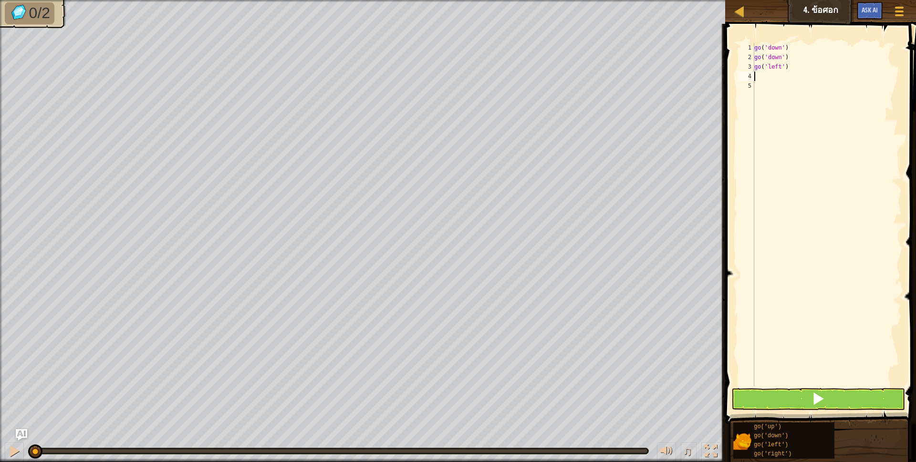
click at [795, 384] on div "go ( 'down' ) go ( 'down' ) go ( 'left' )" at bounding box center [826, 224] width 149 height 362
click at [789, 388] on span at bounding box center [821, 210] width 198 height 428
click at [789, 387] on span at bounding box center [821, 210] width 198 height 428
click at [786, 393] on button at bounding box center [818, 399] width 174 height 22
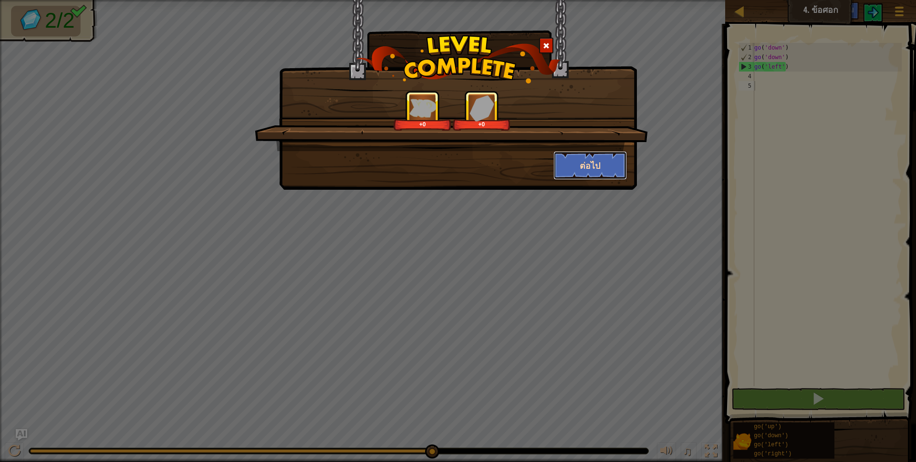
click at [584, 170] on button "ต่อไป" at bounding box center [590, 165] width 74 height 29
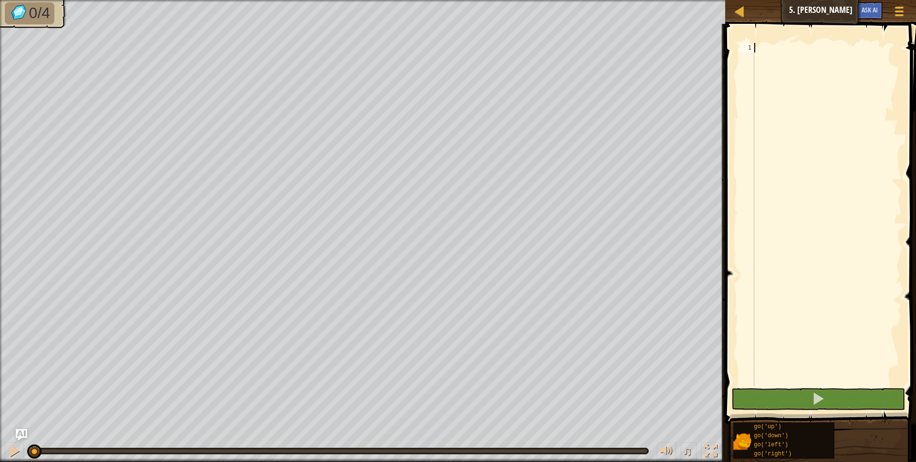
type textarea "g"
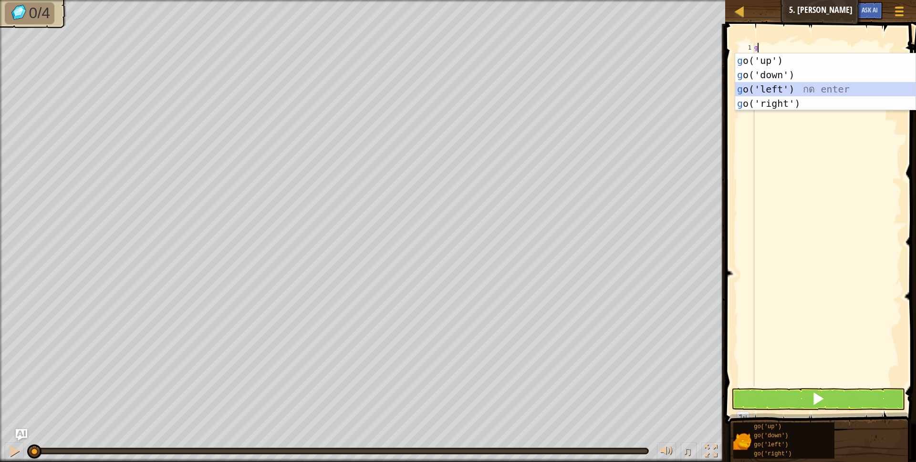
click at [759, 89] on div "g o('up') กด enter g o('down') กด enter g o('left') กด enter g o('right') กด en…" at bounding box center [825, 96] width 180 height 86
type textarea "g"
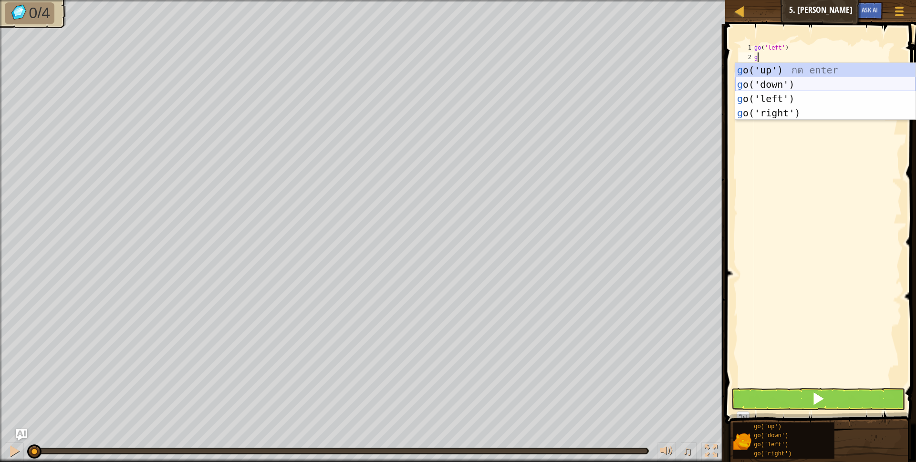
drag, startPoint x: 778, startPoint y: 82, endPoint x: 759, endPoint y: 91, distance: 21.3
click at [776, 82] on div "g o('up') กด enter g o('down') กด enter g o('left') กด enter g o('right') กด en…" at bounding box center [825, 106] width 180 height 86
type textarea "g"
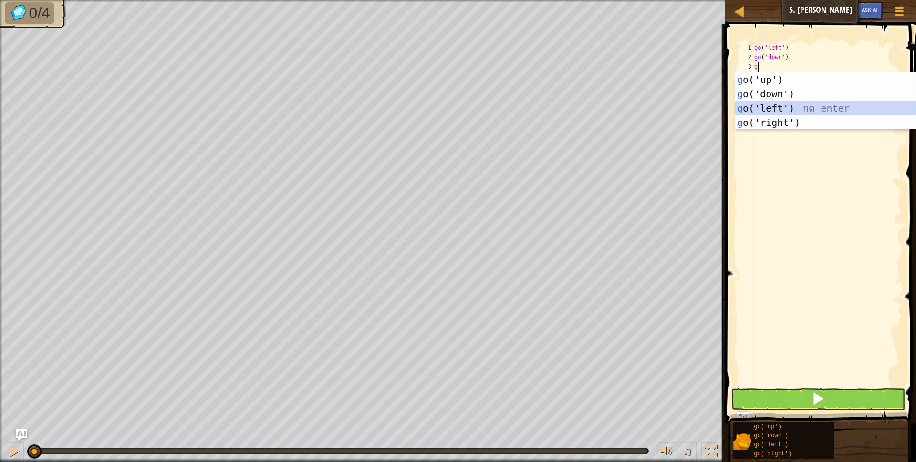
click at [765, 108] on div "g o('up') กด enter g o('down') กด enter g o('left') กด enter g o('right') กด en…" at bounding box center [825, 115] width 180 height 86
type textarea "g"
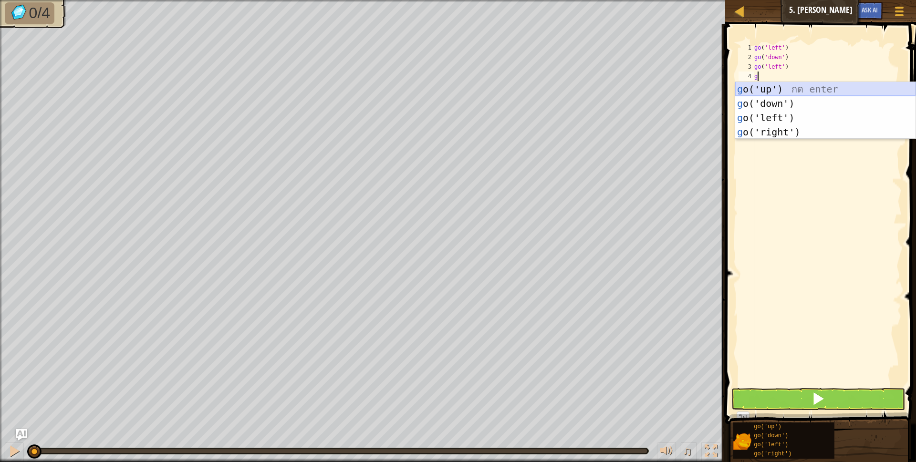
click at [774, 87] on div "g o('up') กด enter g o('down') กด enter g o('left') กด enter g o('right') กด en…" at bounding box center [825, 125] width 180 height 86
type textarea "g"
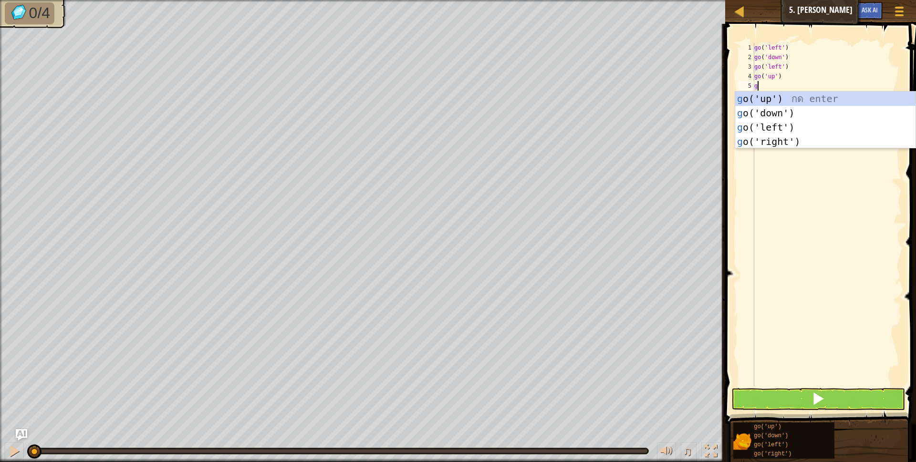
scroll to position [2, 2]
click at [764, 98] on div "g o('up') กด enter g o('down') กด enter g o('left') กด enter g o('right') กด en…" at bounding box center [825, 135] width 180 height 86
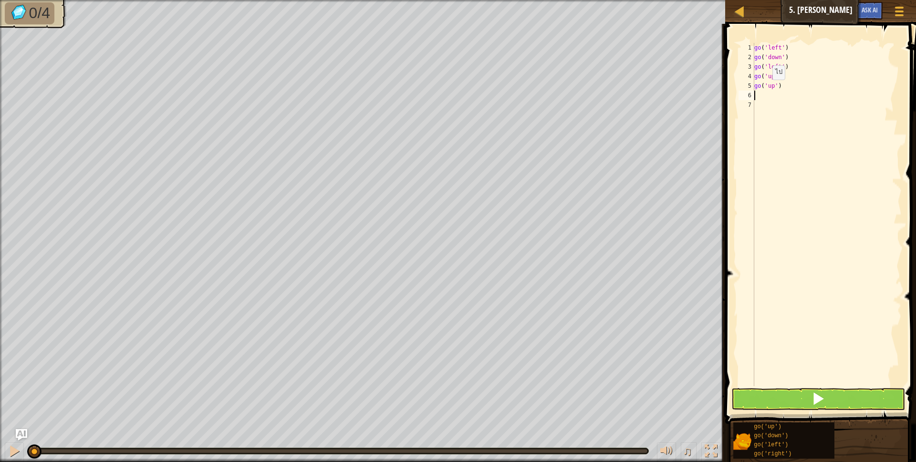
scroll to position [2, 0]
click at [768, 403] on button at bounding box center [818, 399] width 174 height 22
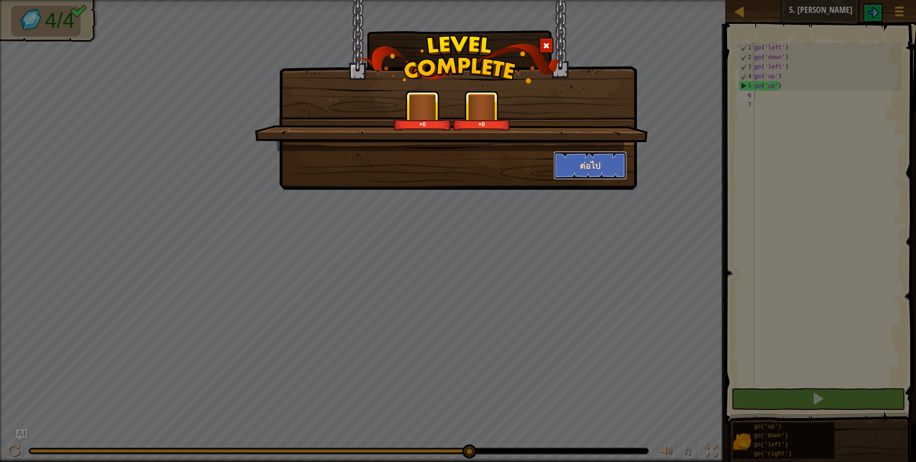
click at [570, 160] on button "ต่อไป" at bounding box center [590, 165] width 74 height 29
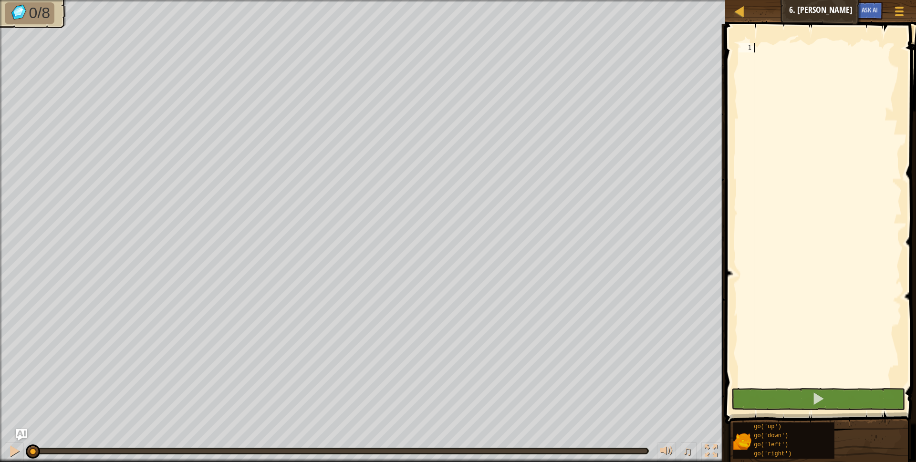
type textarea "g"
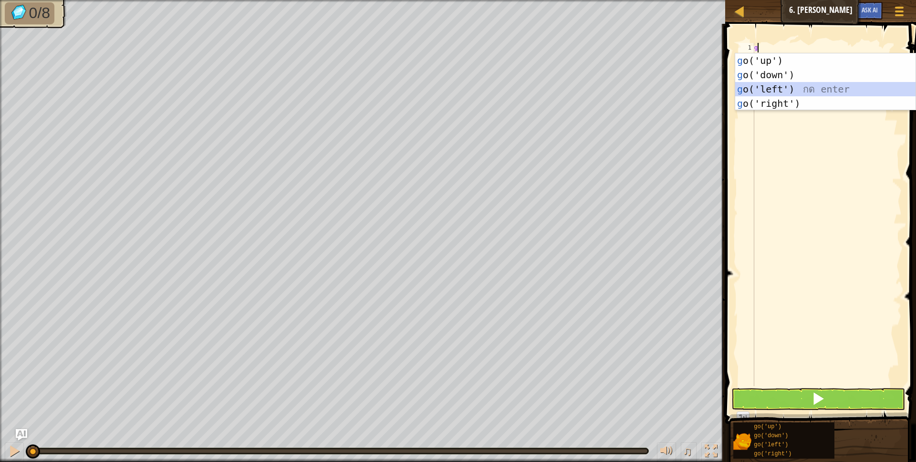
drag, startPoint x: 786, startPoint y: 88, endPoint x: 754, endPoint y: 98, distance: 33.9
click at [781, 91] on div "g o('up') กด enter g o('down') กด enter g o('left') กด enter g o('right') กด en…" at bounding box center [825, 96] width 180 height 86
type textarea "g"
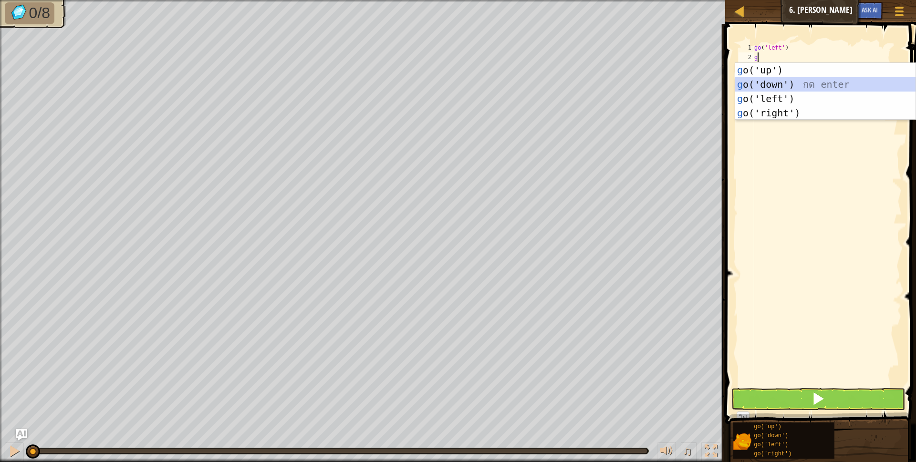
drag, startPoint x: 769, startPoint y: 83, endPoint x: 768, endPoint y: 75, distance: 8.2
click at [768, 78] on div "g o('up') กด enter g o('down') กด enter g o('left') กด enter g o('right') กด en…" at bounding box center [825, 106] width 180 height 86
type textarea "g"
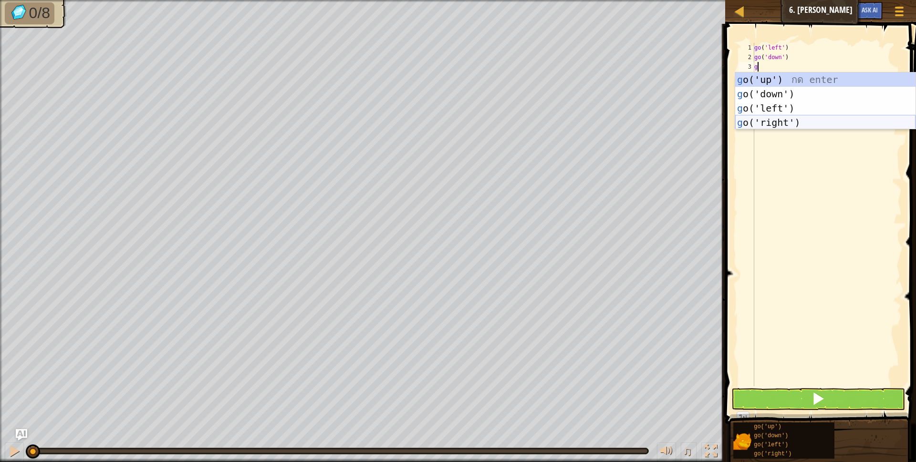
click at [776, 122] on div "g o('up') กด enter g o('down') กด enter g o('left') กด enter g o('right') กด en…" at bounding box center [825, 115] width 180 height 86
type textarea "g"
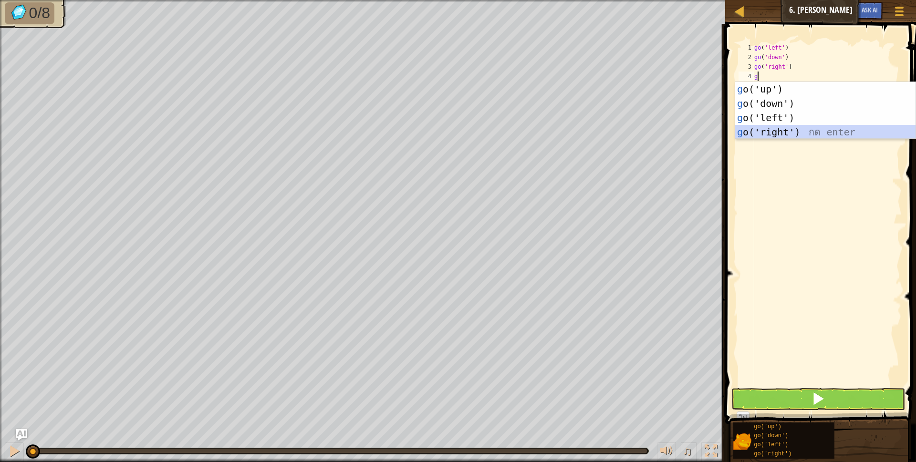
click at [772, 133] on div "g o('up') กด enter g o('down') กด enter g o('left') กด enter g o('right') กด en…" at bounding box center [825, 125] width 180 height 86
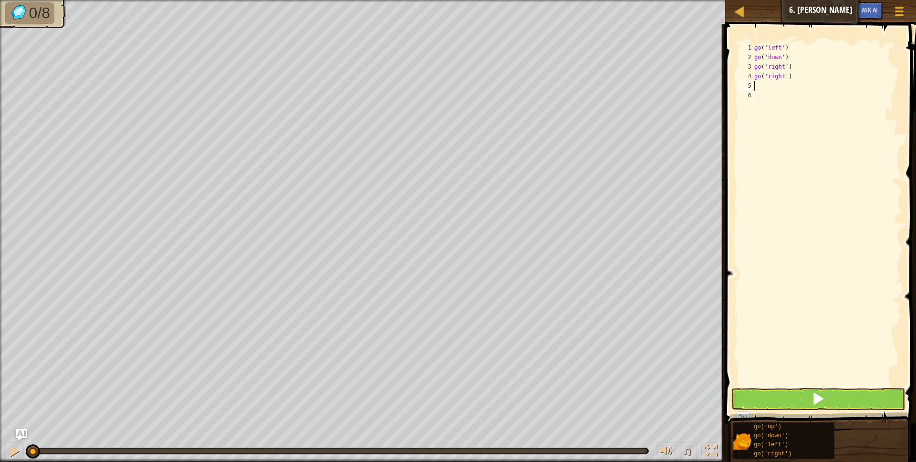
type textarea "g"
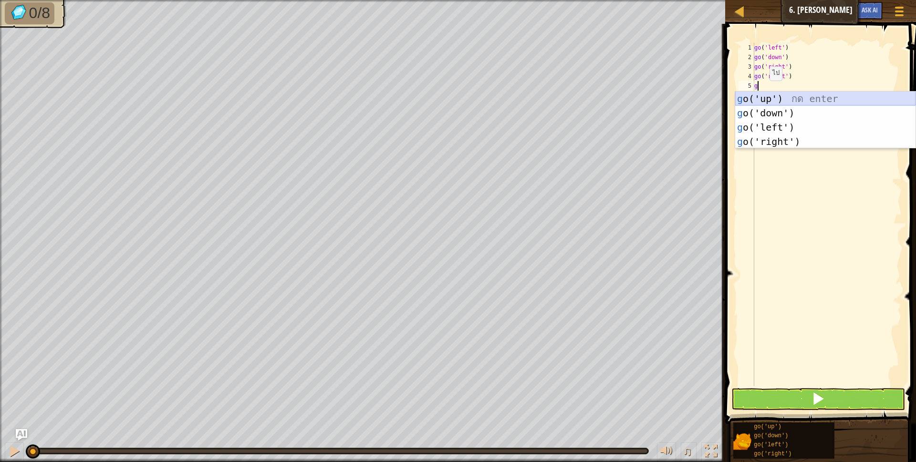
click at [761, 100] on div "g o('up') กด enter g o('down') กด enter g o('left') กด enter g o('right') กด en…" at bounding box center [825, 135] width 180 height 86
type textarea "g"
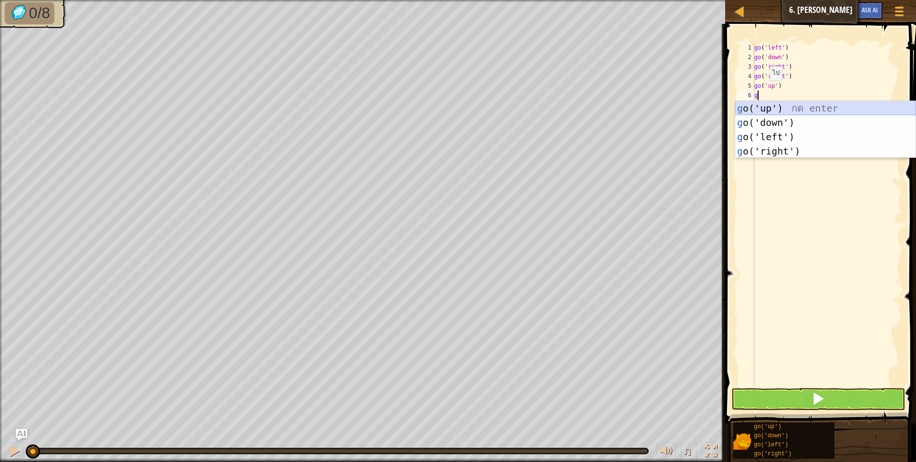
click at [768, 106] on div "g o('up') กด enter g o('down') กด enter g o('left') กด enter g o('right') กด en…" at bounding box center [825, 144] width 180 height 86
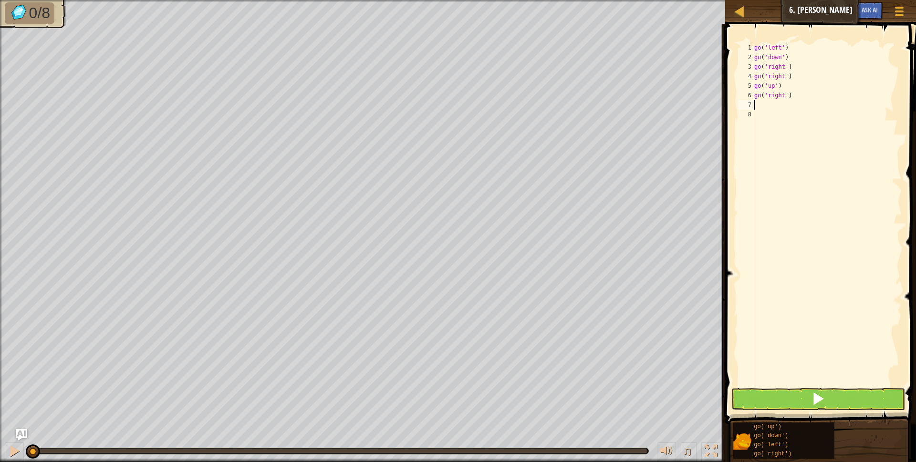
type textarea "g"
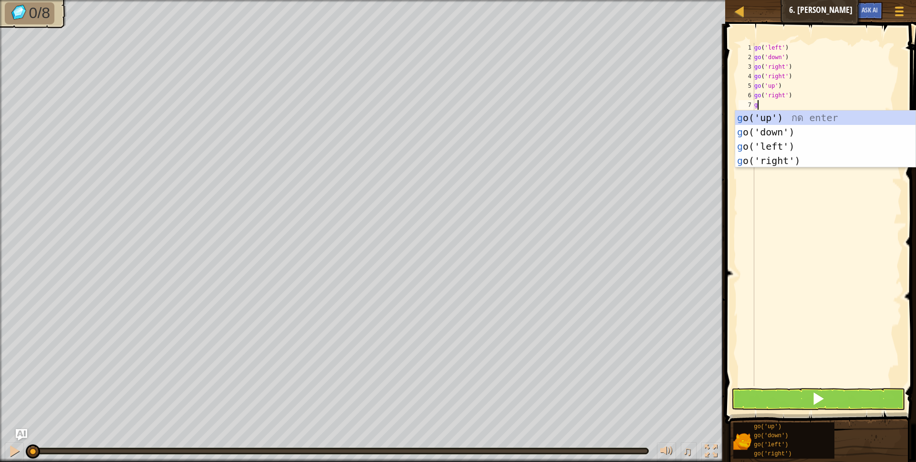
scroll to position [2, 2]
click at [762, 143] on div "g o('up') กด enter g o('down') กด enter g o('left') กด enter g o('right') กด en…" at bounding box center [825, 154] width 180 height 86
type textarea "g"
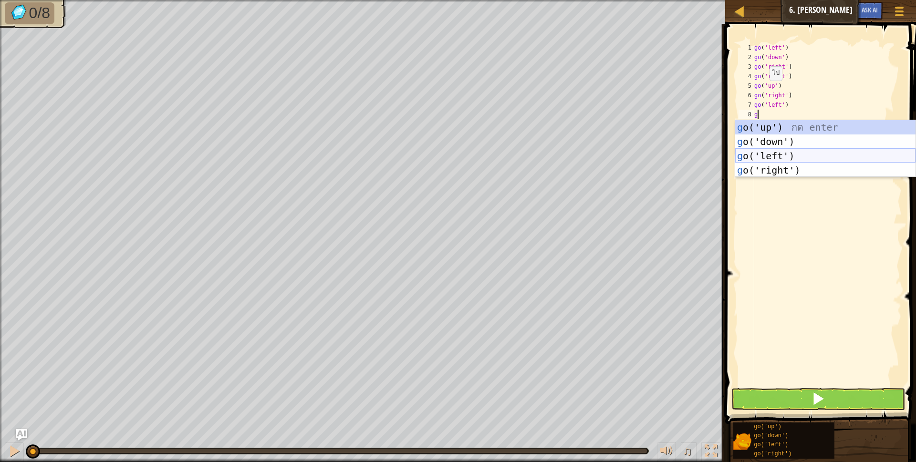
drag, startPoint x: 759, startPoint y: 152, endPoint x: 761, endPoint y: 158, distance: 6.6
click at [760, 153] on div "g o('up') กด enter g o('down') กด enter g o('left') กด enter g o('right') กด en…" at bounding box center [825, 163] width 180 height 86
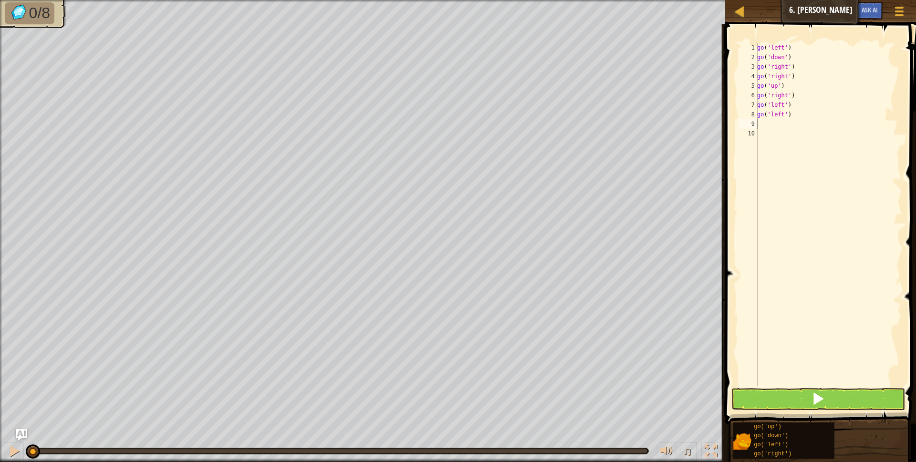
scroll to position [2, 0]
drag, startPoint x: 736, startPoint y: 399, endPoint x: 753, endPoint y: 396, distance: 16.5
click at [738, 399] on button at bounding box center [818, 399] width 174 height 22
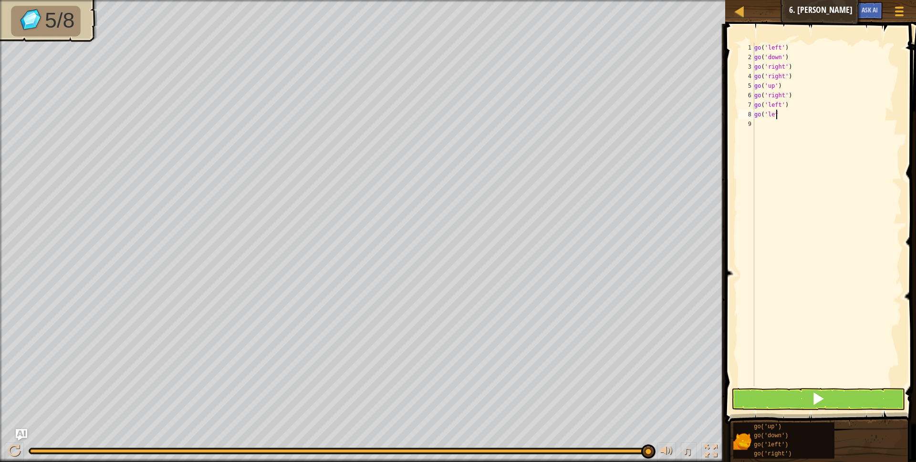
type textarea "g"
click at [788, 104] on div "go ( 'left' ) go ( 'down' ) go ( 'right' ) go ( 'right' ) go ( 'up' ) go ( 'rig…" at bounding box center [826, 224] width 149 height 362
type textarea "g"
click at [787, 102] on div "go ( 'left' ) go ( 'down' ) go ( 'right' ) go ( 'right' ) go ( 'up' ) go ( 'rig…" at bounding box center [826, 224] width 149 height 362
click at [787, 96] on div "go ( 'left' ) go ( 'down' ) go ( 'right' ) go ( 'right' ) go ( 'up' ) go ( 'righ" at bounding box center [826, 224] width 149 height 362
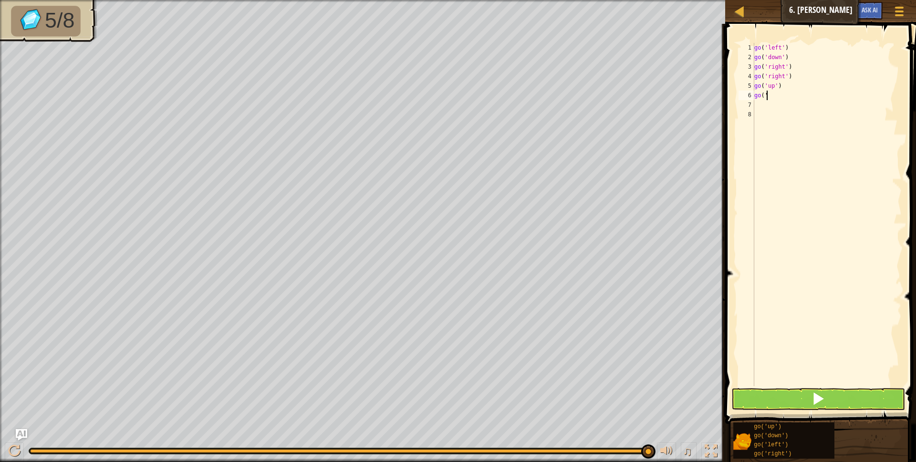
type textarea "g"
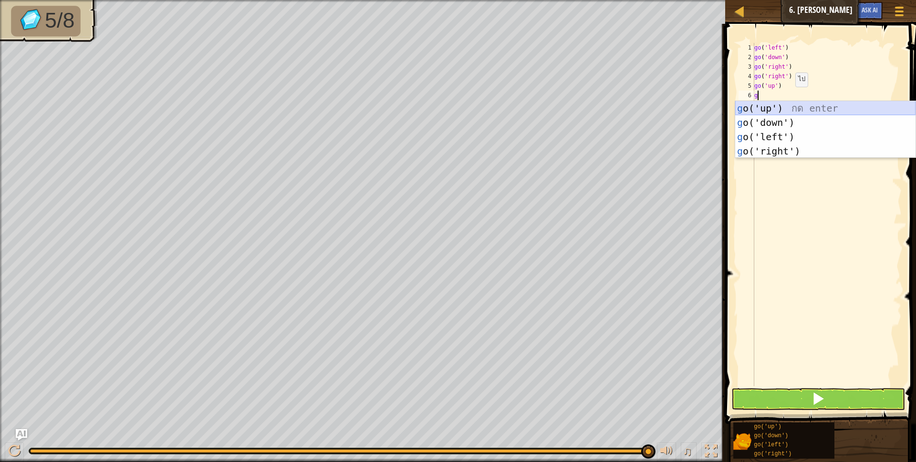
click at [762, 104] on div "g o('up') กด enter g o('down') กด enter g o('left') กด enter g o('right') กด en…" at bounding box center [825, 144] width 180 height 86
type textarea "g"
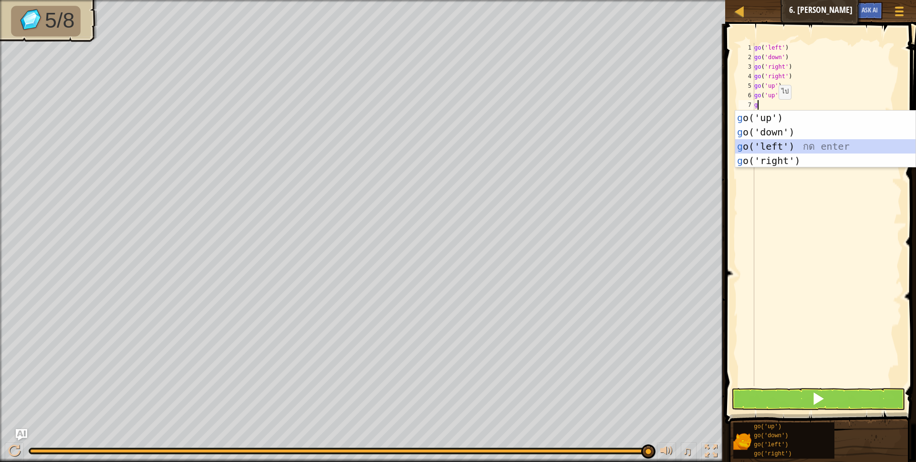
click at [763, 145] on div "g o('up') กด enter g o('down') กด enter g o('left') กด enter g o('right') กด en…" at bounding box center [825, 154] width 180 height 86
type textarea "g"
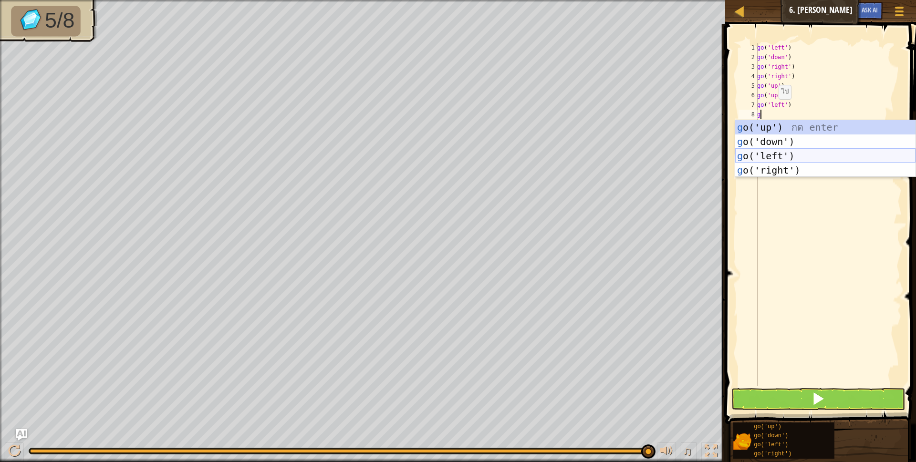
click at [765, 156] on div "g o('up') กด enter g o('down') กด enter g o('left') กด enter g o('right') กด en…" at bounding box center [825, 163] width 180 height 86
type textarea "g"
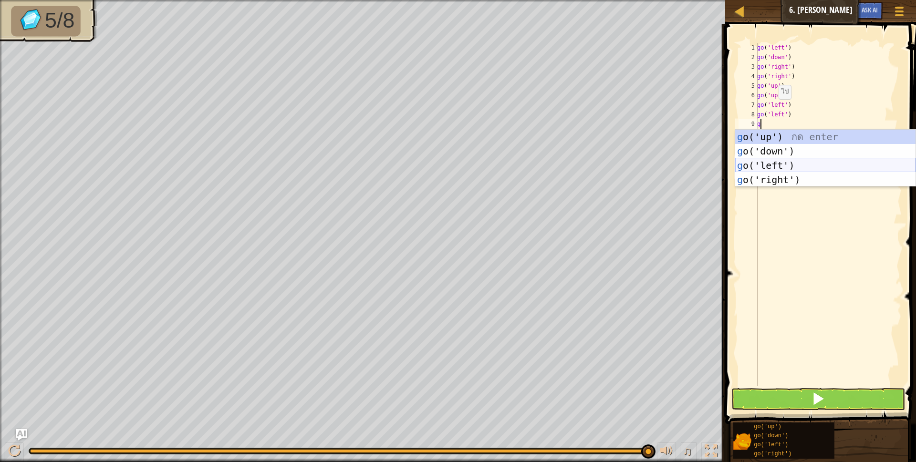
click at [765, 164] on div "g o('up') กด enter g o('down') กด enter g o('left') กด enter g o('right') กด en…" at bounding box center [825, 173] width 180 height 86
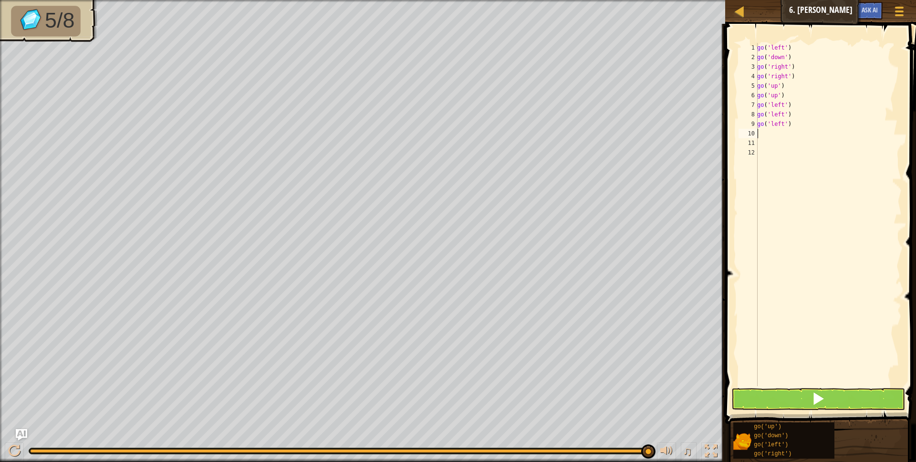
scroll to position [2, 0]
drag, startPoint x: 802, startPoint y: 400, endPoint x: 813, endPoint y: 395, distance: 11.8
click at [804, 399] on button at bounding box center [818, 399] width 174 height 22
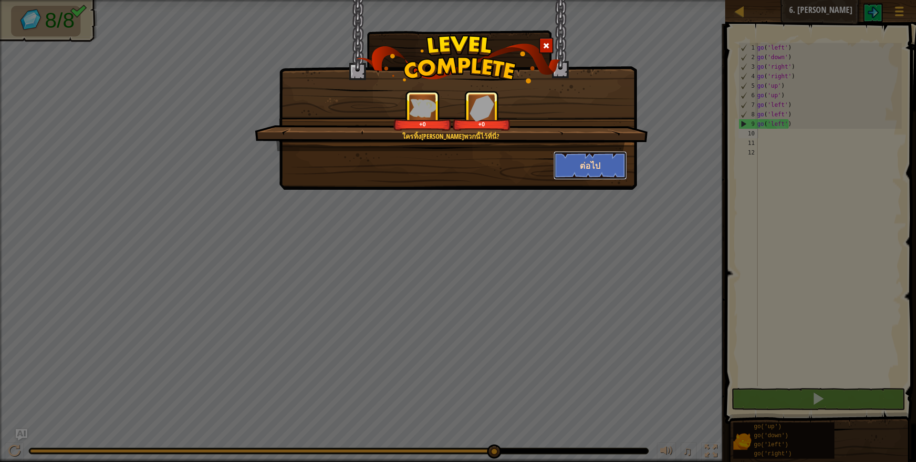
click at [575, 167] on button "ต่อไป" at bounding box center [590, 165] width 74 height 29
